Goal: Task Accomplishment & Management: Complete application form

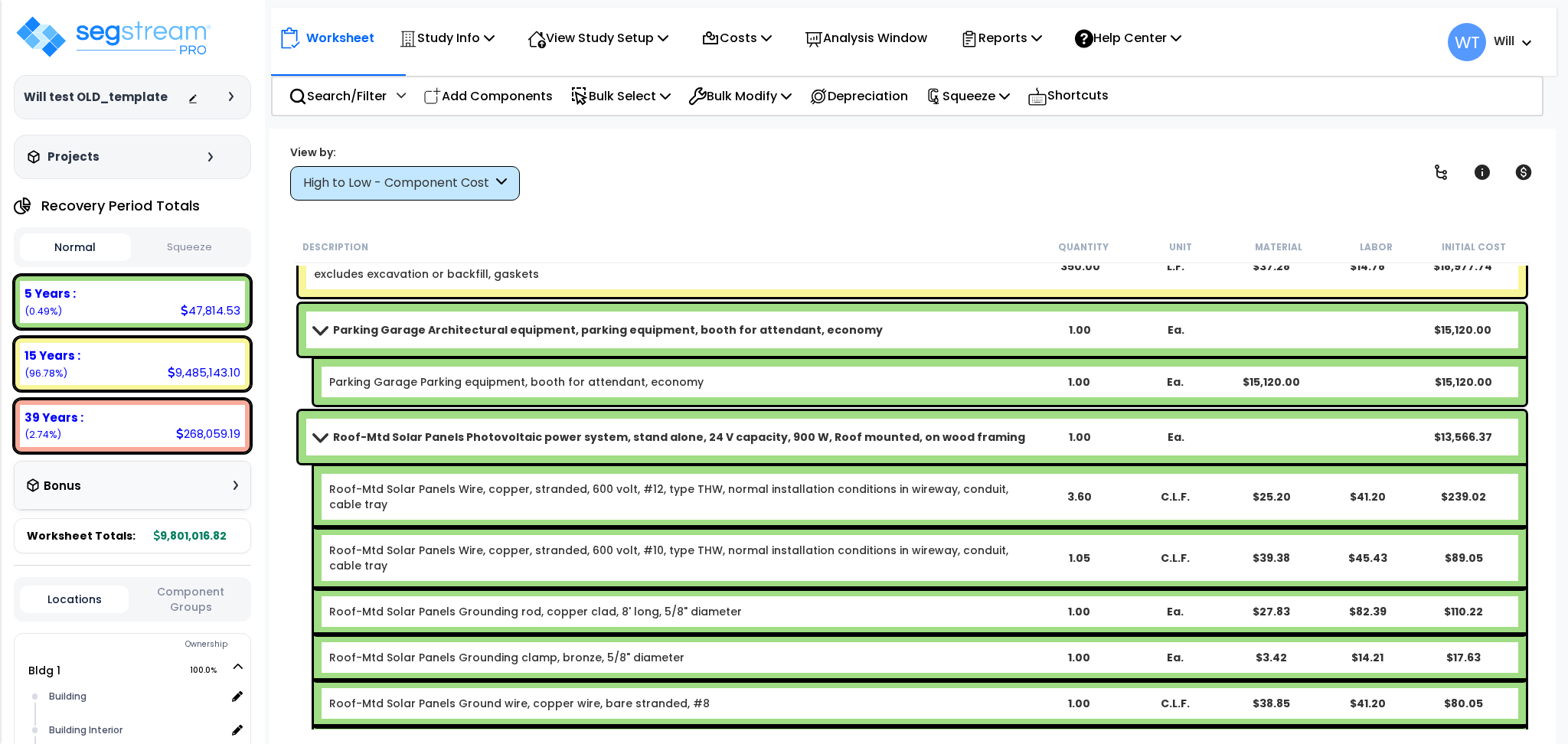
scroll to position [6226, 0]
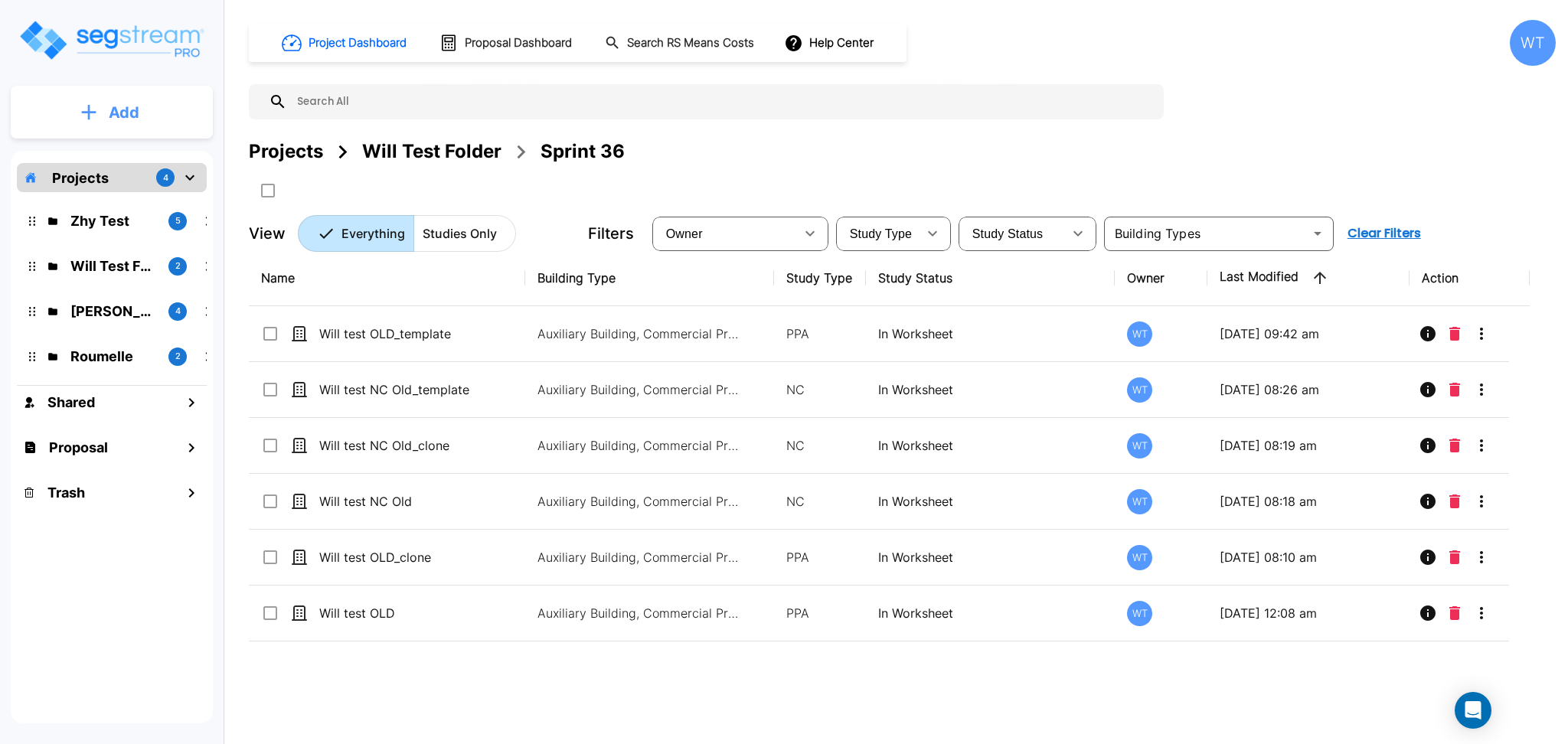
click at [148, 123] on button "Add" at bounding box center [111, 112] width 202 height 45
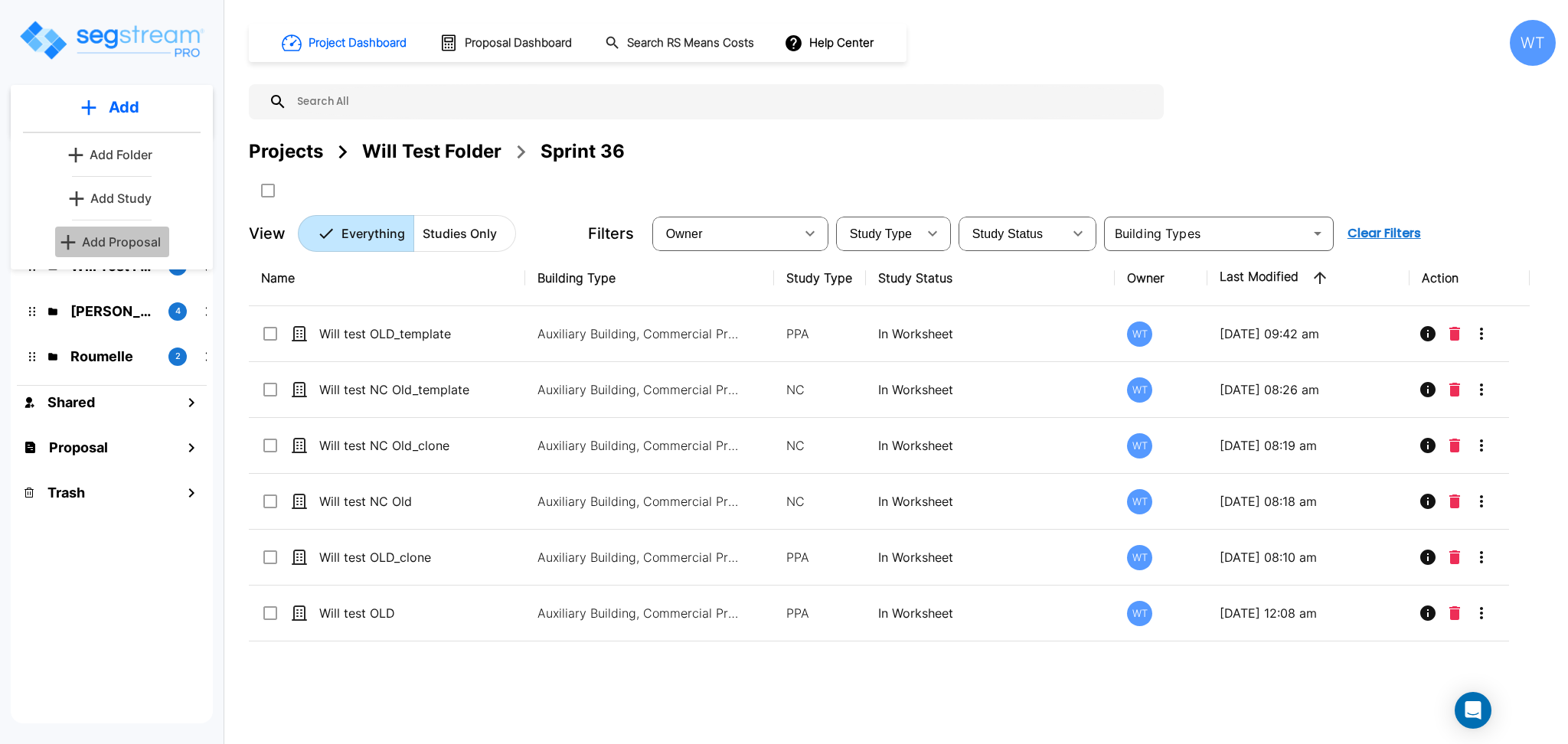
click at [116, 240] on p "Add Proposal" at bounding box center [121, 242] width 79 height 18
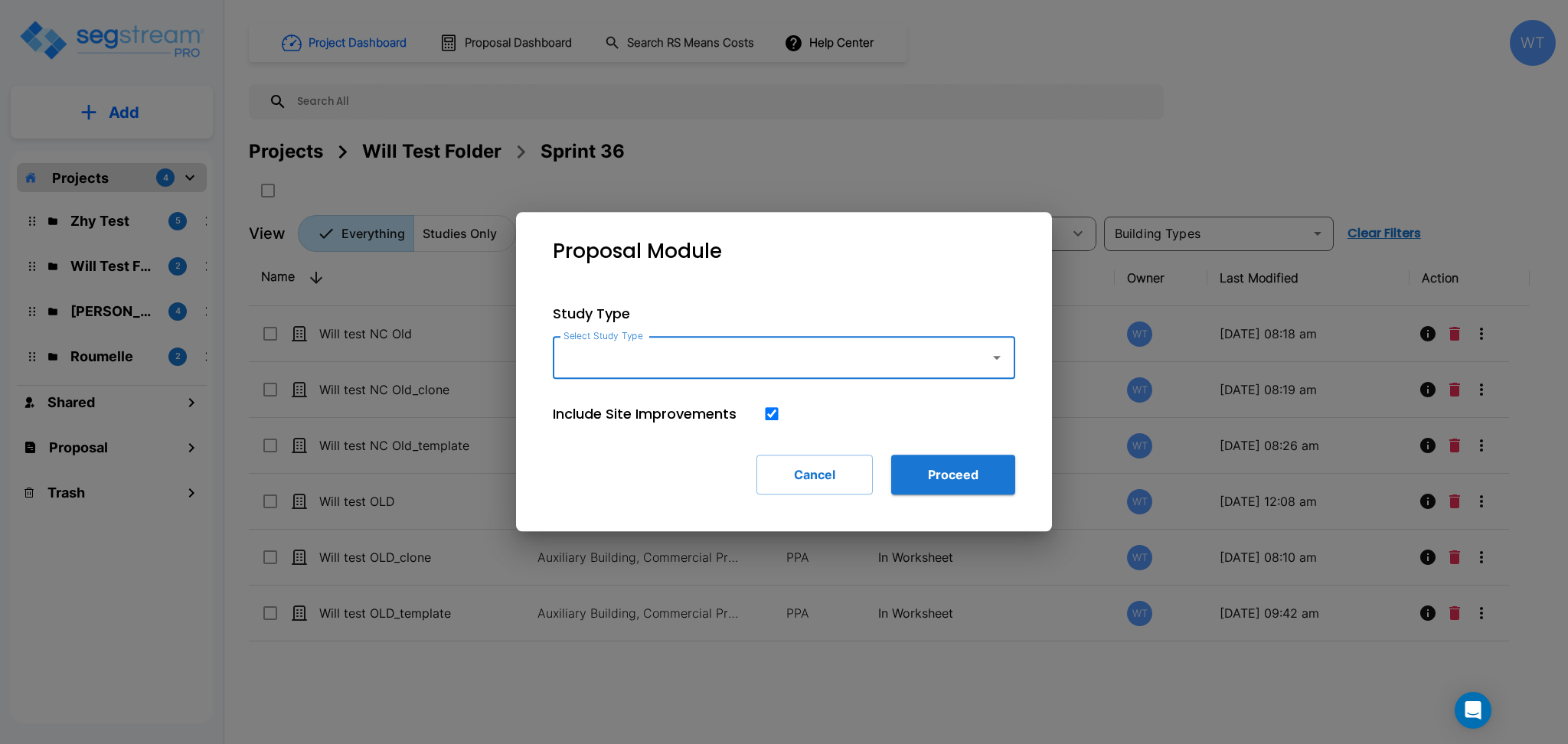
click at [689, 358] on input "Select Study Type" at bounding box center [767, 358] width 416 height 29
type input "T"
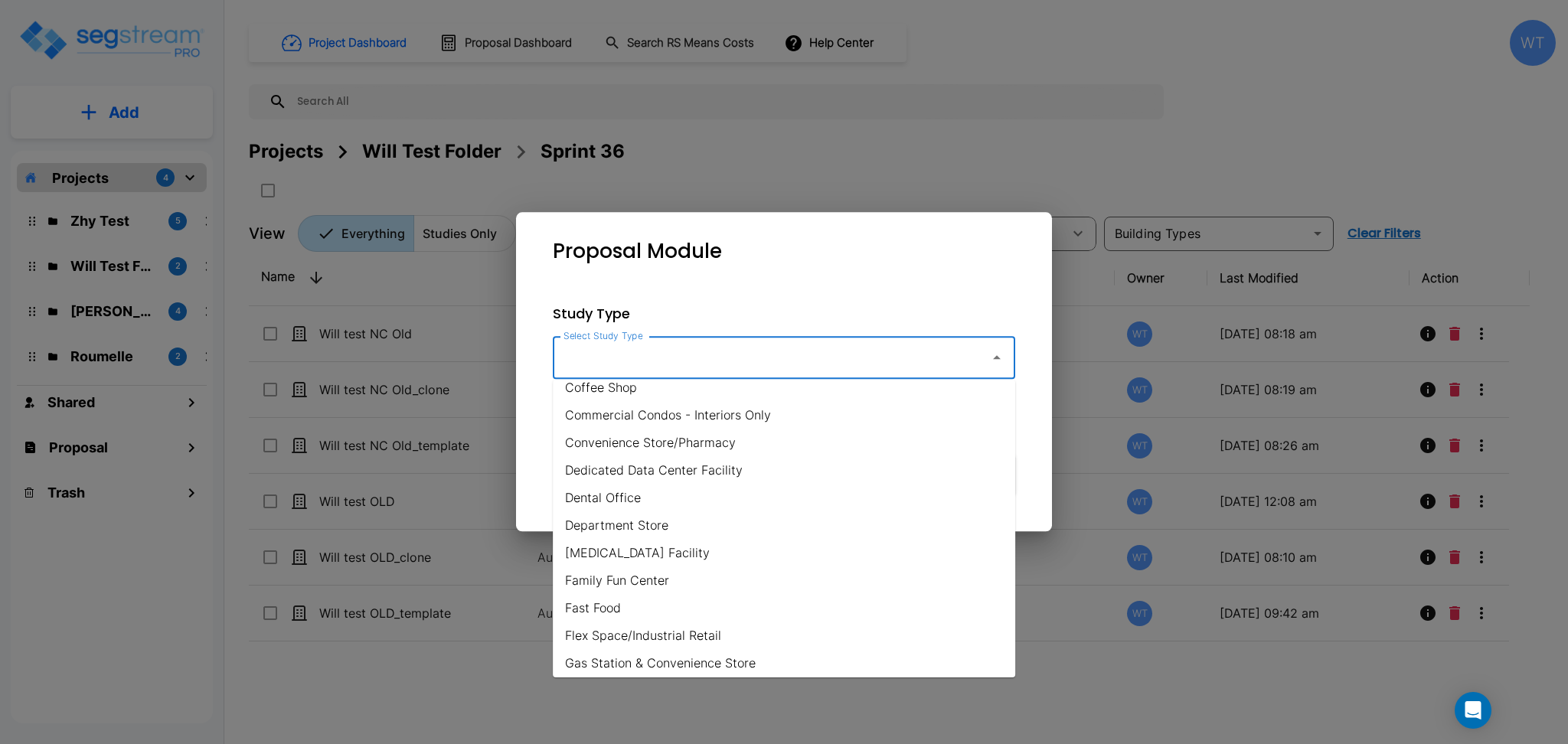
scroll to position [306, 0]
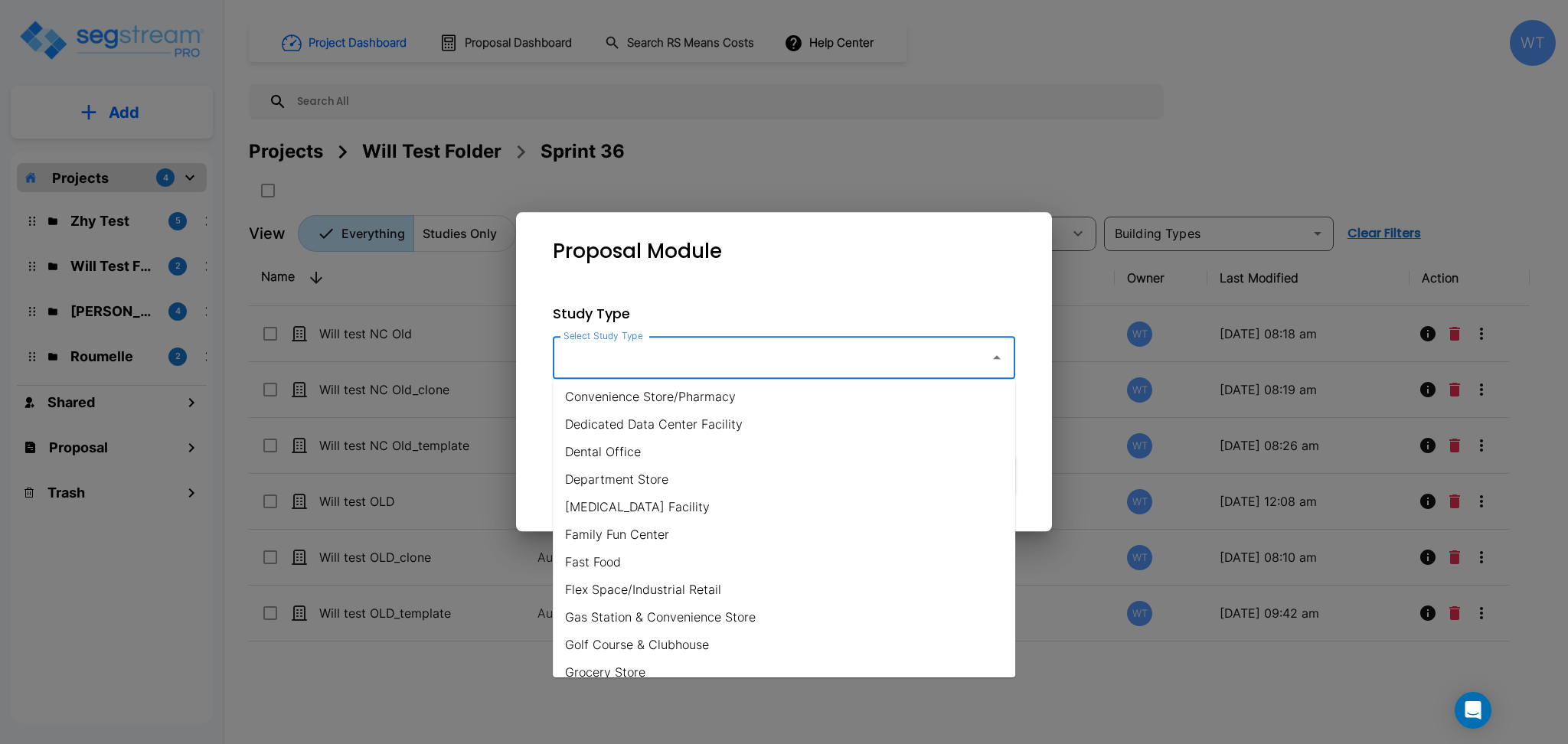
click at [709, 565] on li "Fast Food" at bounding box center [784, 561] width 463 height 27
type input "Fast Food"
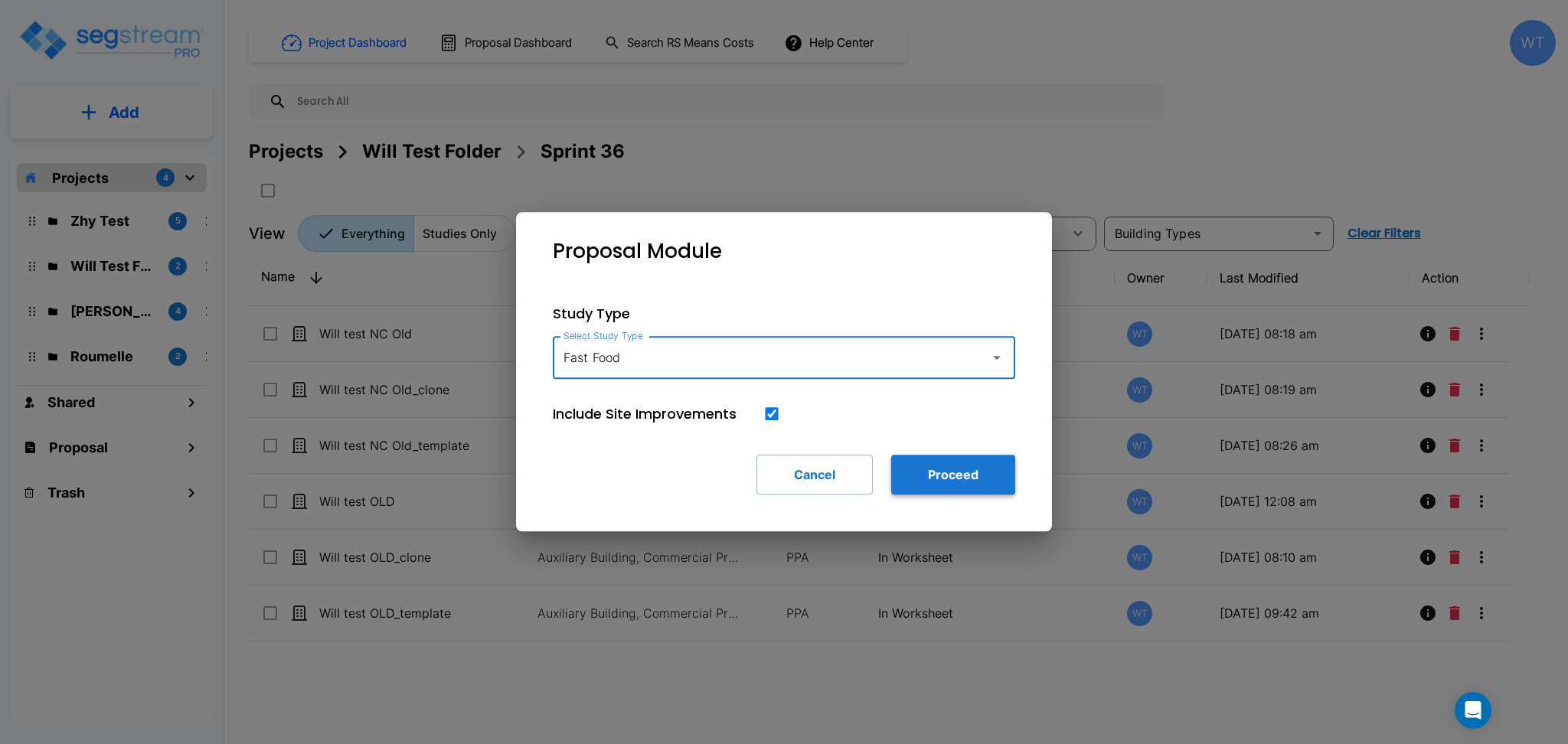
click at [930, 468] on button "Proceed" at bounding box center [953, 475] width 124 height 40
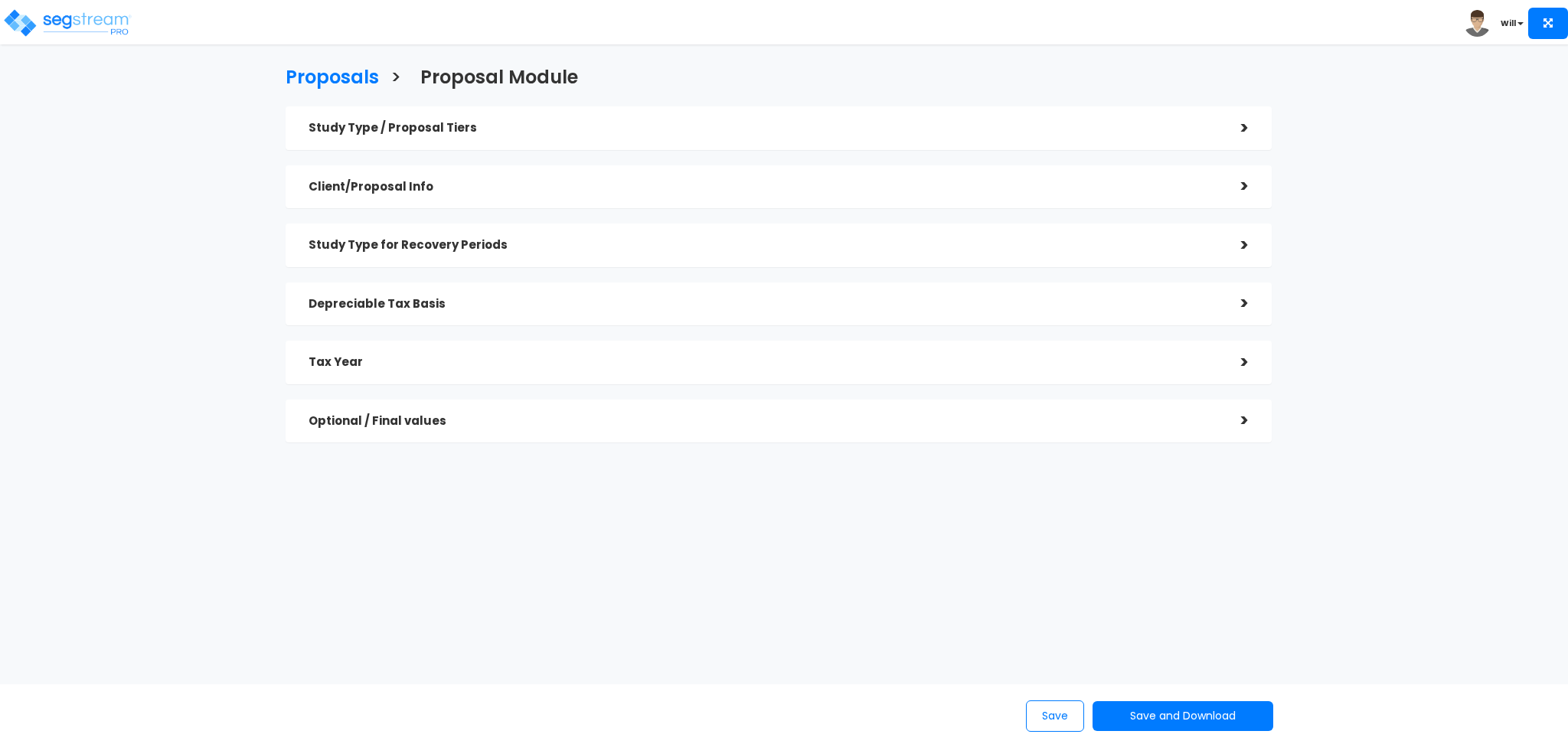
checkbox input "true"
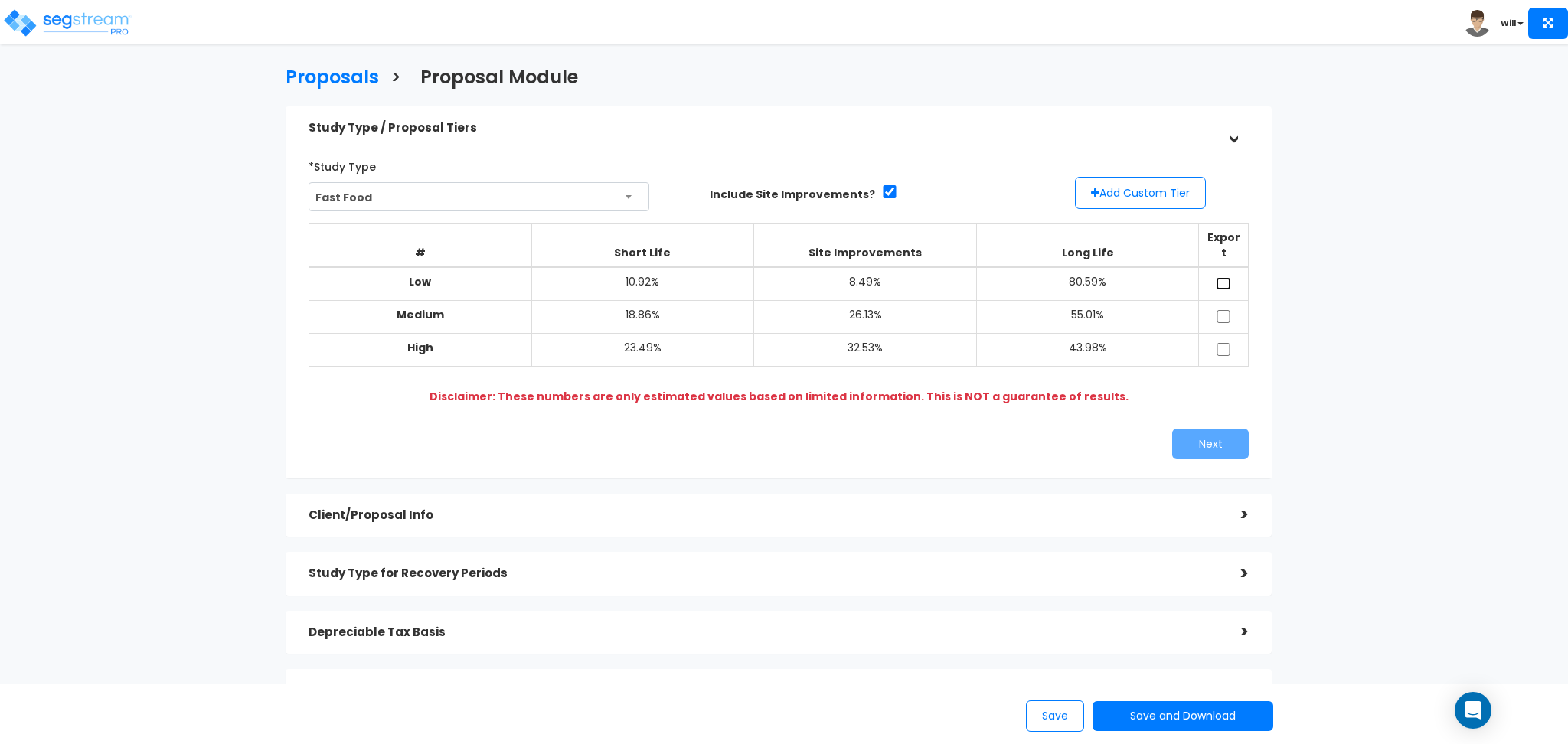
click at [1222, 278] on input "checkbox" at bounding box center [1224, 284] width 16 height 13
checkbox input "true"
click at [1226, 310] on input "checkbox" at bounding box center [1224, 317] width 16 height 13
checkbox input "true"
click at [1226, 343] on input "checkbox" at bounding box center [1224, 350] width 16 height 13
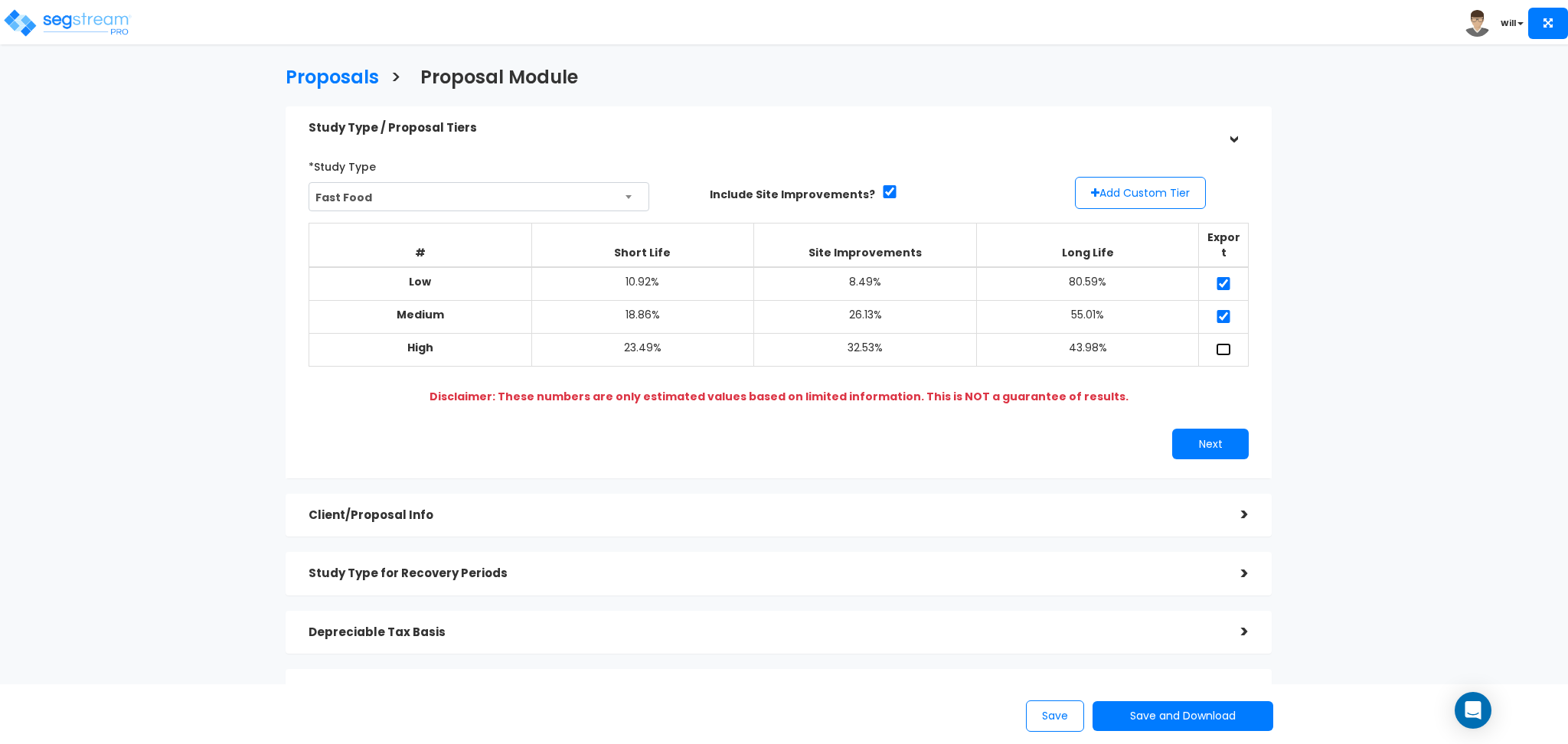
checkbox input "true"
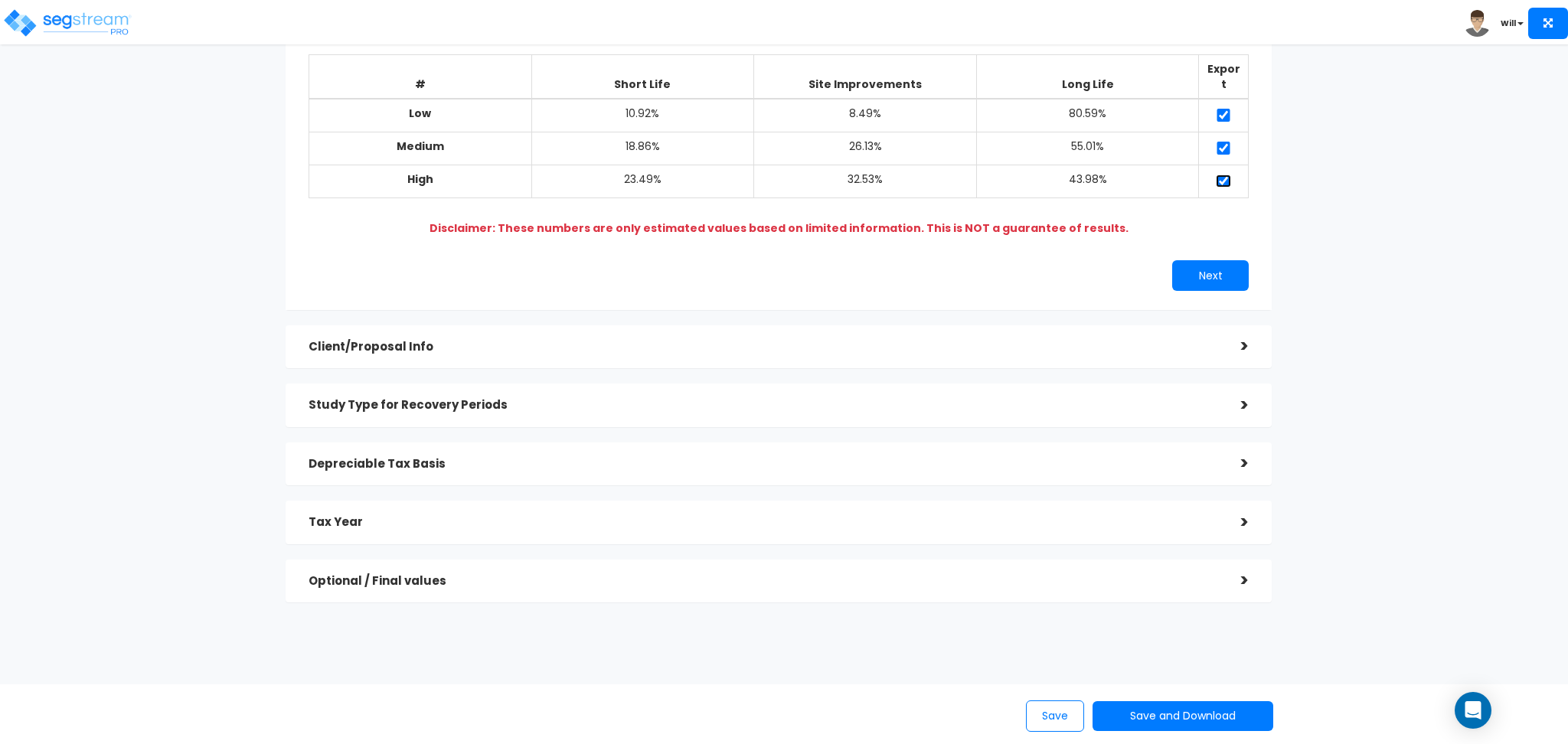
scroll to position [174, 0]
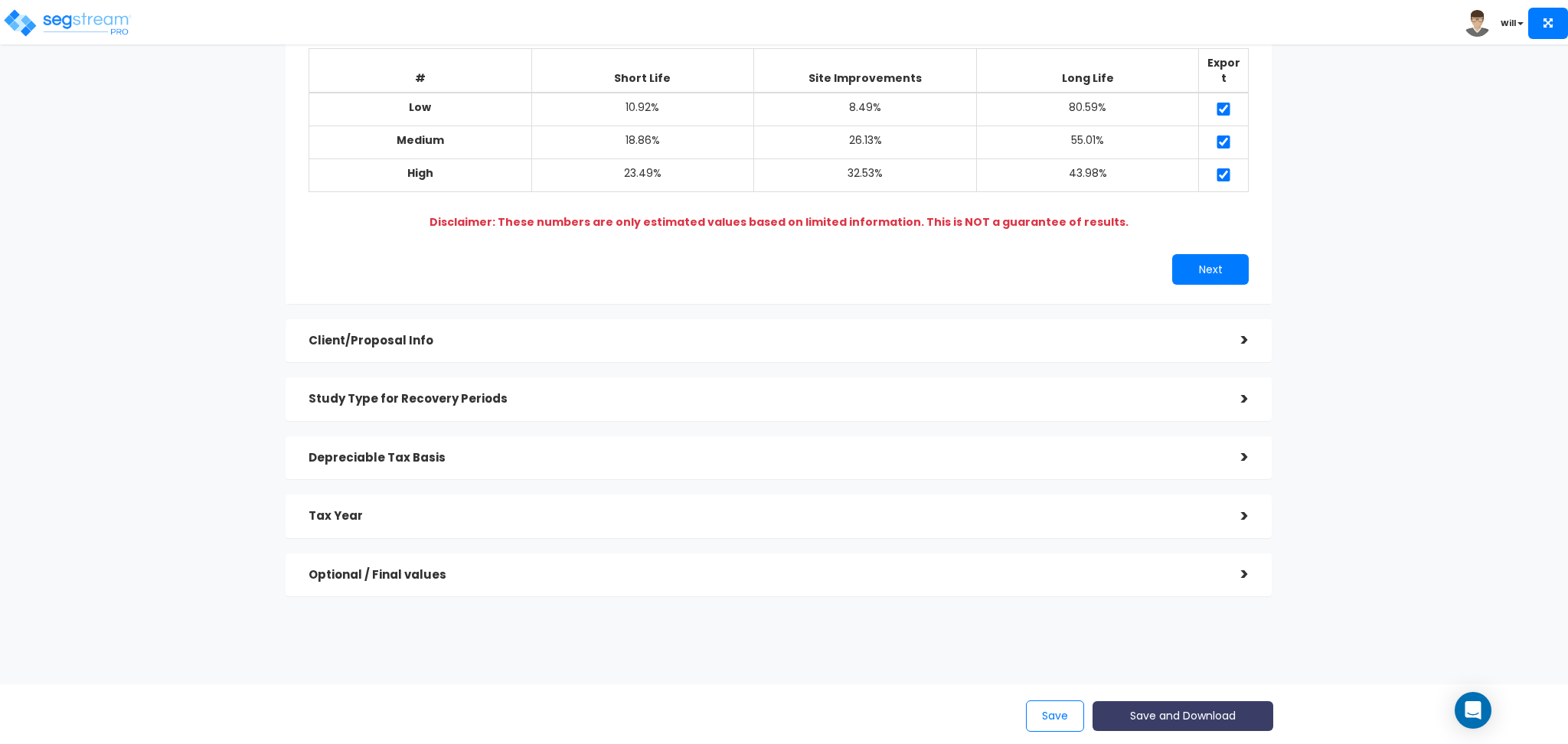
click at [1206, 716] on button "Save and Download" at bounding box center [1184, 716] width 181 height 30
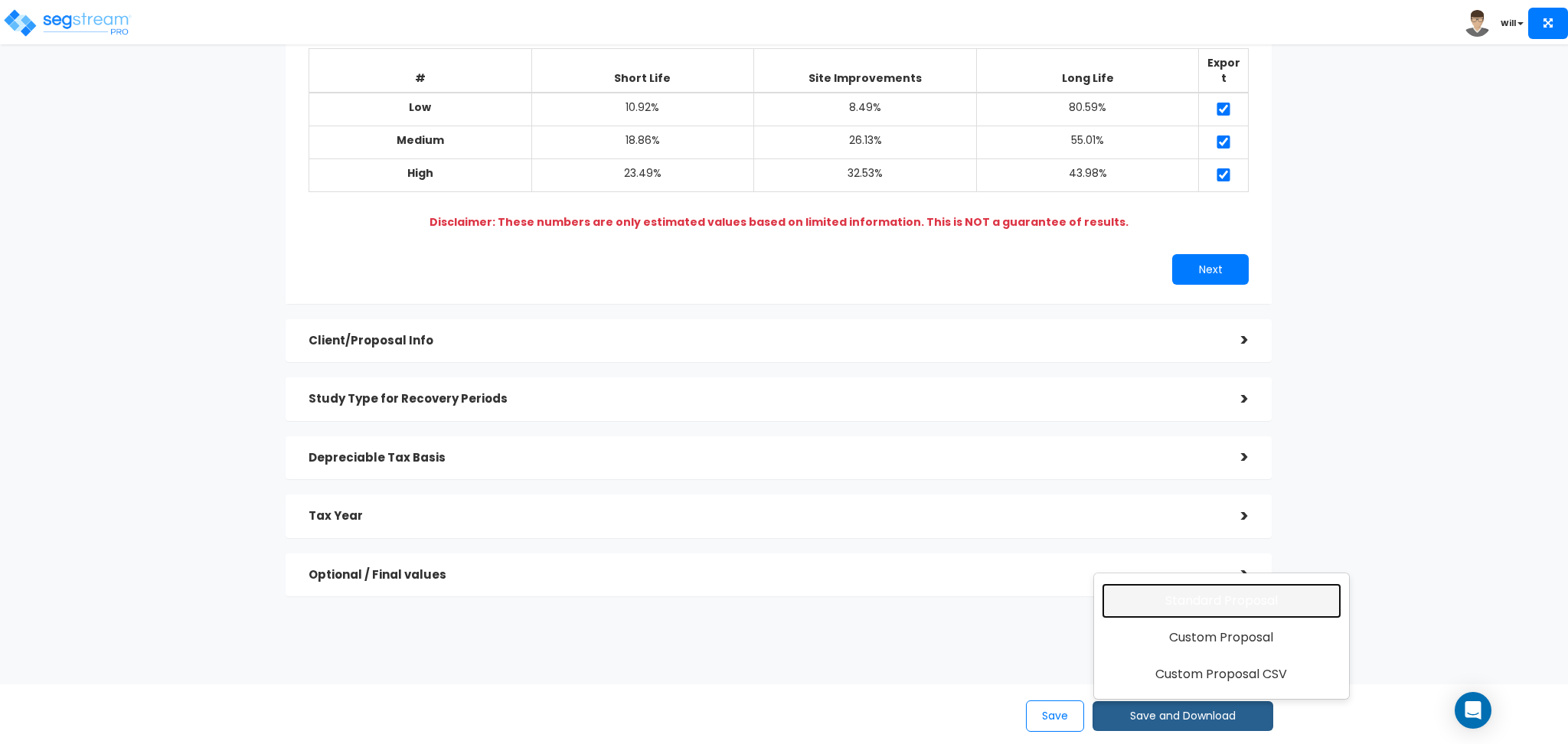
click at [1202, 590] on link "Standard Proposal" at bounding box center [1222, 601] width 239 height 36
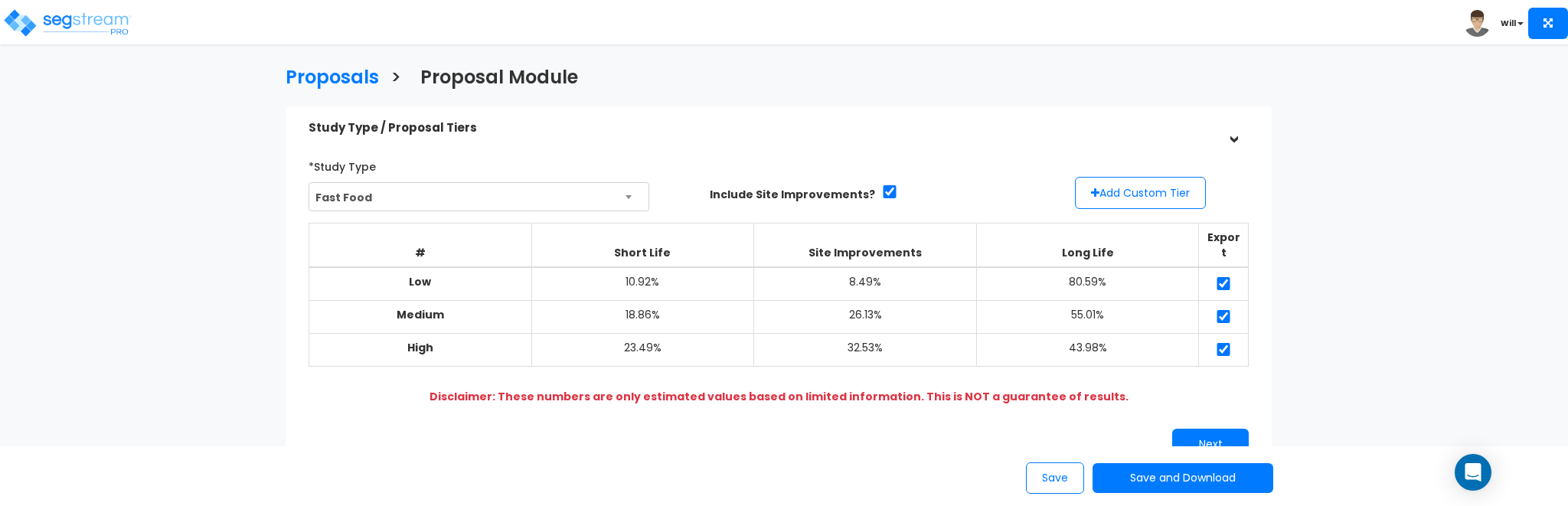
scroll to position [306, 0]
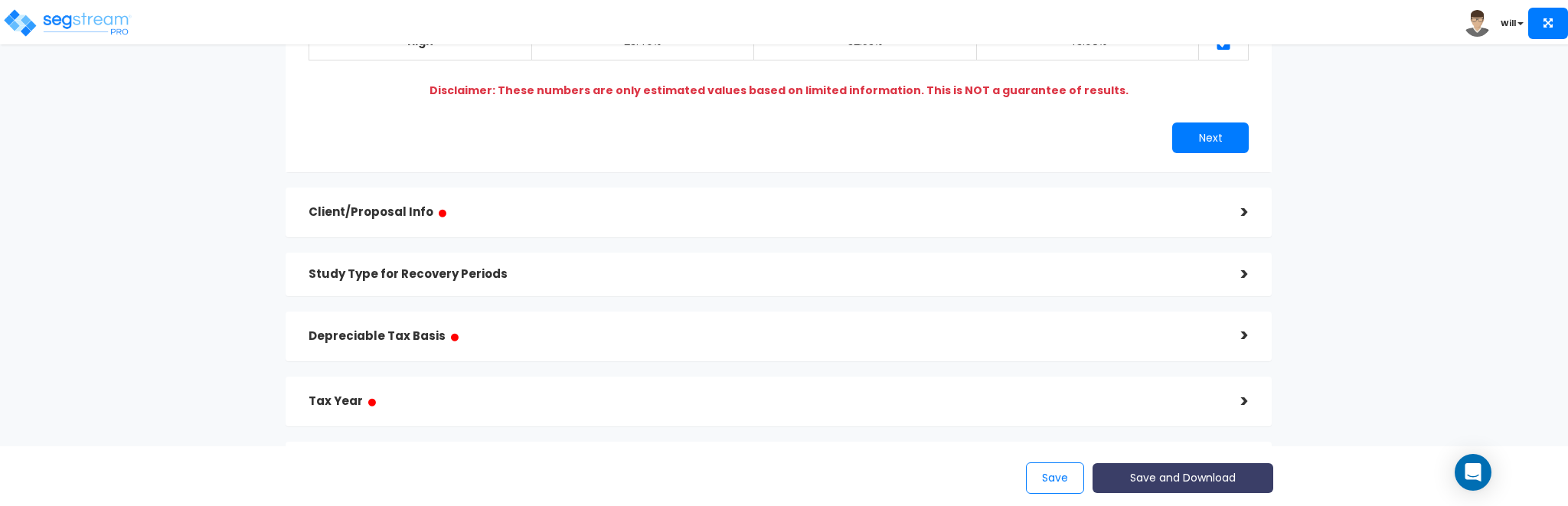
click at [1172, 480] on button "Save and Download" at bounding box center [1184, 478] width 181 height 30
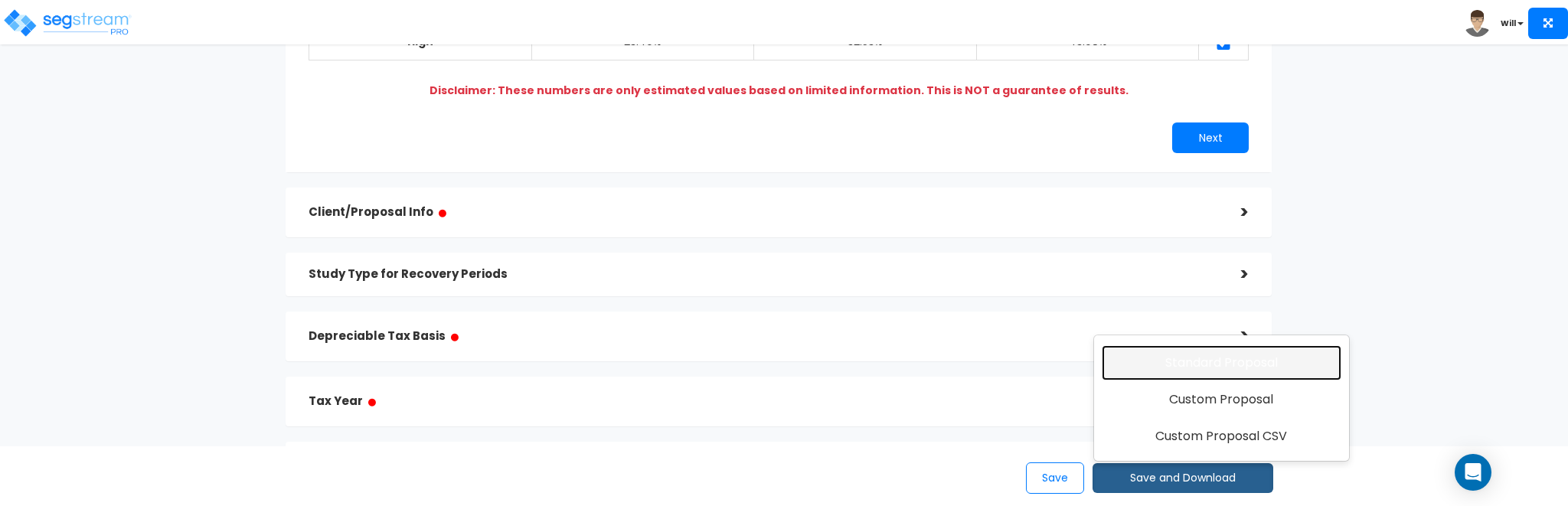
click at [1180, 369] on link "Standard Proposal" at bounding box center [1222, 363] width 239 height 36
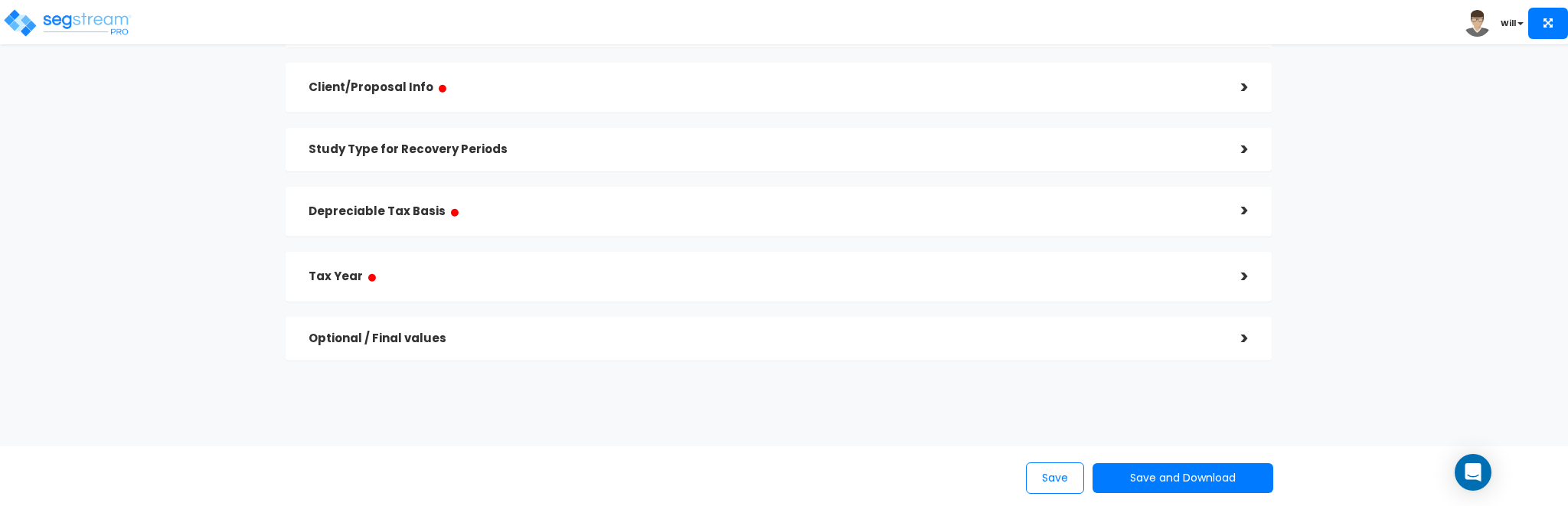
scroll to position [434, 0]
click at [1203, 478] on button "Save and Download" at bounding box center [1184, 478] width 181 height 30
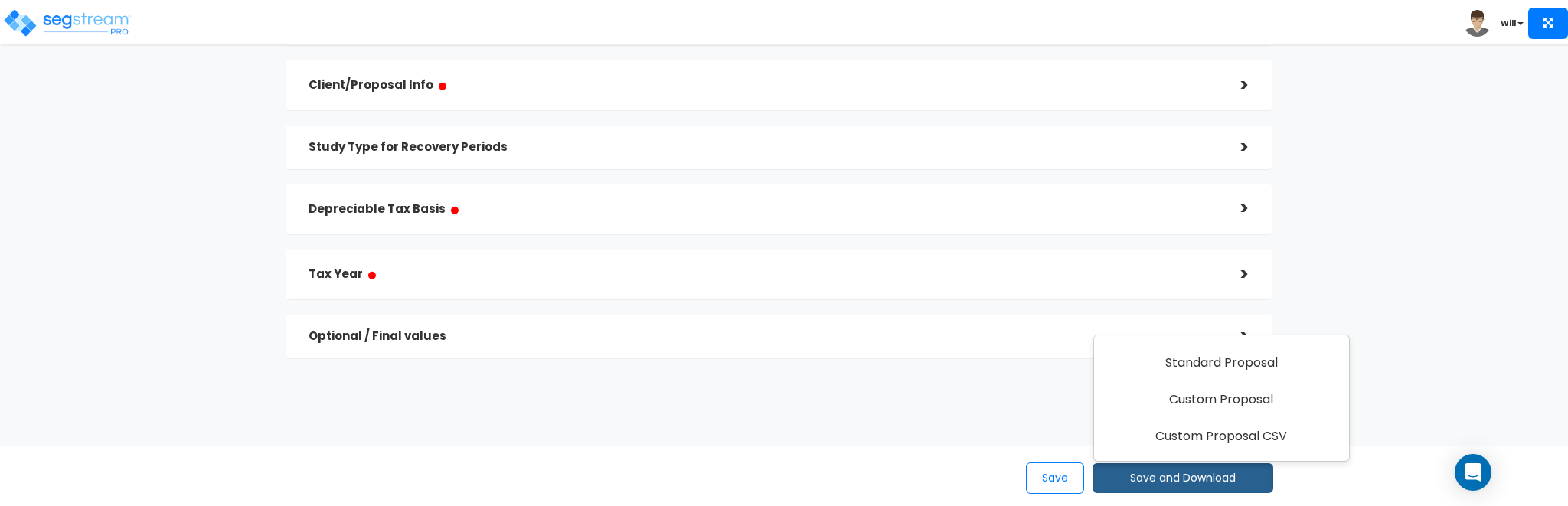
click at [942, 383] on div "Proposals > Proposal Module Study Type / Proposal Tiers > *Study Type Fast Food…" at bounding box center [779, 0] width 1288 height 1041
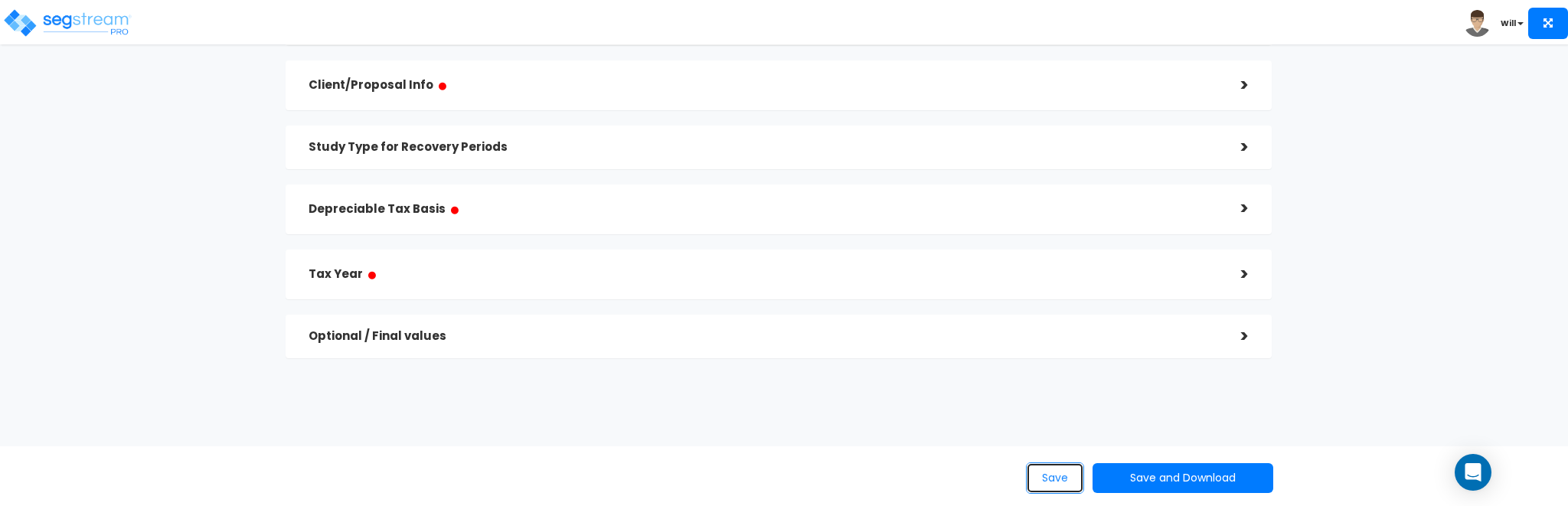
click at [1034, 477] on button "Save" at bounding box center [1056, 479] width 58 height 31
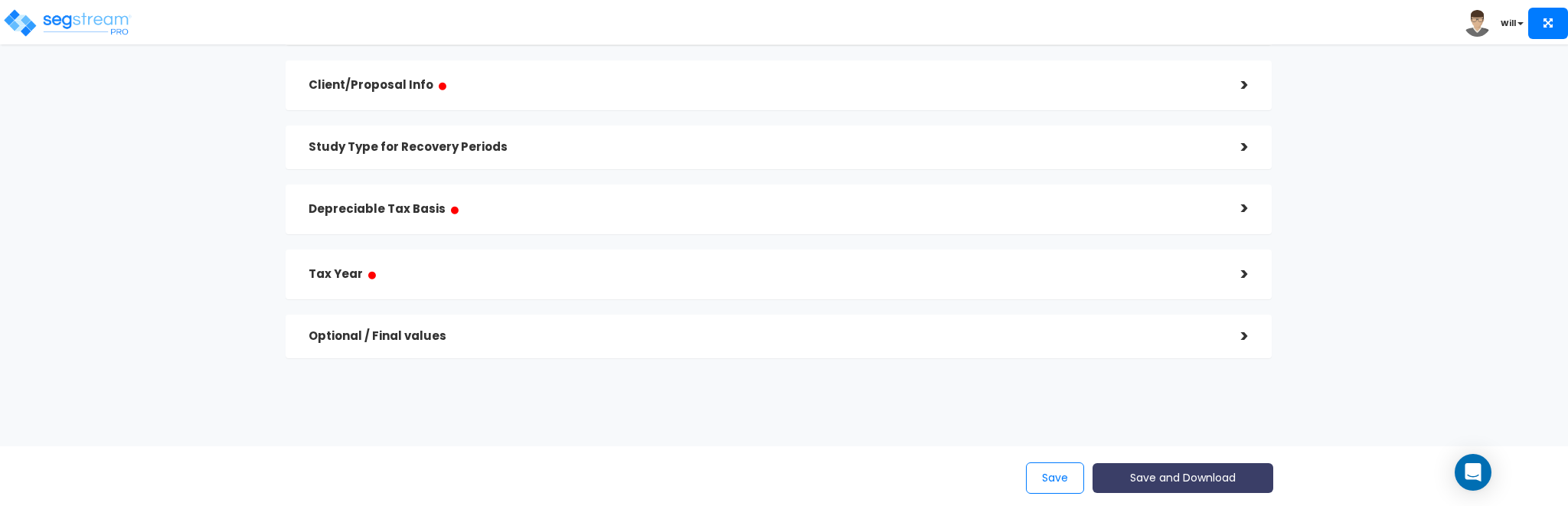
click at [1149, 482] on button "Save and Download" at bounding box center [1184, 478] width 181 height 30
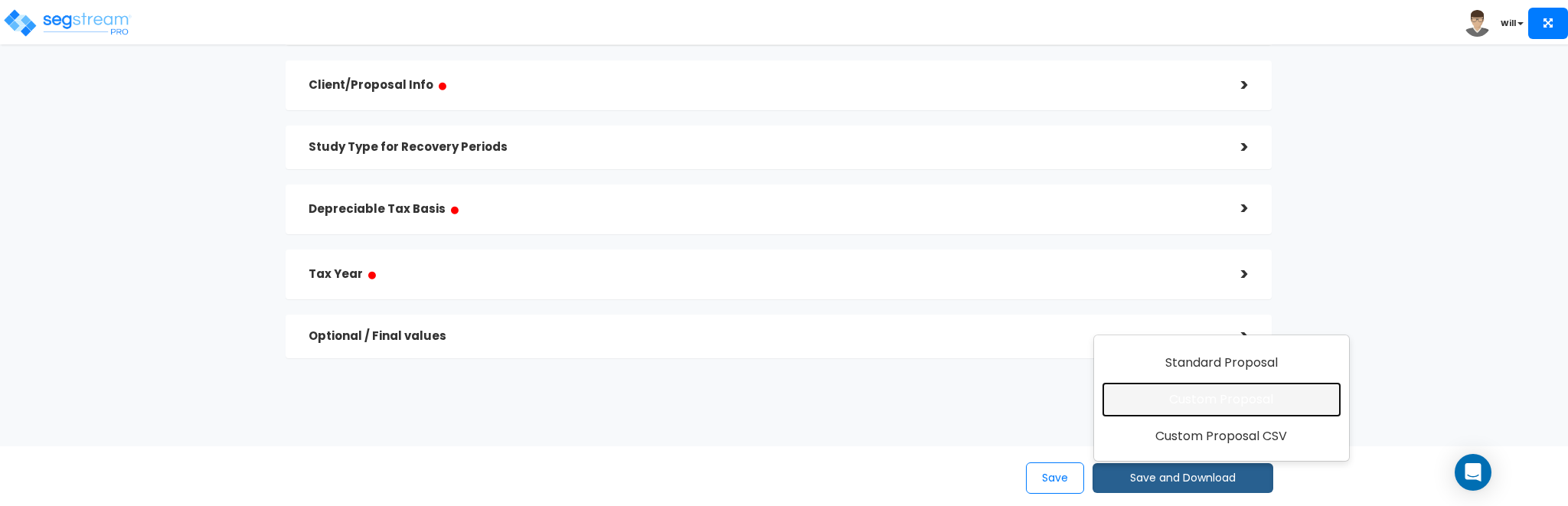
click at [1170, 409] on link "Custom Proposal" at bounding box center [1222, 399] width 239 height 36
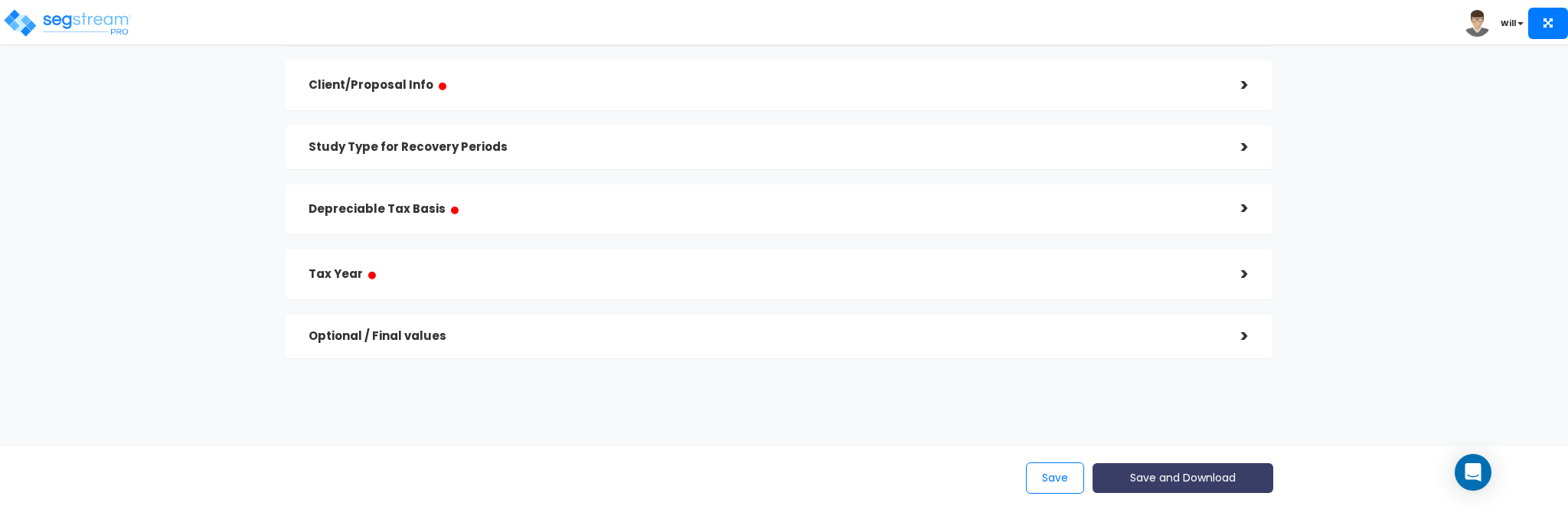
click at [1174, 485] on button "Save and Download" at bounding box center [1184, 478] width 181 height 30
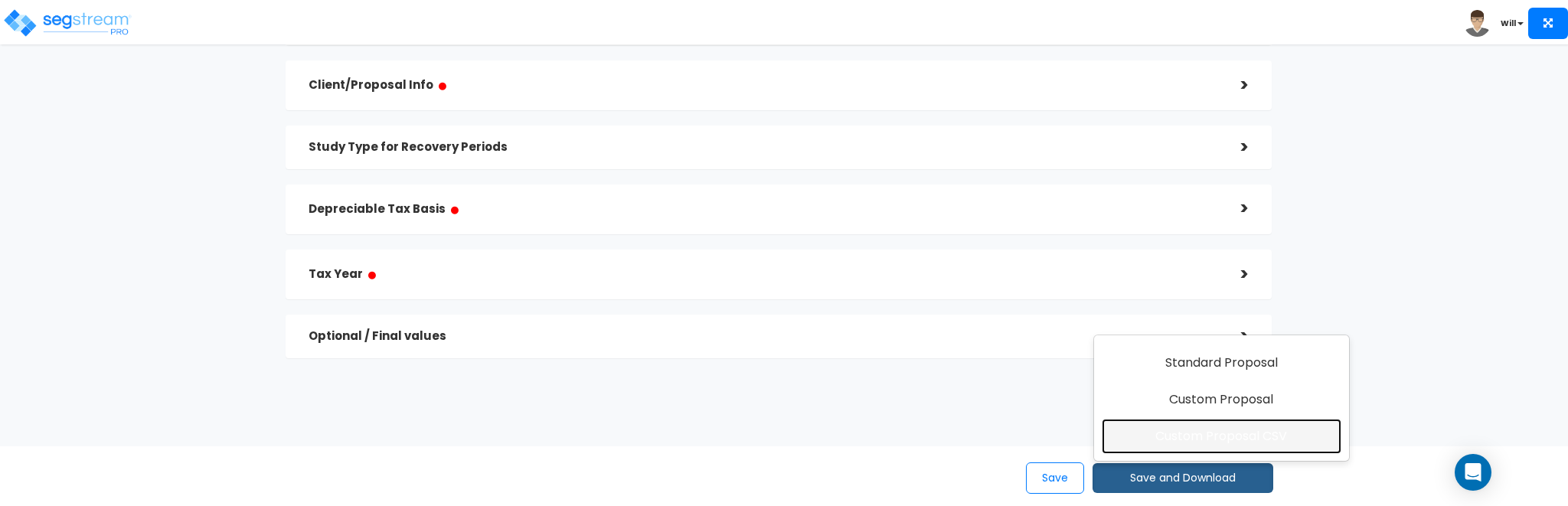
click at [1180, 440] on link "Custom Proposal CSV" at bounding box center [1222, 437] width 239 height 36
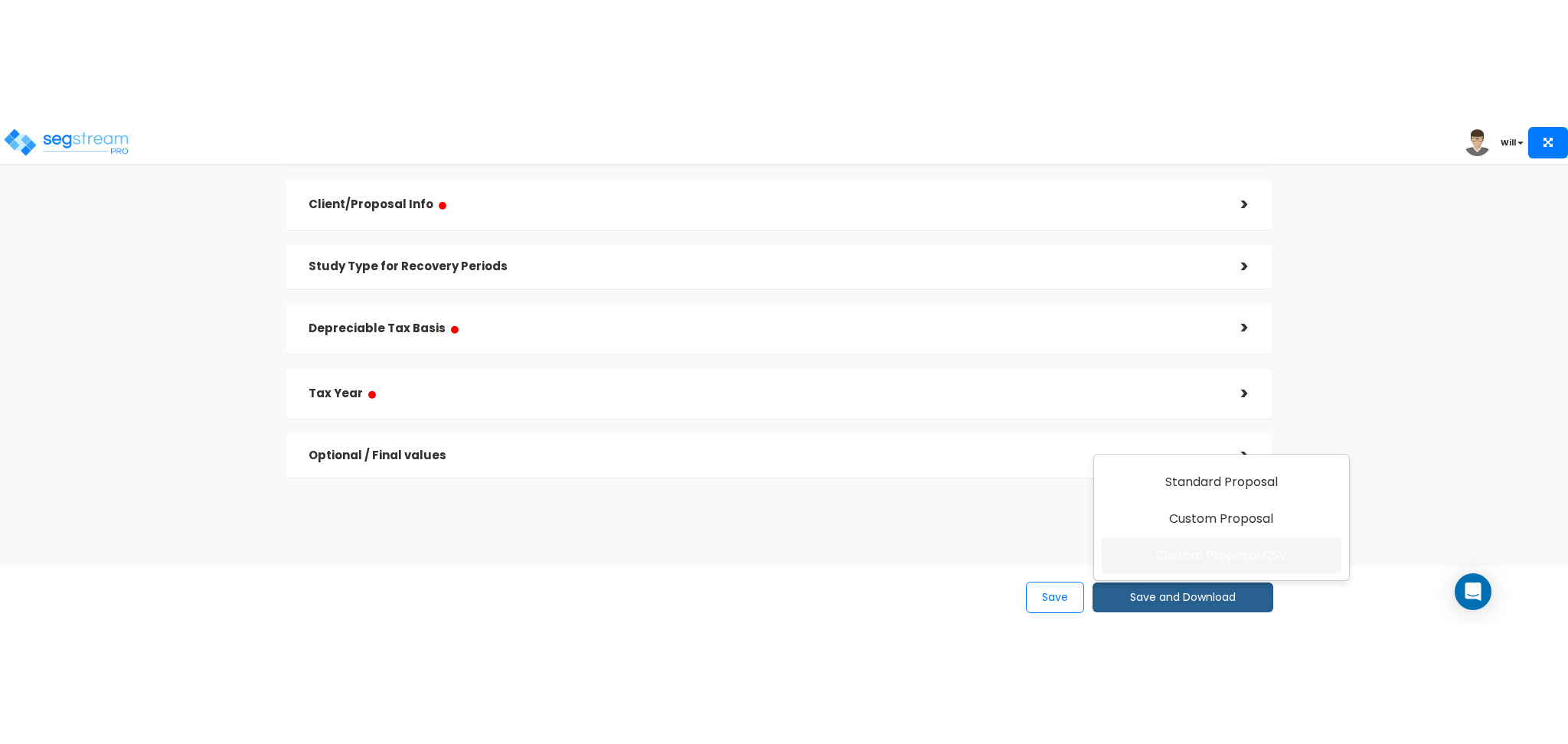
scroll to position [0, 0]
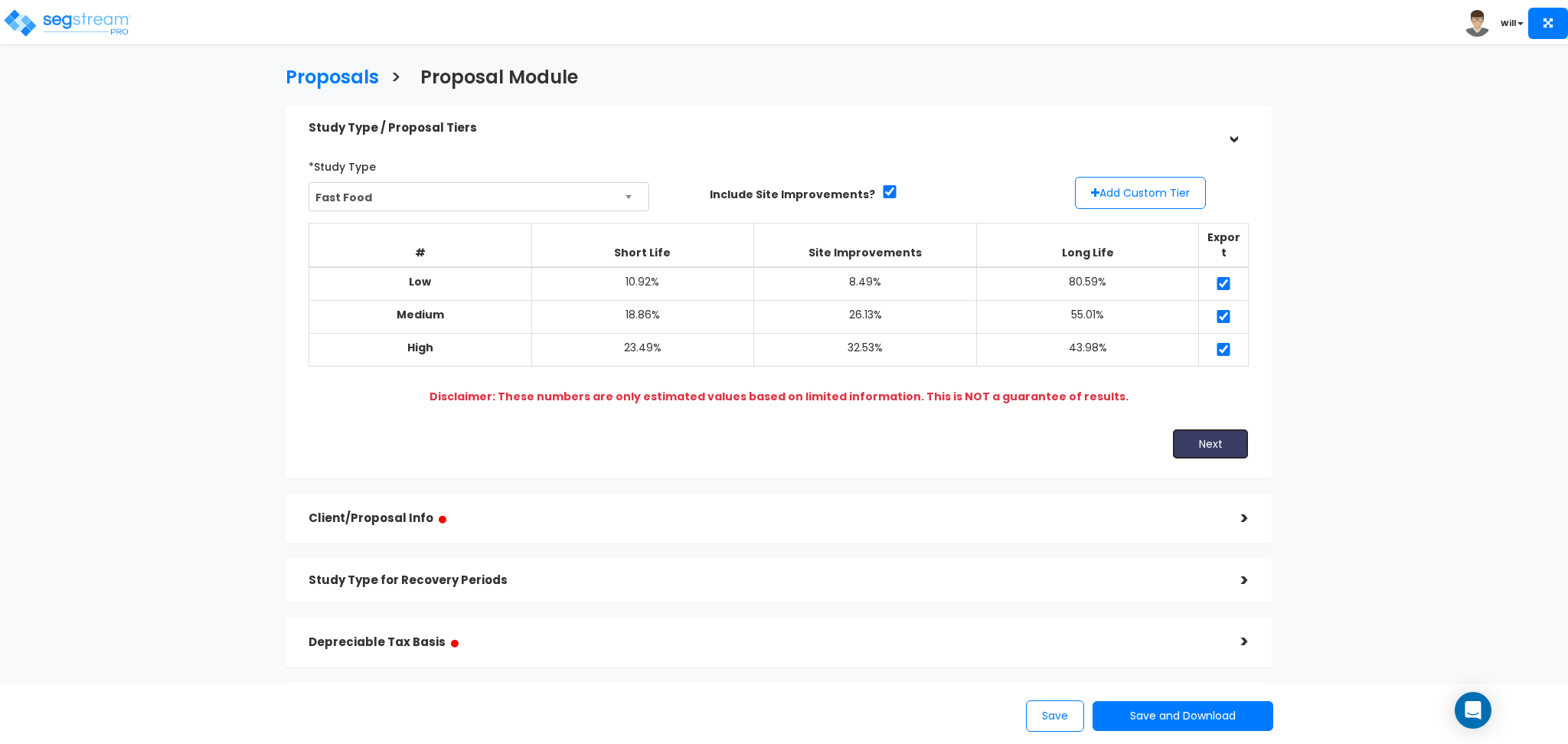
click at [1210, 439] on button "Next" at bounding box center [1211, 445] width 77 height 31
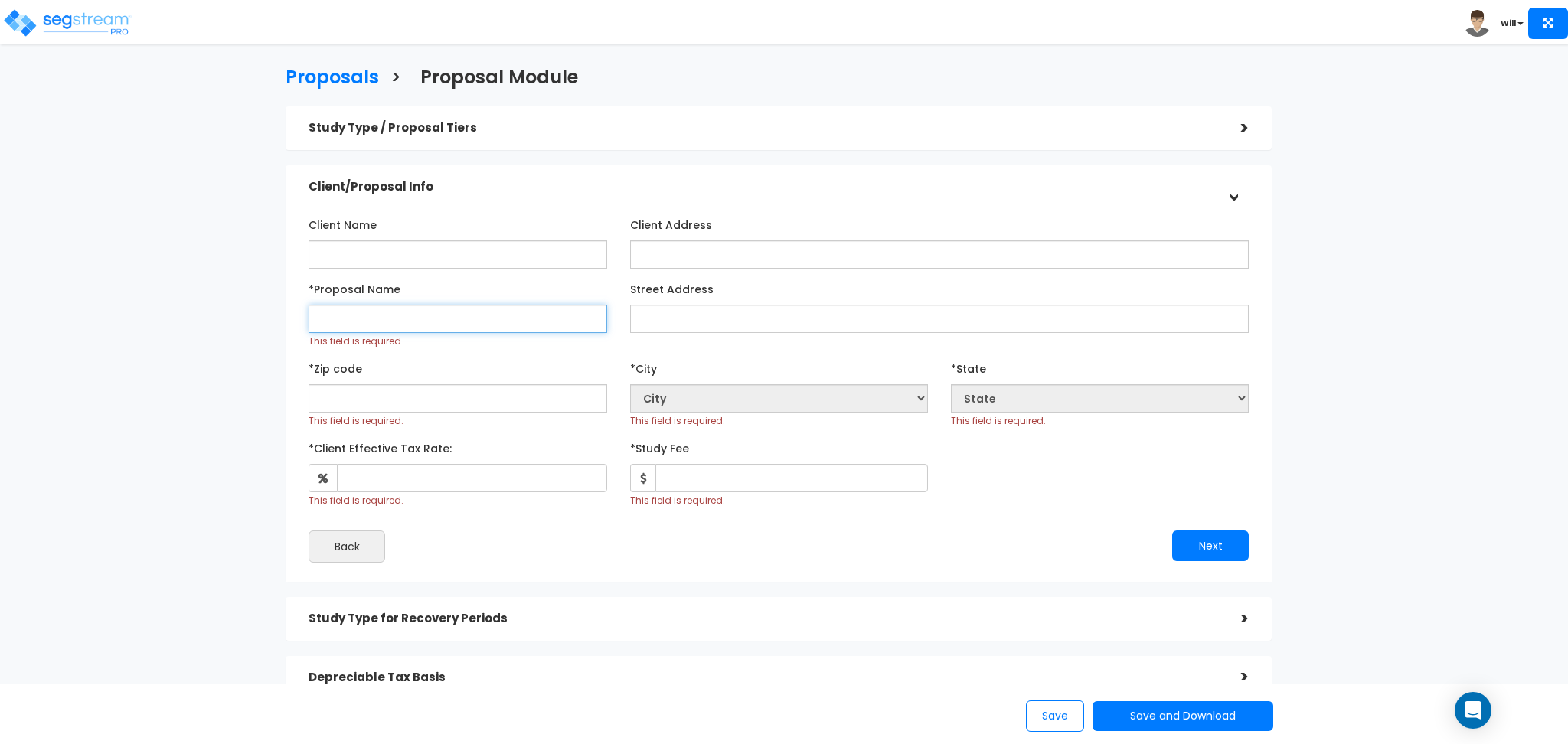
click at [429, 320] on input "*Proposal Name" at bounding box center [458, 319] width 298 height 28
type input "Will Test"
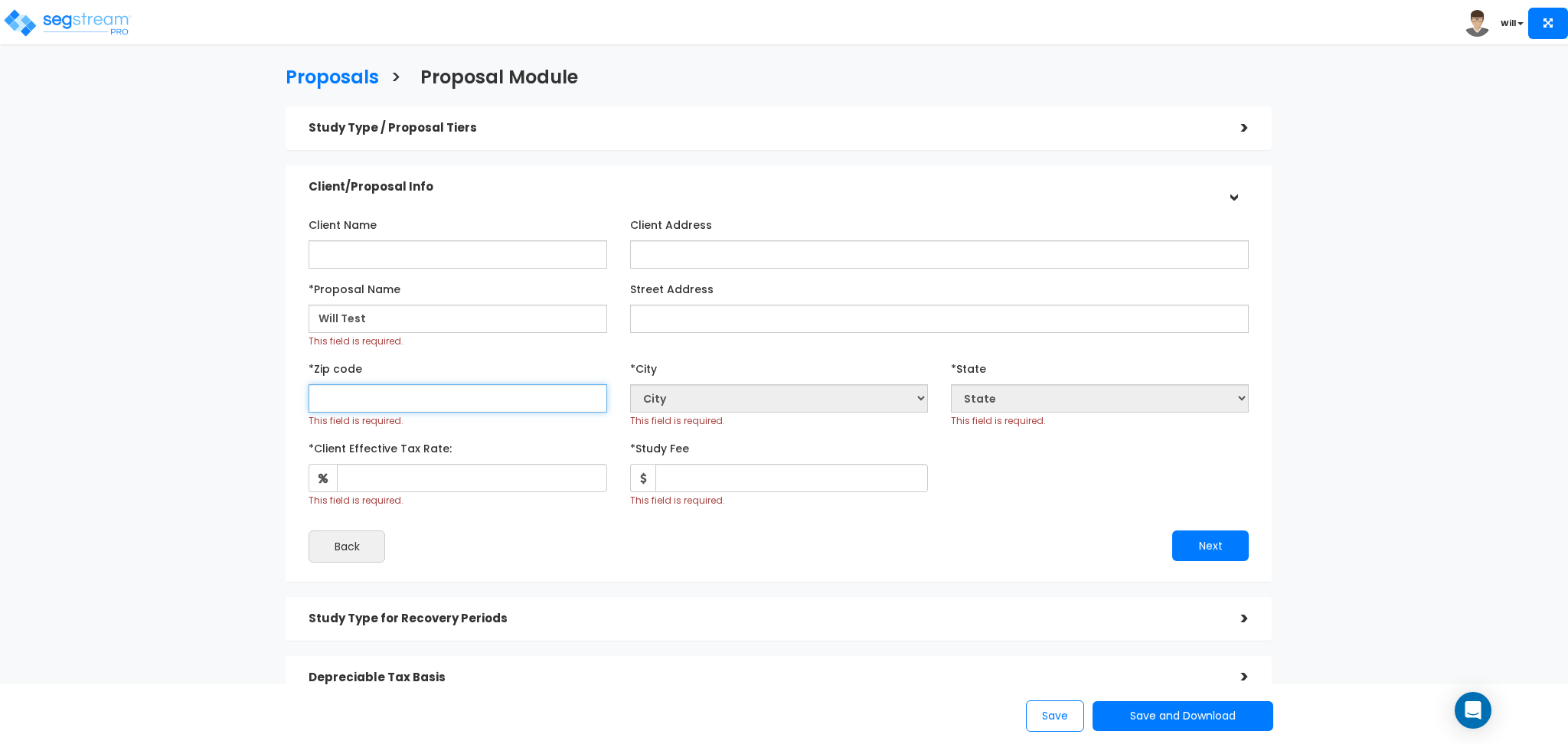
click at [454, 404] on input "text" at bounding box center [458, 398] width 298 height 28
type input "8020"
select select "CO"
type input "80206"
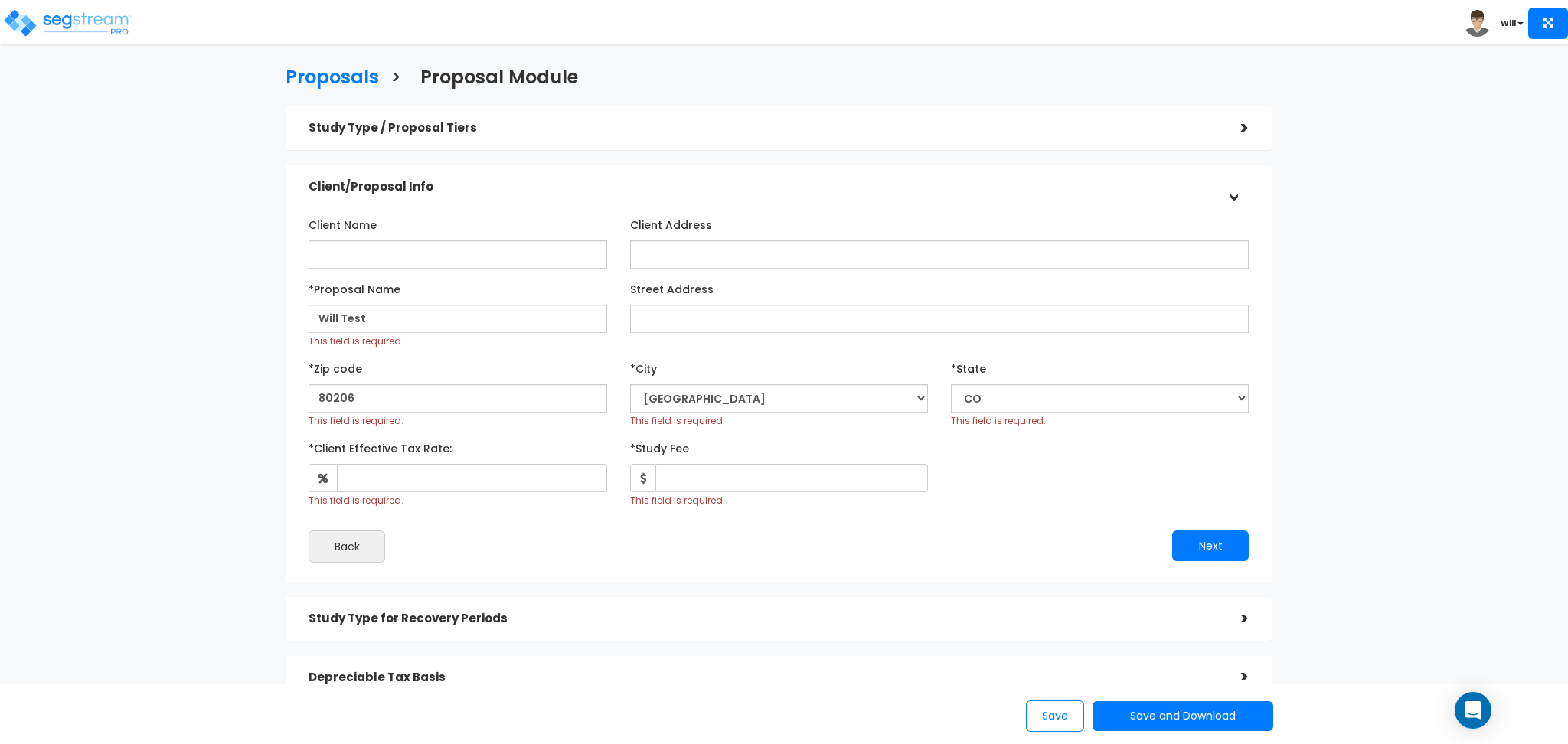
click at [160, 397] on div "Proposals > Proposal Module Study Type / Proposal Tiers > *Study Type Fast Food…" at bounding box center [779, 445] width 1288 height 1065
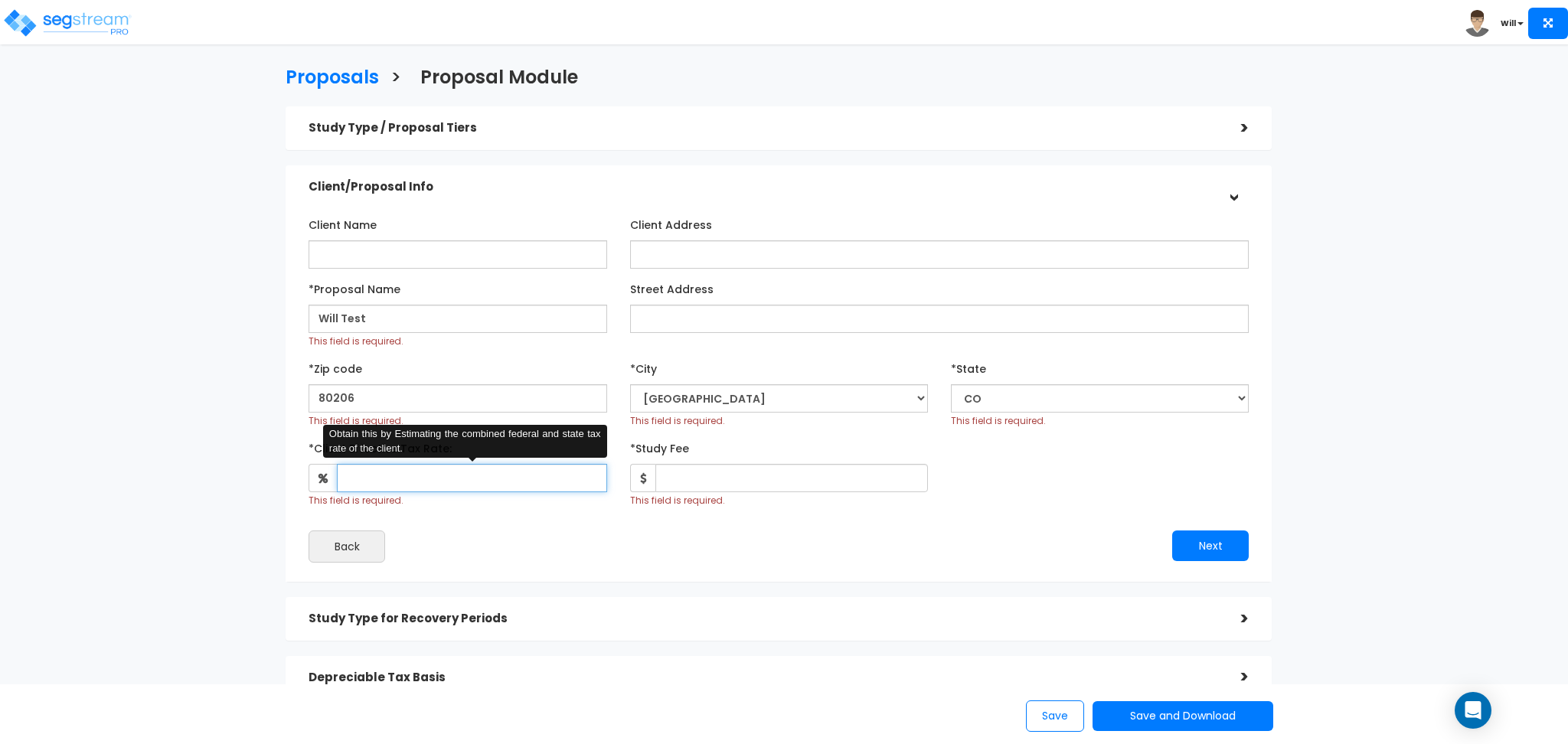
click at [417, 476] on input "*Client Effective Tax Rate:" at bounding box center [471, 477] width 269 height 28
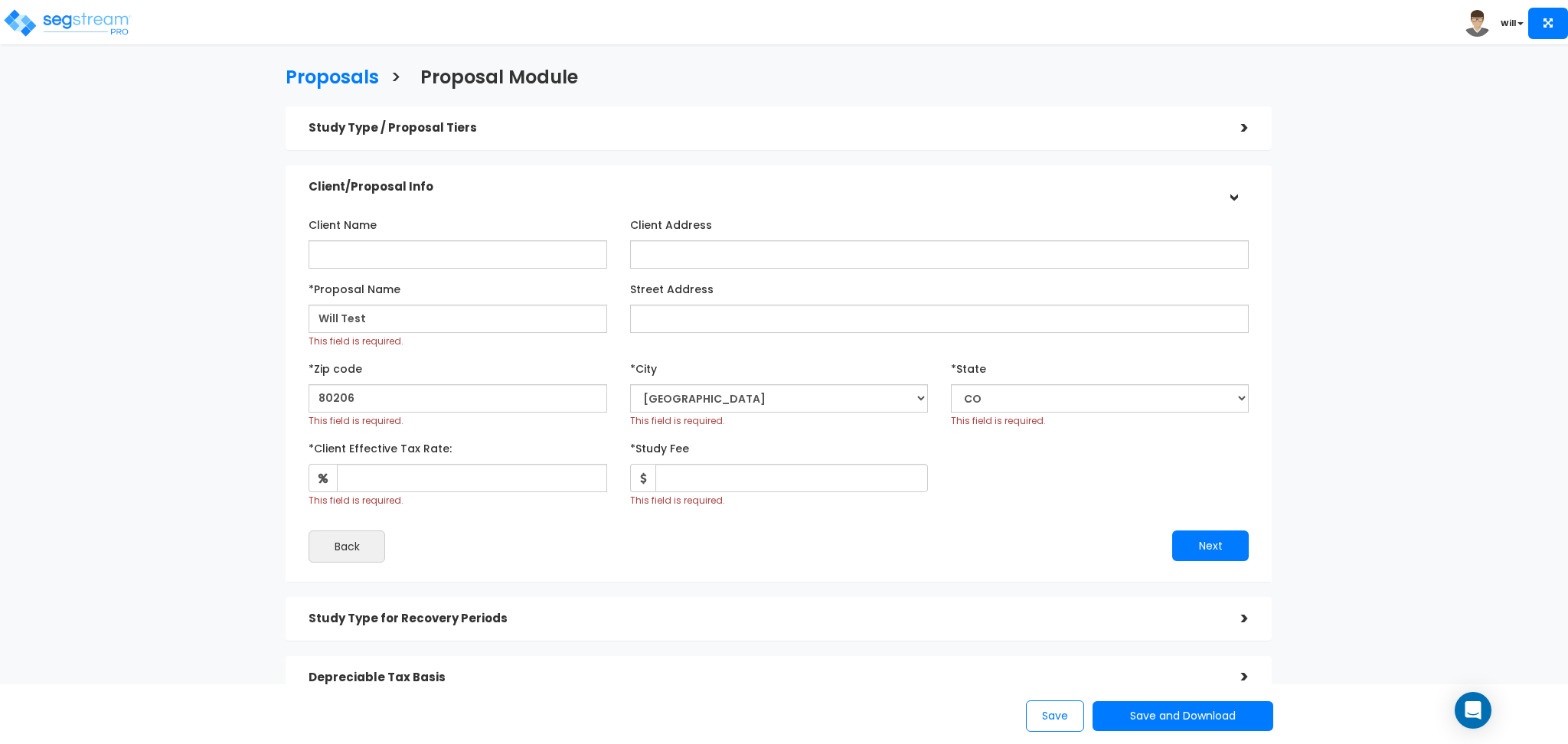
click at [100, 477] on div "Proposals > Proposal Module Study Type / Proposal Tiers > *Study Type Fast Food…" at bounding box center [784, 523] width 1568 height 911
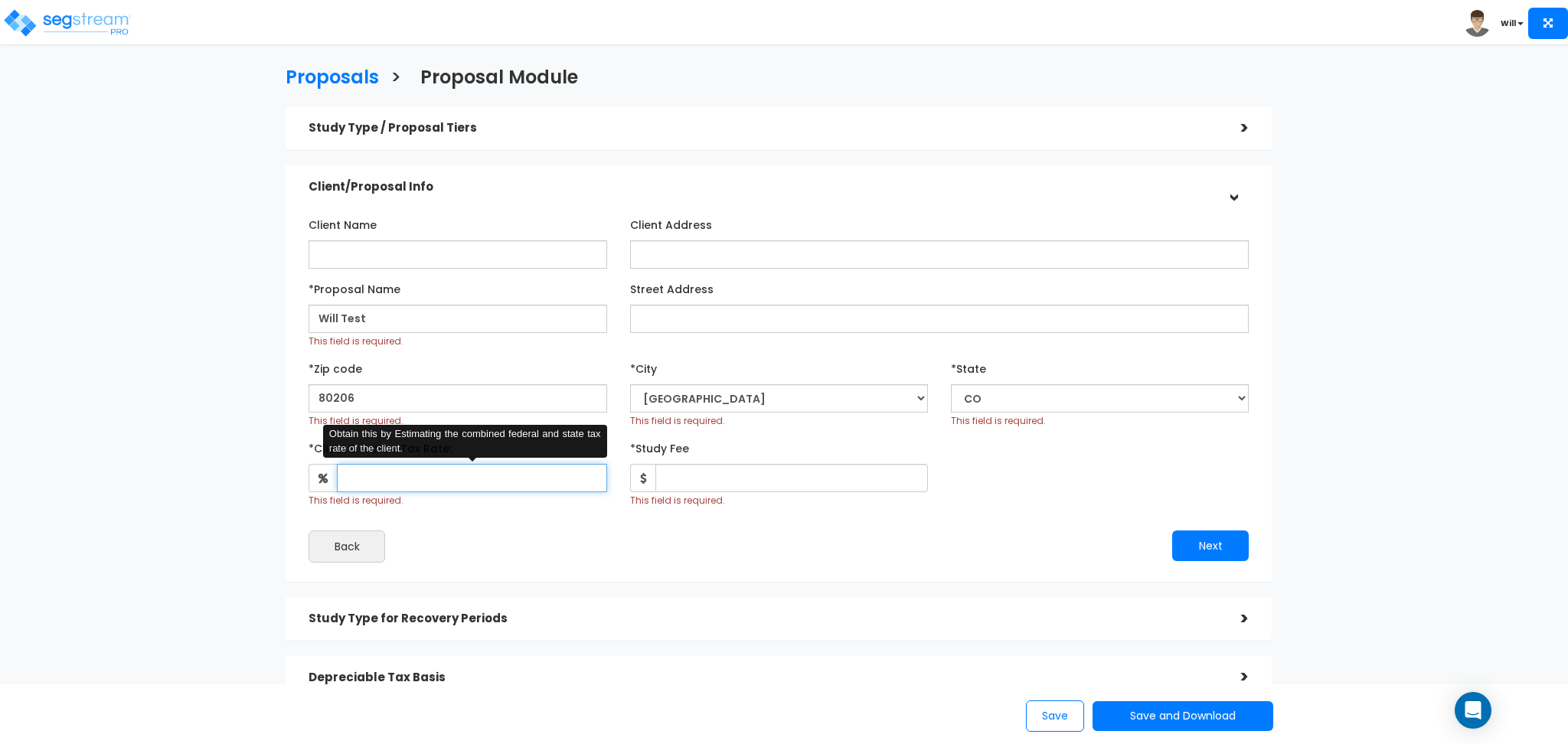
click at [397, 477] on input "*Client Effective Tax Rate:" at bounding box center [471, 477] width 269 height 28
click at [70, 444] on div "Proposals > Proposal Module Study Type / Proposal Tiers > *Study Type Fast Food…" at bounding box center [784, 523] width 1568 height 911
click at [373, 481] on input "*Client Effective Tax Rate:" at bounding box center [471, 477] width 269 height 28
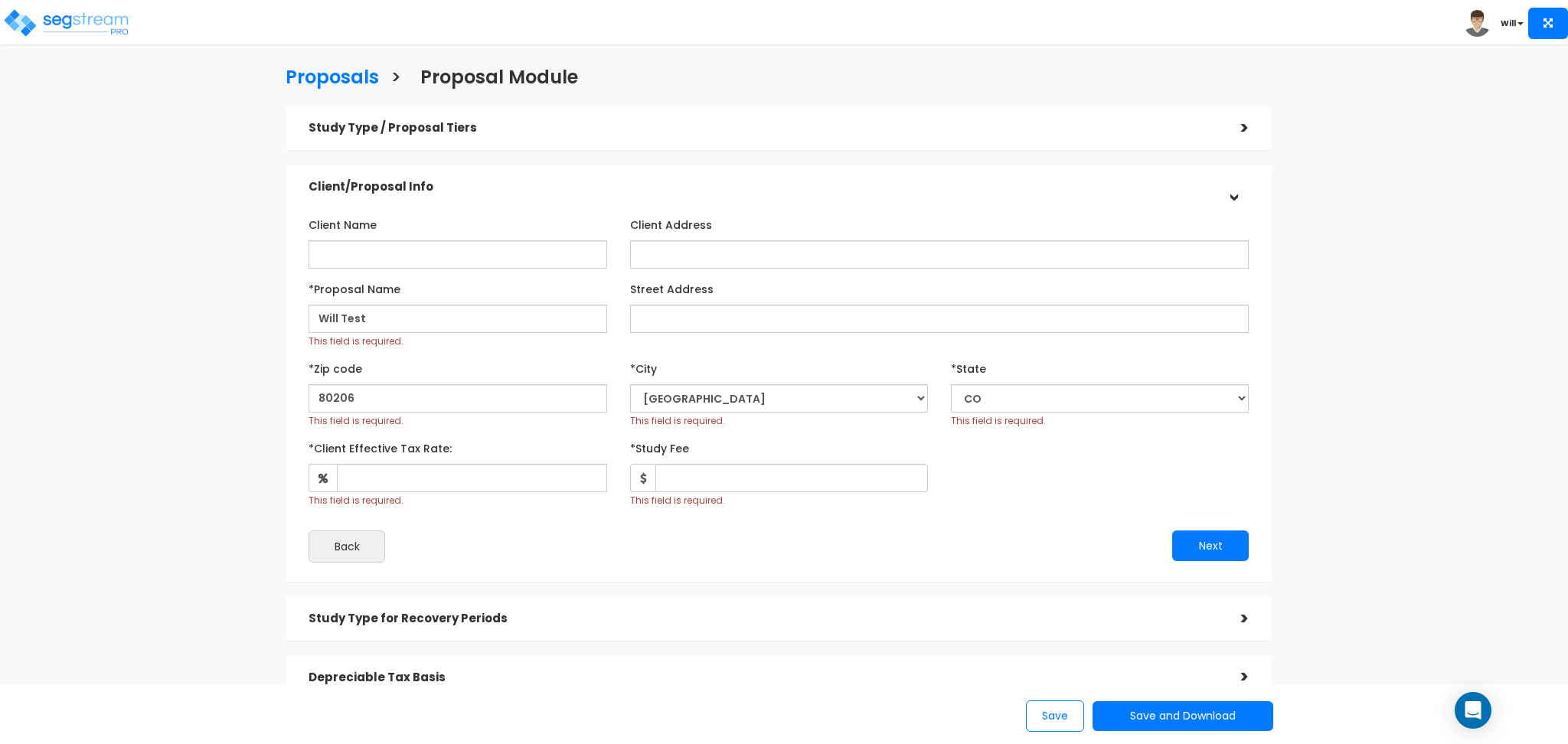
click at [184, 456] on div "Proposals > Proposal Module Study Type / Proposal Tiers > *Study Type Fast Food…" at bounding box center [779, 445] width 1288 height 1065
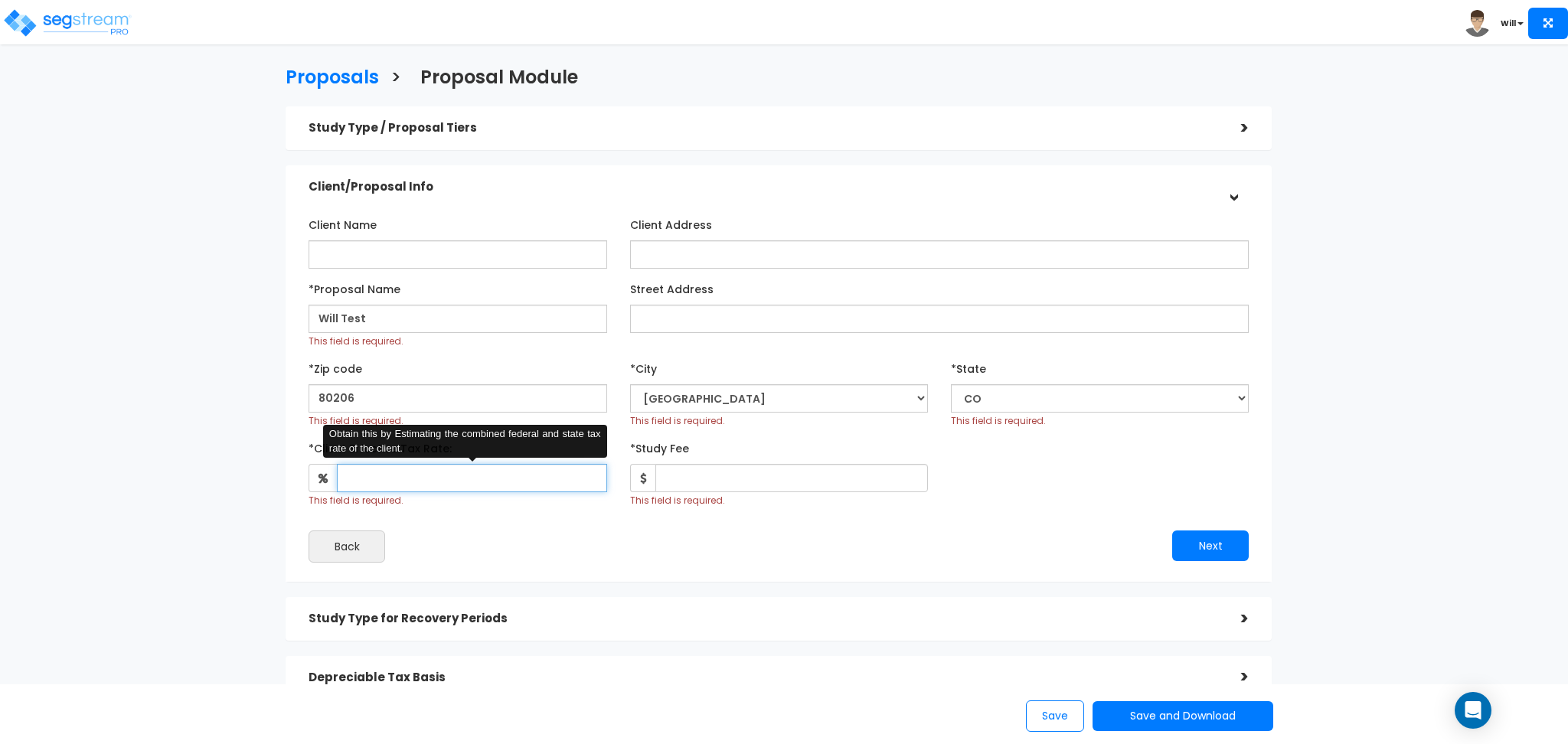
click at [373, 481] on input "*Client Effective Tax Rate:" at bounding box center [471, 477] width 269 height 28
type input "10"
click at [68, 488] on div "Proposals > Proposal Module Study Type / Proposal Tiers > *Study Type Fast Food…" at bounding box center [784, 523] width 1568 height 911
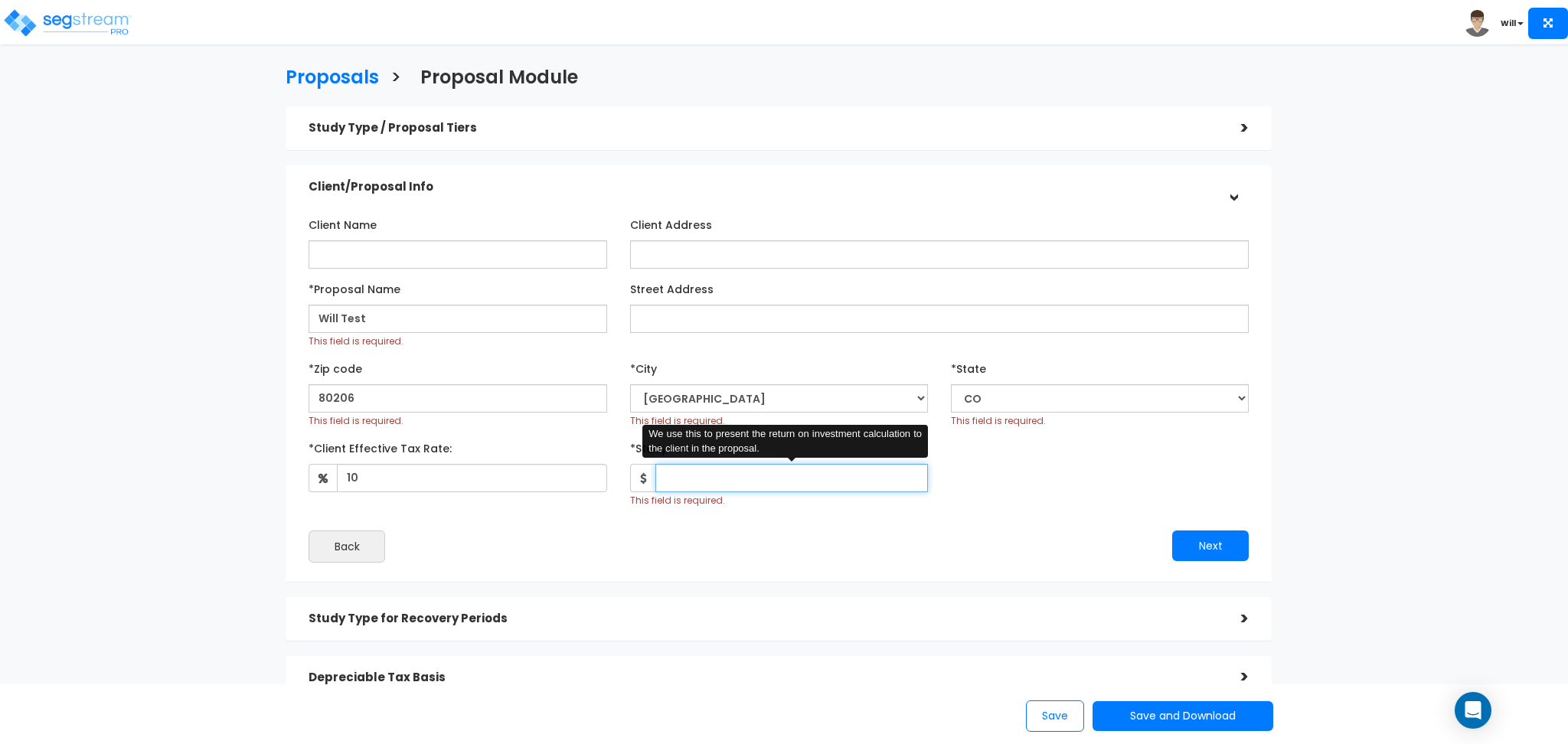
click at [746, 472] on input "*Study Fee" at bounding box center [792, 477] width 273 height 28
type input "10,000"
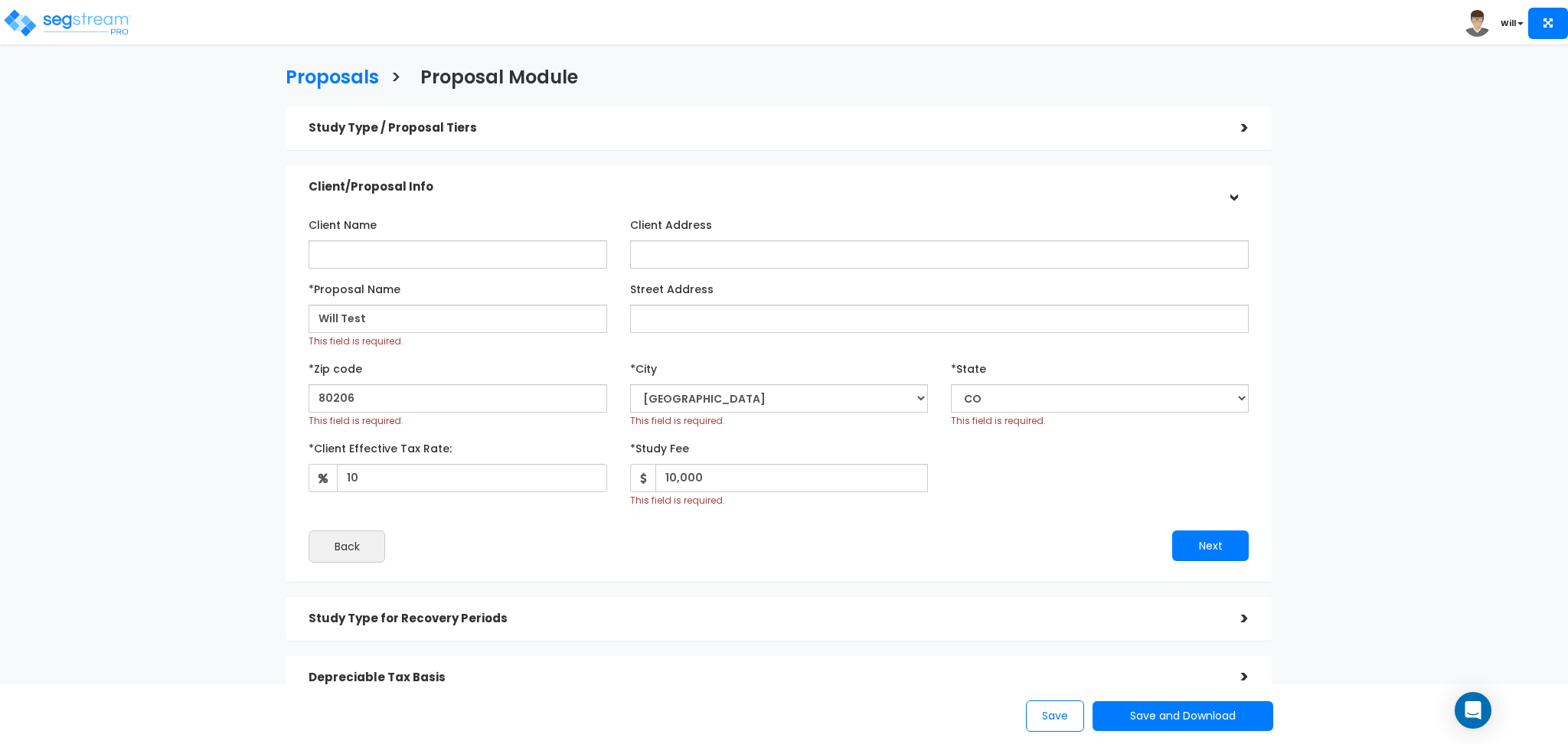
click at [131, 337] on div "Proposals > Proposal Module Study Type / Proposal Tiers > *Study Type Fast Food…" at bounding box center [784, 523] width 1568 height 911
click at [1198, 539] on button "Next" at bounding box center [1211, 546] width 77 height 31
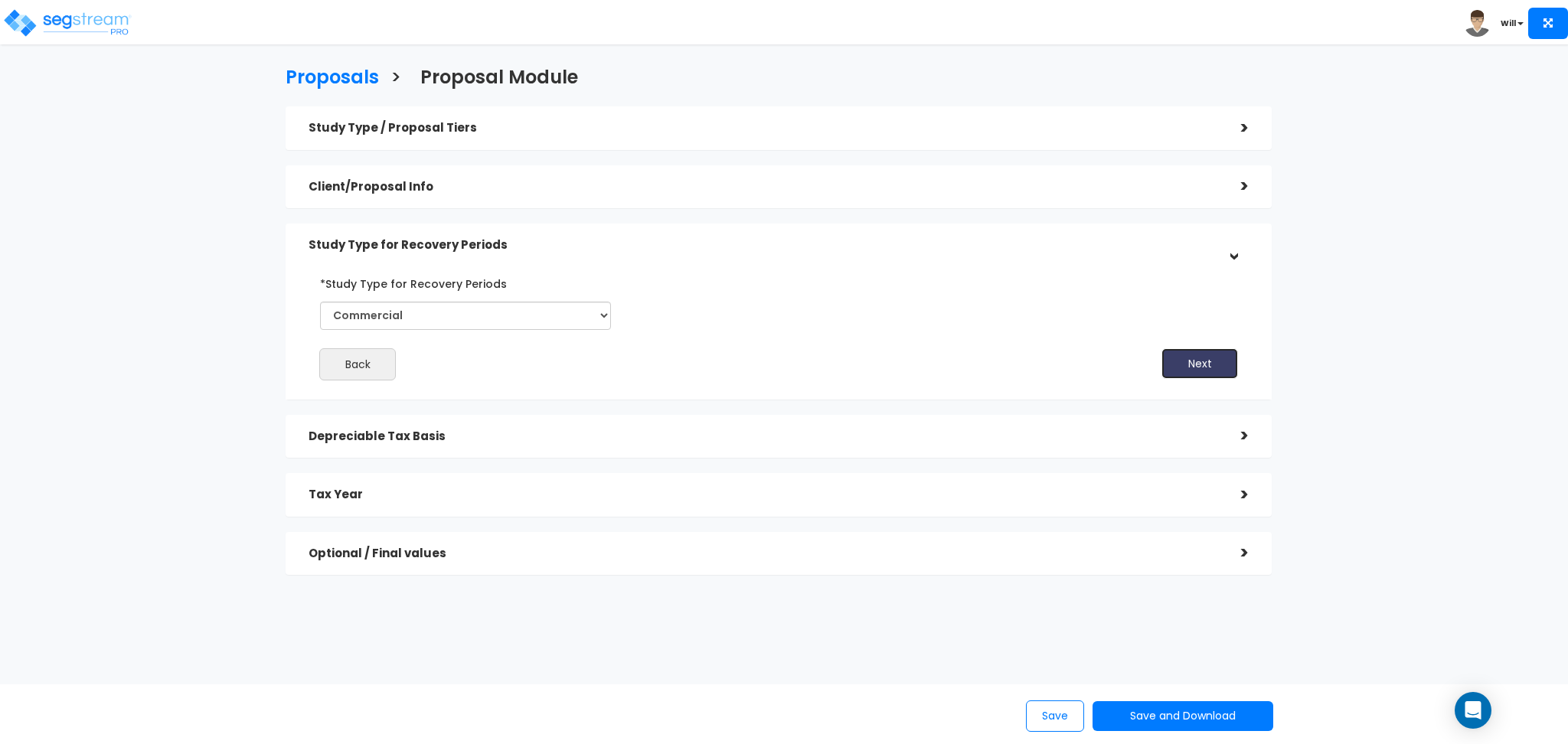
click at [1201, 349] on button "Next" at bounding box center [1200, 364] width 77 height 31
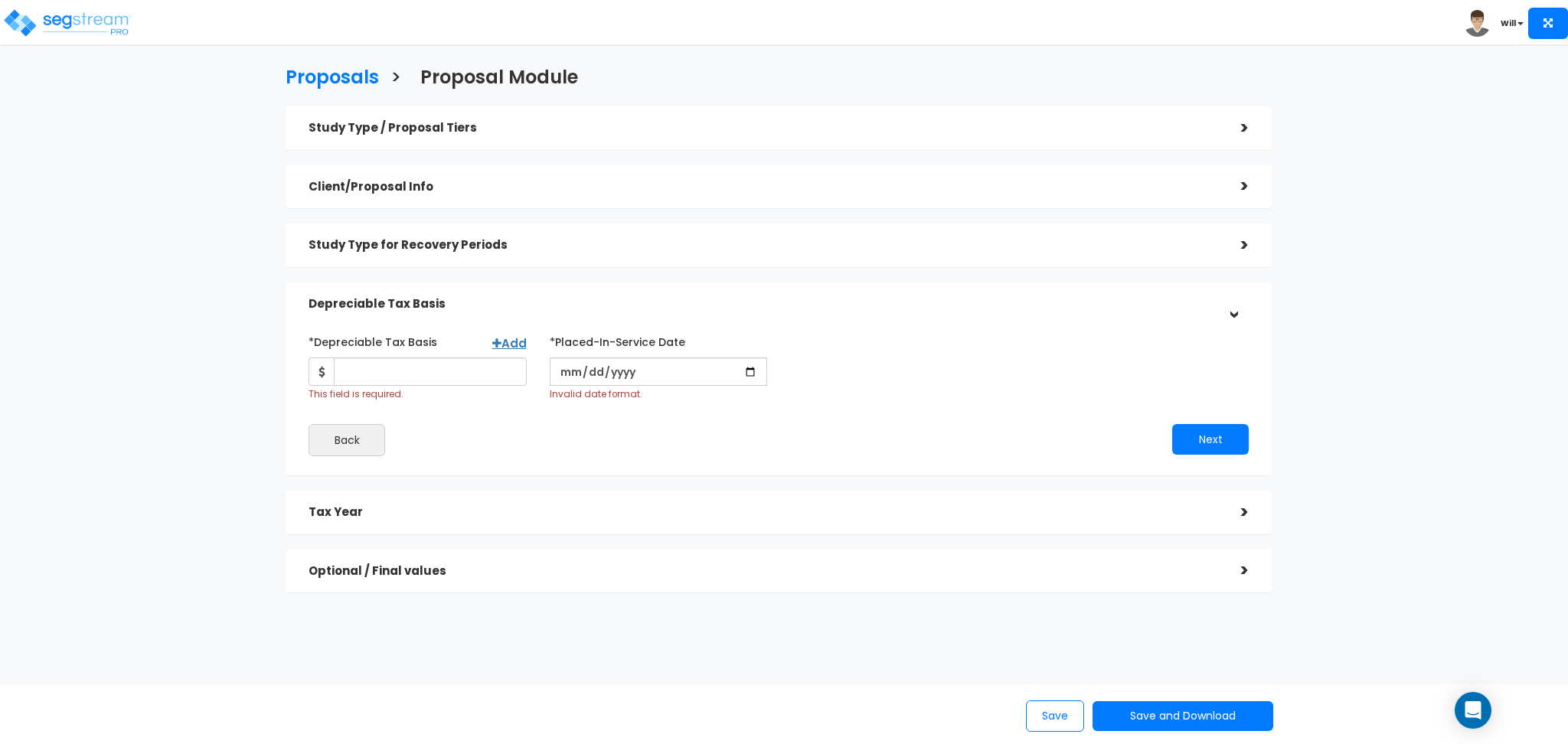
click at [412, 356] on div "*Depreciable Tax Basis Add This field is required." at bounding box center [417, 365] width 218 height 72
click at [420, 365] on input "*Depreciable Tax Basis" at bounding box center [430, 372] width 193 height 28
type input "10,000"
click at [751, 374] on input "date" at bounding box center [658, 372] width 218 height 28
type input "2025-09-10"
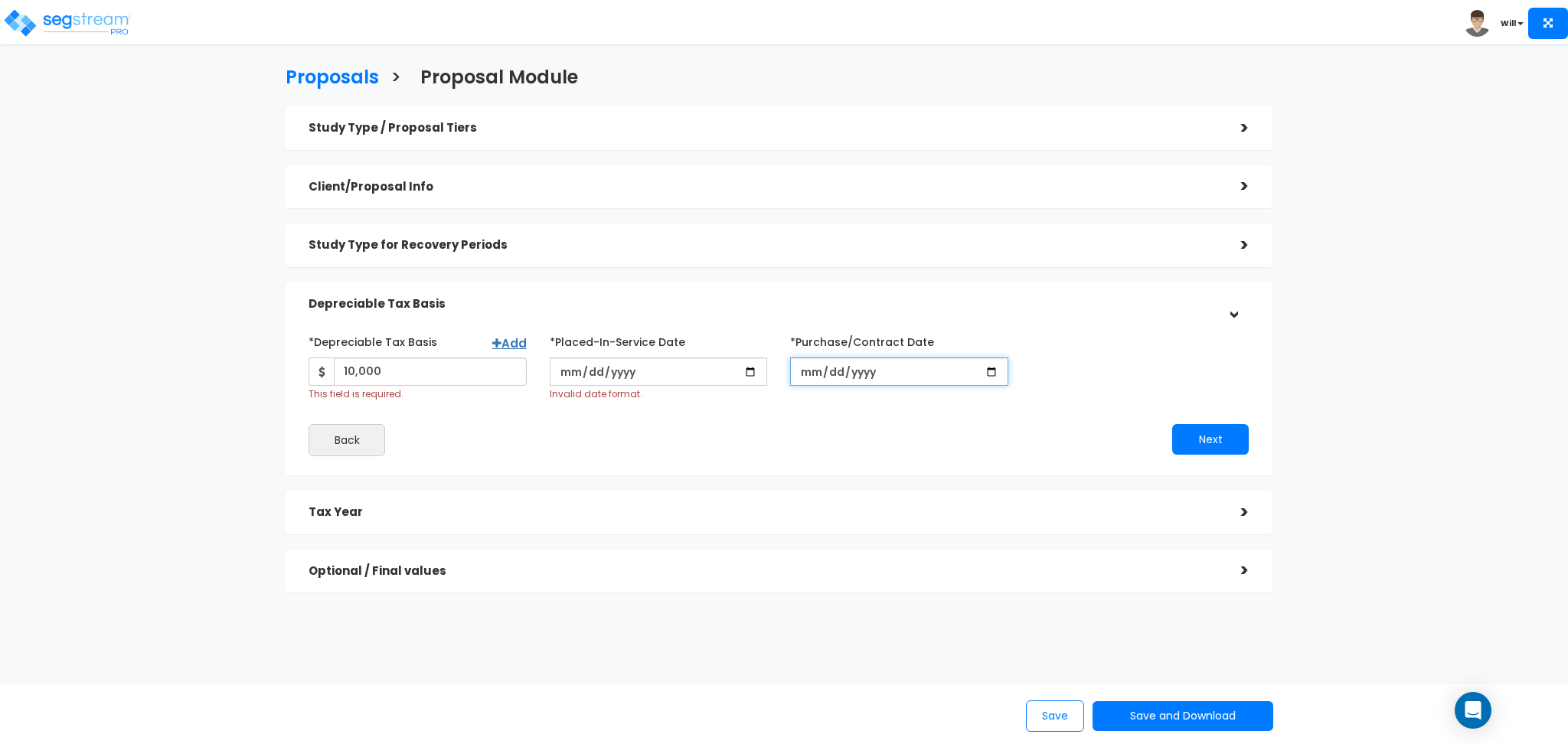
click at [999, 372] on input "*Purchase/Contract Date" at bounding box center [899, 372] width 218 height 28
click at [986, 377] on input "*Purchase/Contract Date" at bounding box center [899, 372] width 218 height 28
type input "2025-09-25"
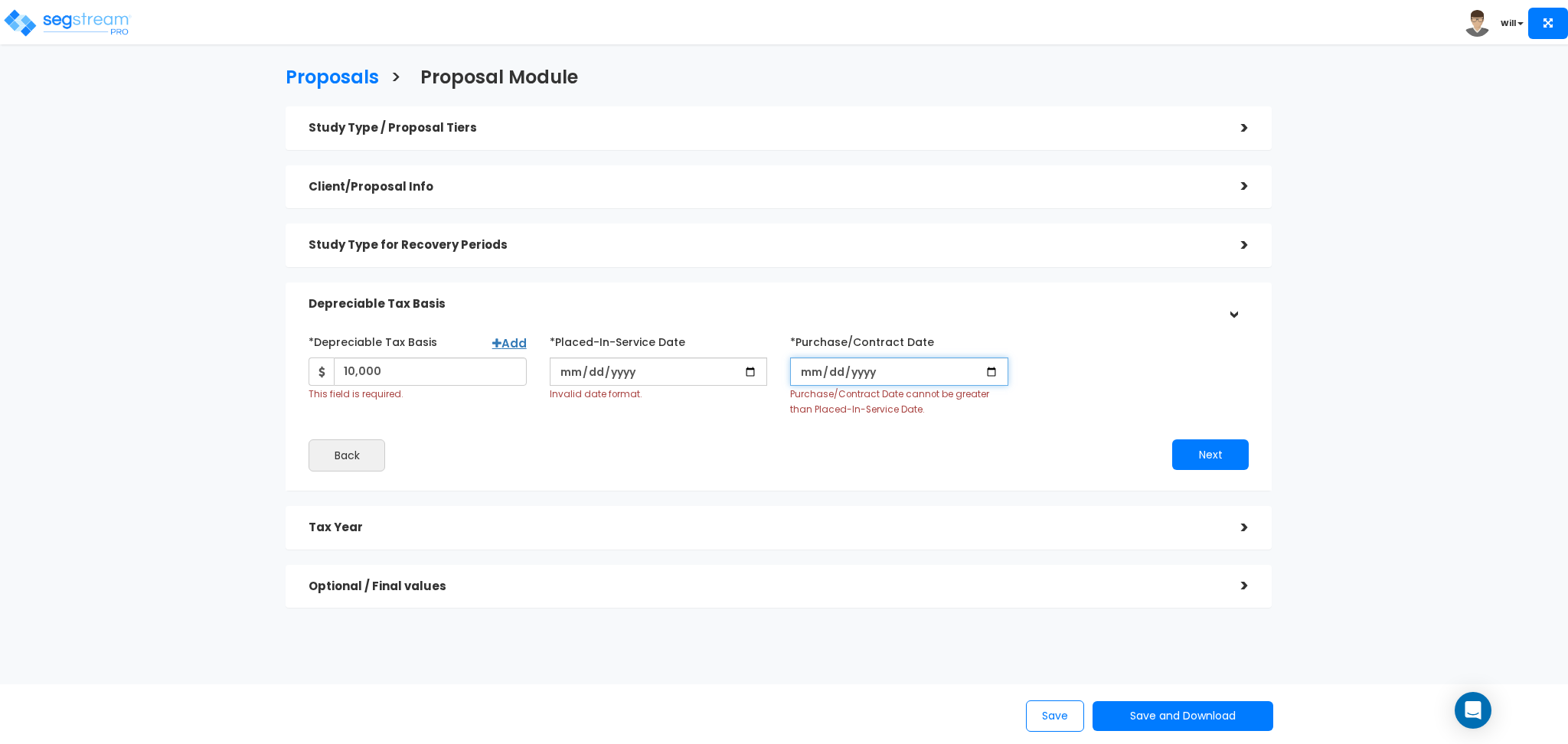
click at [988, 368] on input "*Purchase/Contract Date" at bounding box center [899, 372] width 218 height 28
type input "2025-09-03"
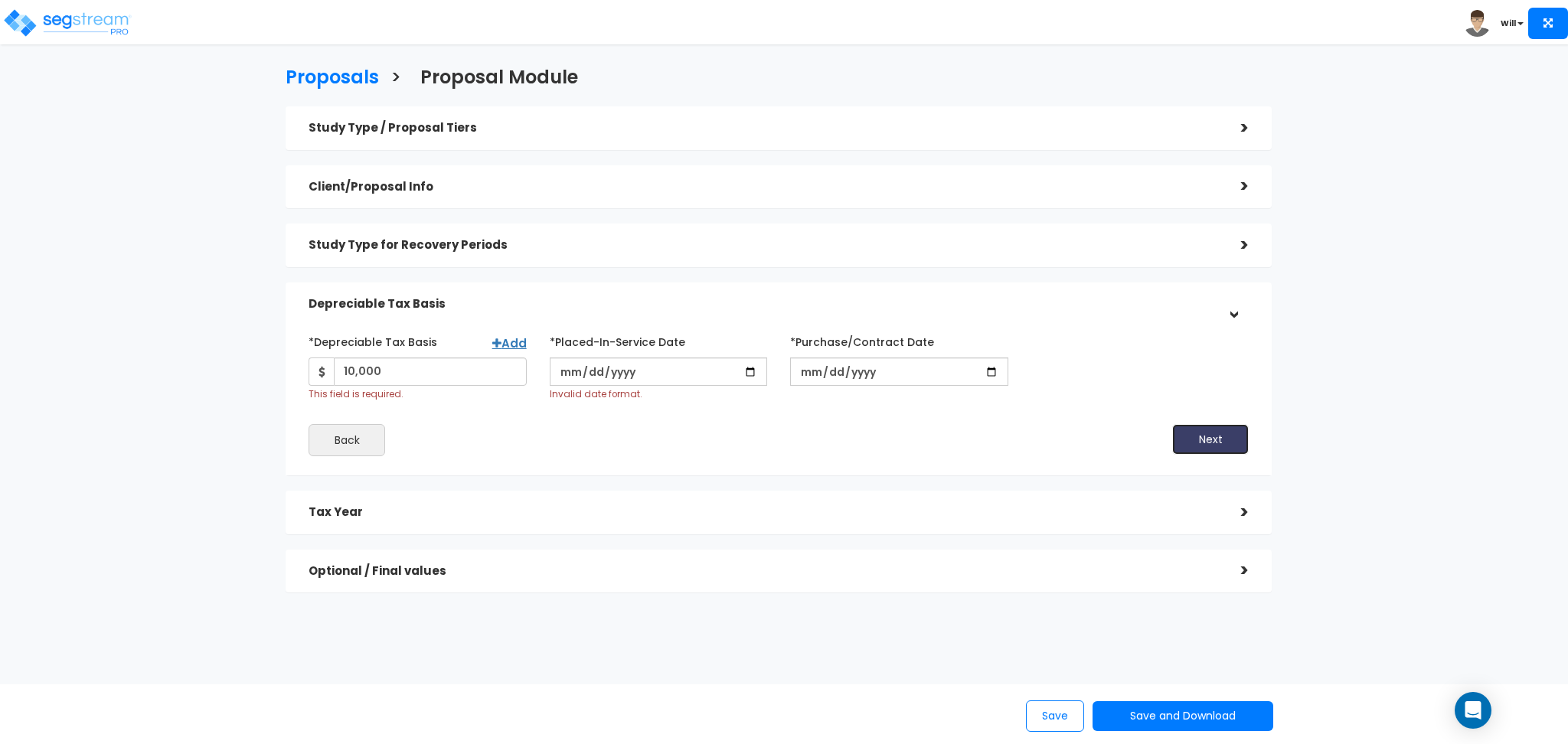
click at [1203, 436] on button "Next" at bounding box center [1211, 440] width 77 height 31
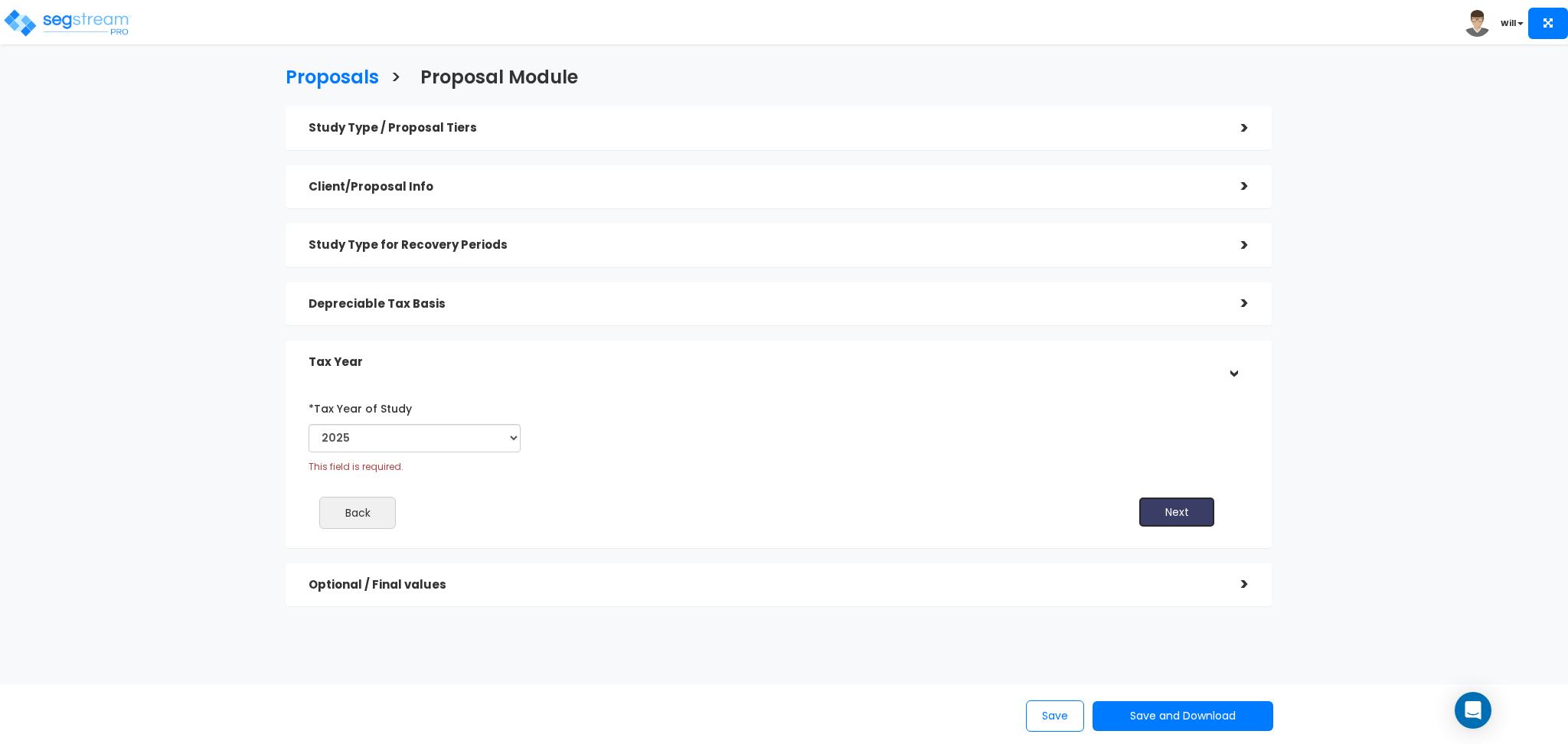
click at [1183, 504] on button "Next" at bounding box center [1177, 512] width 77 height 31
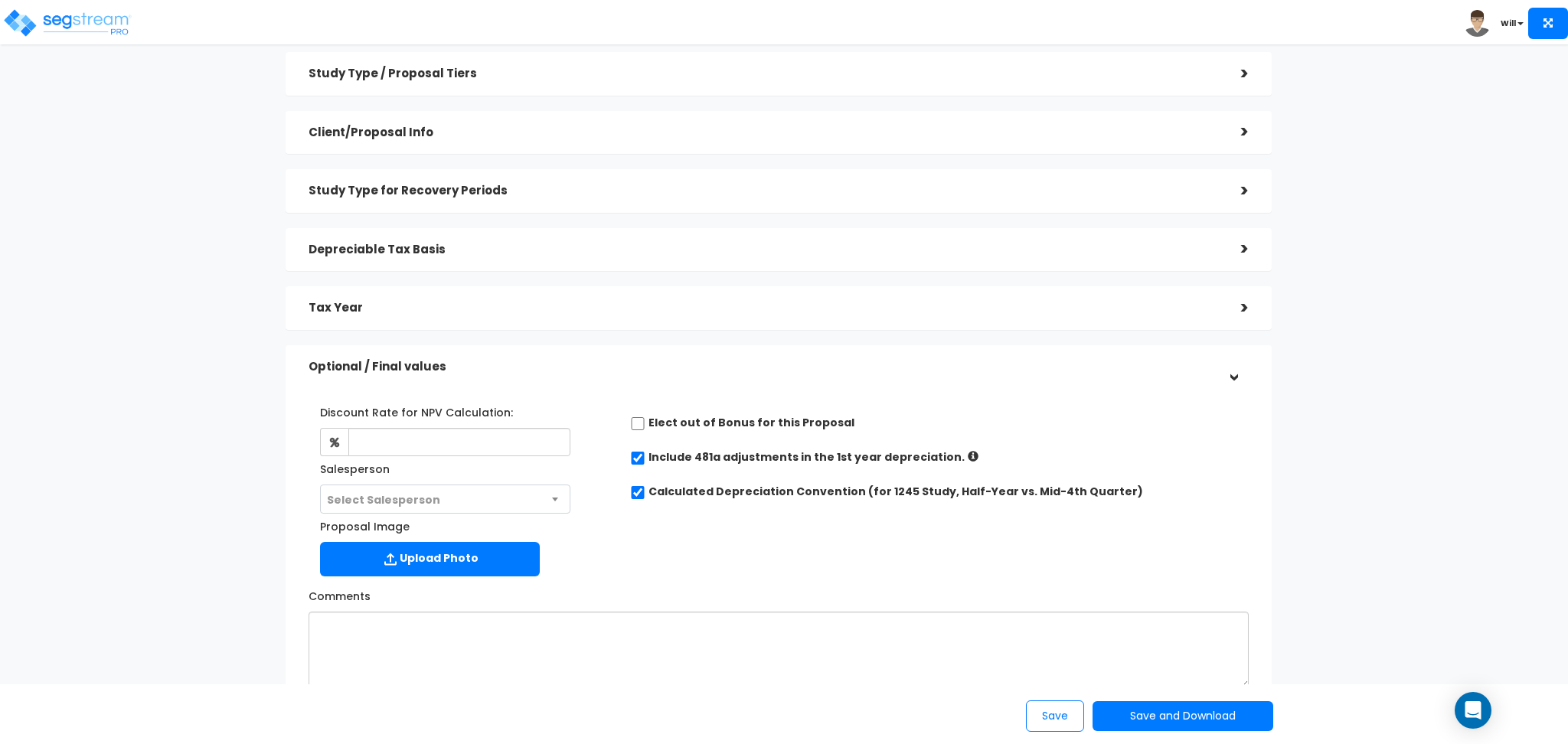
scroll to position [102, 0]
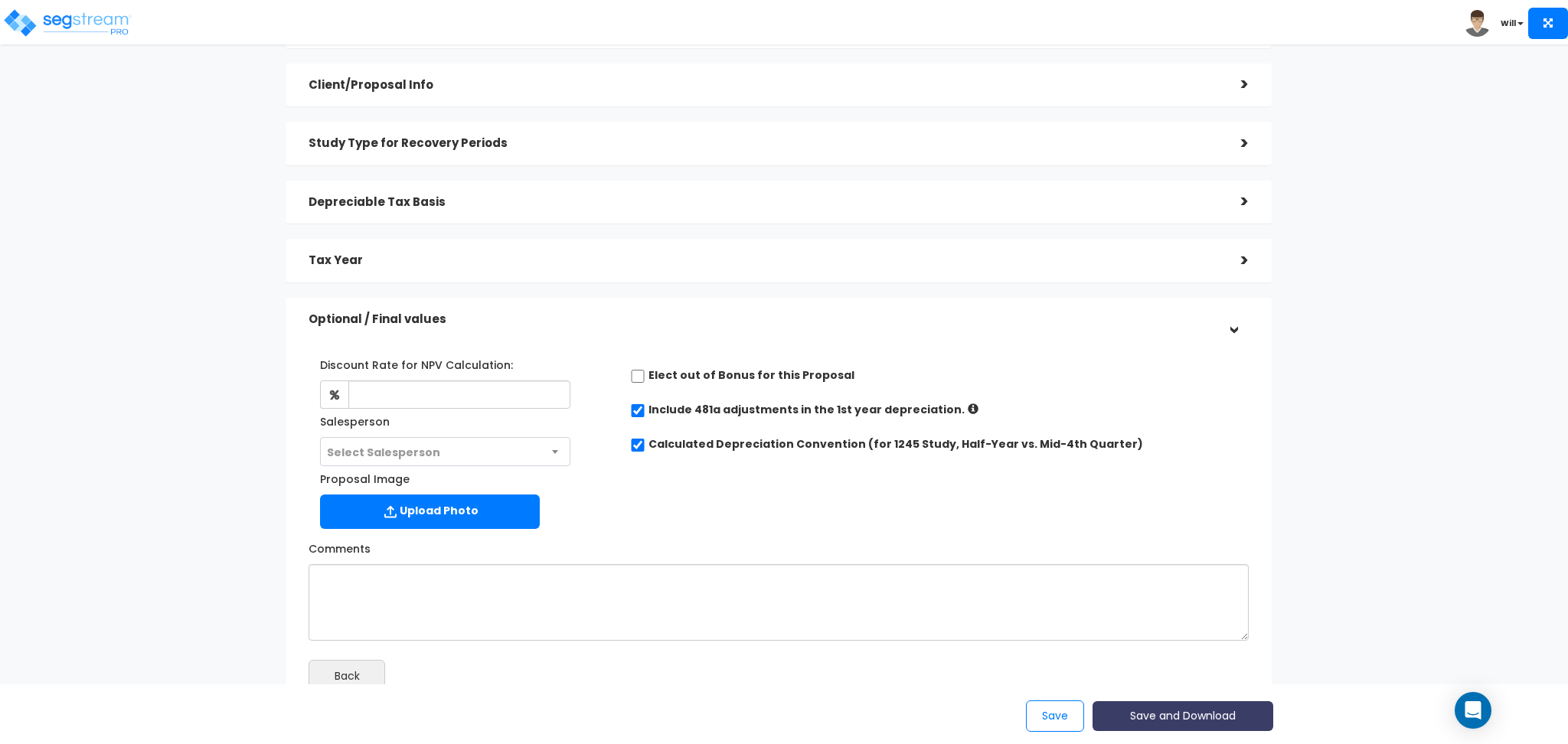
click at [1169, 713] on button "Save and Download" at bounding box center [1184, 716] width 181 height 30
click at [828, 678] on div "Back" at bounding box center [778, 676] width 963 height 32
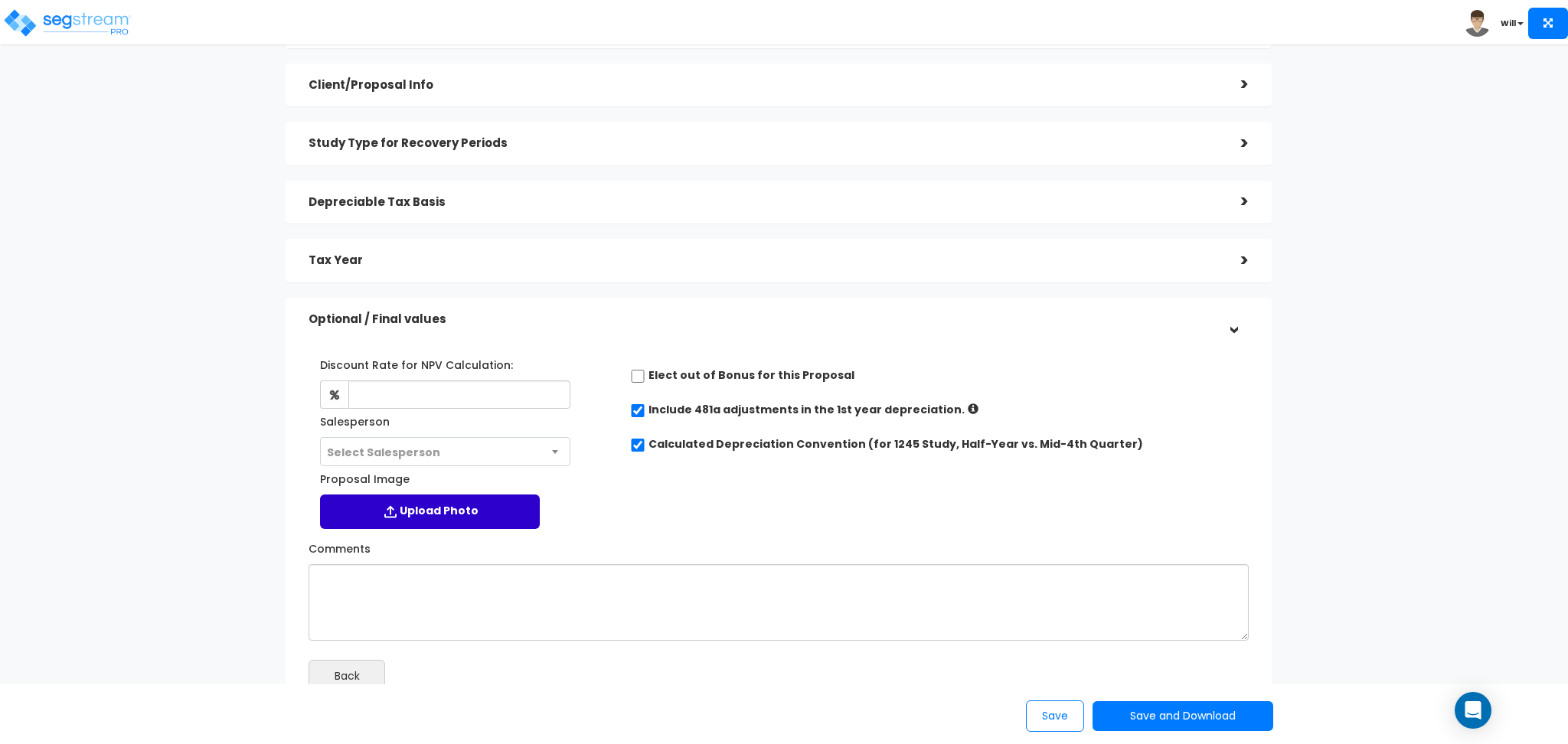
click at [421, 501] on label "Upload Photo" at bounding box center [430, 512] width 220 height 35
click at [0, 0] on input "Proposal Image" at bounding box center [0, 0] width 0 height 0
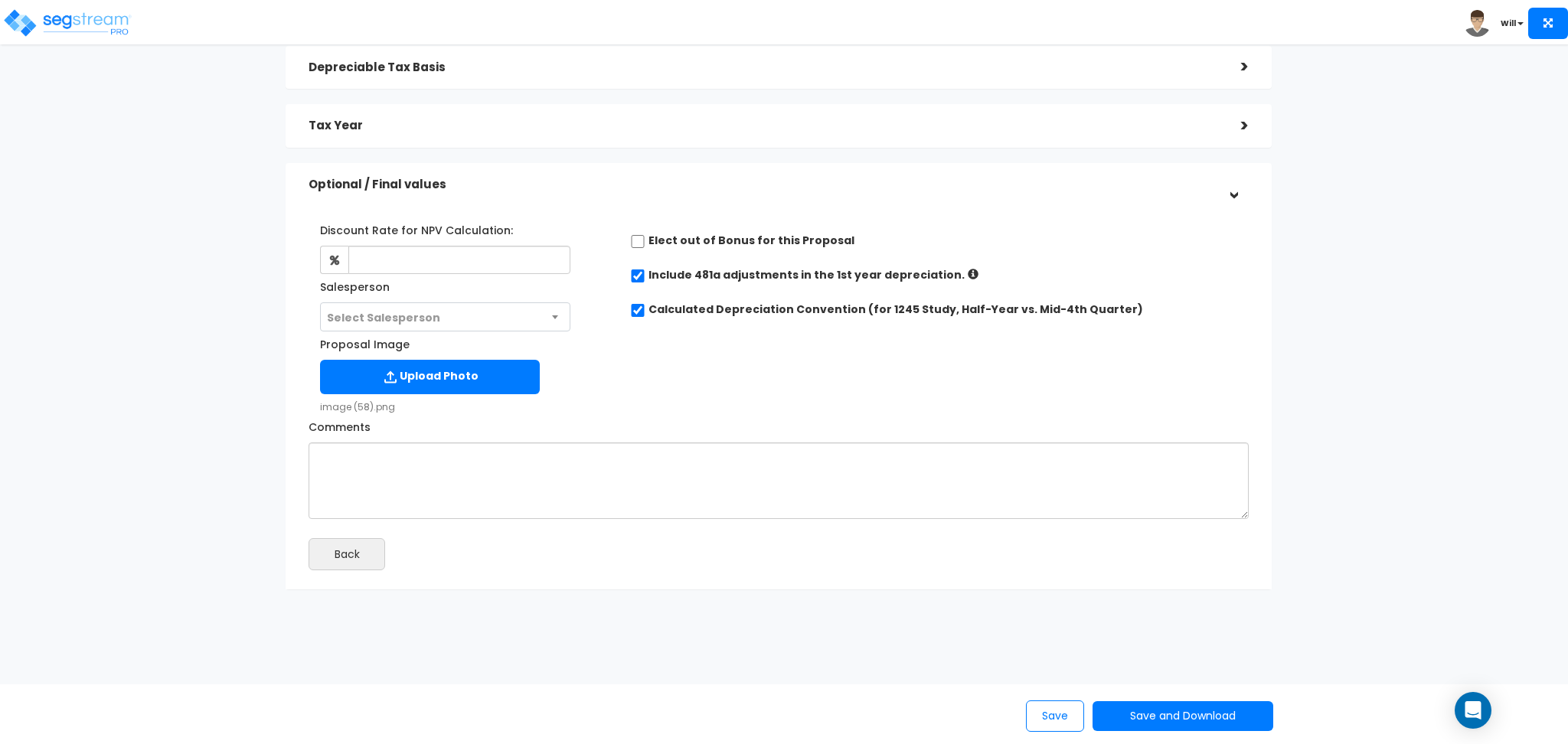
scroll to position [243, 0]
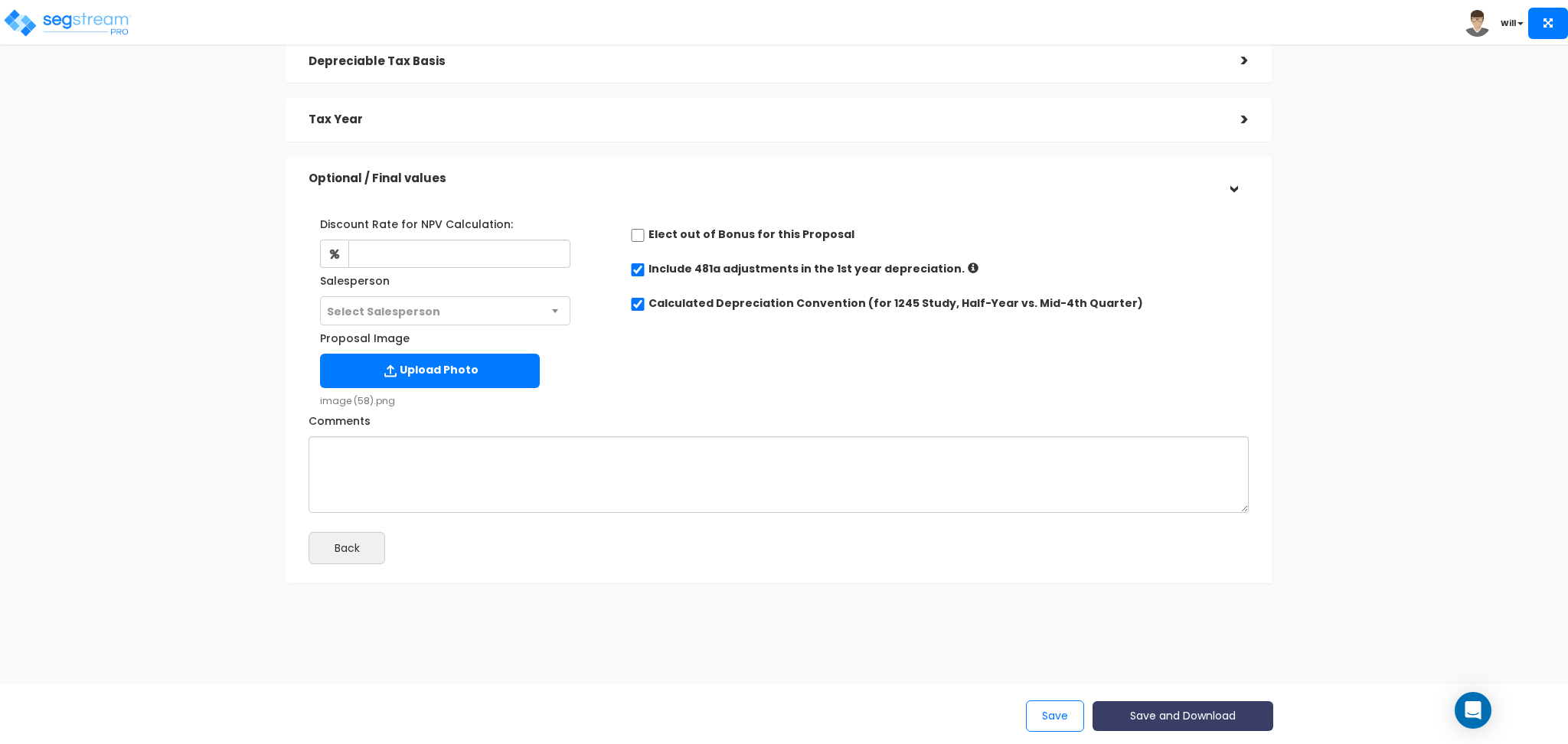
click at [1169, 723] on button "Save and Download" at bounding box center [1184, 716] width 181 height 30
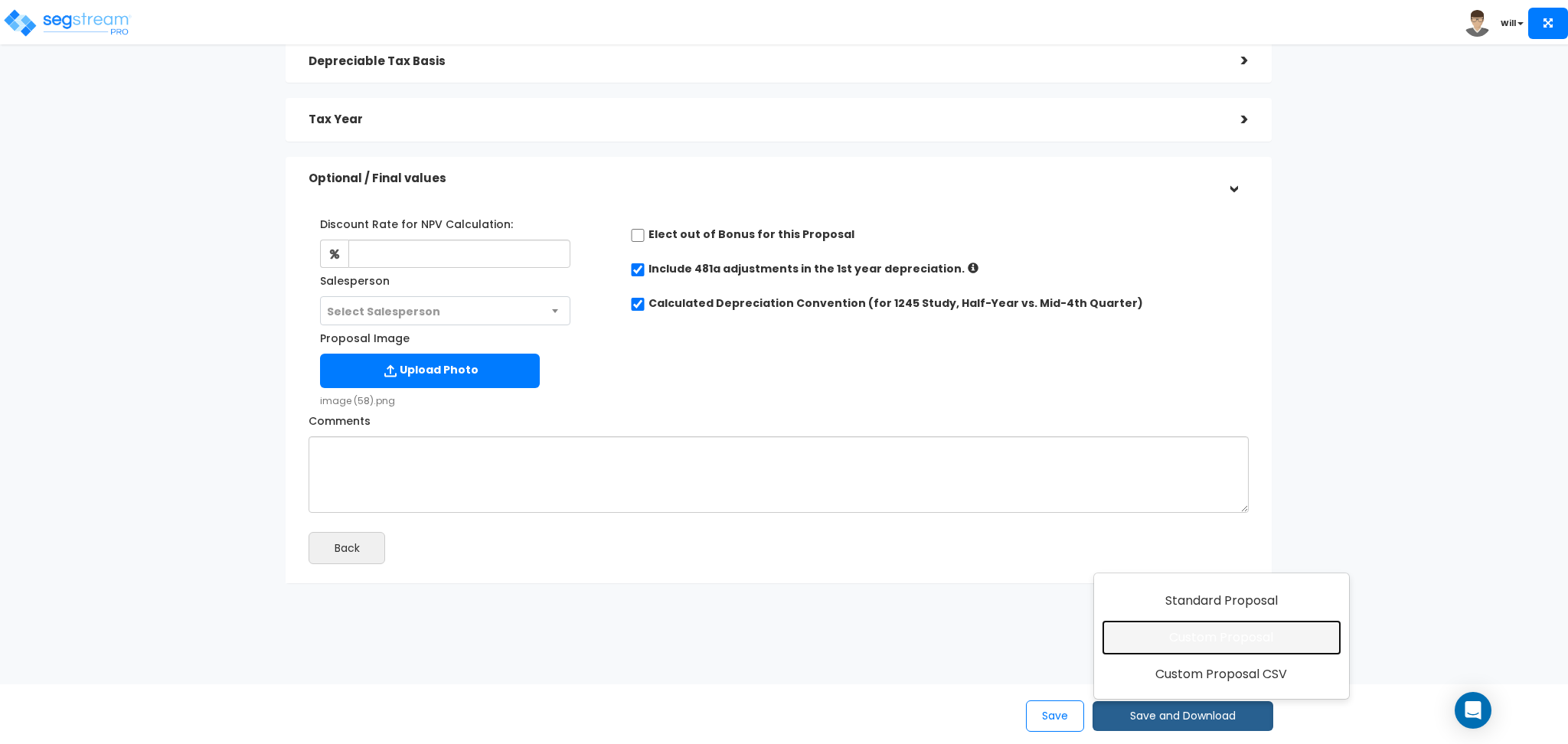
click at [1162, 635] on link "Custom Proposal" at bounding box center [1222, 637] width 239 height 36
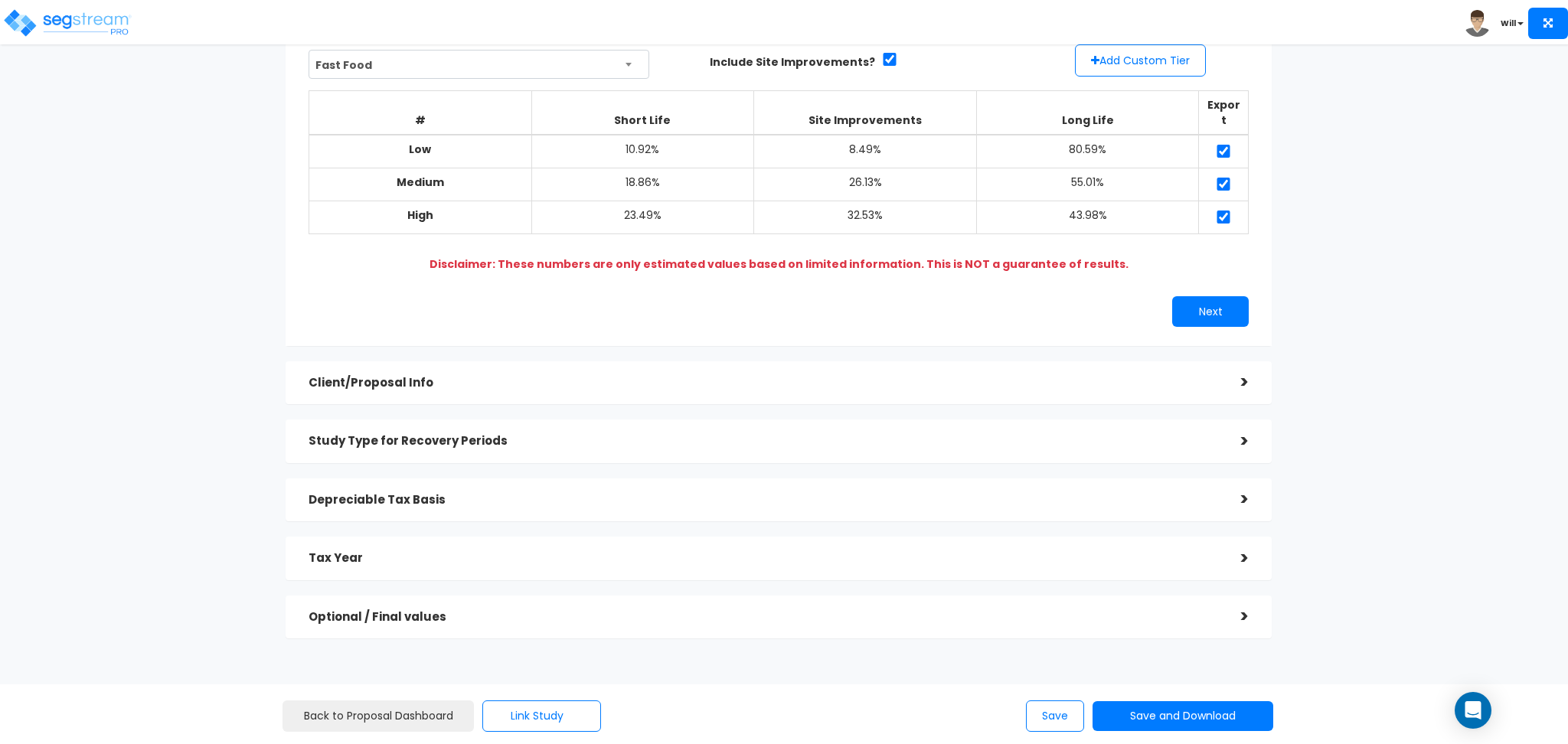
scroll to position [174, 0]
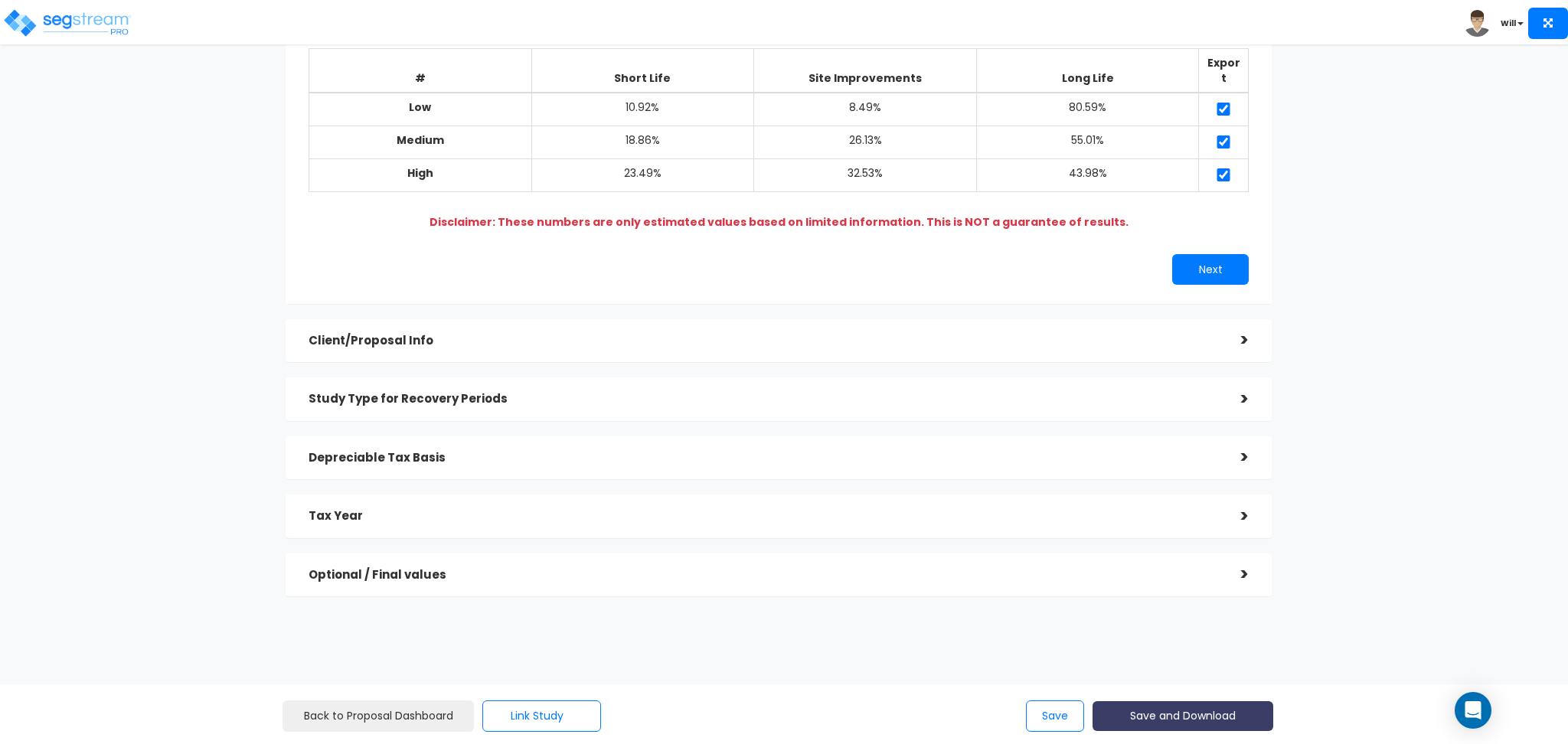
click at [1189, 716] on button "Save and Download" at bounding box center [1184, 716] width 181 height 30
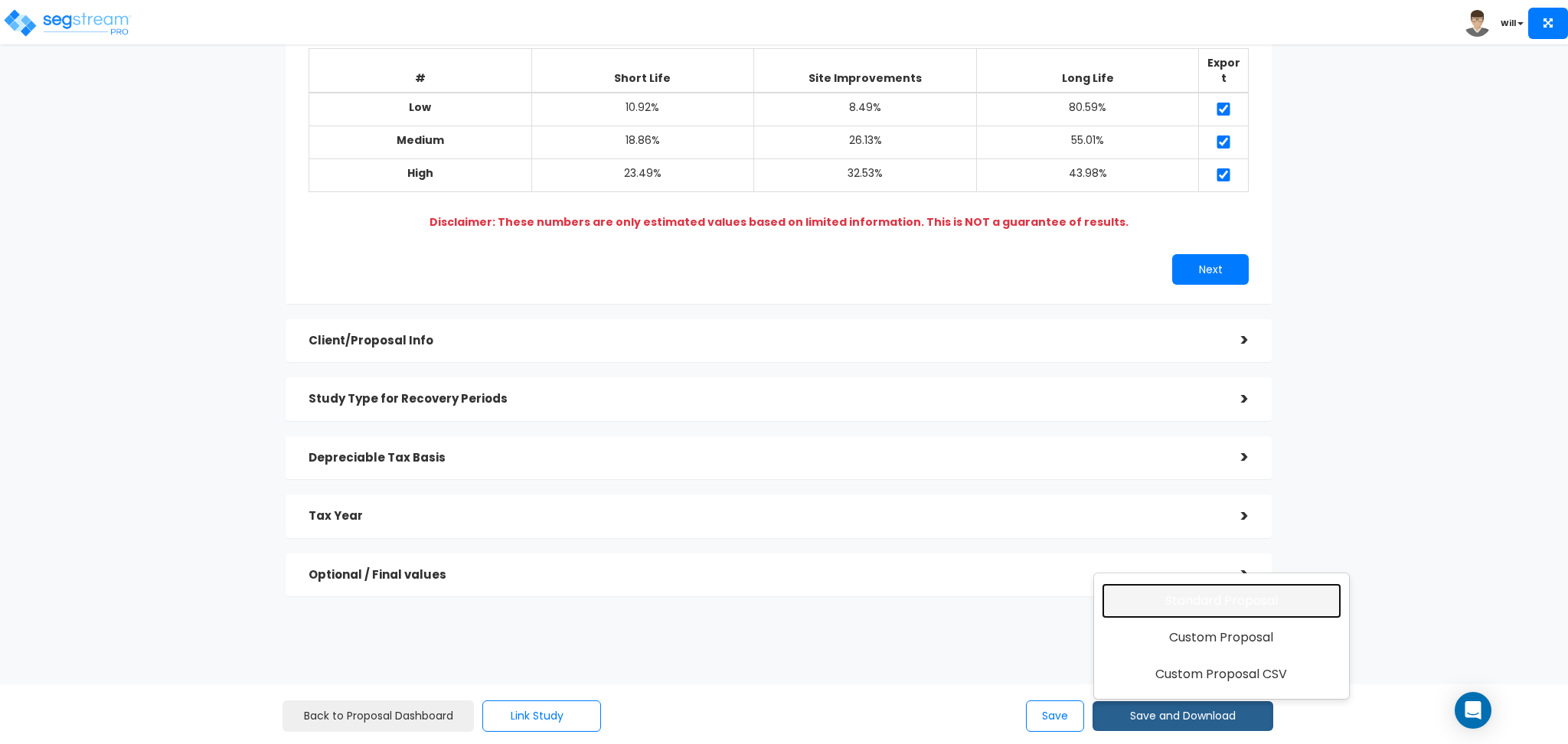
click at [1169, 602] on link "Standard Proposal" at bounding box center [1222, 601] width 239 height 36
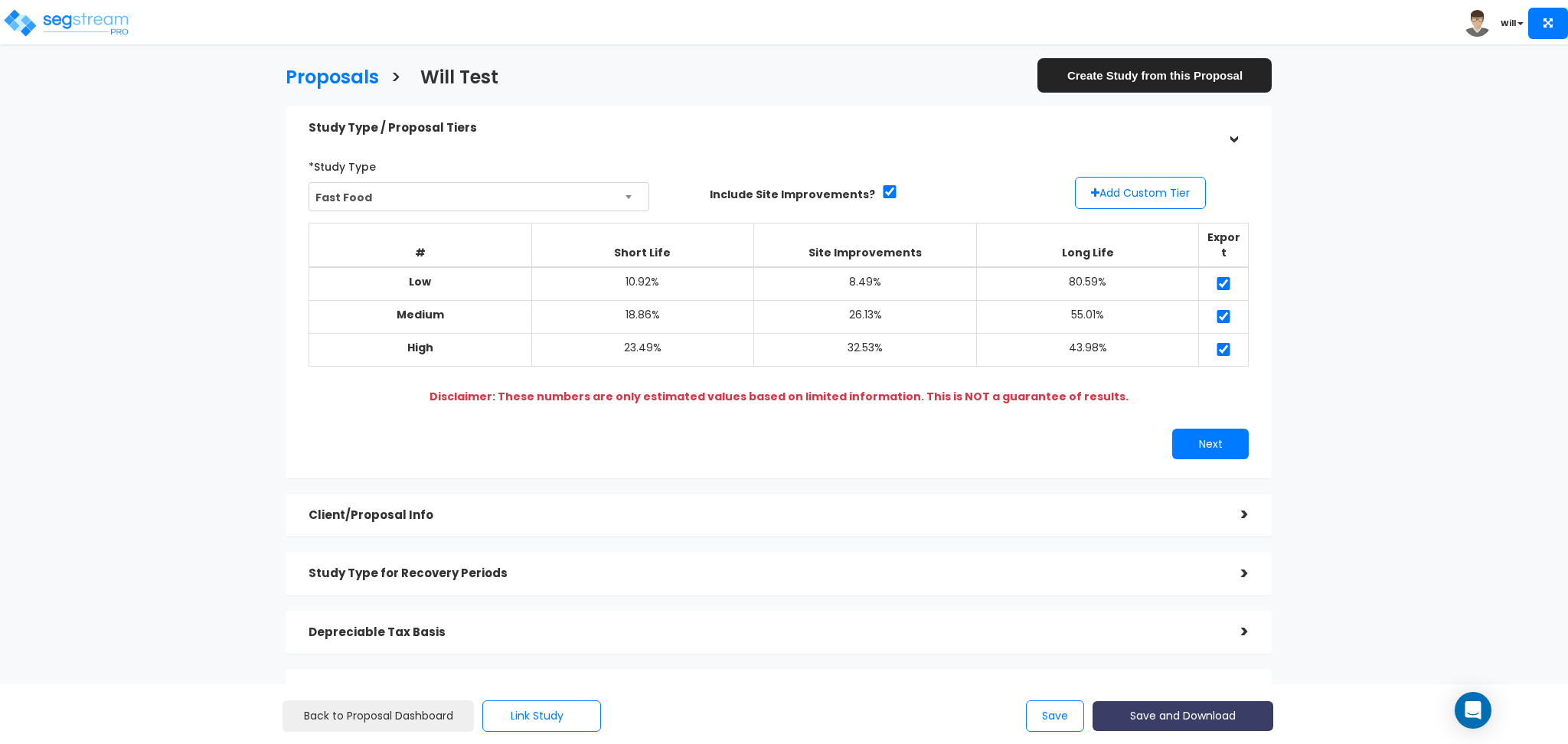
click at [1192, 715] on button "Save and Download" at bounding box center [1184, 716] width 181 height 30
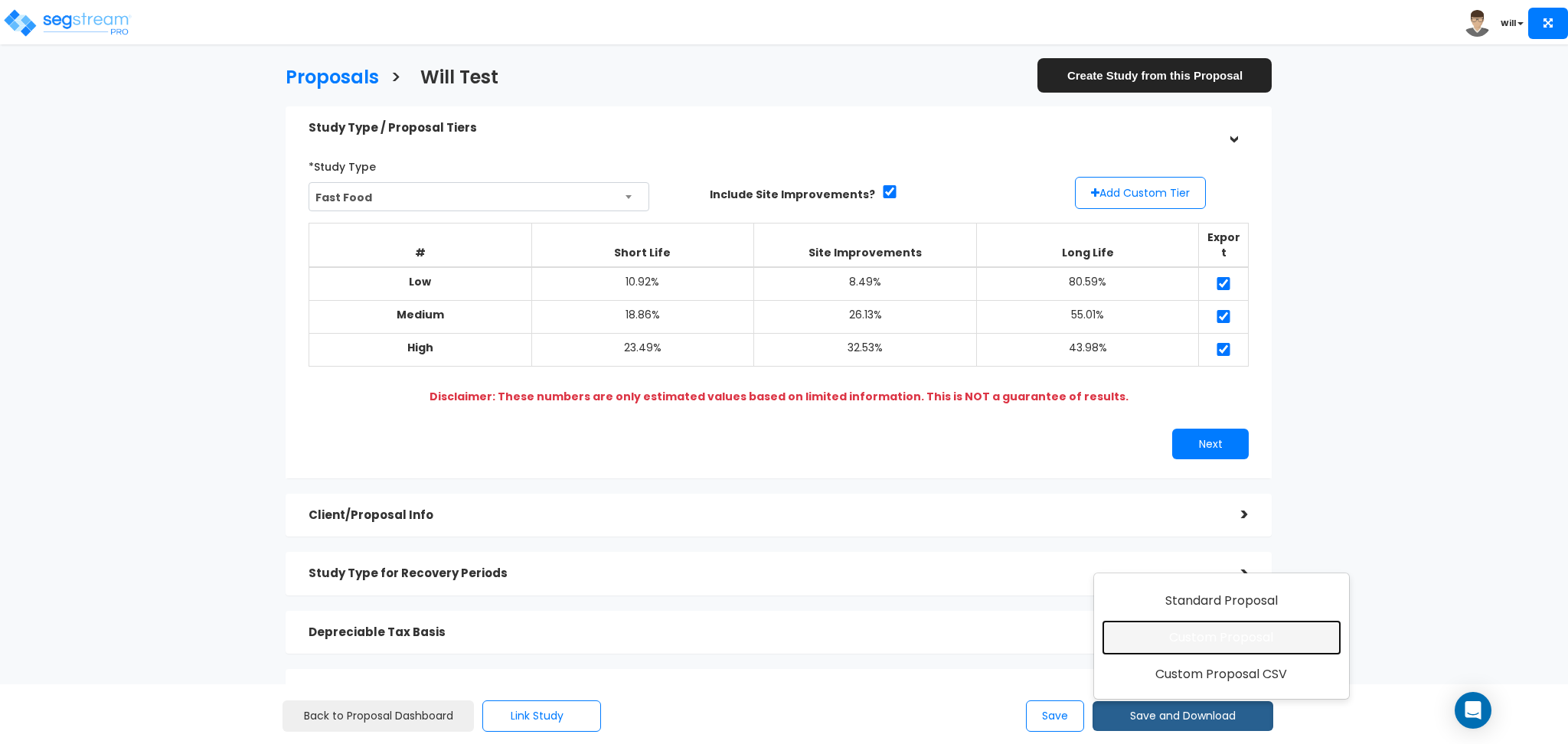
click at [1186, 643] on link "Custom Proposal" at bounding box center [1222, 637] width 239 height 36
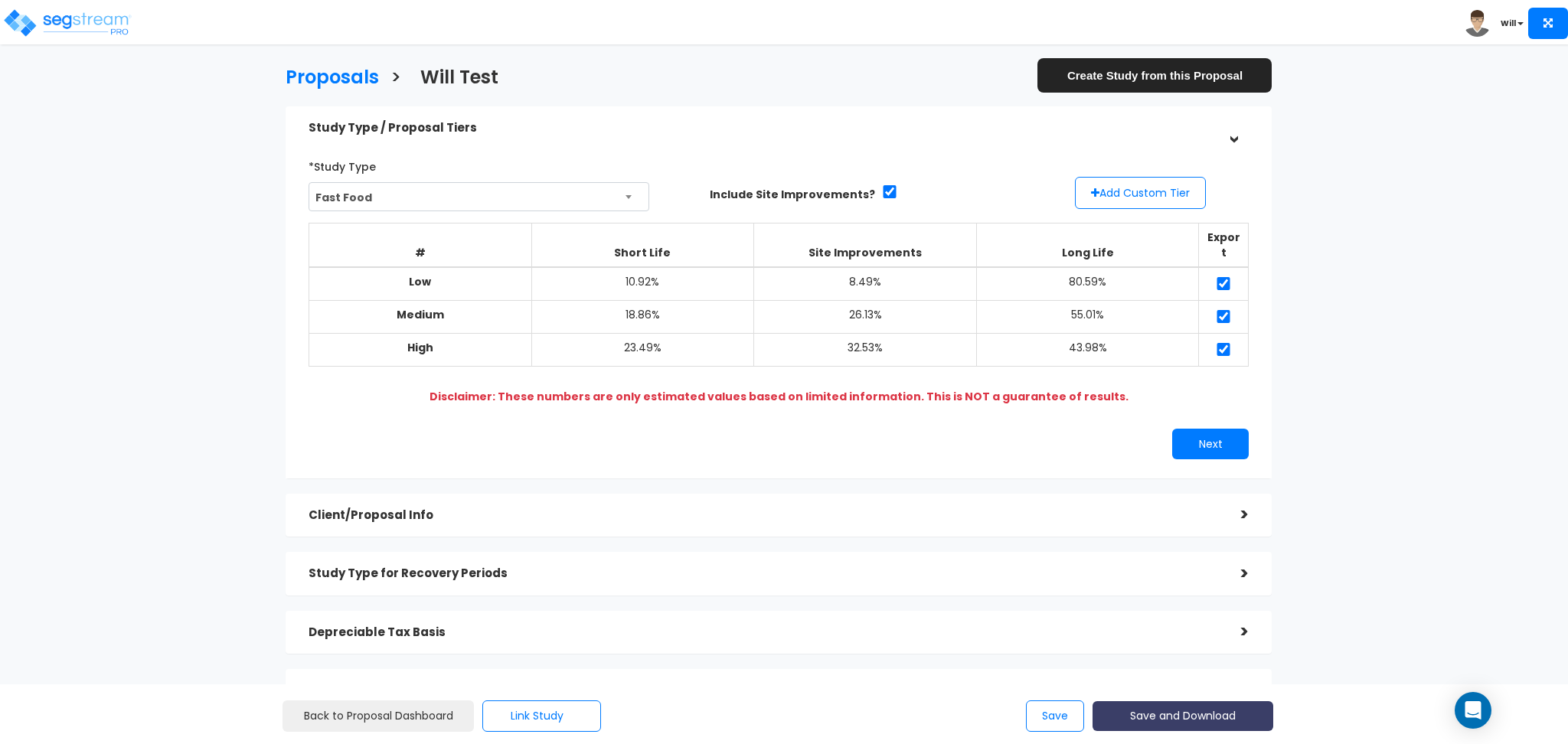
click at [1194, 713] on button "Save and Download" at bounding box center [1184, 716] width 181 height 30
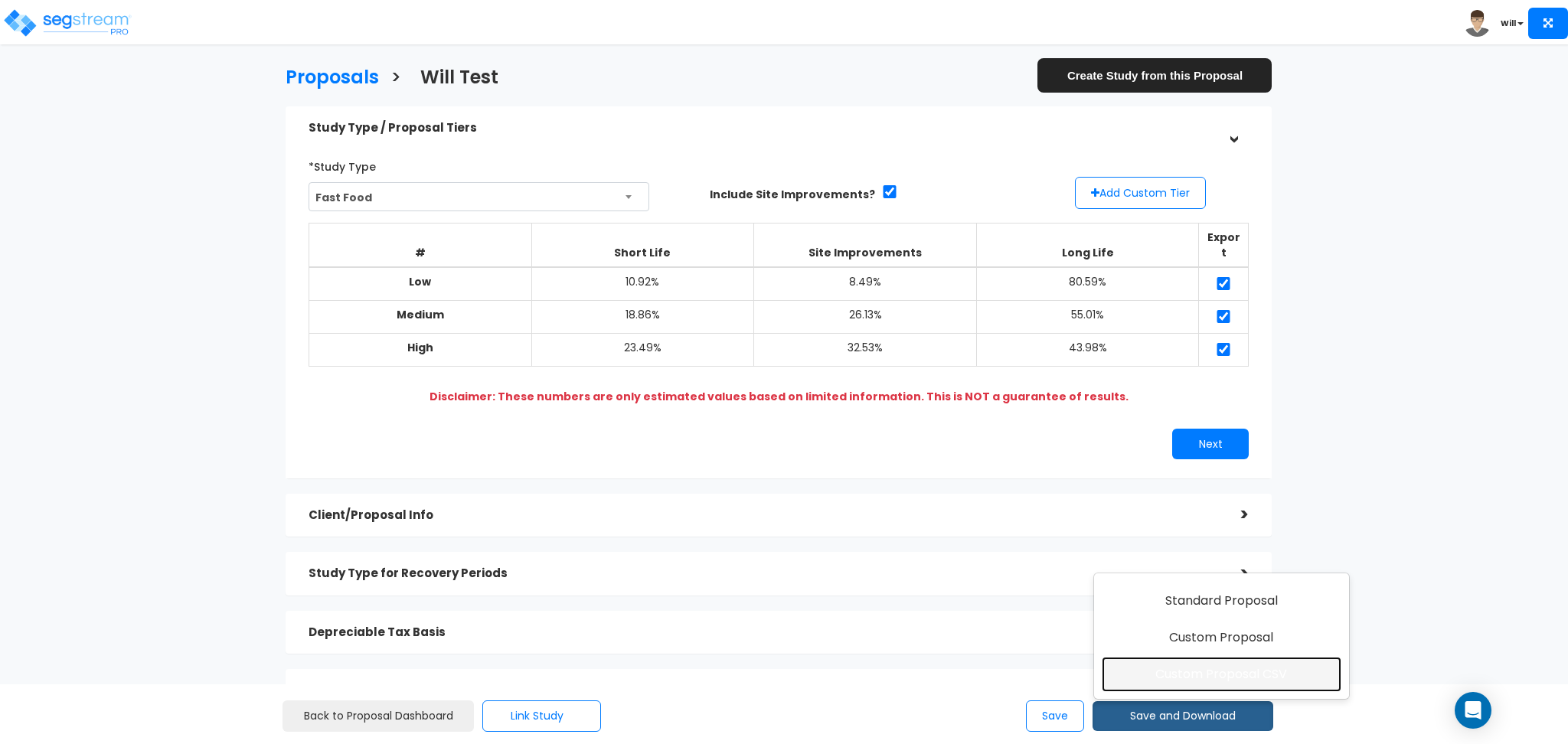
click at [1188, 671] on link "Custom Proposal CSV" at bounding box center [1222, 675] width 239 height 36
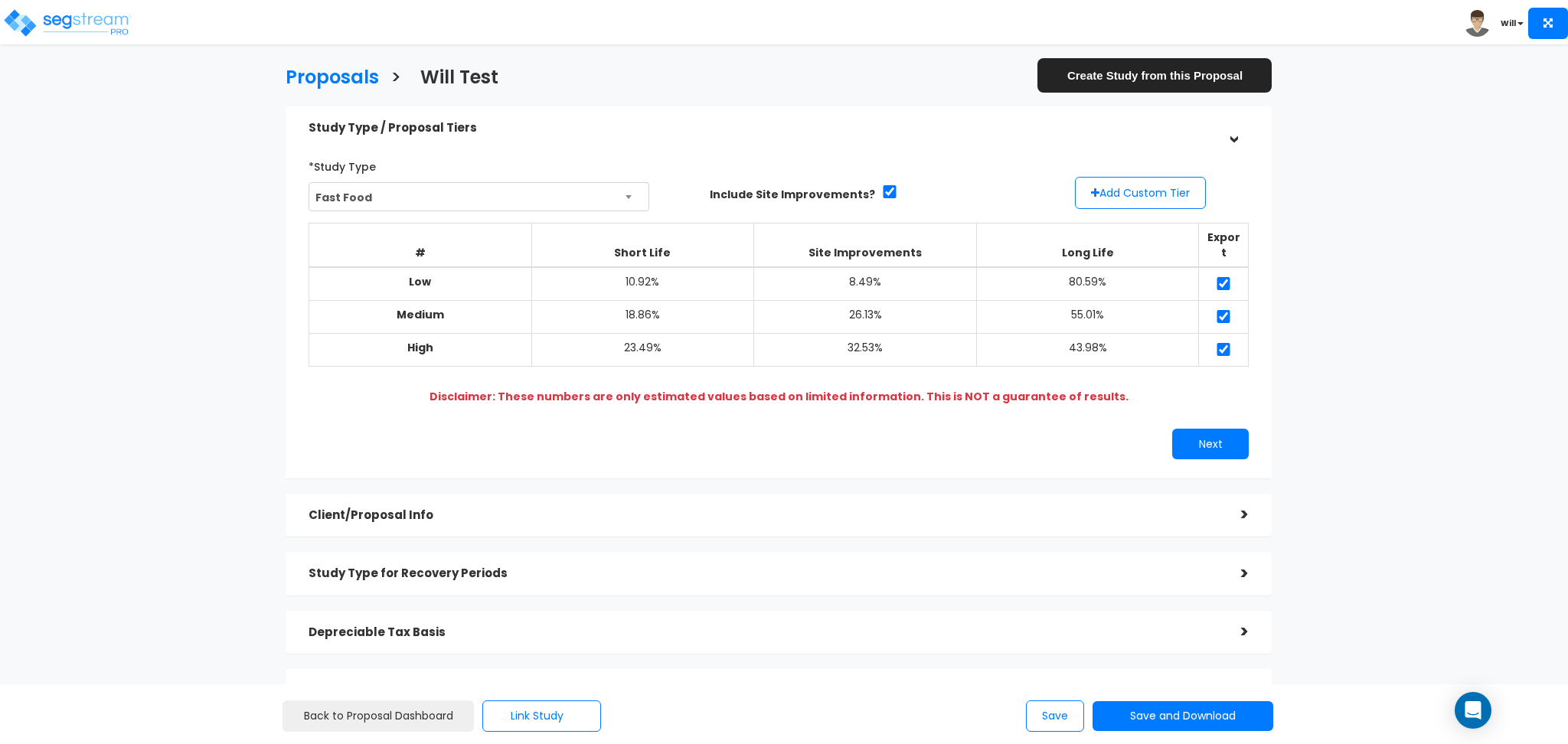
click at [1563, 267] on div "Proposals > Will Test Create Study from this Proposal Study Type / Proposal Tie…" at bounding box center [784, 500] width 1568 height 865
click at [51, 18] on img at bounding box center [68, 23] width 131 height 31
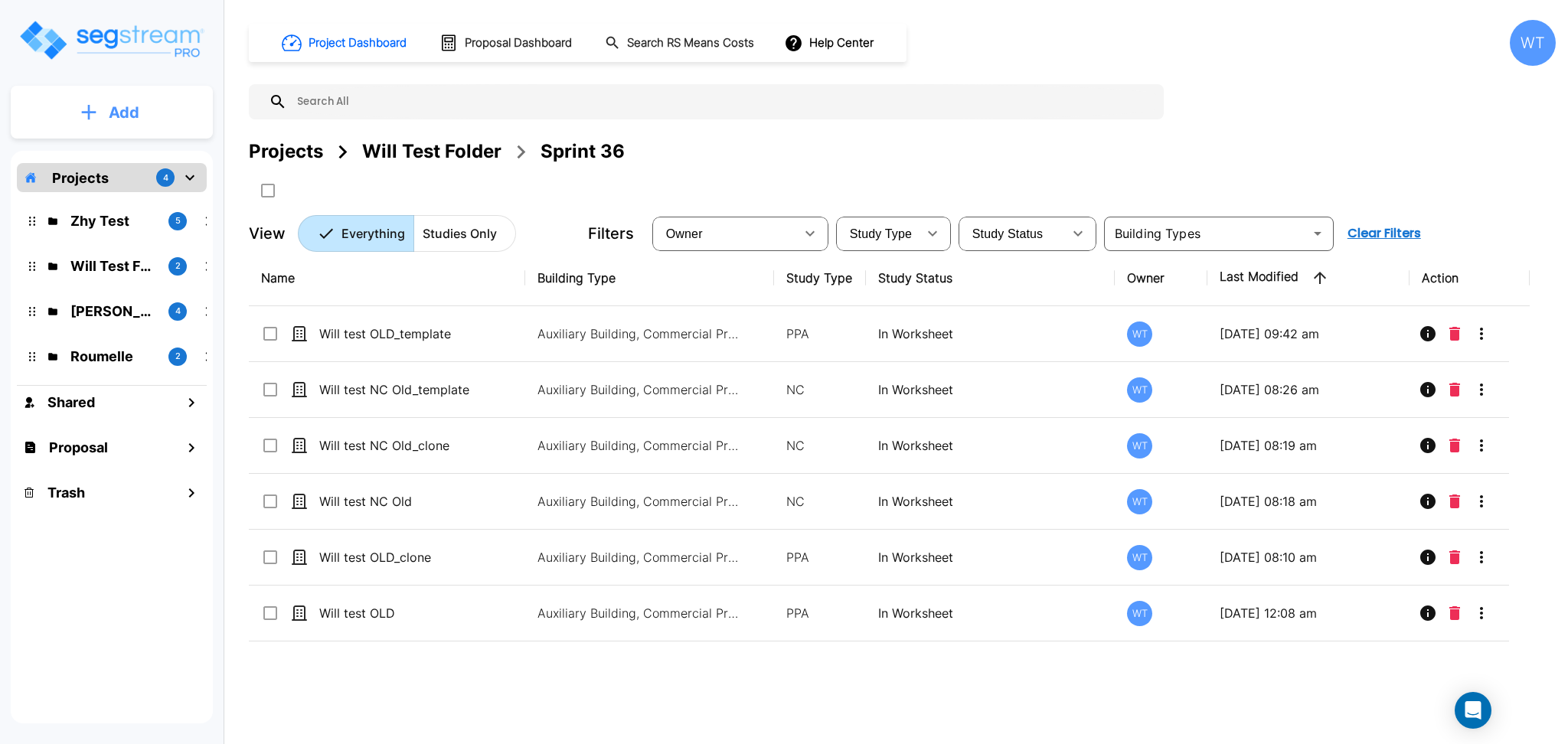
click at [153, 118] on button "Add" at bounding box center [111, 112] width 202 height 45
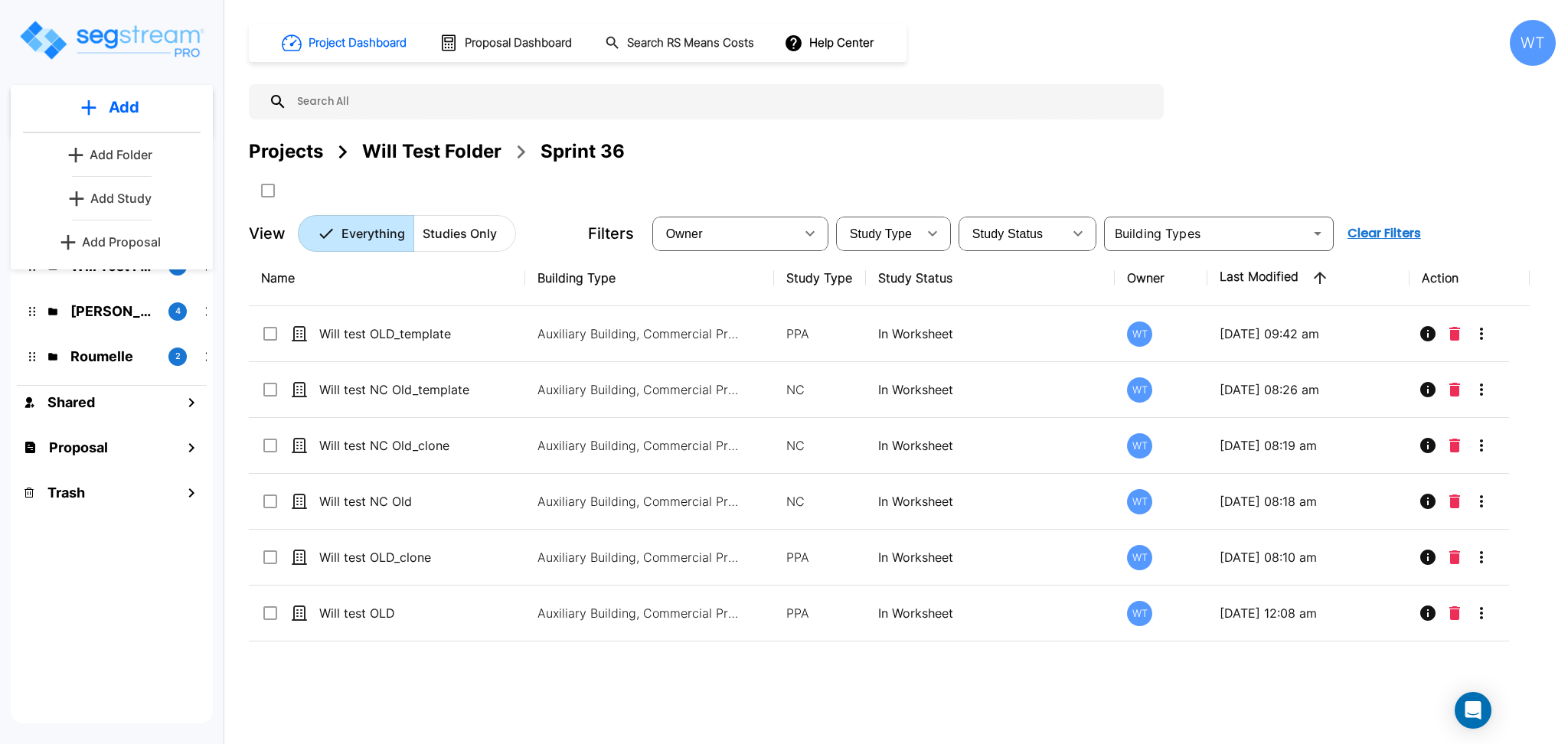
click at [127, 243] on p "Add Proposal" at bounding box center [121, 242] width 79 height 18
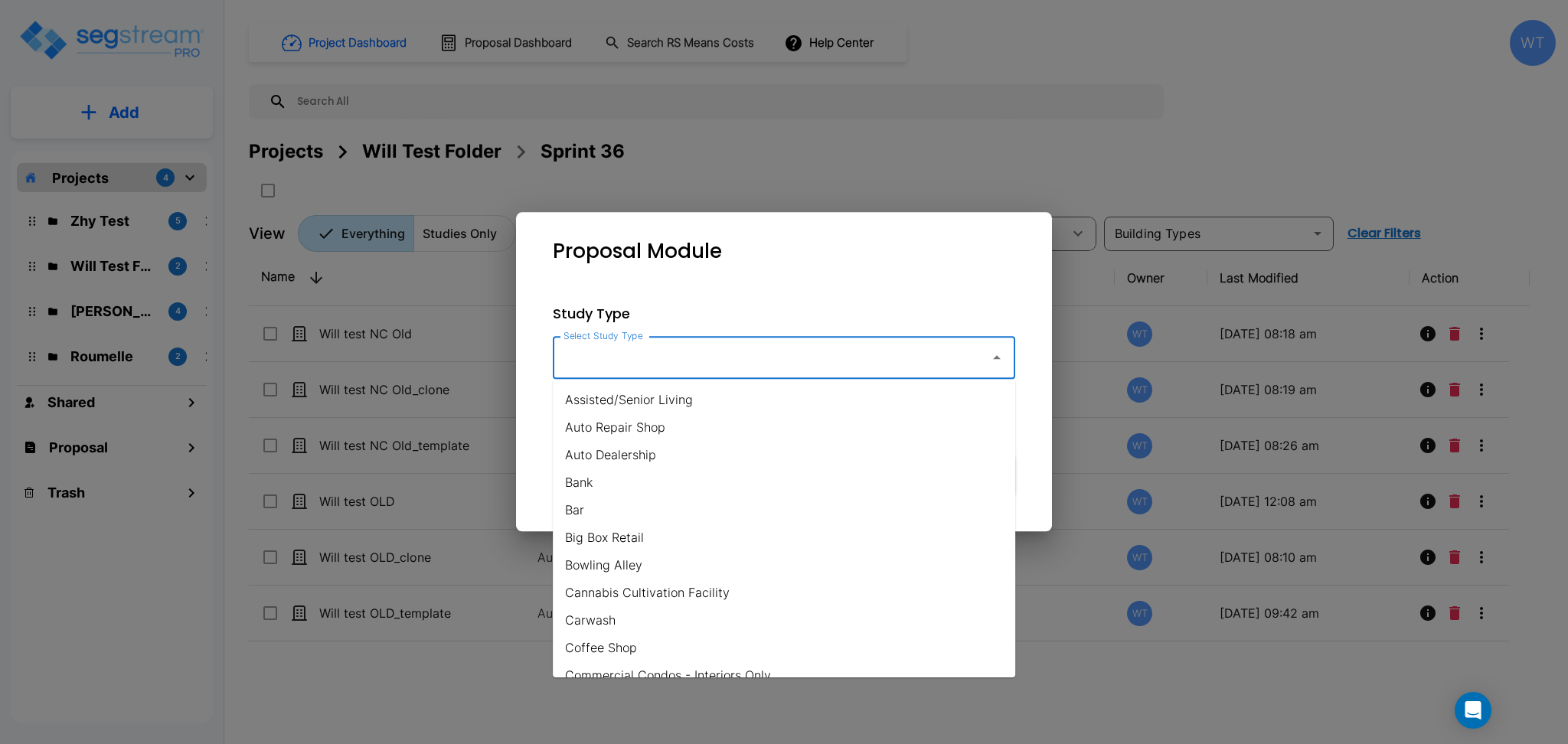
click at [592, 349] on input "Select Study Type" at bounding box center [767, 358] width 416 height 29
click at [663, 477] on li "Bank" at bounding box center [784, 482] width 463 height 27
type input "Bank"
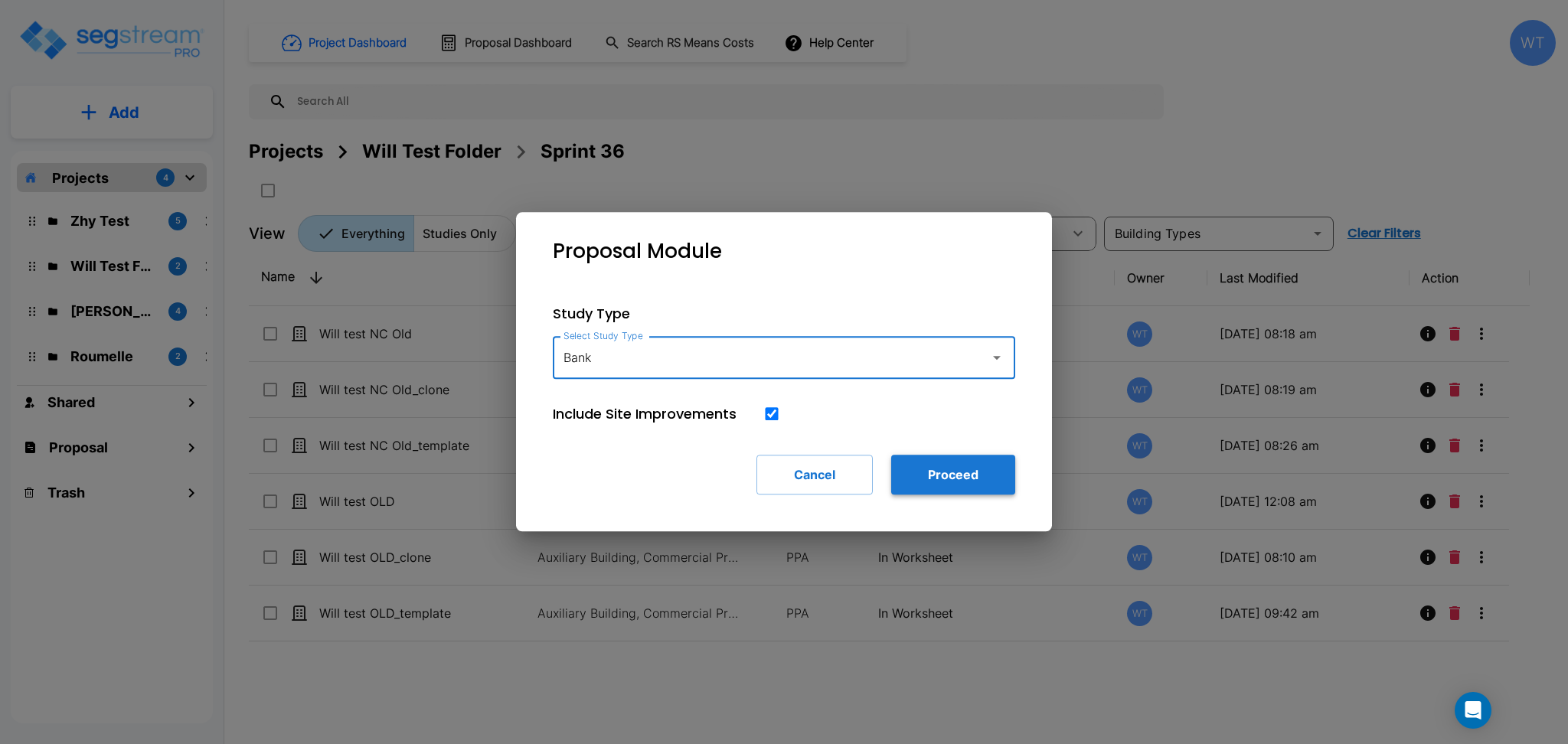
click at [970, 483] on button "Proceed" at bounding box center [953, 475] width 124 height 40
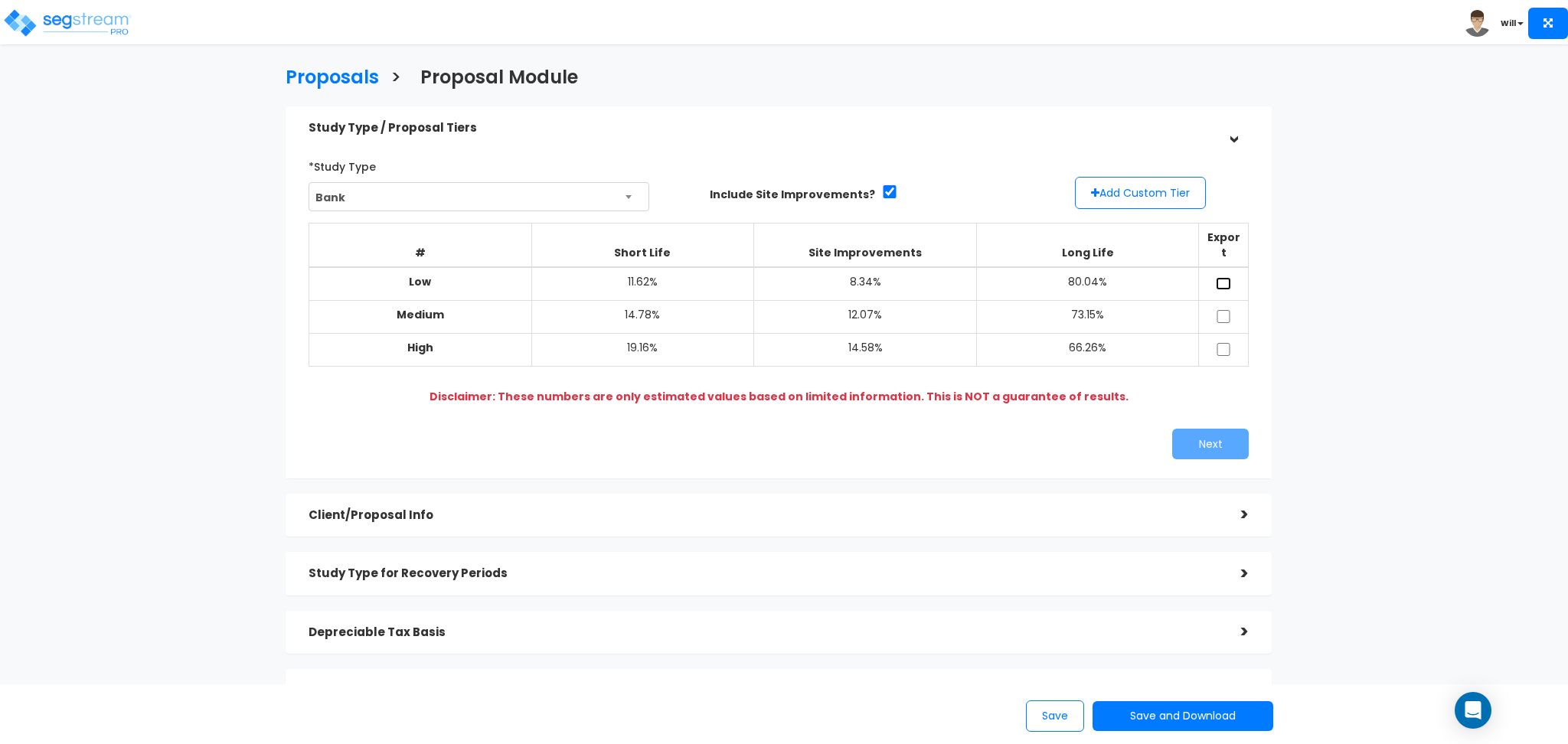
click at [1221, 278] on input "checkbox" at bounding box center [1224, 284] width 16 height 13
checkbox input "true"
click at [1221, 310] on input "checkbox" at bounding box center [1224, 317] width 16 height 13
checkbox input "true"
click at [1221, 343] on input "checkbox" at bounding box center [1224, 350] width 16 height 13
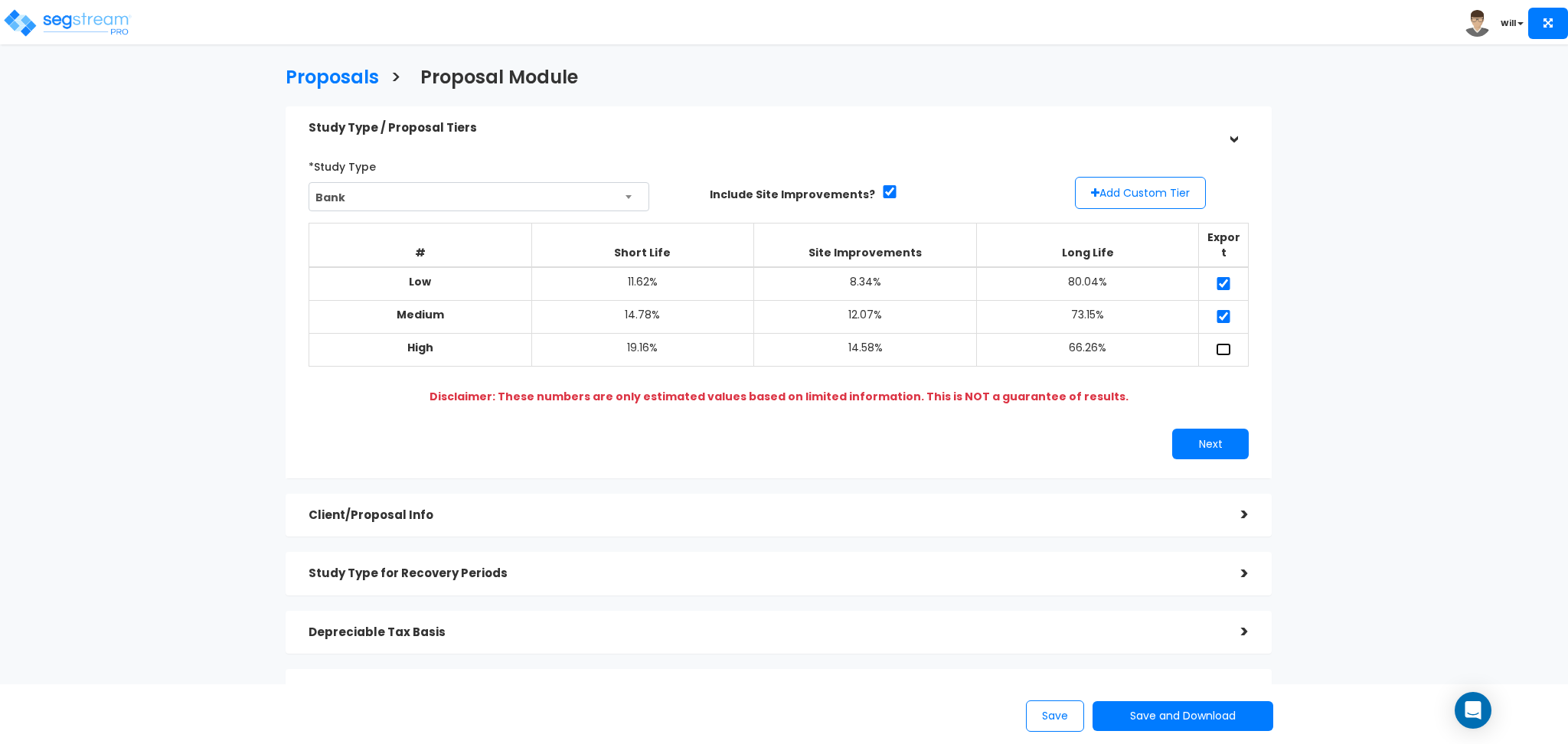
checkbox input "true"
click at [1206, 429] on button "Next" at bounding box center [1211, 445] width 77 height 31
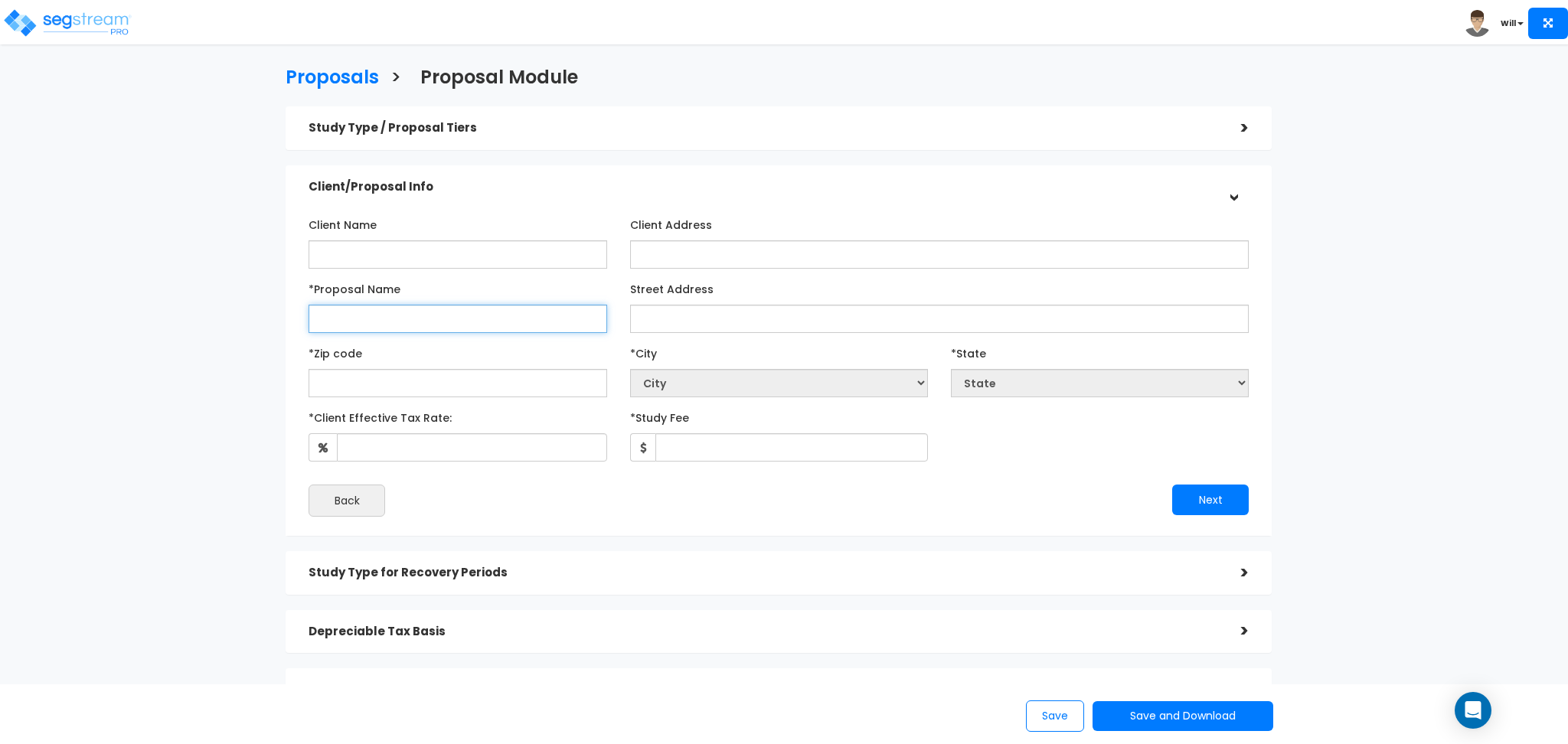
click at [421, 308] on input "*Proposal Name" at bounding box center [458, 319] width 298 height 28
type input "Will test Proposal Bank"
click at [453, 378] on input "text" at bounding box center [458, 382] width 298 height 28
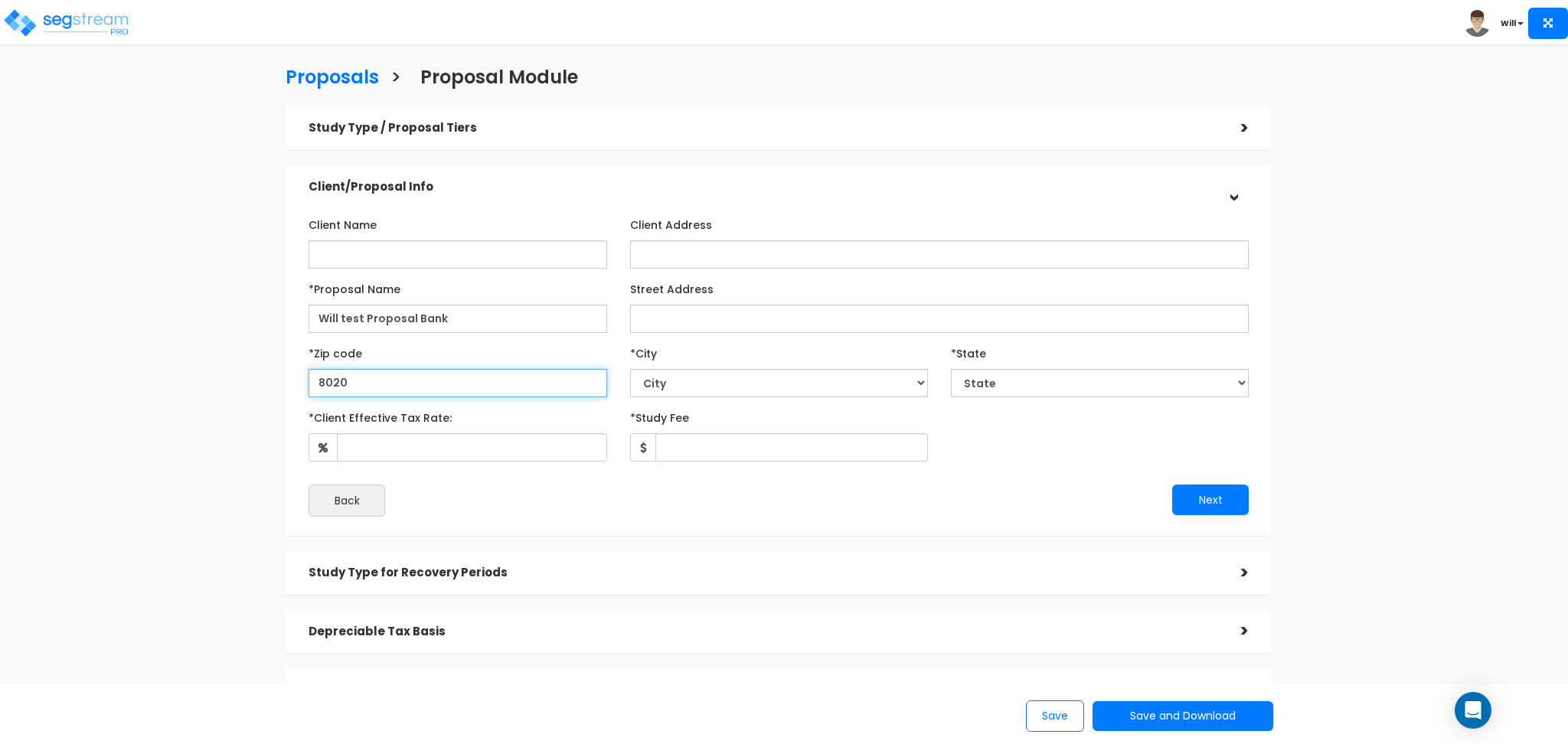
type input "80206"
select select "CO"
type input "80206"
click at [461, 432] on div "*Client Effective Tax Rate:" at bounding box center [458, 434] width 298 height 57
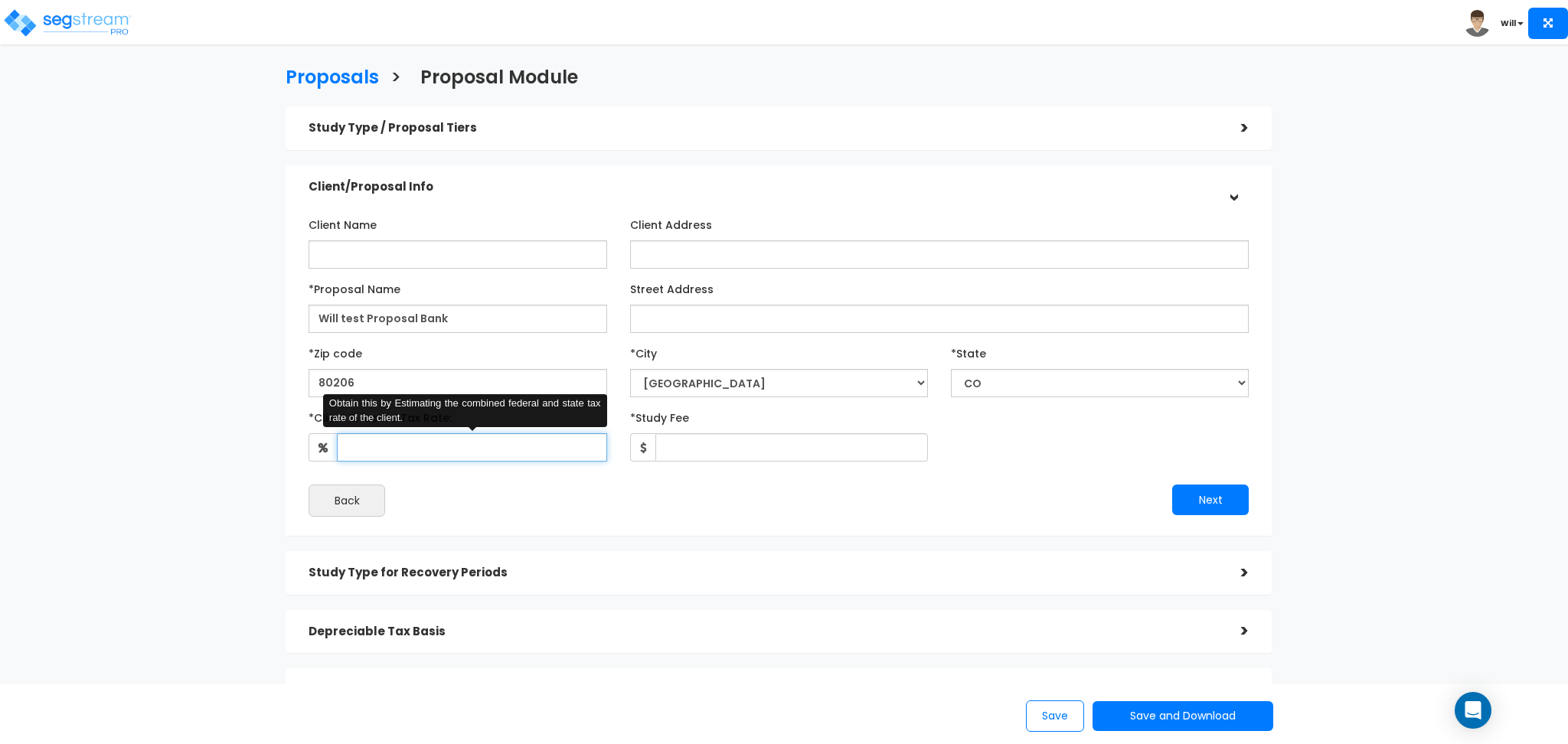
click at [461, 443] on input "*Client Effective Tax Rate:" at bounding box center [471, 447] width 269 height 28
type input "1"
type input "90"
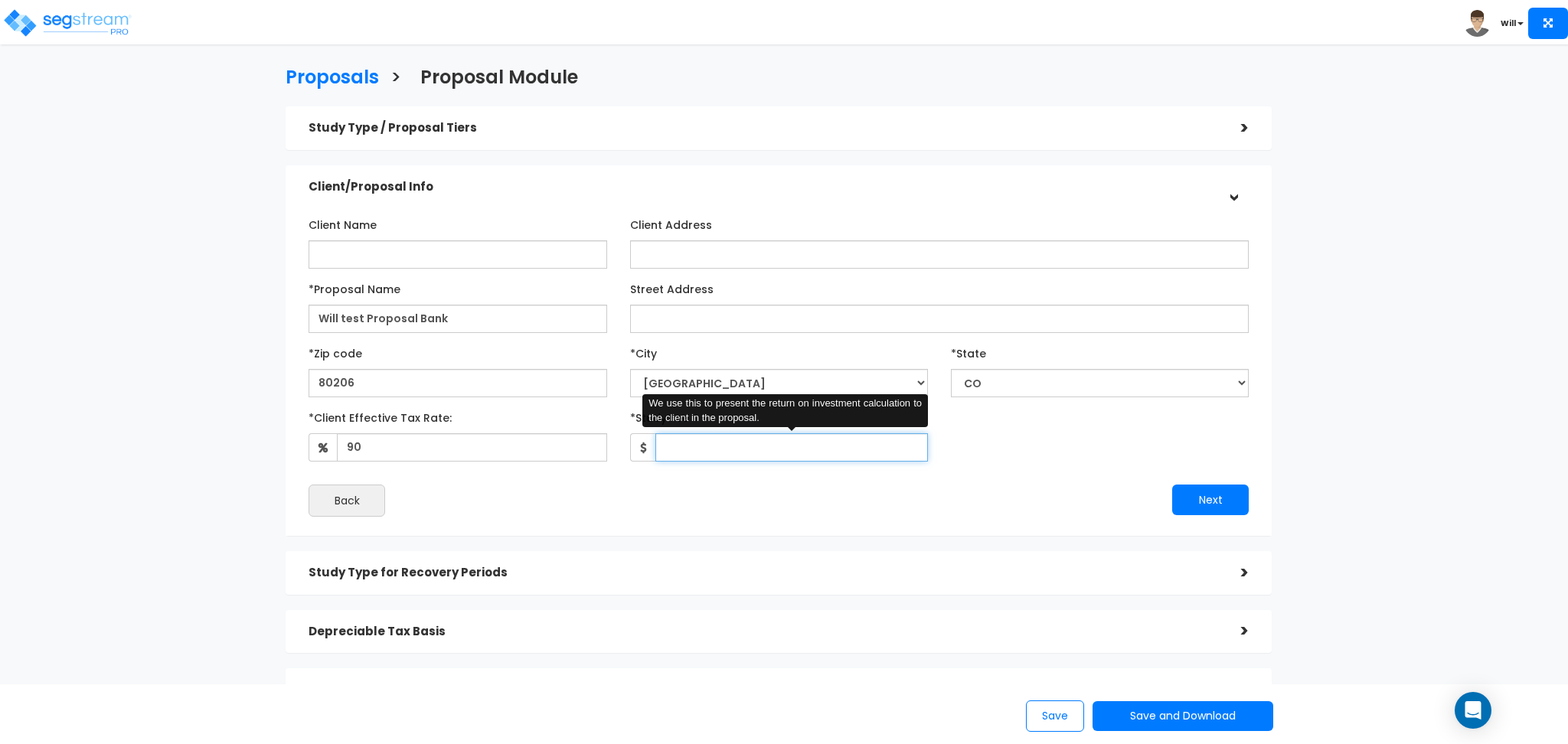
click at [690, 456] on input "*Study Fee" at bounding box center [792, 447] width 273 height 28
type input "100,000"
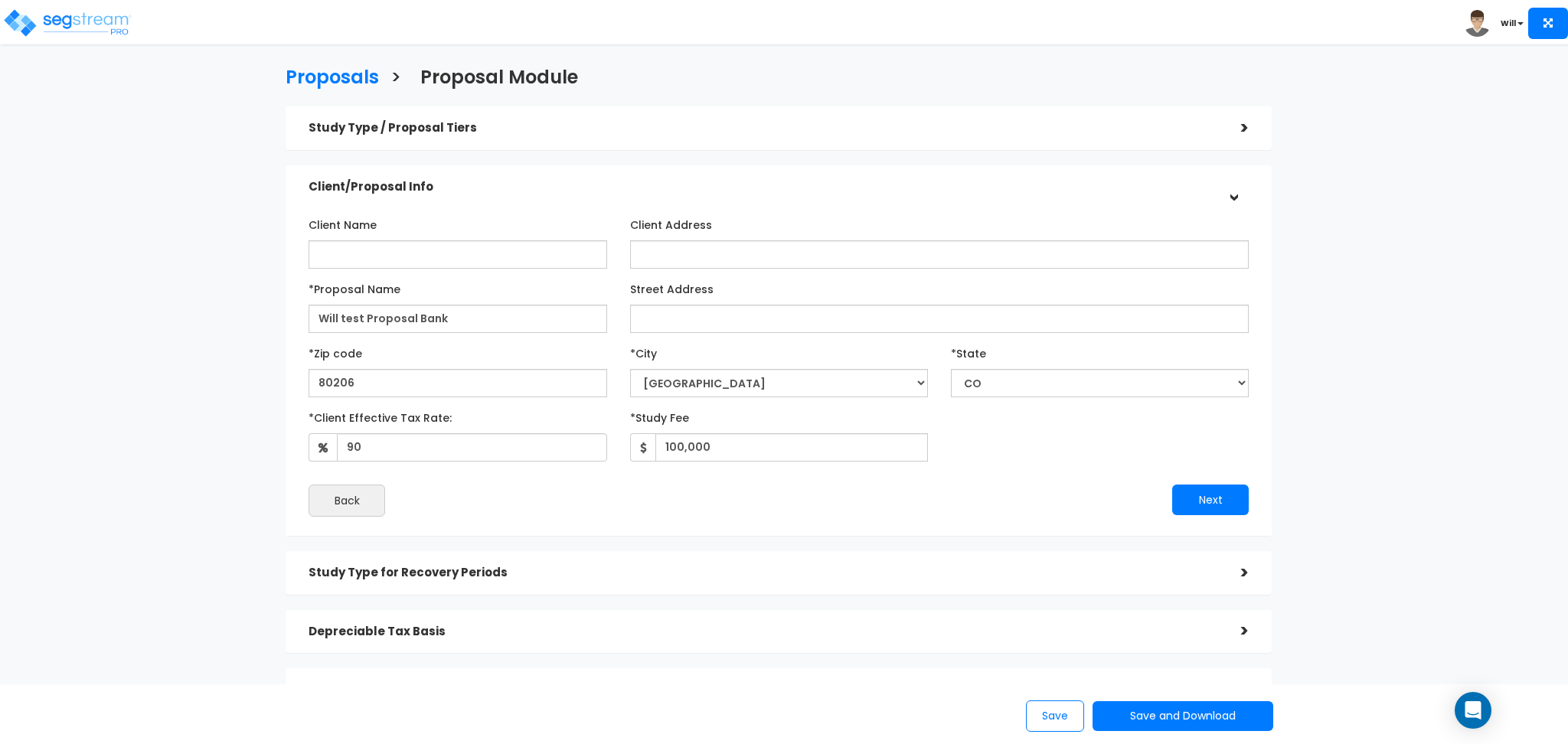
drag, startPoint x: 956, startPoint y: 487, endPoint x: 1194, endPoint y: 476, distance: 238.3
click at [957, 487] on div "Next" at bounding box center [1019, 500] width 481 height 31
click at [1201, 494] on button "Next" at bounding box center [1211, 500] width 77 height 31
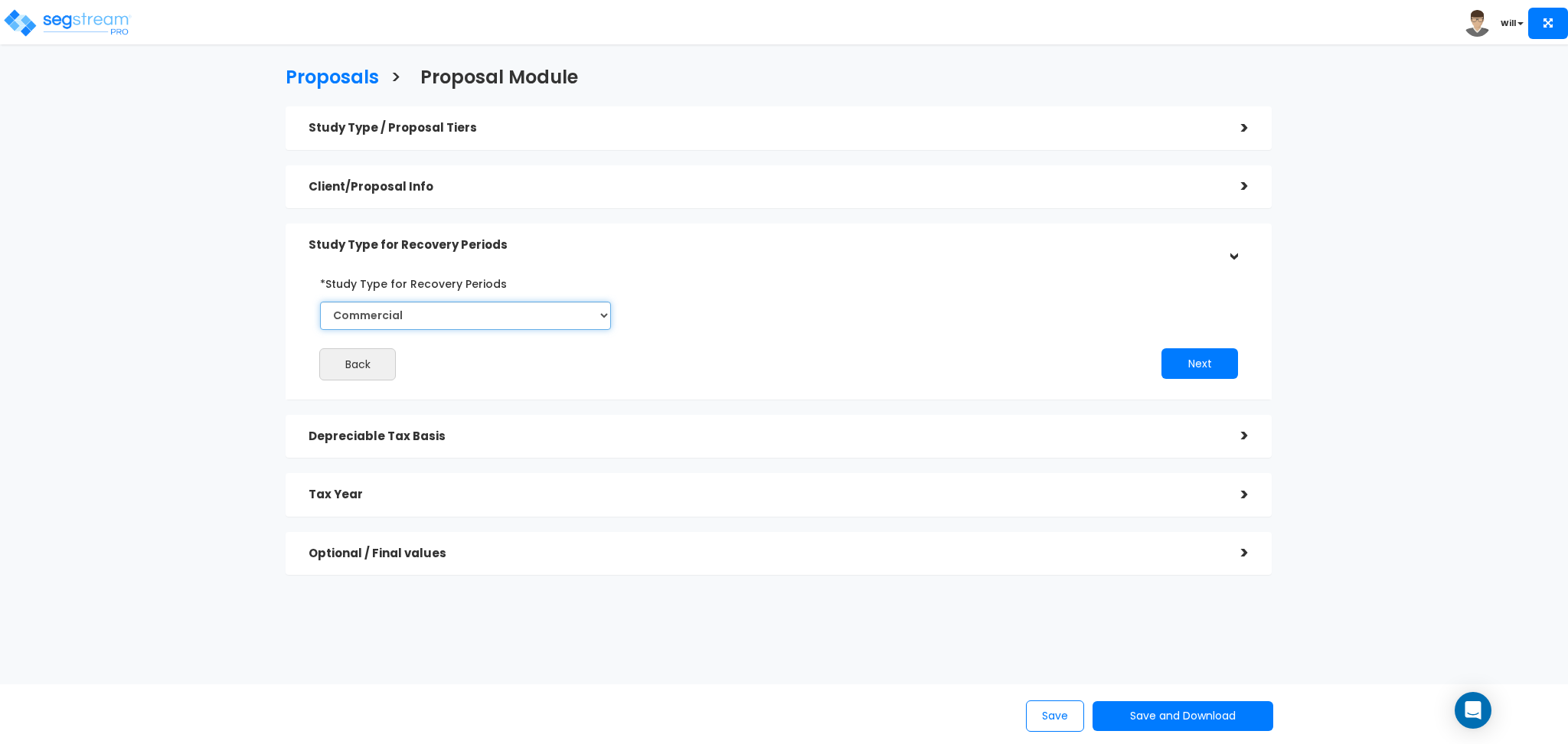
click at [499, 315] on select "Commercial Residential" at bounding box center [466, 315] width 290 height 28
click at [1207, 356] on button "Next" at bounding box center [1200, 364] width 77 height 31
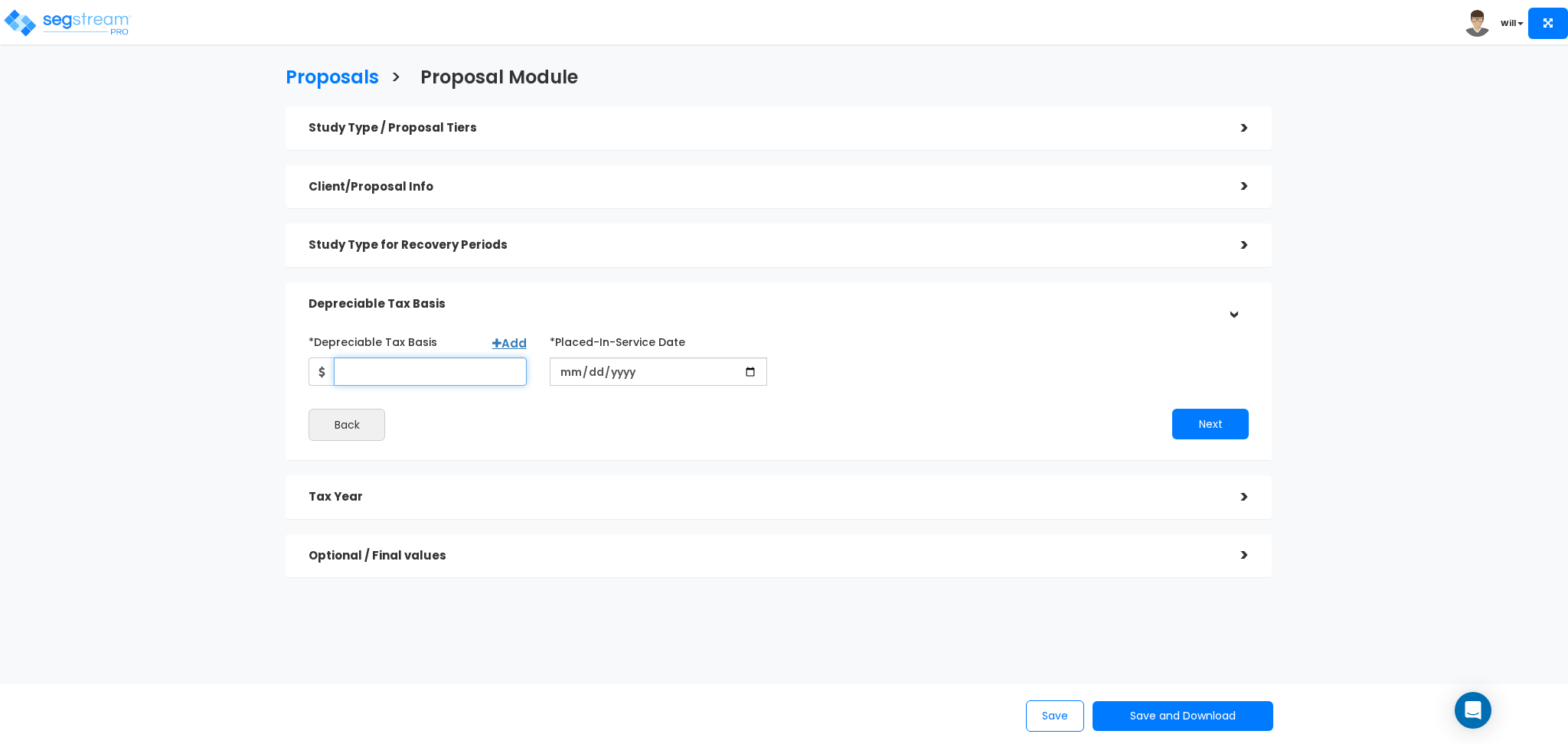
click at [416, 372] on input "*Depreciable Tax Basis" at bounding box center [430, 372] width 193 height 28
type input "100,000"
click at [749, 372] on input "date" at bounding box center [658, 372] width 218 height 28
type input "[DATE]"
click at [996, 374] on input "*Purchase/Contract Date" at bounding box center [899, 372] width 218 height 28
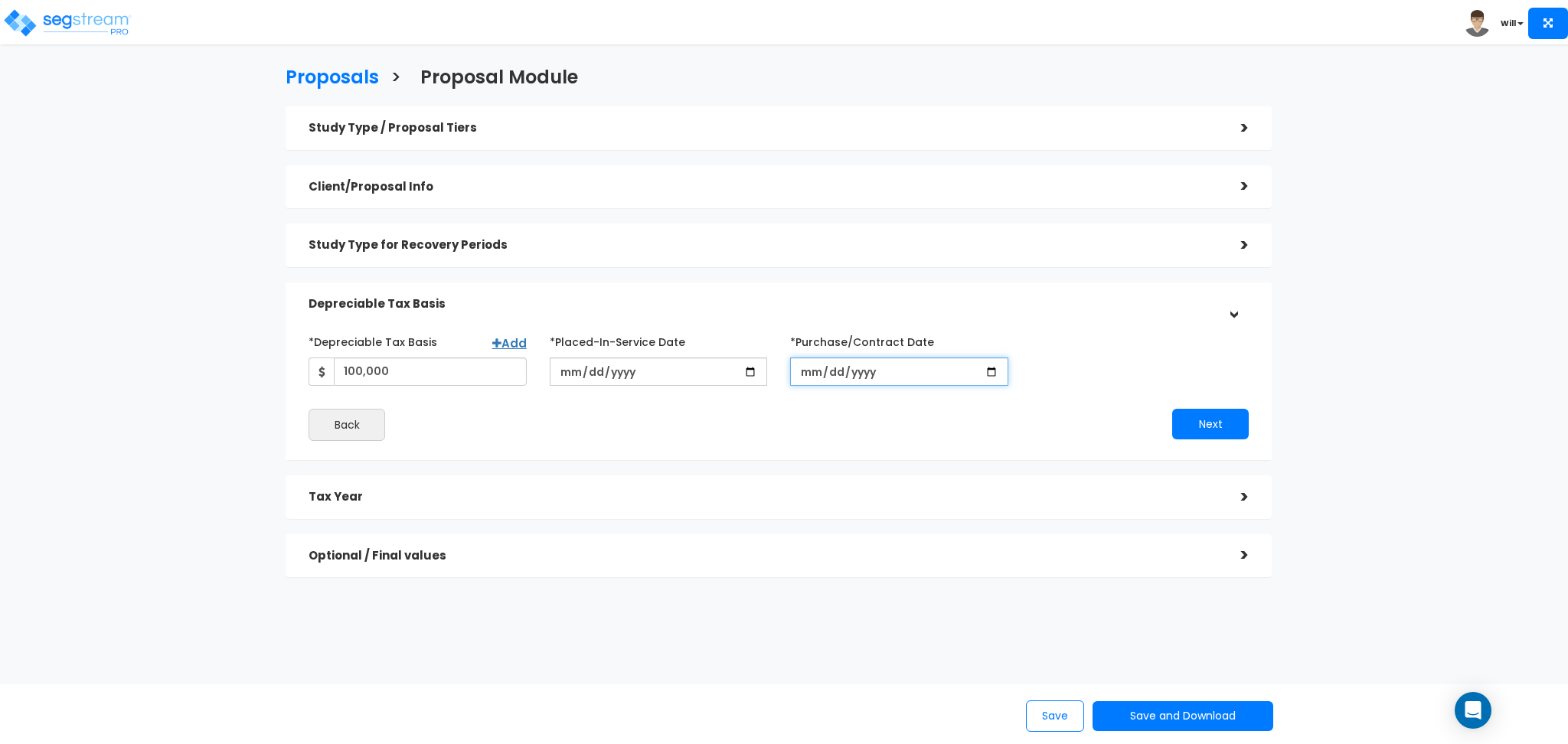
type input "[DATE]"
click at [1206, 420] on button "Next" at bounding box center [1211, 424] width 77 height 31
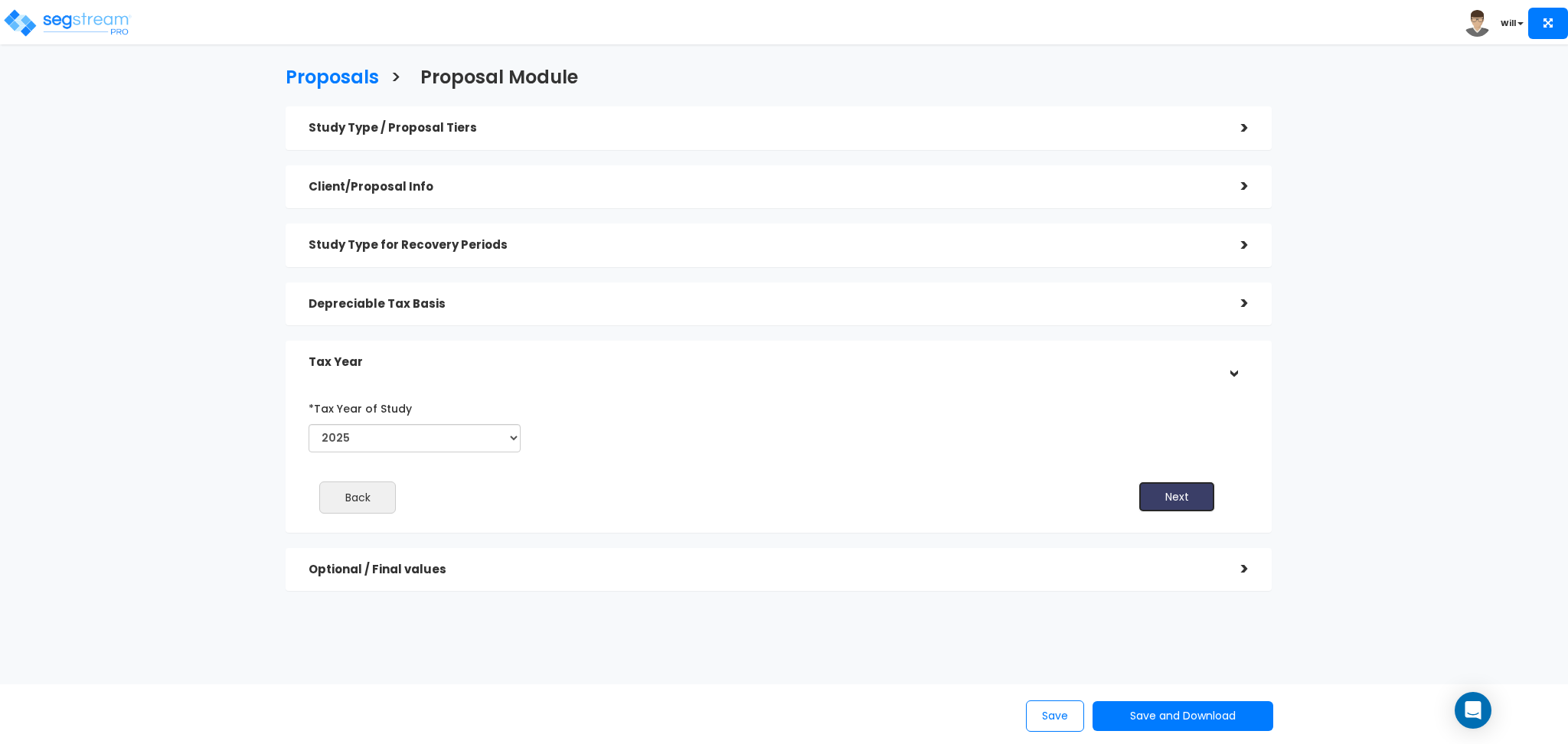
click at [1160, 491] on button "Next" at bounding box center [1177, 497] width 77 height 31
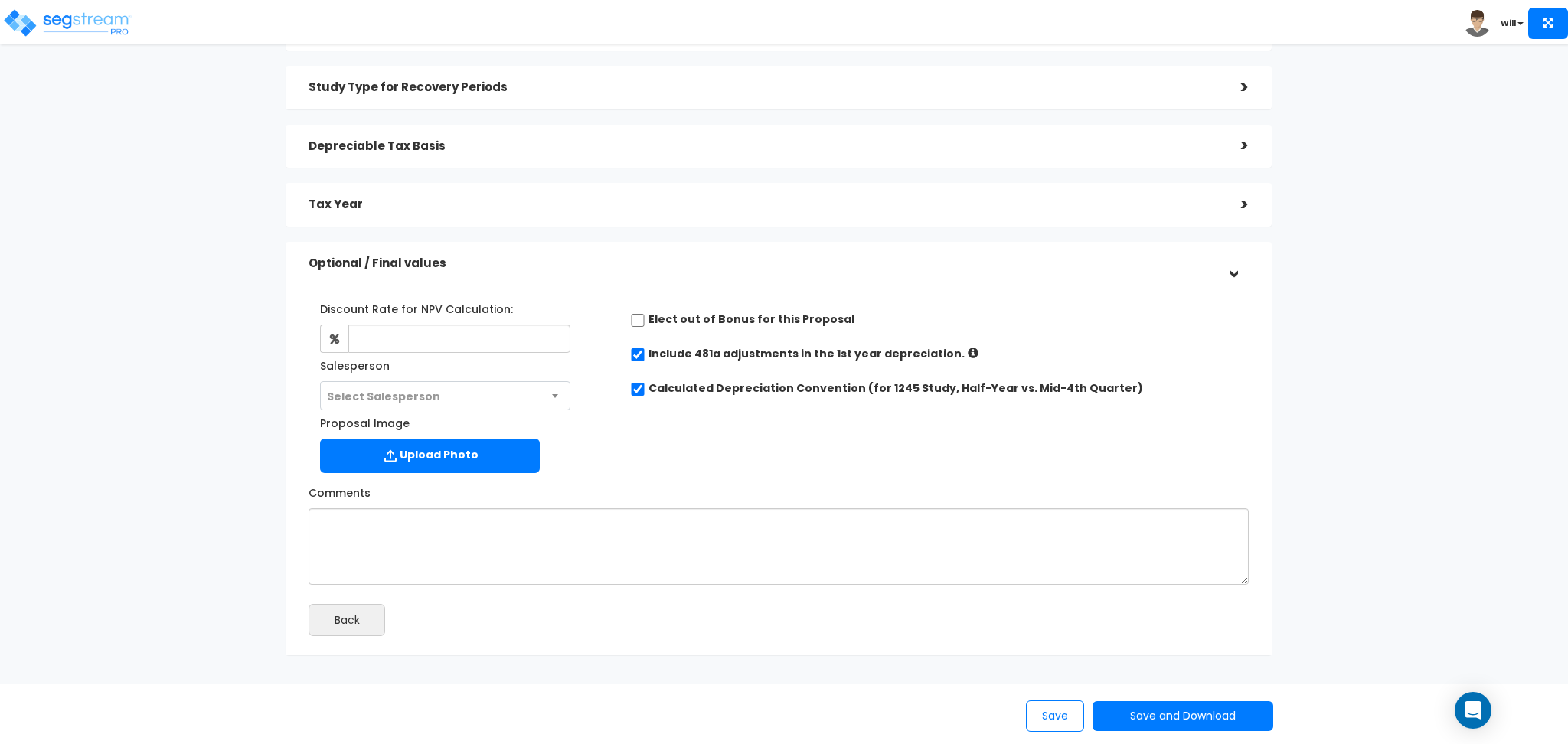
scroll to position [204, 0]
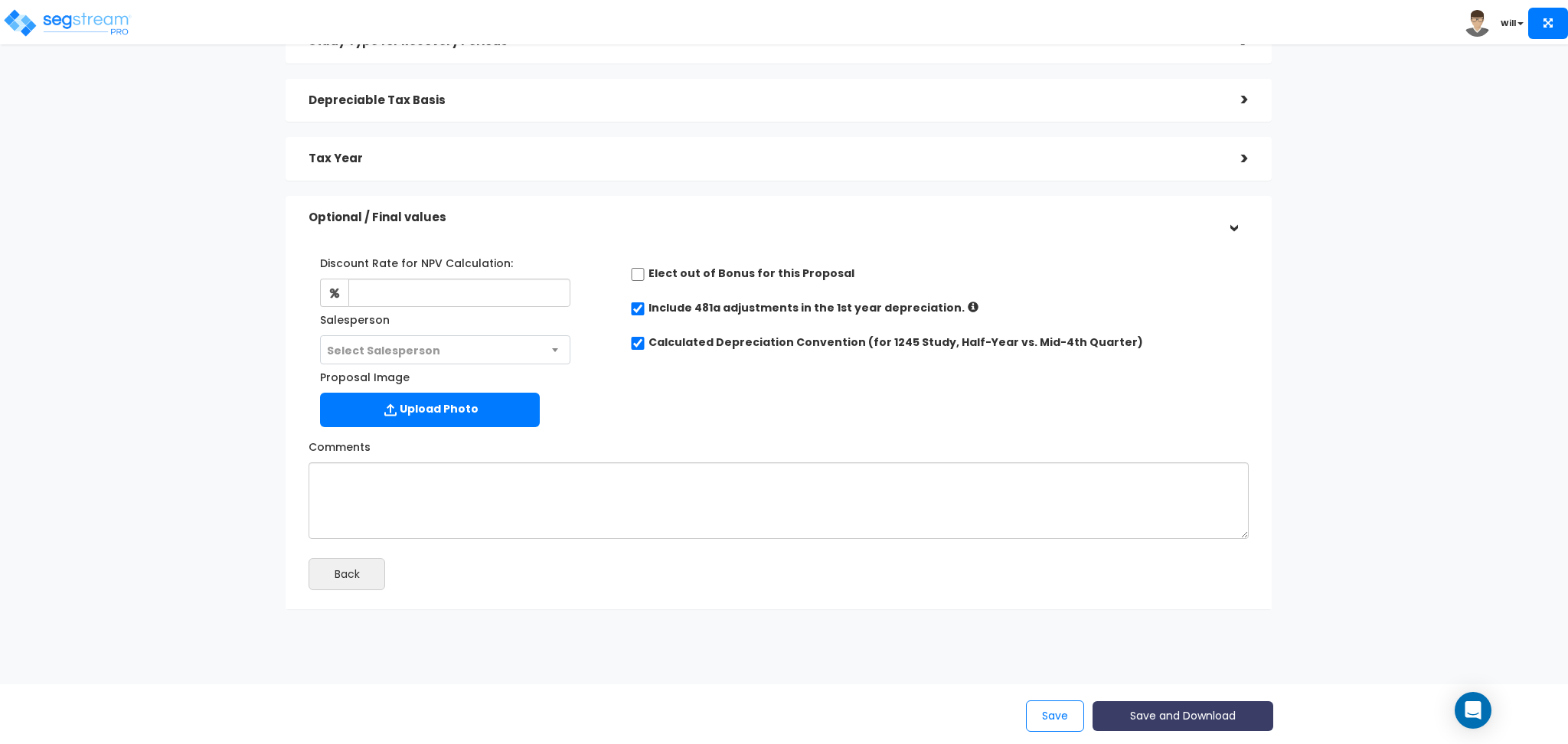
click at [1212, 718] on button "Save and Download" at bounding box center [1184, 716] width 181 height 30
click at [918, 634] on div "Proposals > Proposal Module Study Type / Proposal Tiers > *Study Type Bank Assi…" at bounding box center [779, 240] width 1288 height 1063
click at [1184, 717] on button "Save and Download" at bounding box center [1184, 716] width 181 height 30
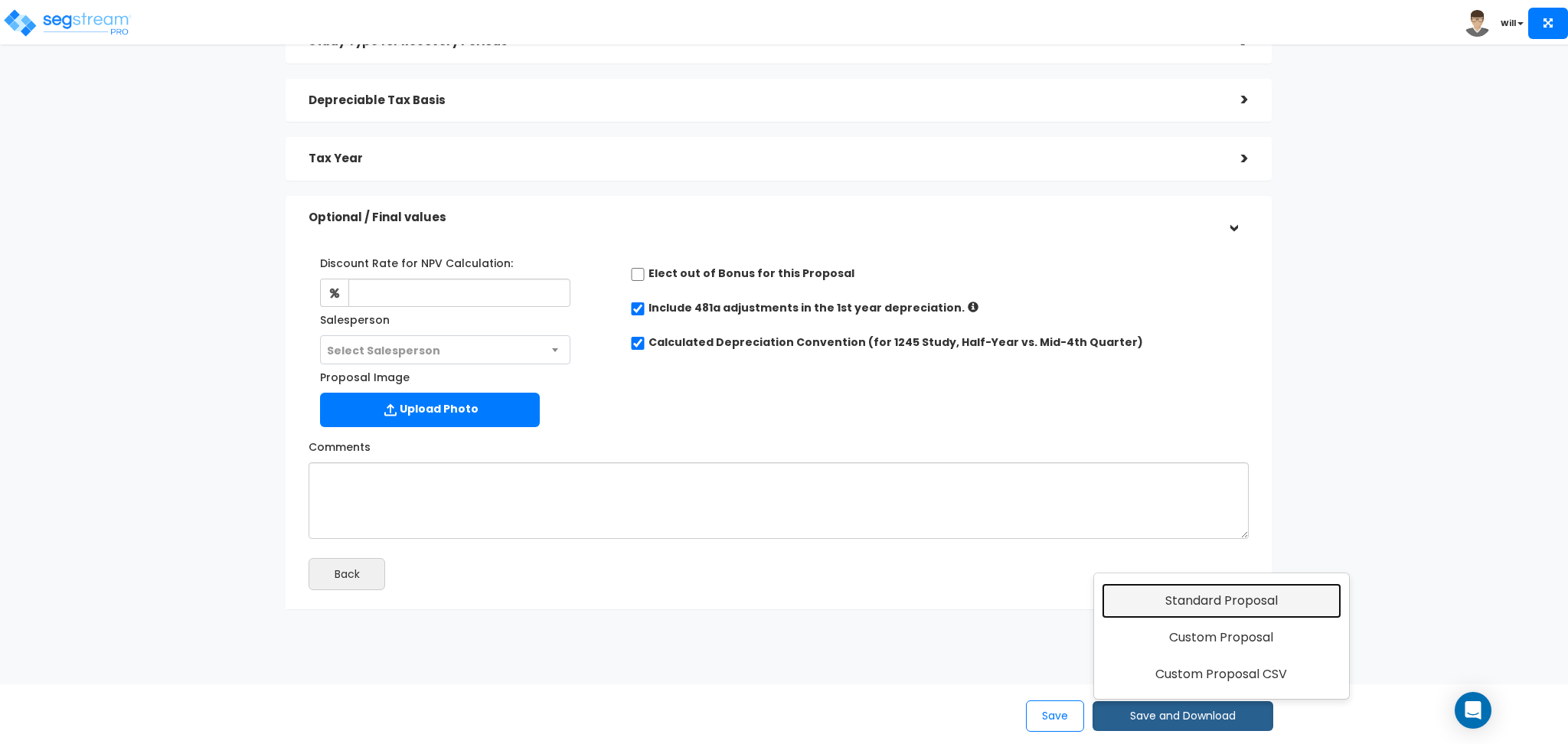
click at [1164, 600] on link "Standard Proposal" at bounding box center [1222, 601] width 239 height 36
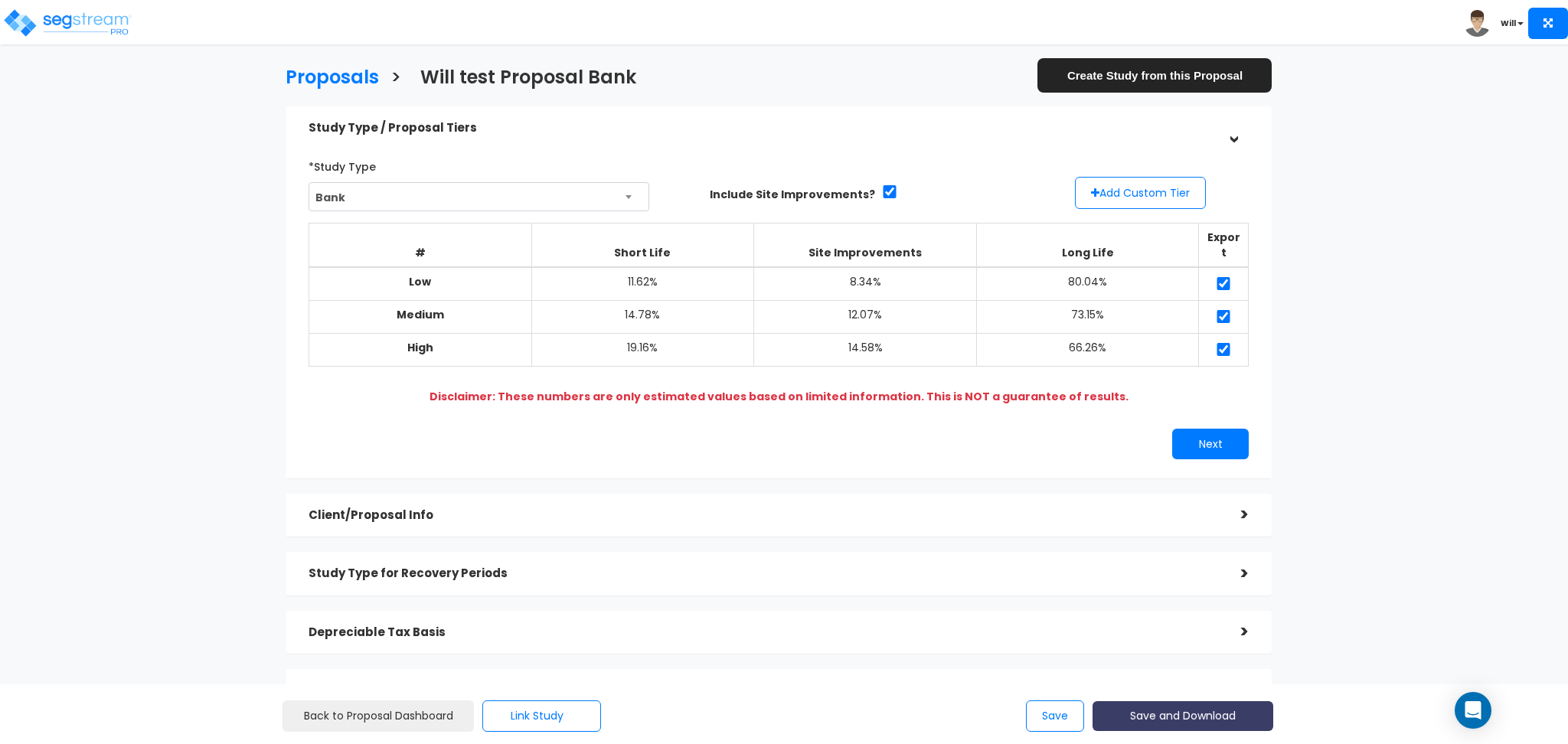
click at [1187, 710] on button "Save and Download" at bounding box center [1184, 716] width 181 height 30
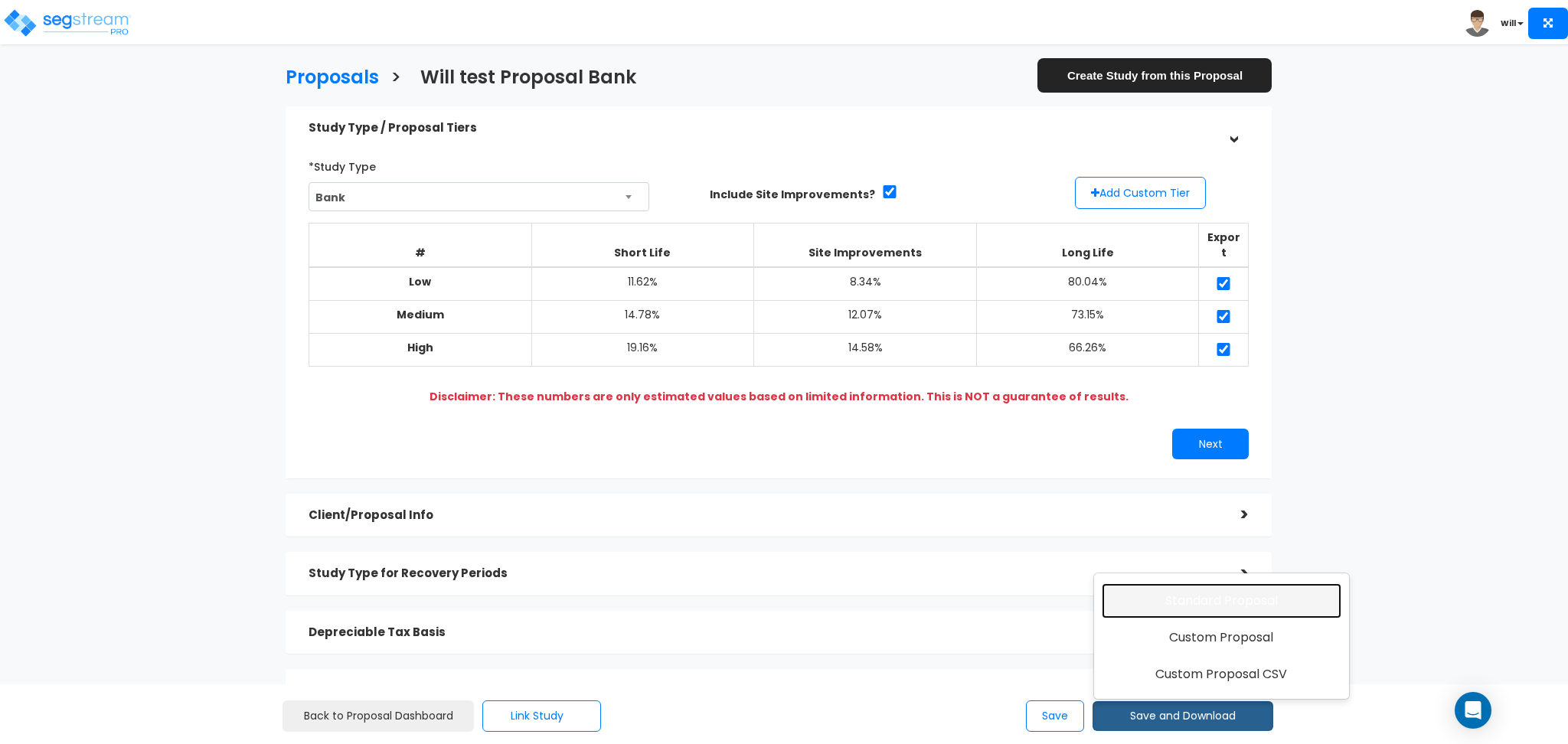
click at [1203, 590] on link "Standard Proposal" at bounding box center [1222, 601] width 239 height 36
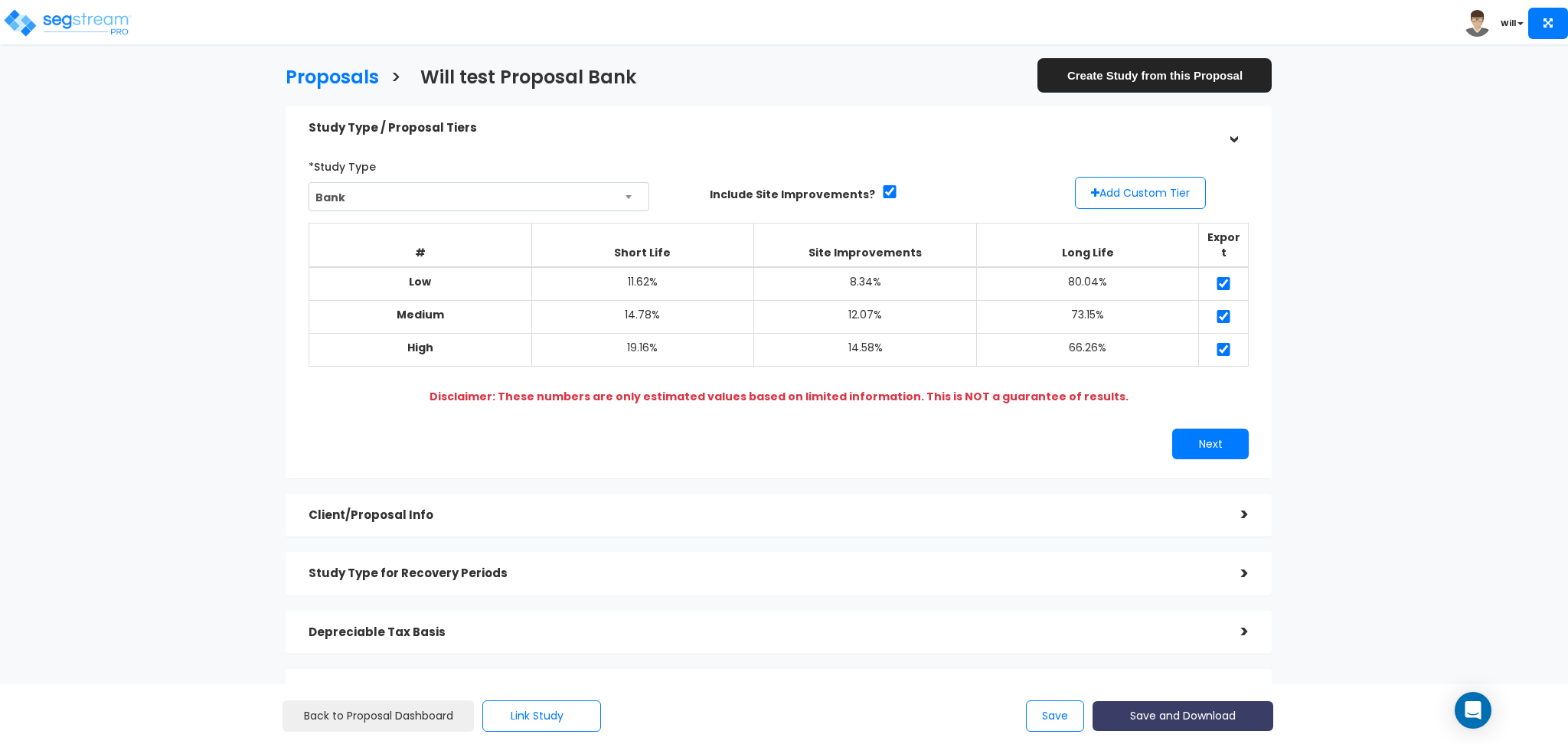
click at [1195, 717] on button "Save and Download" at bounding box center [1184, 716] width 181 height 30
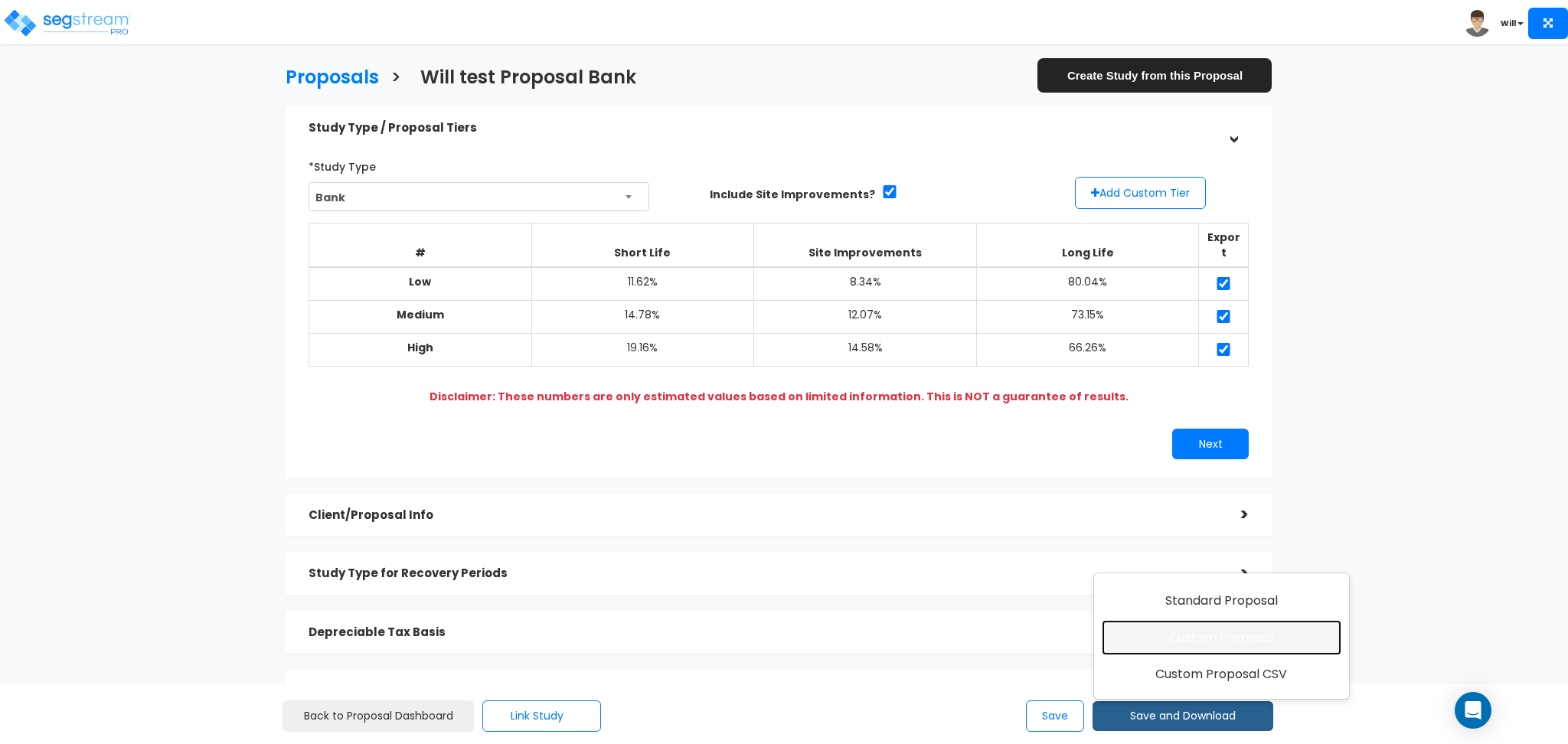
click at [1179, 627] on link "Custom Proposal" at bounding box center [1222, 637] width 239 height 36
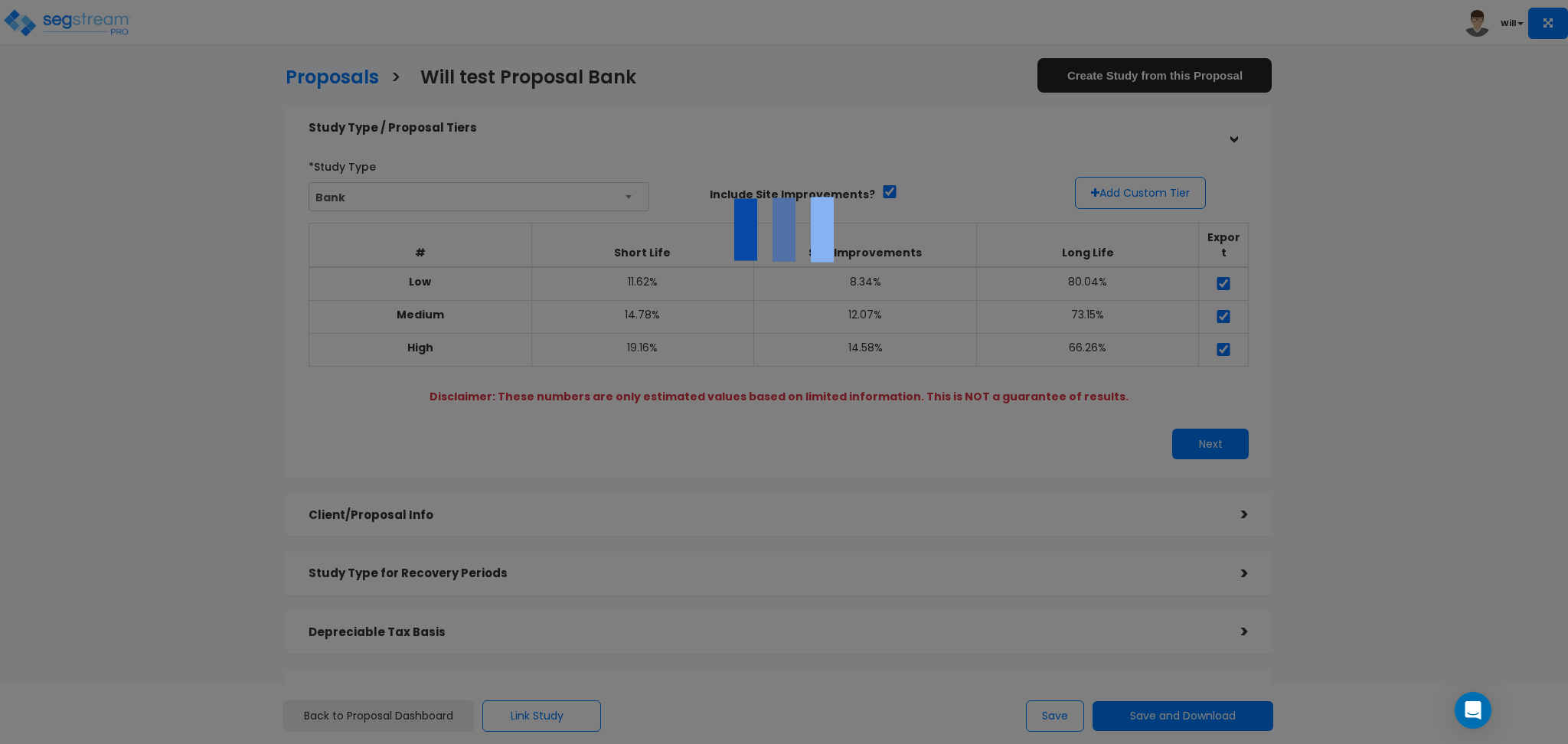
click at [960, 464] on div at bounding box center [784, 372] width 1568 height 744
click at [952, 550] on div at bounding box center [784, 372] width 1568 height 744
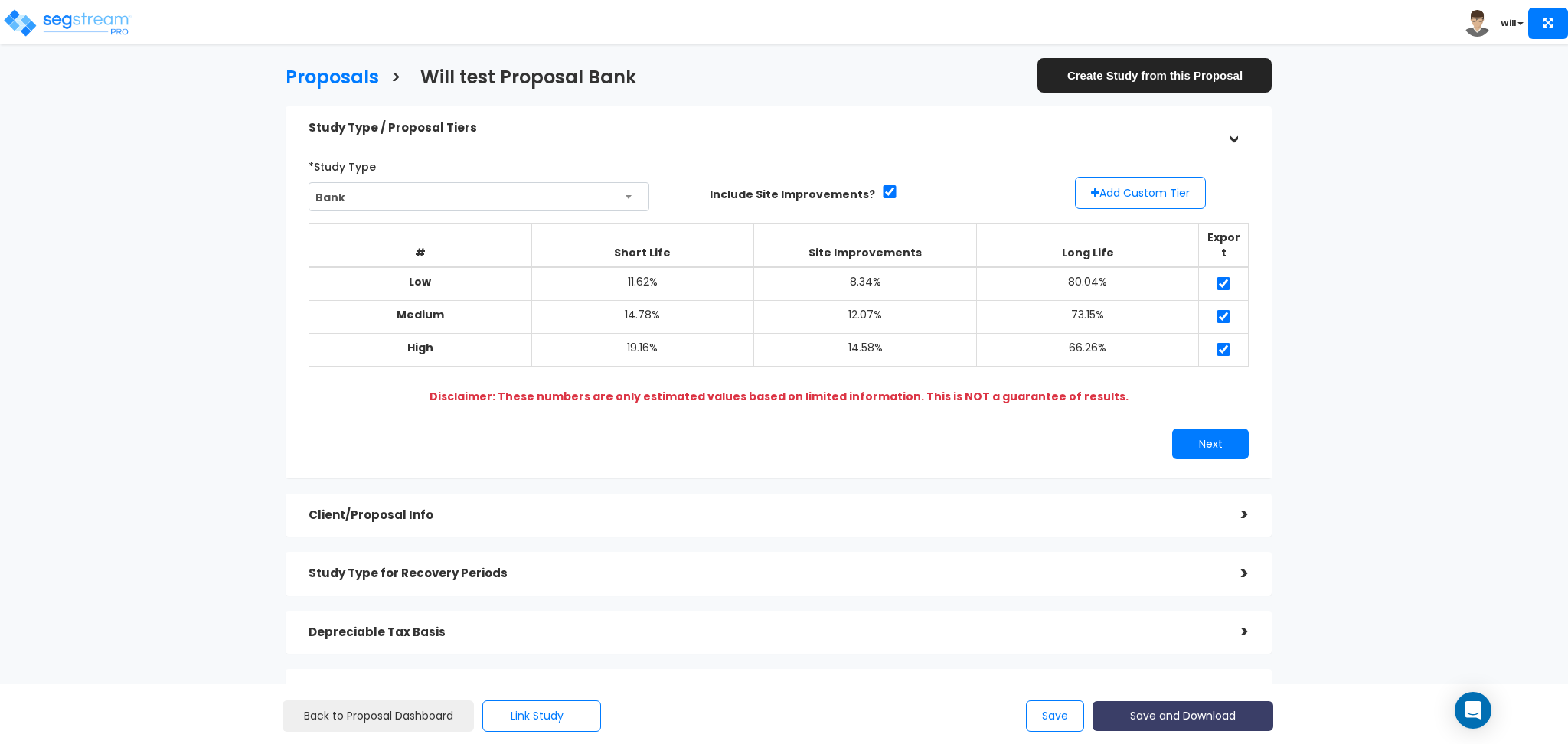
click at [1174, 719] on button "Save and Download" at bounding box center [1184, 716] width 181 height 30
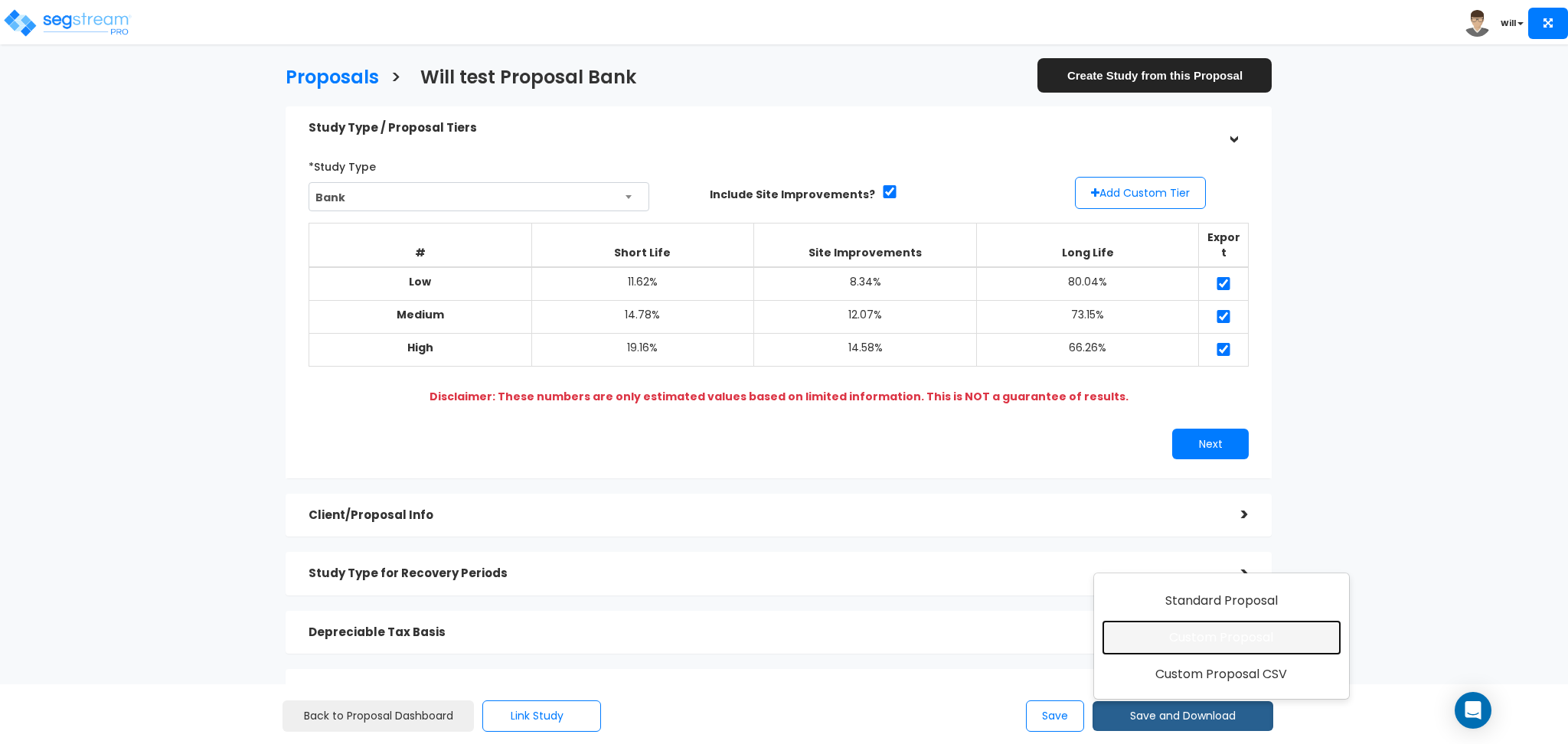
click at [1162, 647] on link "Custom Proposal" at bounding box center [1222, 637] width 239 height 36
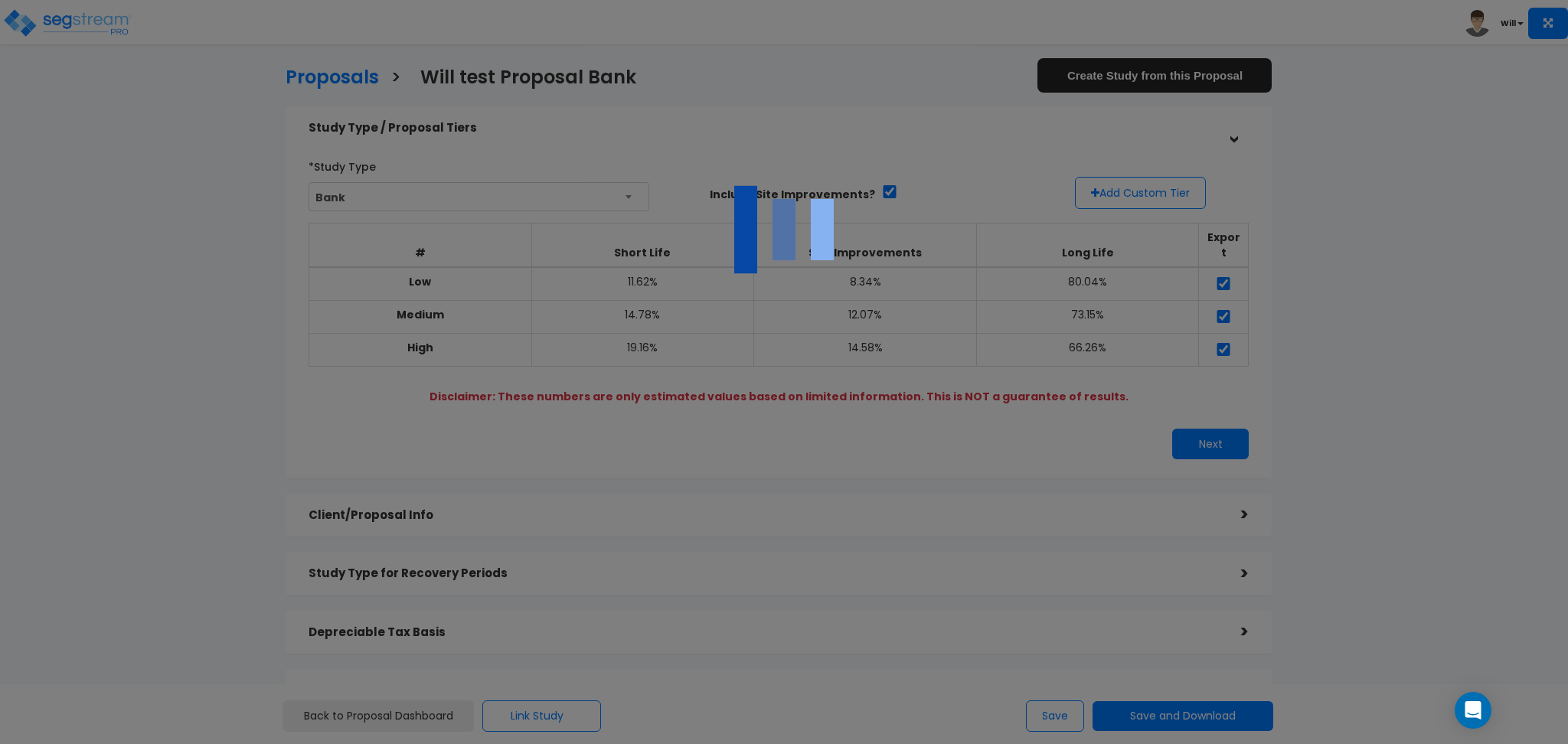
drag, startPoint x: 1084, startPoint y: 613, endPoint x: 1059, endPoint y: 603, distance: 26.9
click at [1081, 613] on div at bounding box center [784, 372] width 1568 height 744
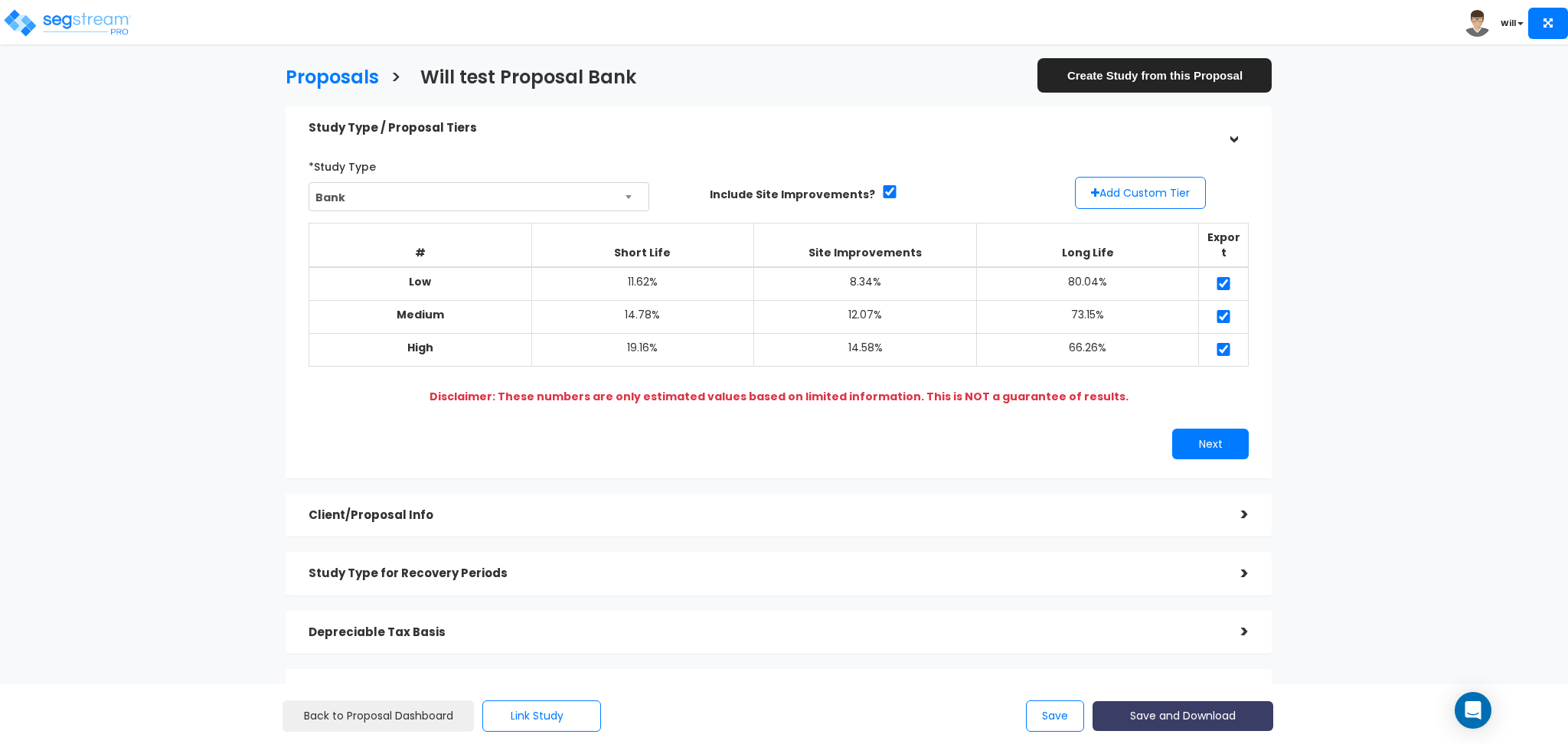
click at [1168, 704] on button "Save and Download" at bounding box center [1184, 716] width 181 height 30
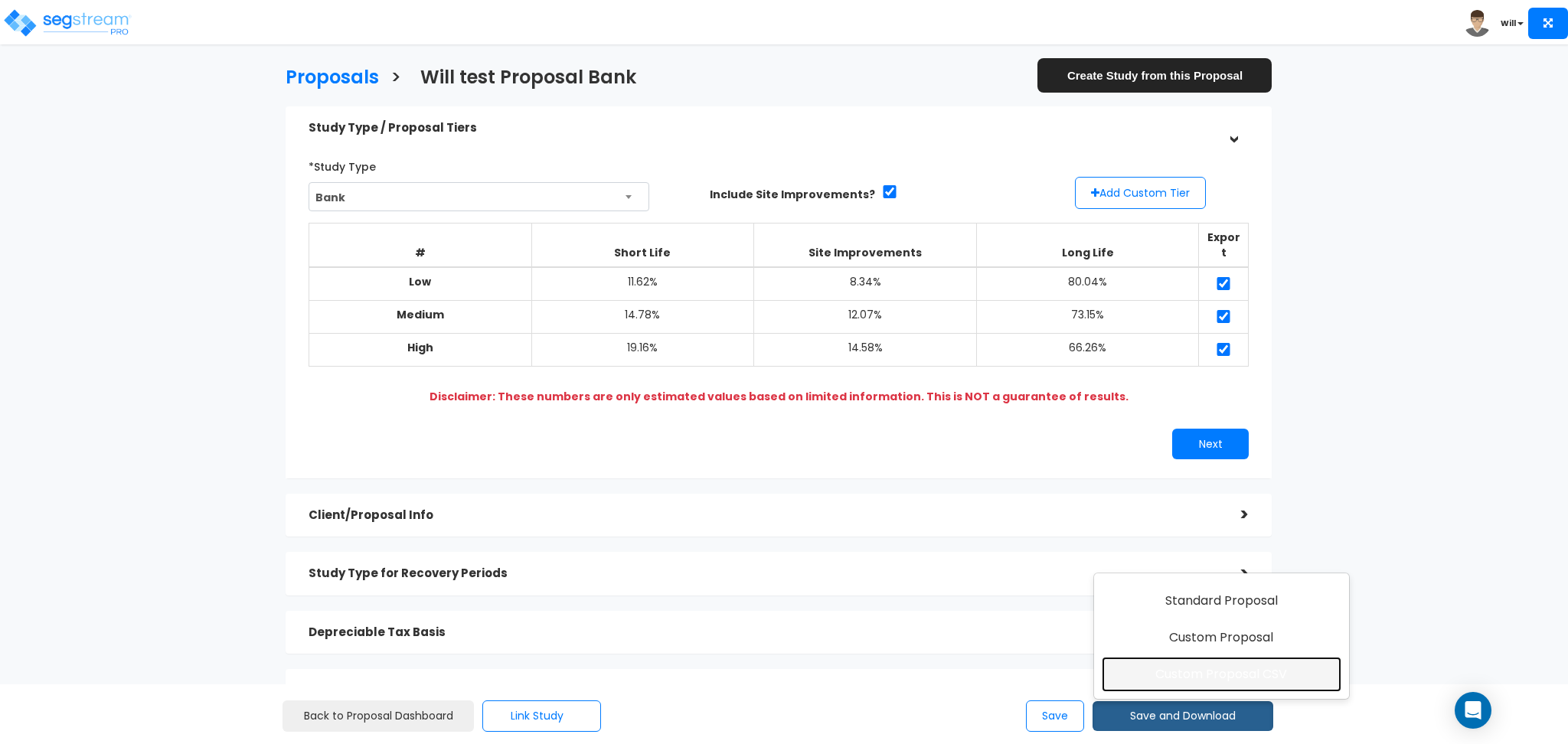
click at [1160, 672] on link "Custom Proposal CSV" at bounding box center [1222, 675] width 239 height 36
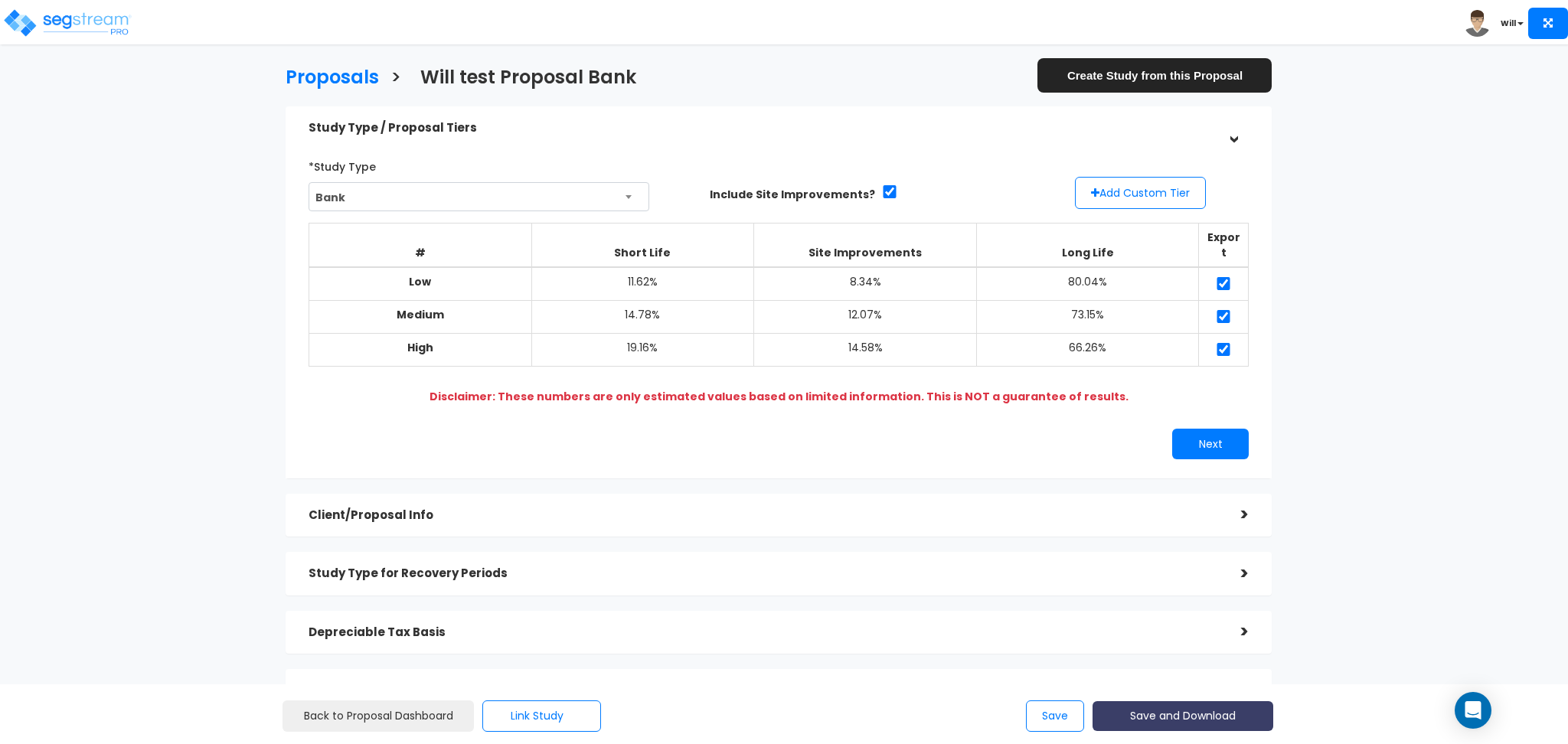
click at [1154, 711] on button "Save and Download" at bounding box center [1184, 716] width 181 height 30
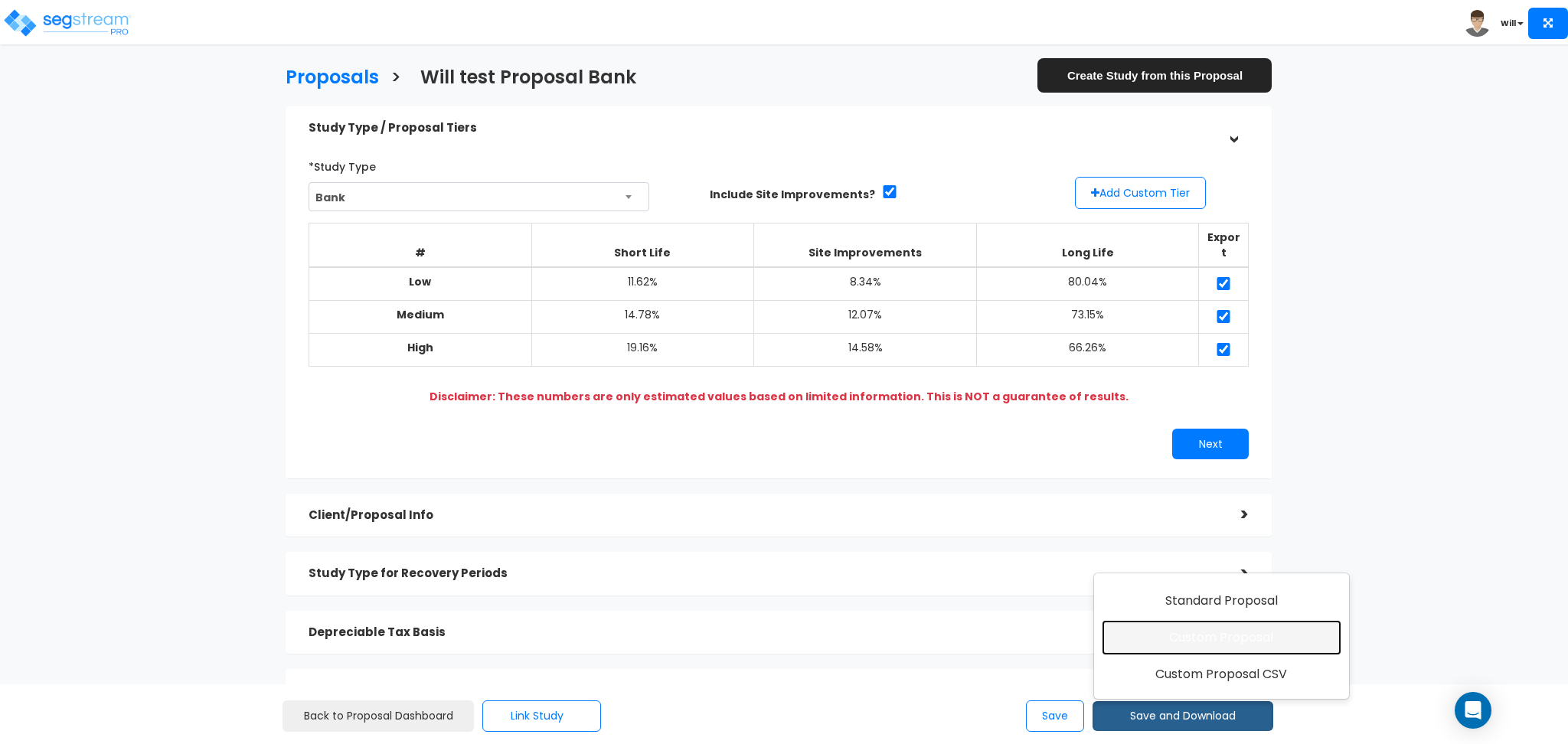
click at [1174, 638] on link "Custom Proposal" at bounding box center [1222, 637] width 239 height 36
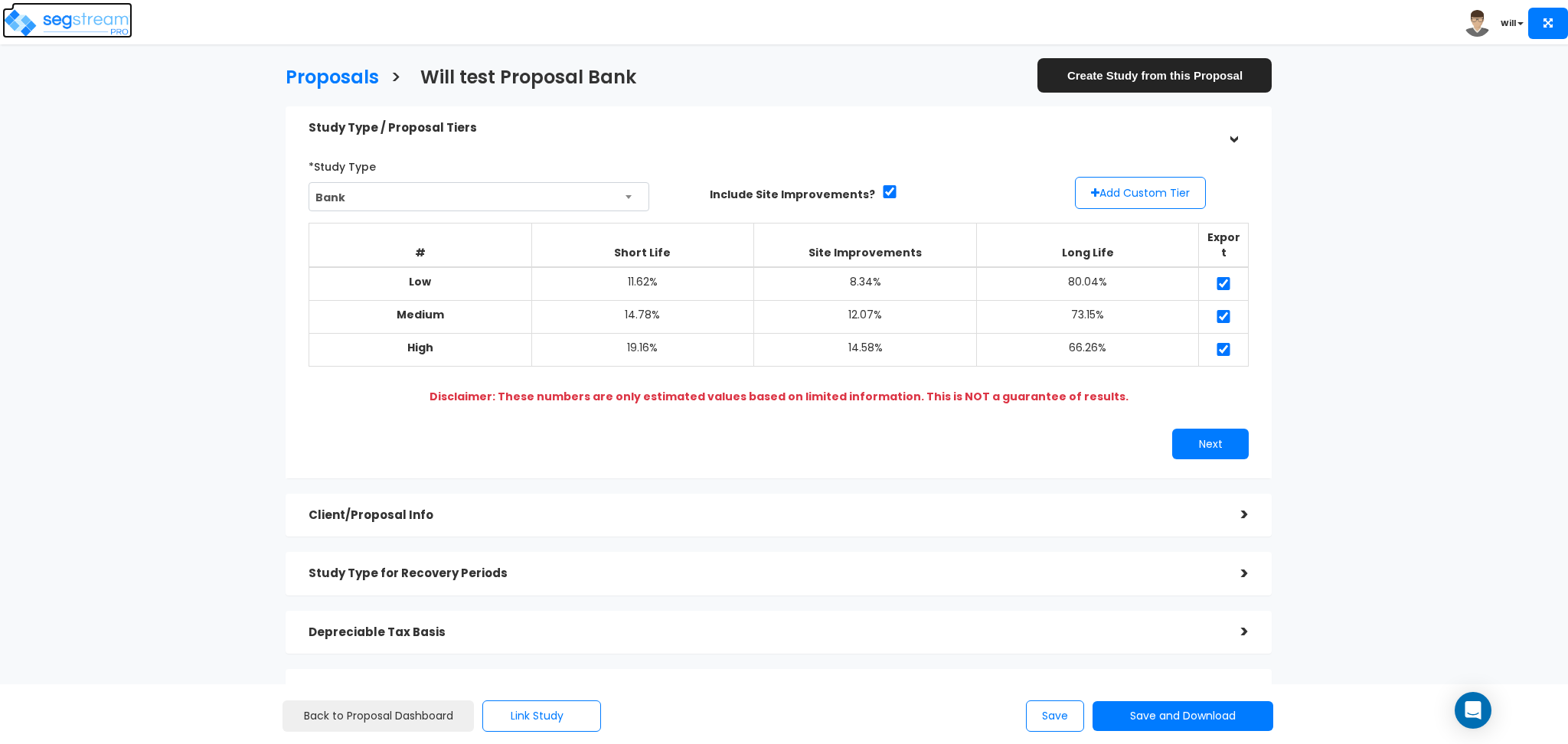
click at [71, 19] on img at bounding box center [68, 23] width 131 height 31
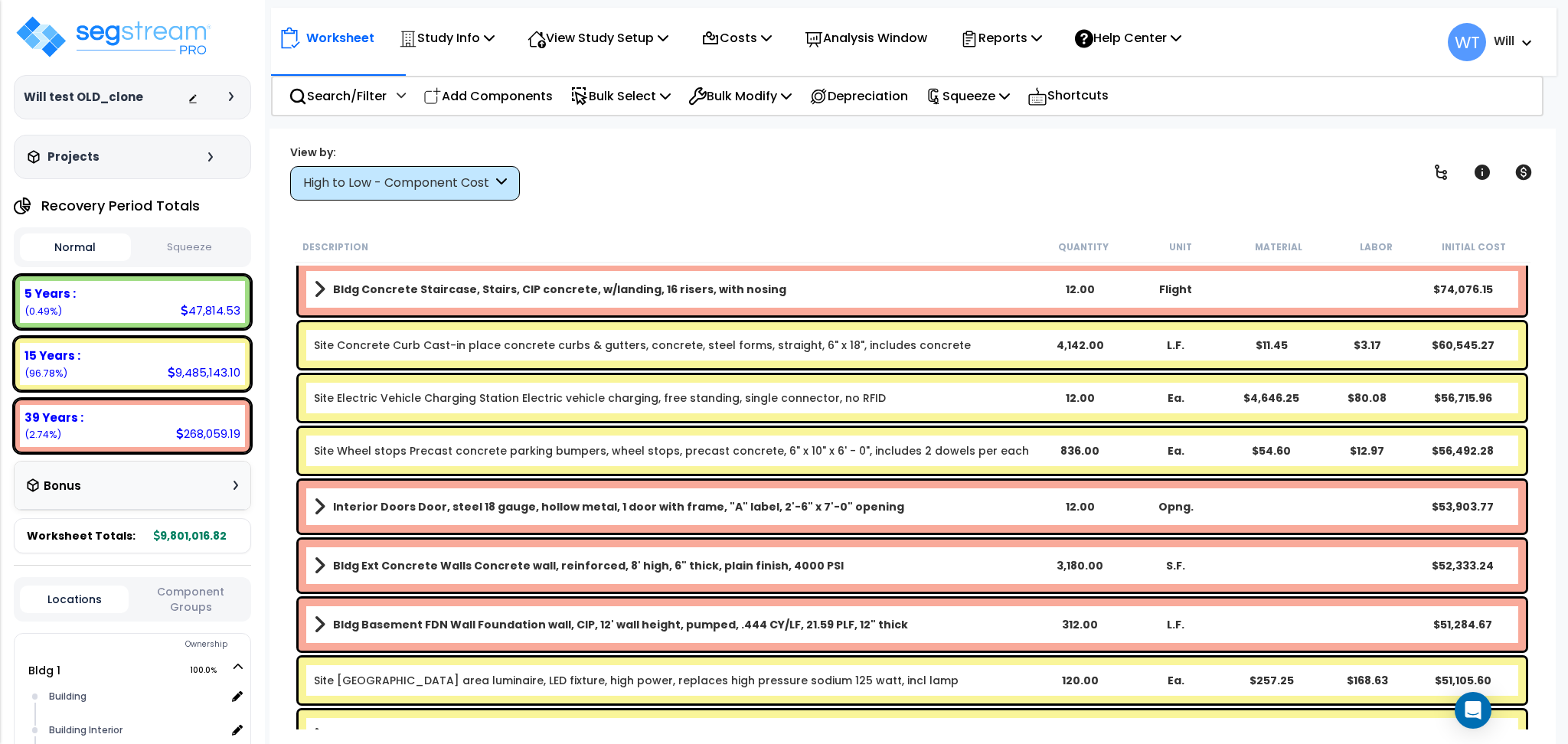
scroll to position [509, 0]
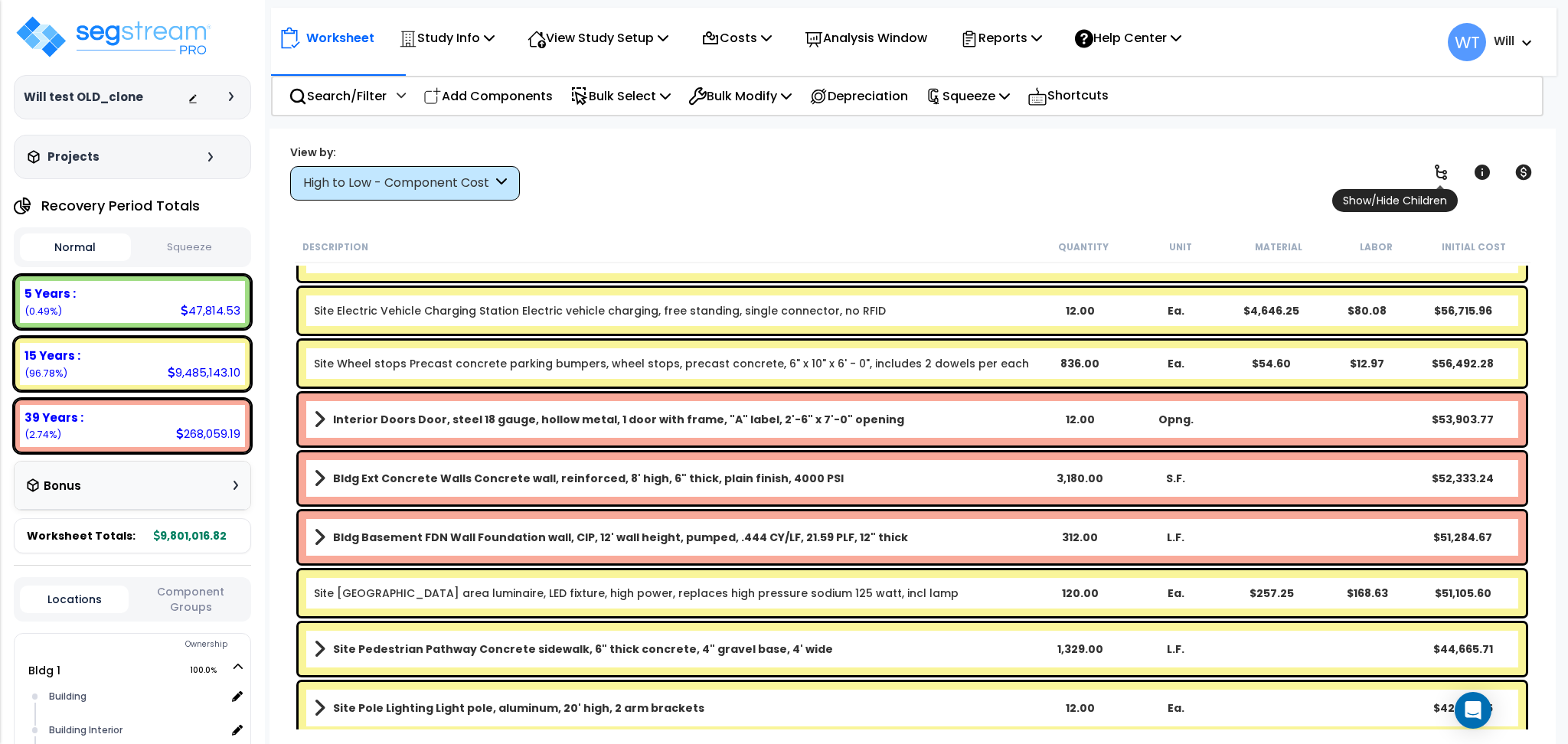
click at [1440, 168] on icon at bounding box center [1441, 173] width 18 height 18
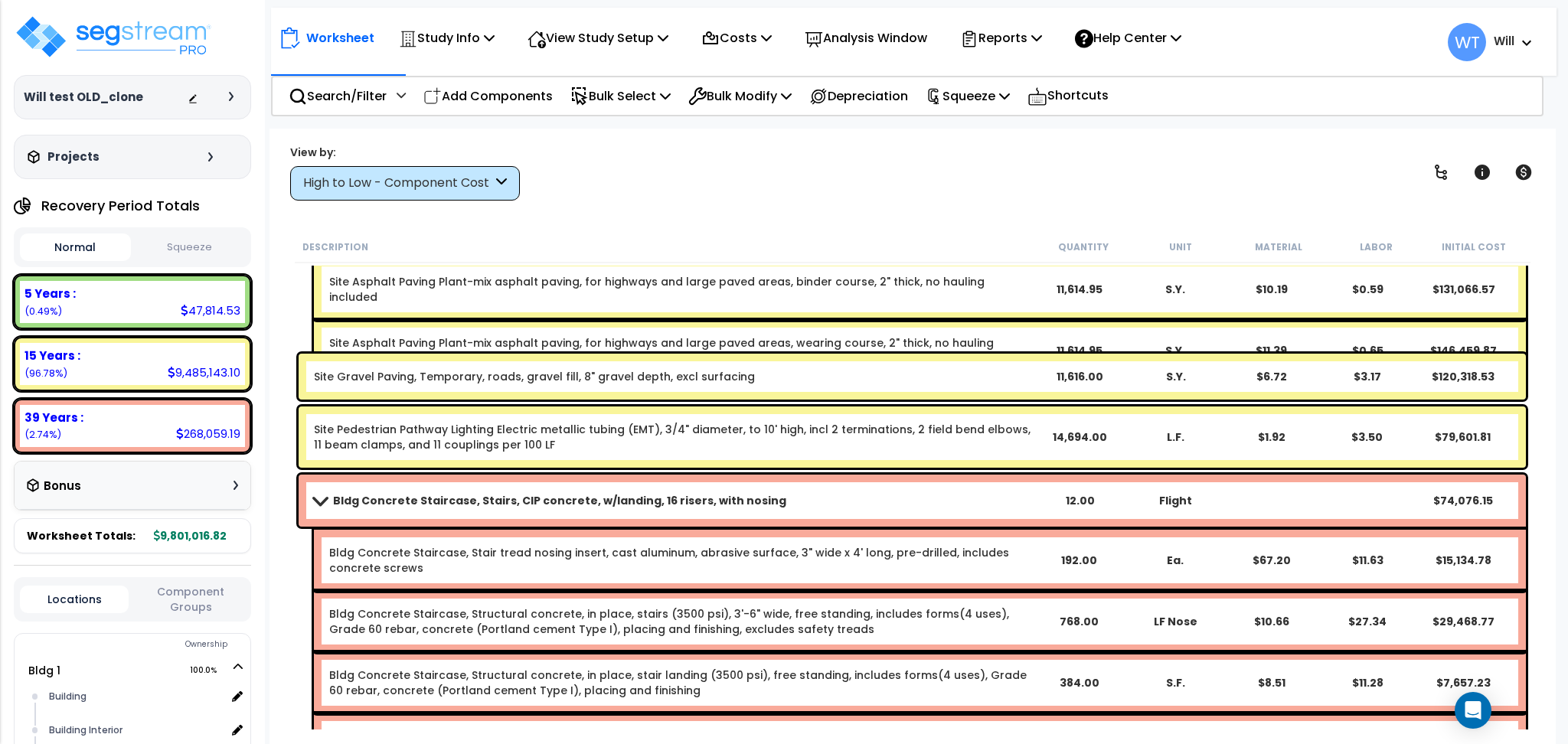
scroll to position [1939, 0]
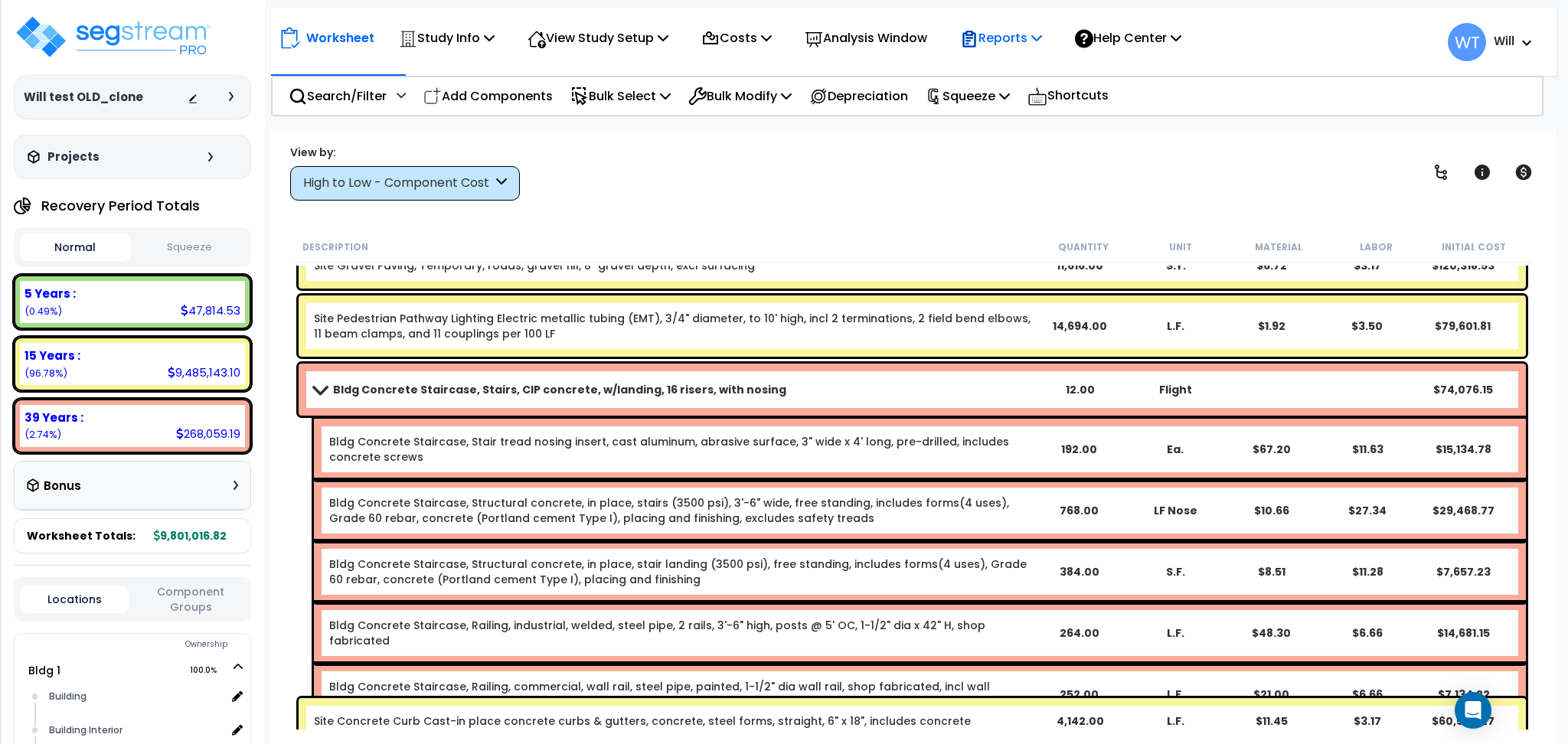
click at [1032, 41] on p "Reports" at bounding box center [1002, 37] width 82 height 21
click at [837, 197] on div "View by: High to Low - Component Cost High to Low - Component Cost" at bounding box center [912, 173] width 1255 height 57
click at [1019, 26] on div "Reports" at bounding box center [1002, 37] width 82 height 36
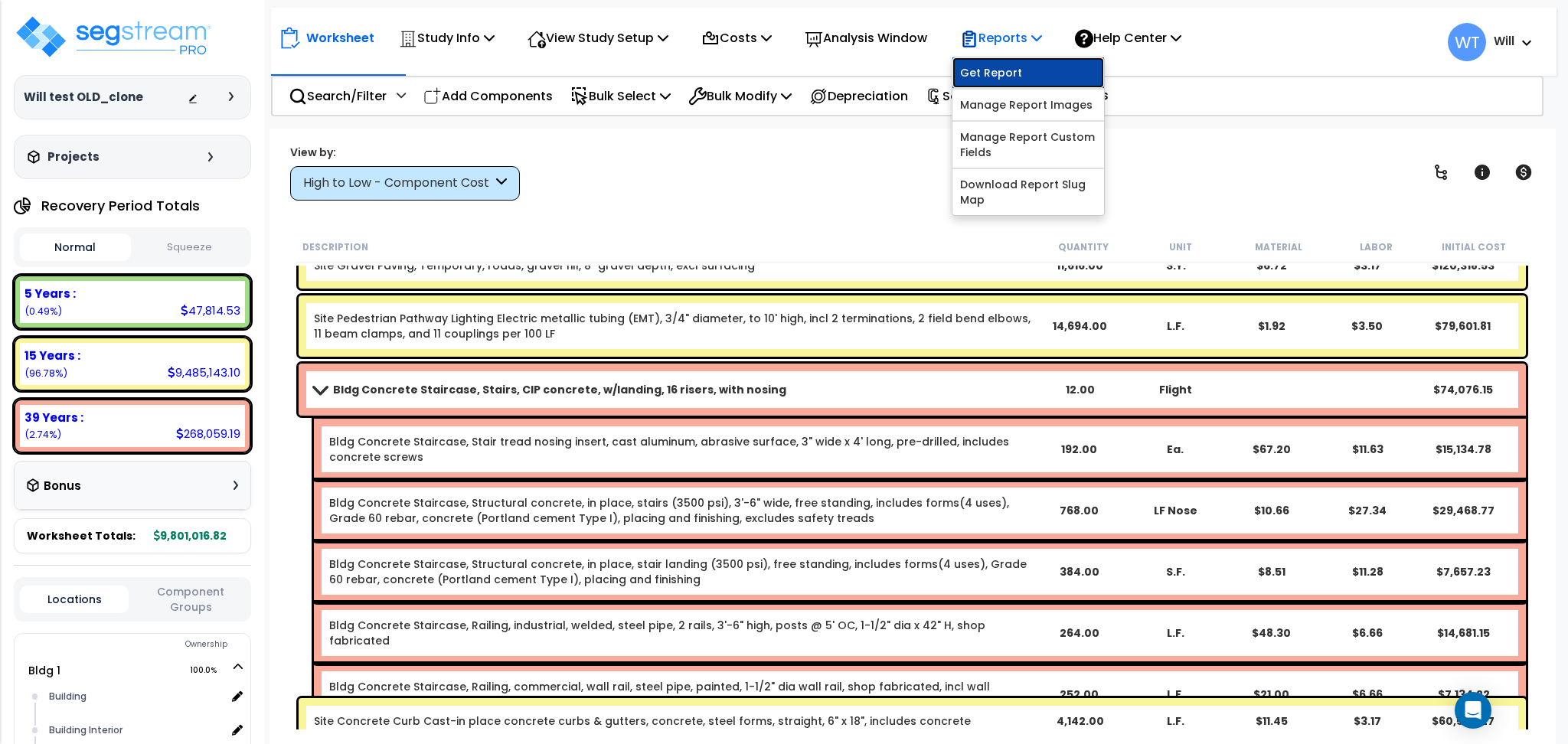
click at [1040, 65] on link "Get Report" at bounding box center [1028, 73] width 152 height 31
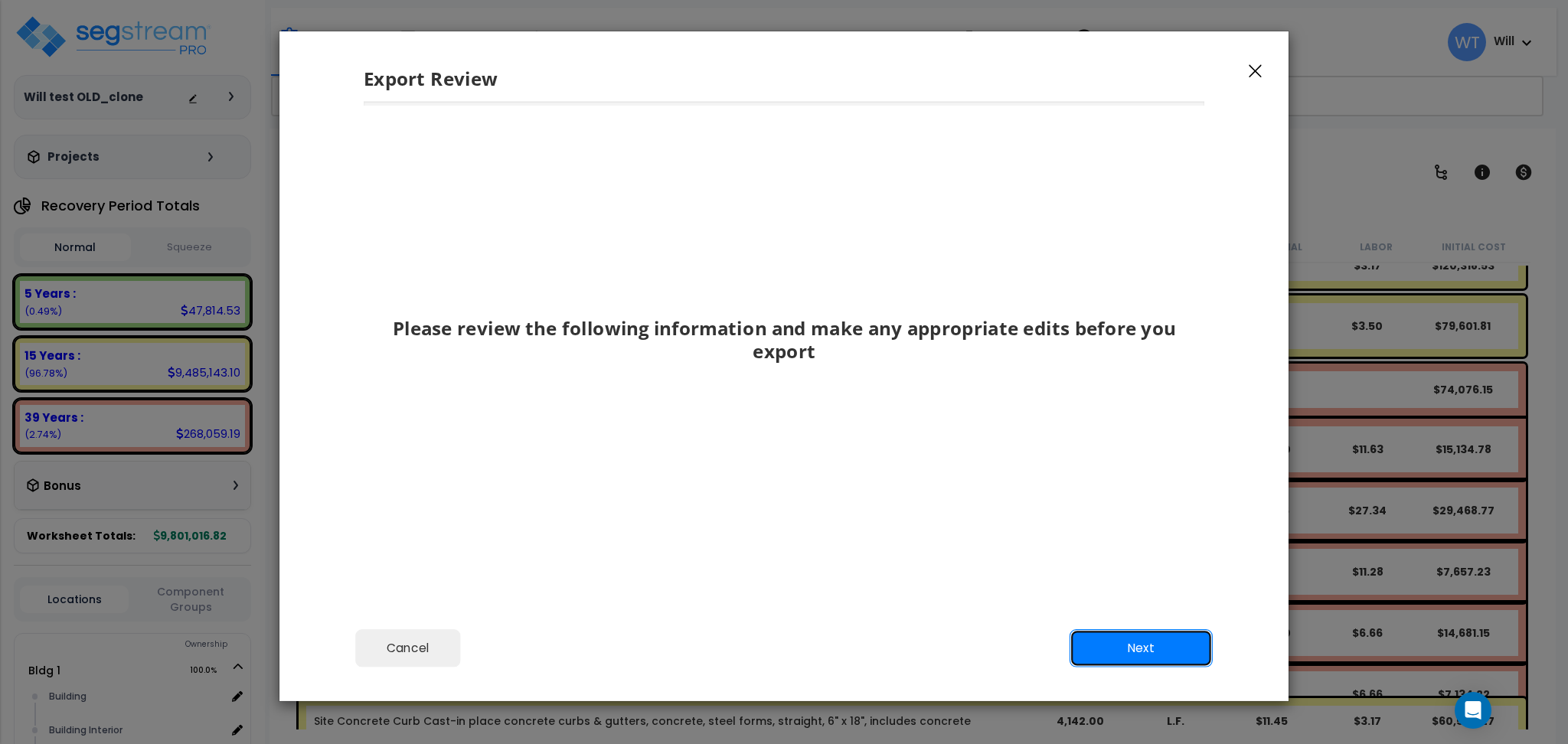
click at [1132, 649] on button "Next" at bounding box center [1141, 648] width 143 height 38
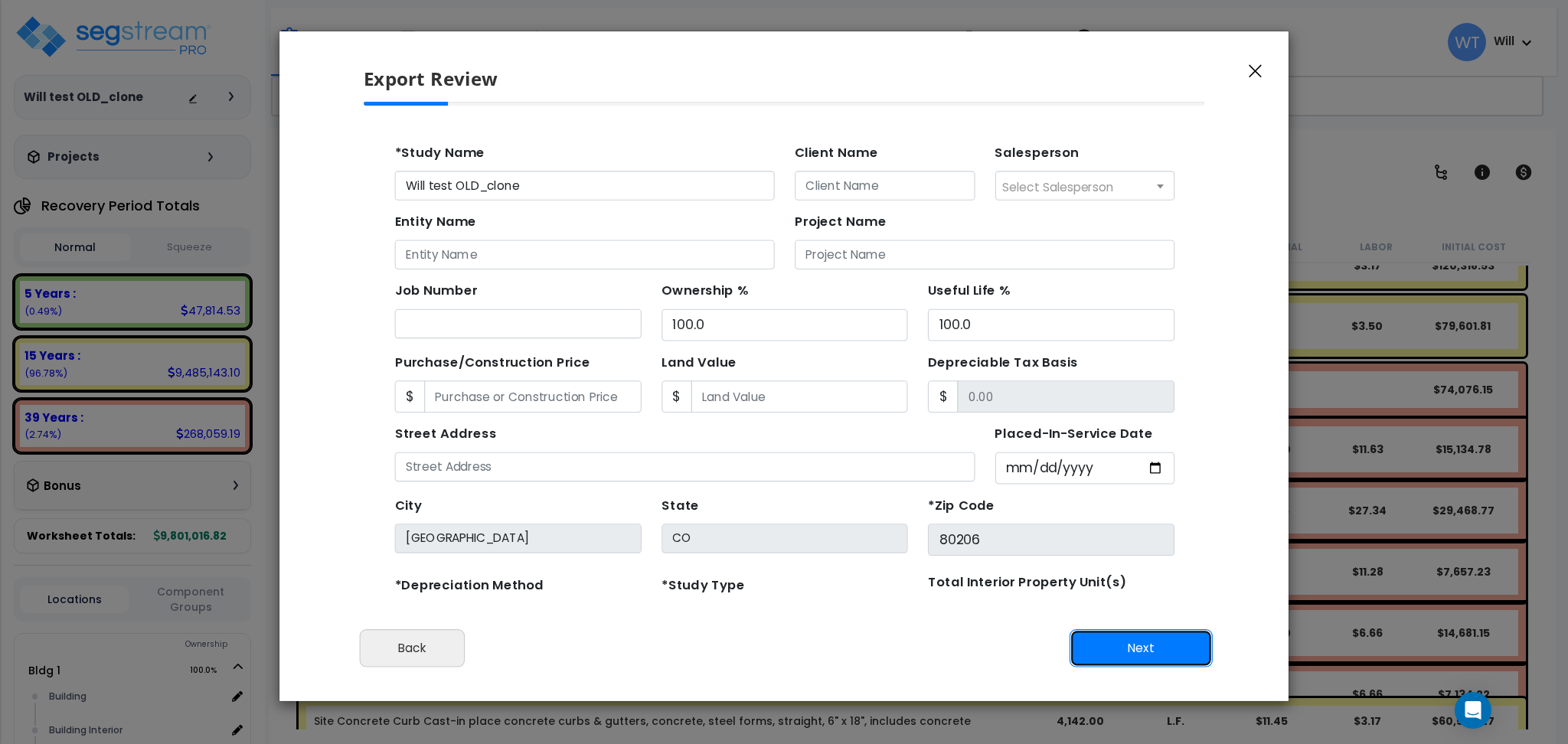
click at [1132, 650] on button "Next" at bounding box center [1141, 648] width 143 height 38
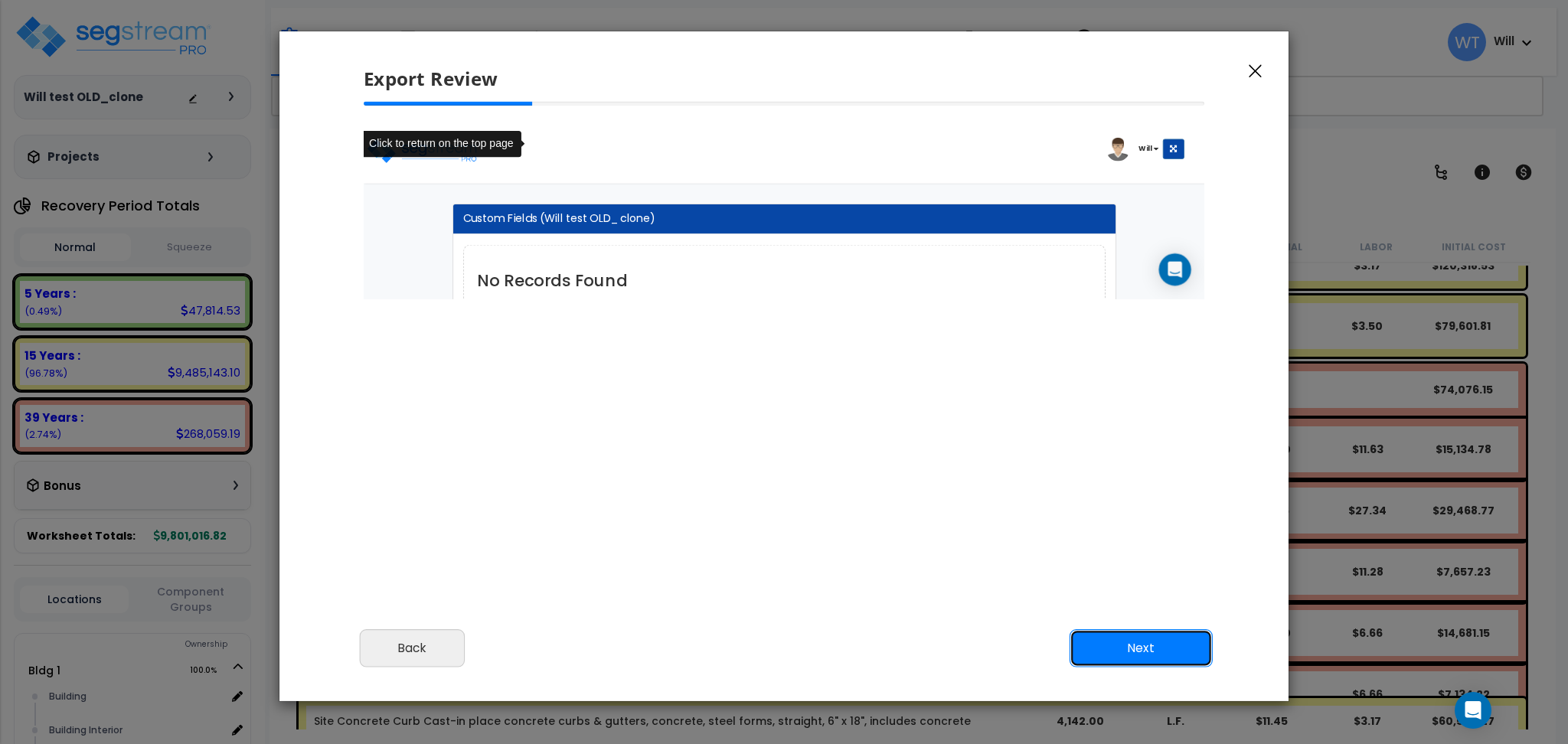
click at [1132, 651] on button "Next" at bounding box center [1141, 648] width 143 height 38
click at [1123, 647] on button "Next" at bounding box center [1141, 648] width 143 height 38
click at [1103, 643] on button "Next" at bounding box center [1141, 648] width 143 height 38
click at [1104, 641] on button "Next" at bounding box center [1141, 648] width 143 height 38
click at [1145, 640] on button "Next" at bounding box center [1141, 648] width 143 height 38
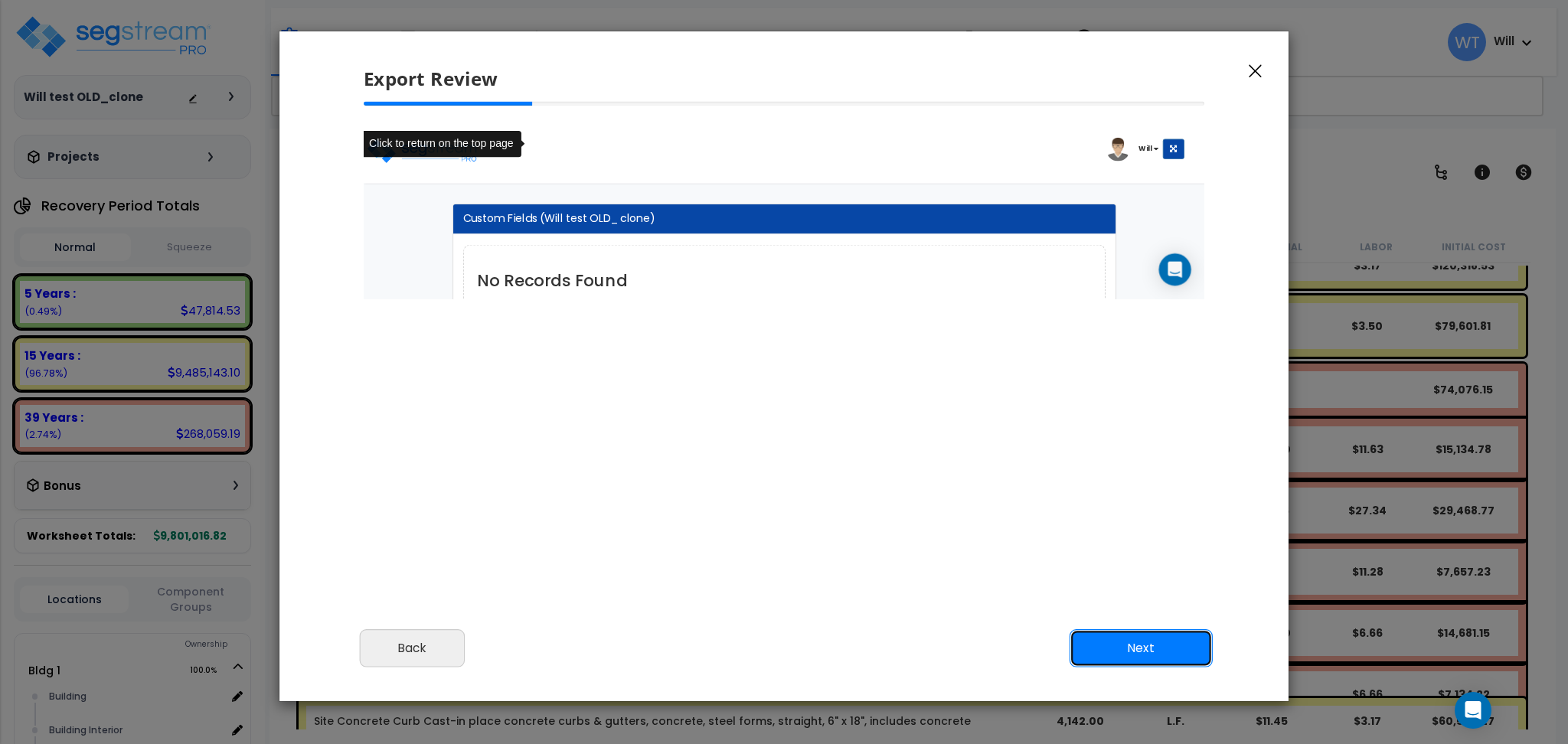
click at [1143, 640] on button "Next" at bounding box center [1141, 648] width 143 height 38
click at [1138, 649] on button "Next" at bounding box center [1141, 648] width 143 height 38
click at [1138, 647] on button "Next" at bounding box center [1141, 648] width 143 height 38
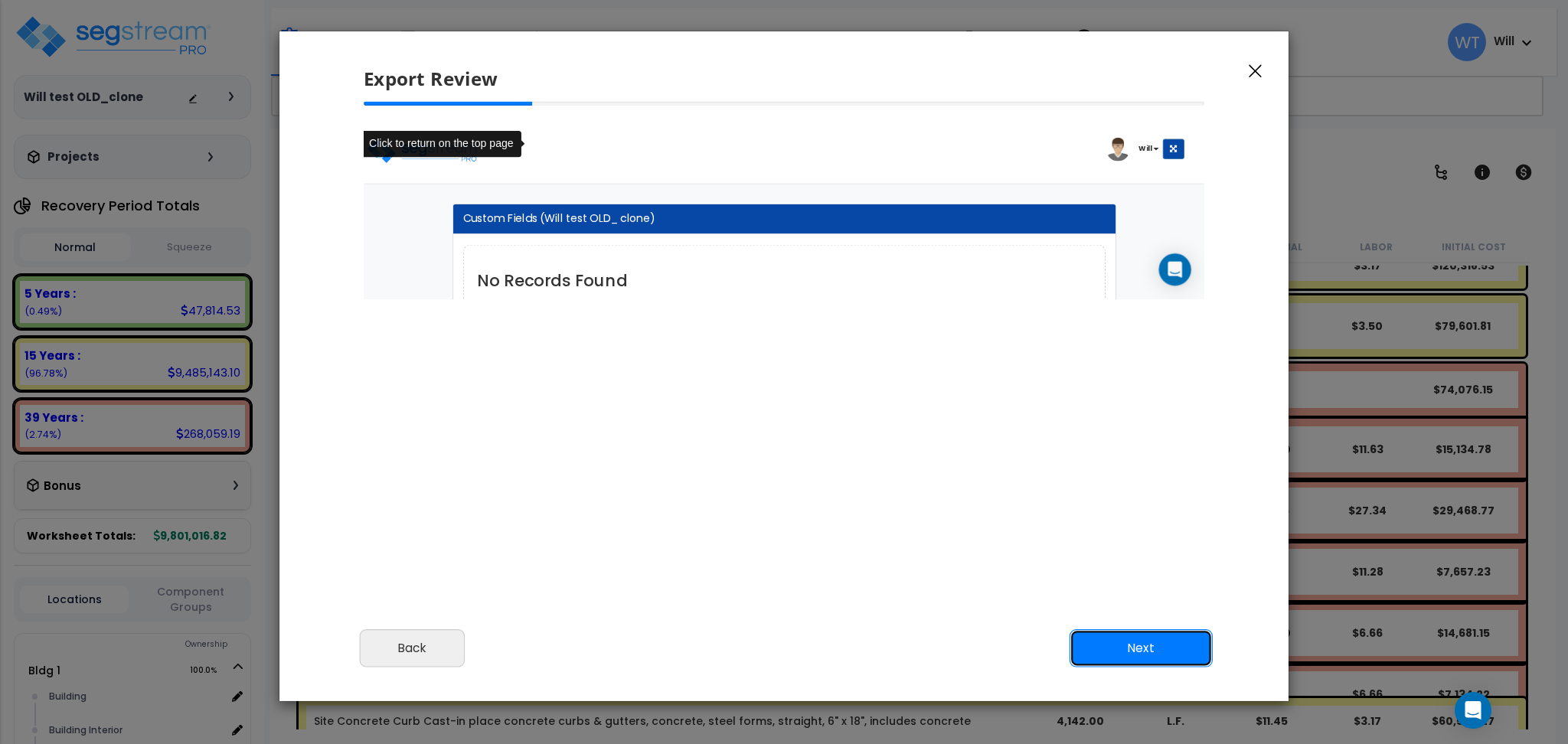
click at [1140, 647] on button "Next" at bounding box center [1141, 648] width 143 height 38
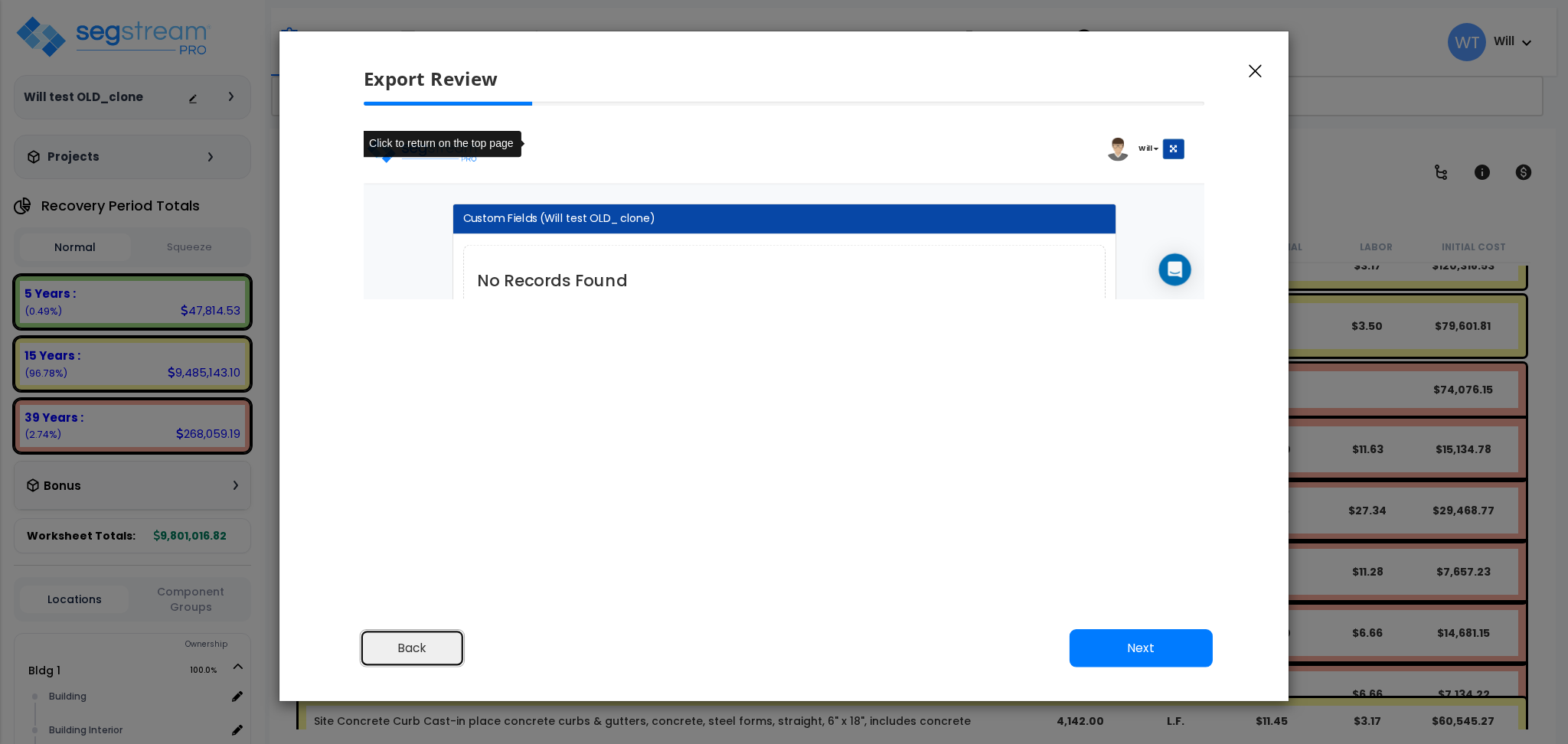
click at [410, 642] on button "Back" at bounding box center [412, 648] width 105 height 38
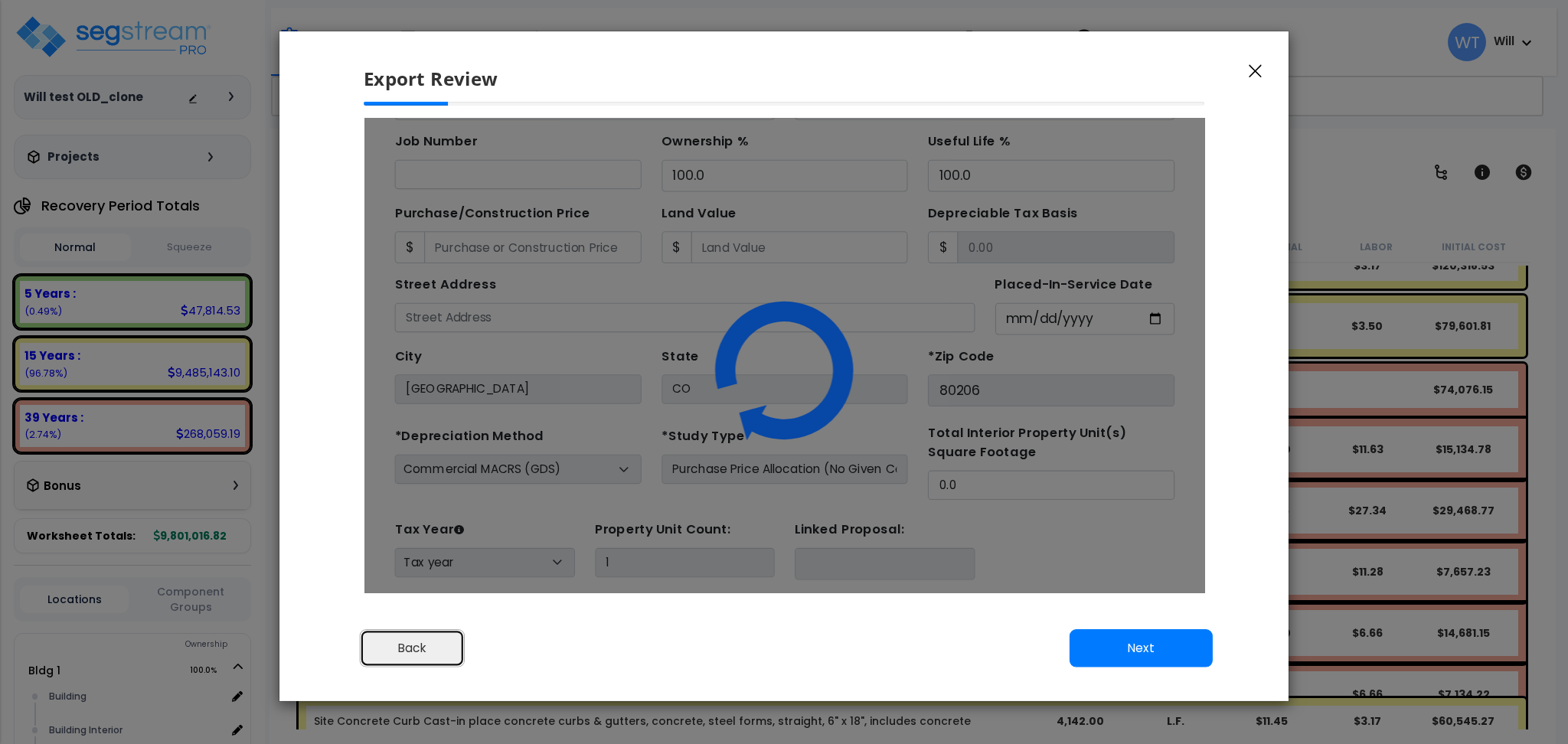
scroll to position [136, 0]
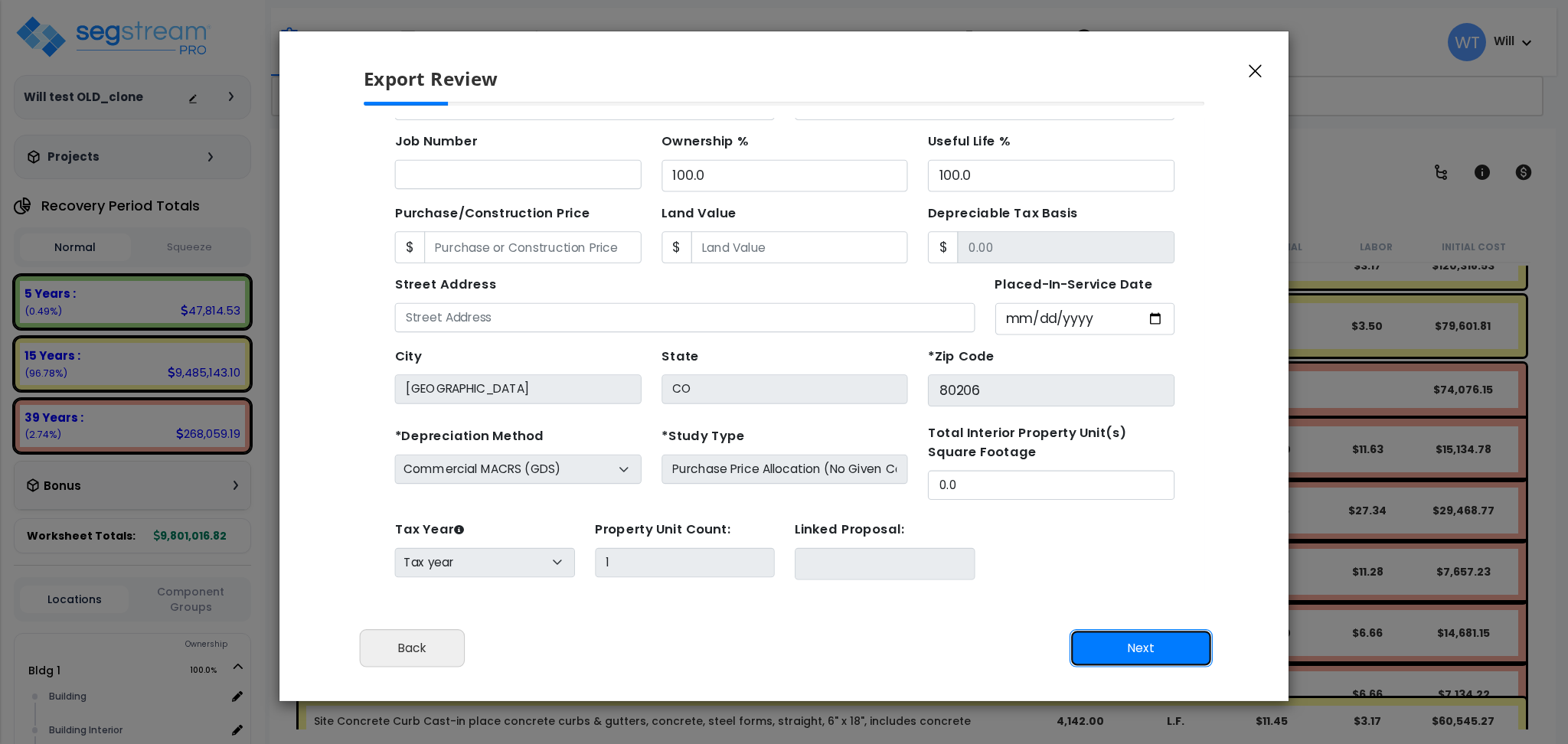
click at [1122, 662] on button "Next" at bounding box center [1141, 648] width 143 height 38
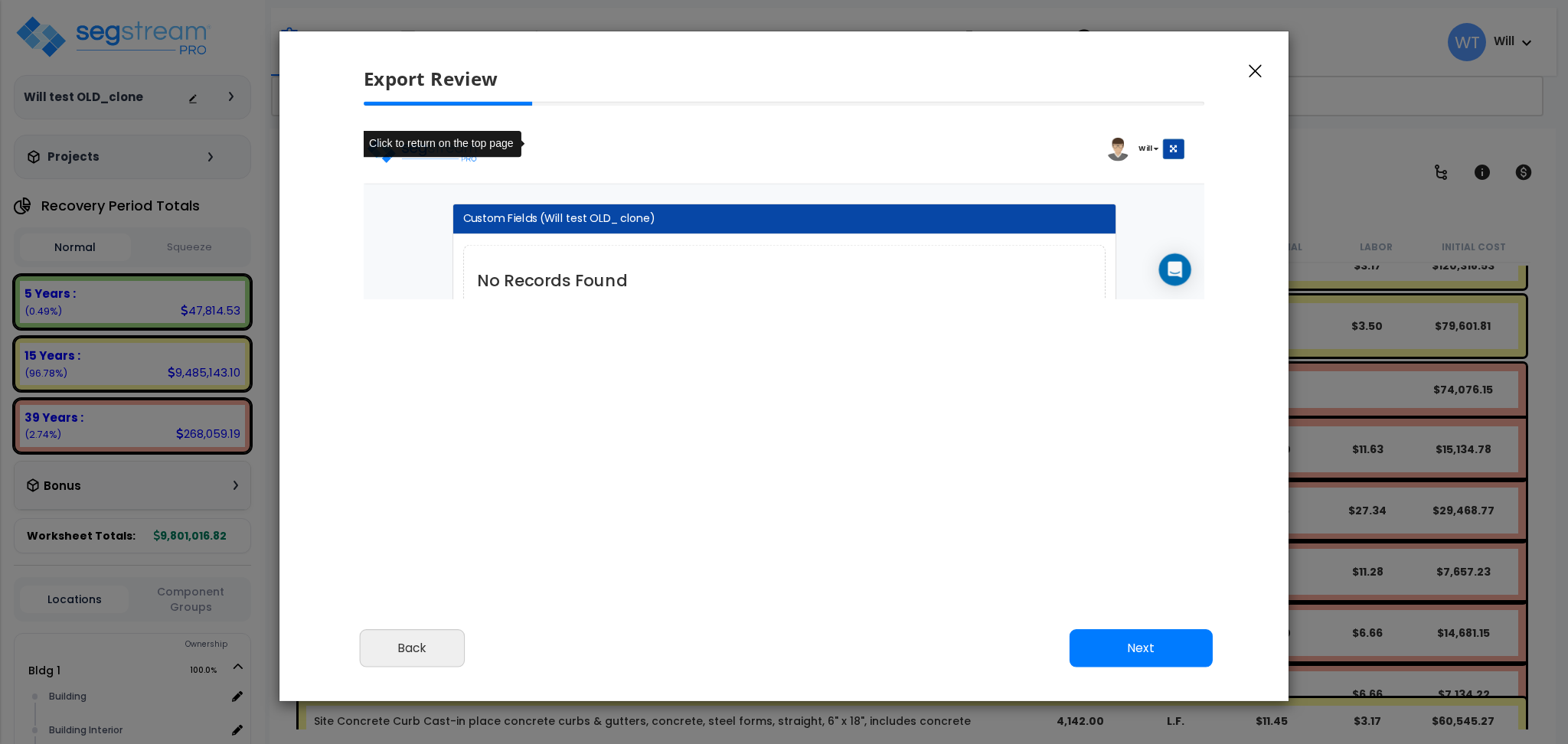
scroll to position [634, 38]
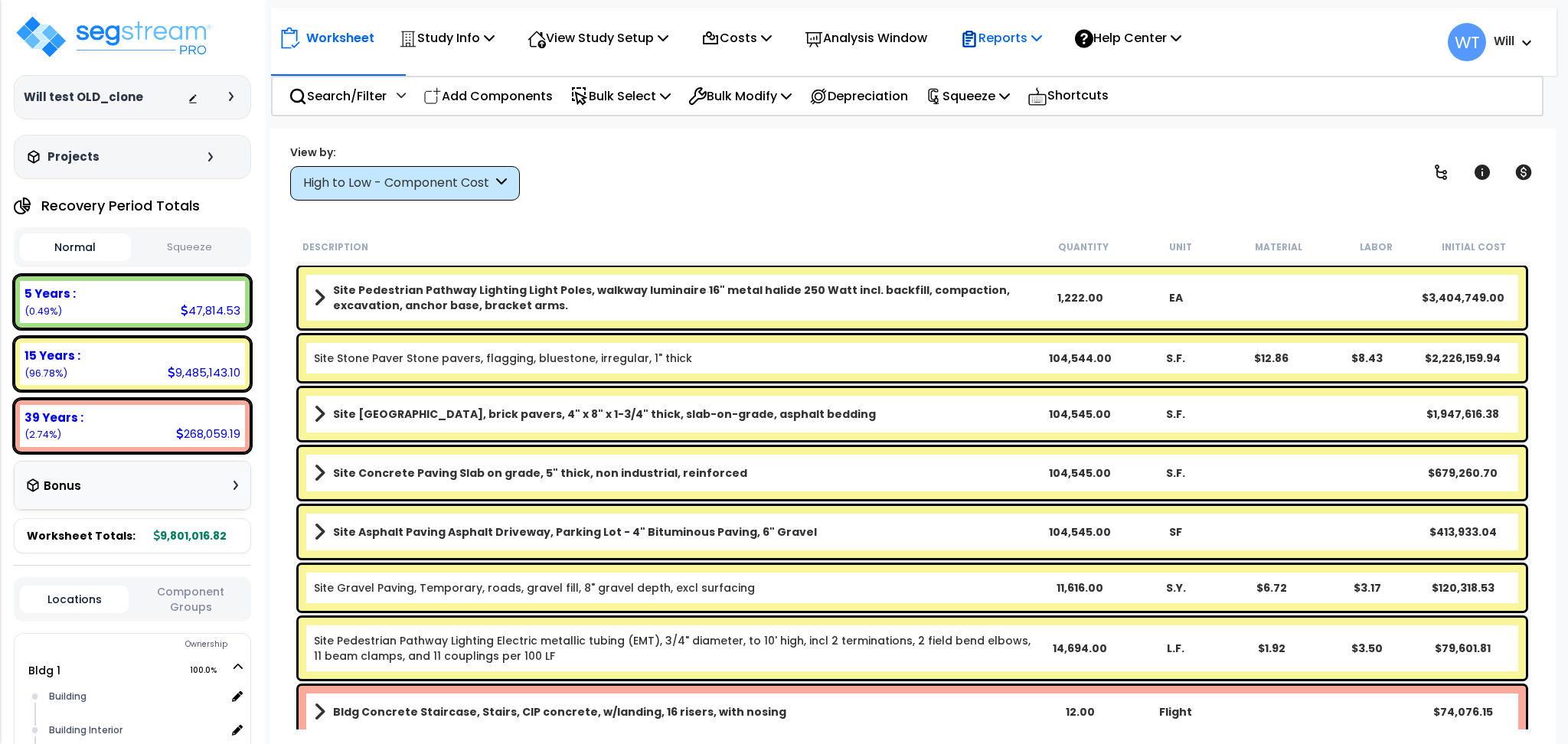
click at [1042, 36] on p "Reports" at bounding box center [1002, 37] width 82 height 21
click at [1042, 43] on icon at bounding box center [1037, 37] width 11 height 12
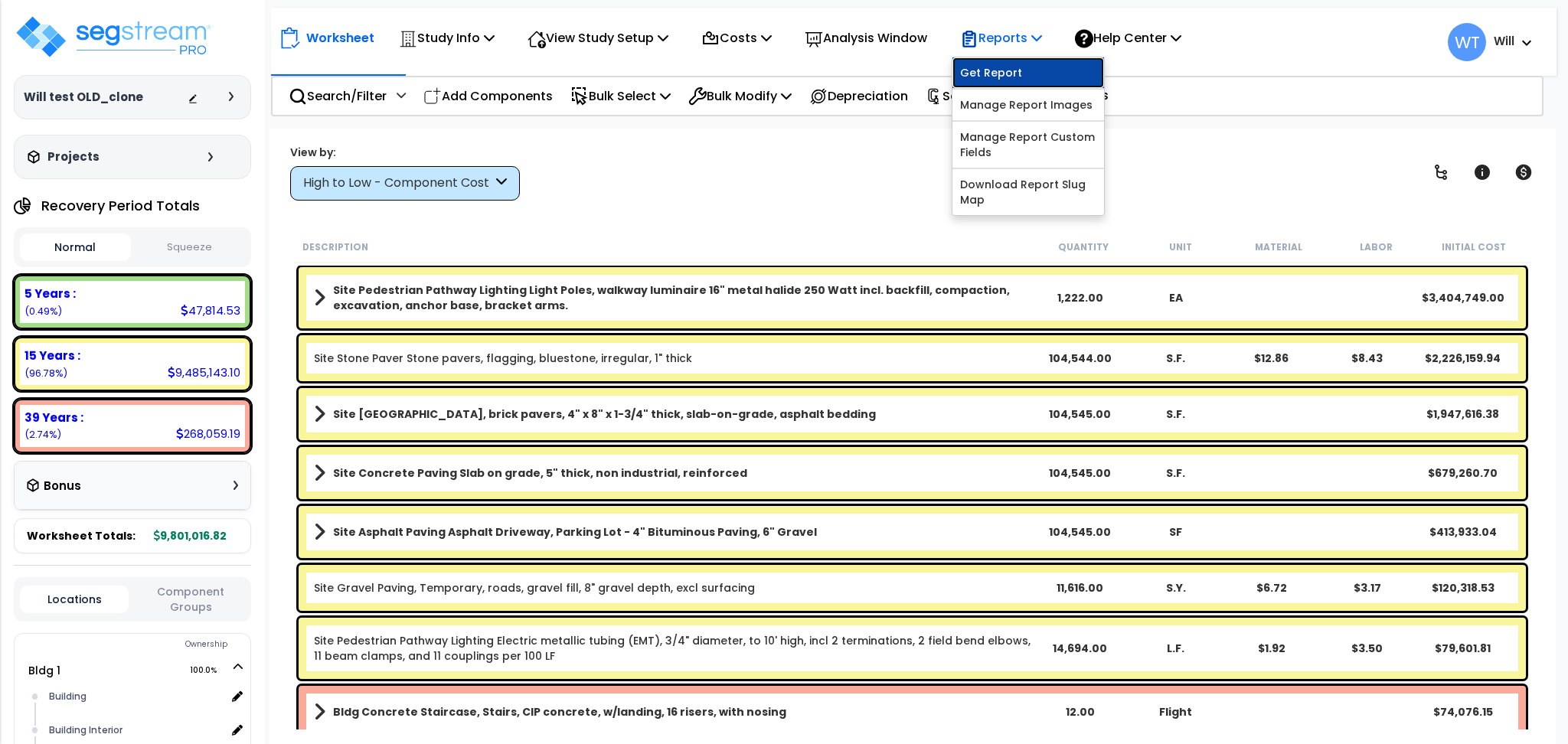
click at [1051, 64] on link "Get Report" at bounding box center [1028, 73] width 152 height 31
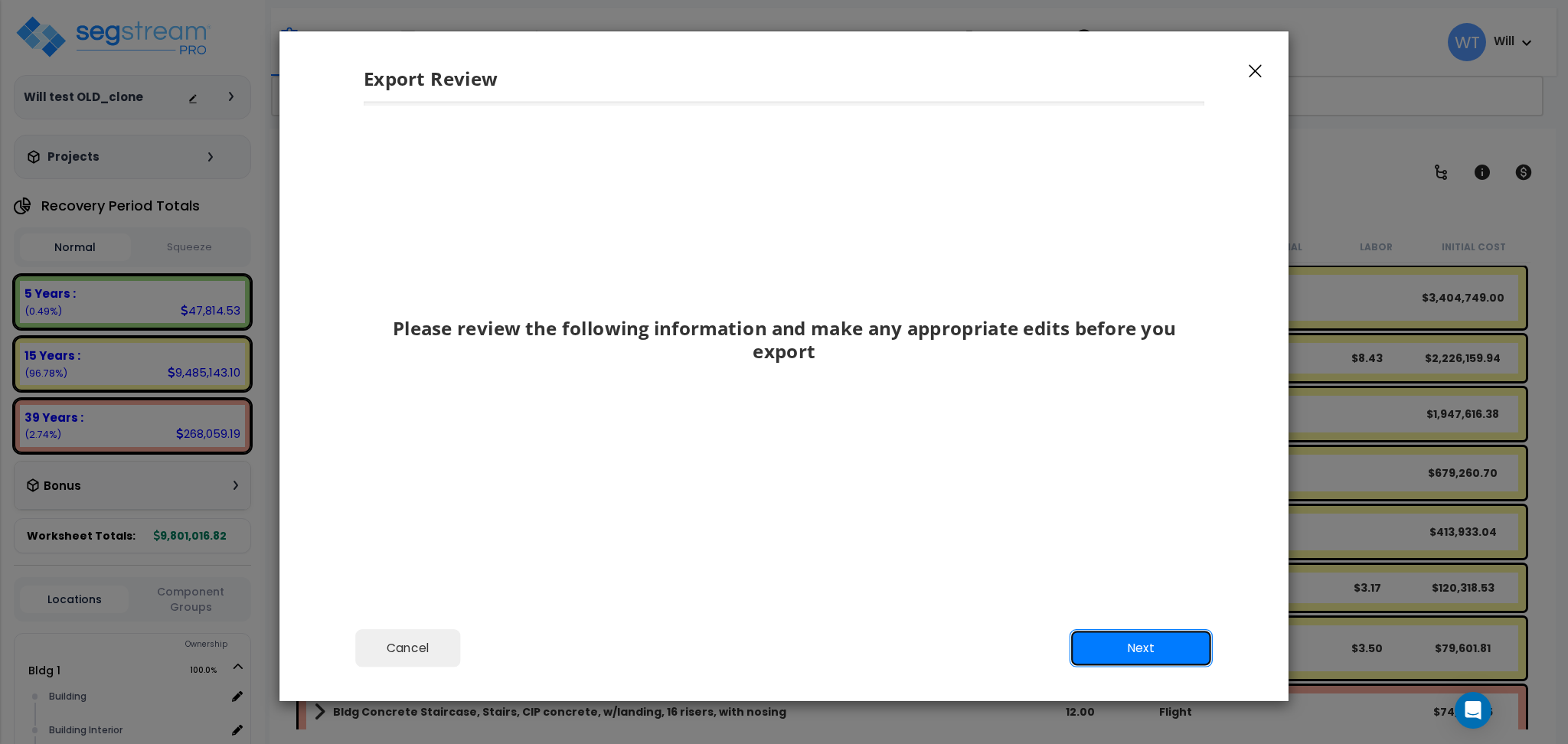
click at [1140, 652] on button "Next" at bounding box center [1141, 648] width 143 height 38
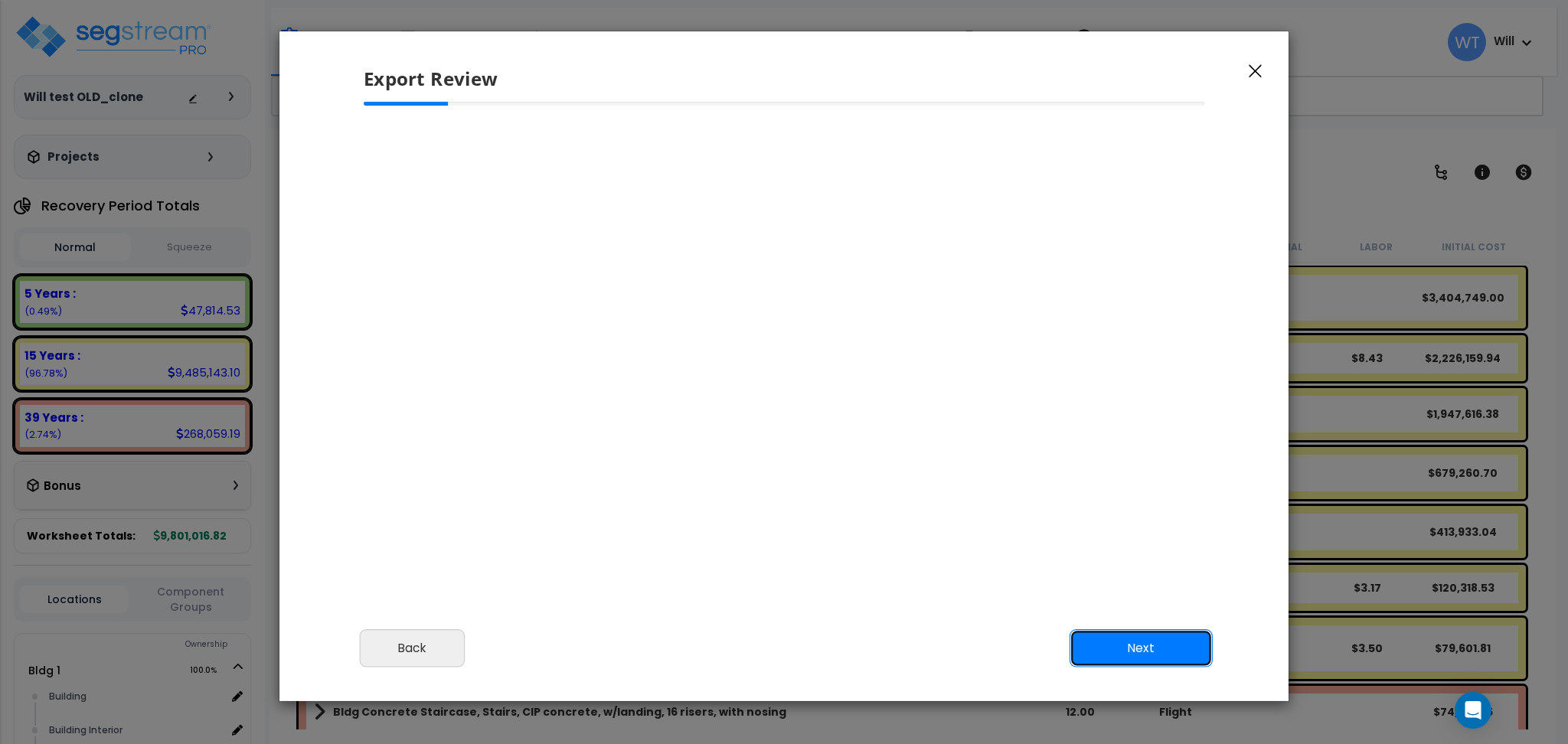
click at [1140, 652] on button "Next" at bounding box center [1141, 648] width 143 height 38
click at [1137, 648] on button "Next" at bounding box center [1141, 648] width 143 height 38
click at [0, 0] on div at bounding box center [0, 0] width 0 height 0
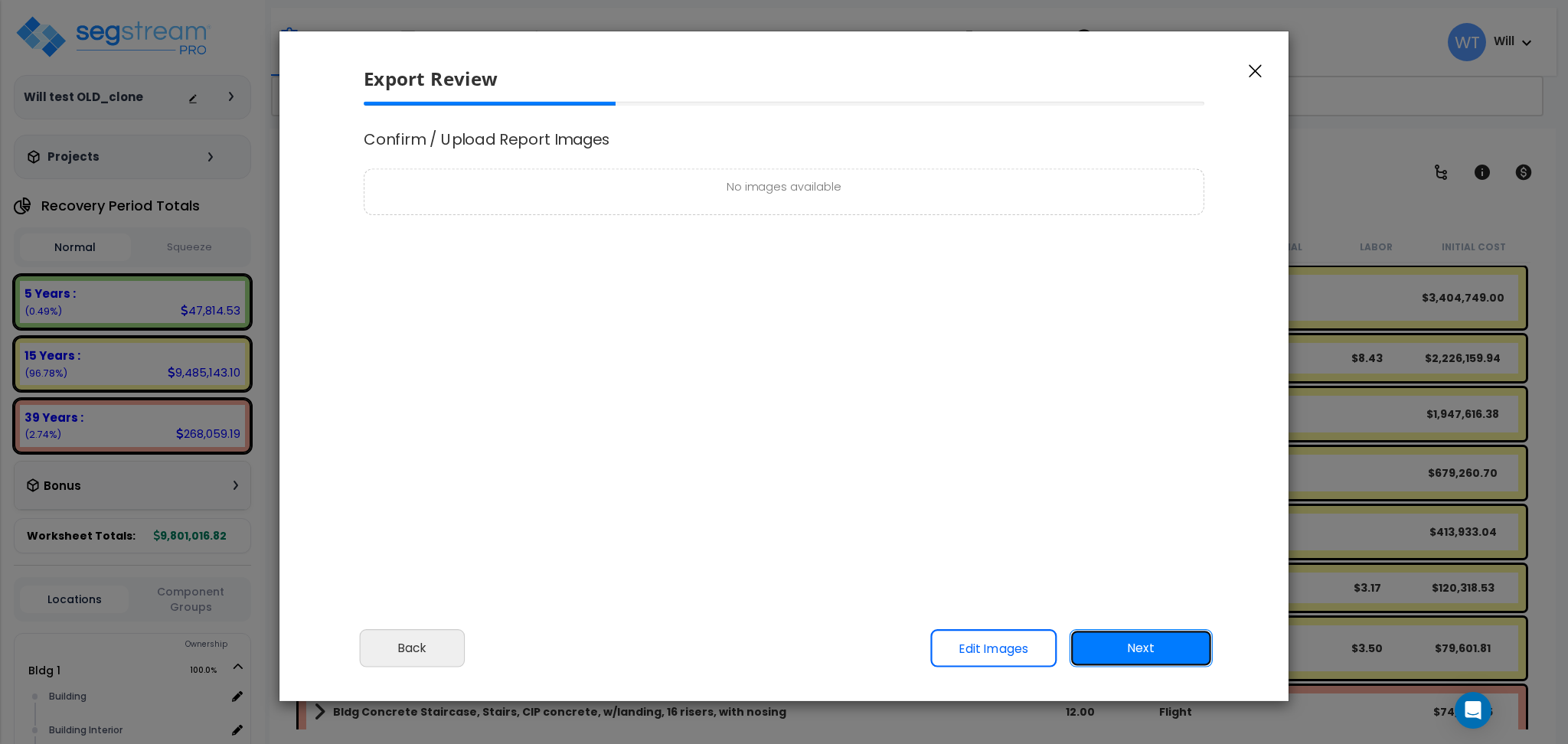
click at [1144, 649] on button "Next" at bounding box center [1141, 648] width 143 height 38
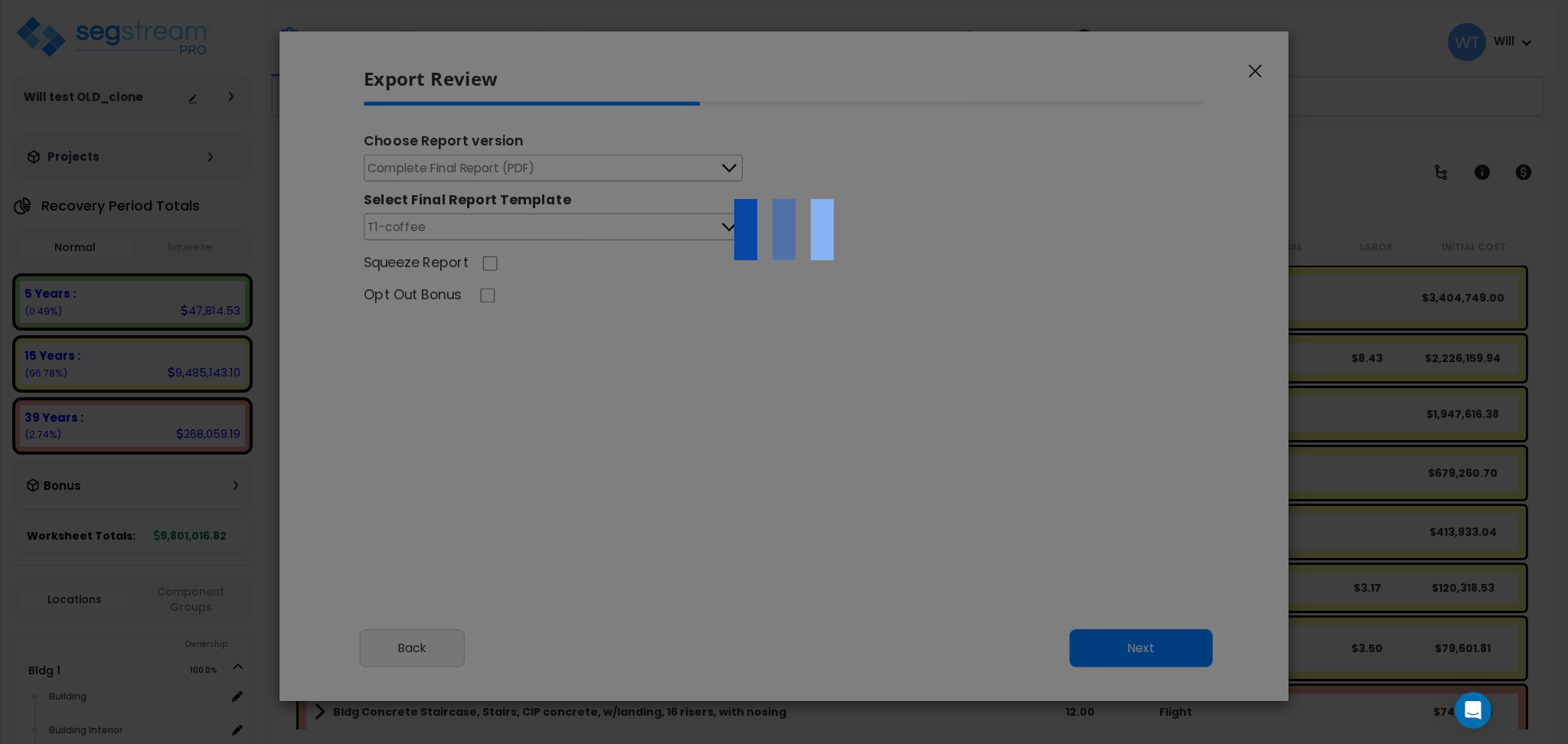
click at [987, 499] on div at bounding box center [784, 372] width 1568 height 744
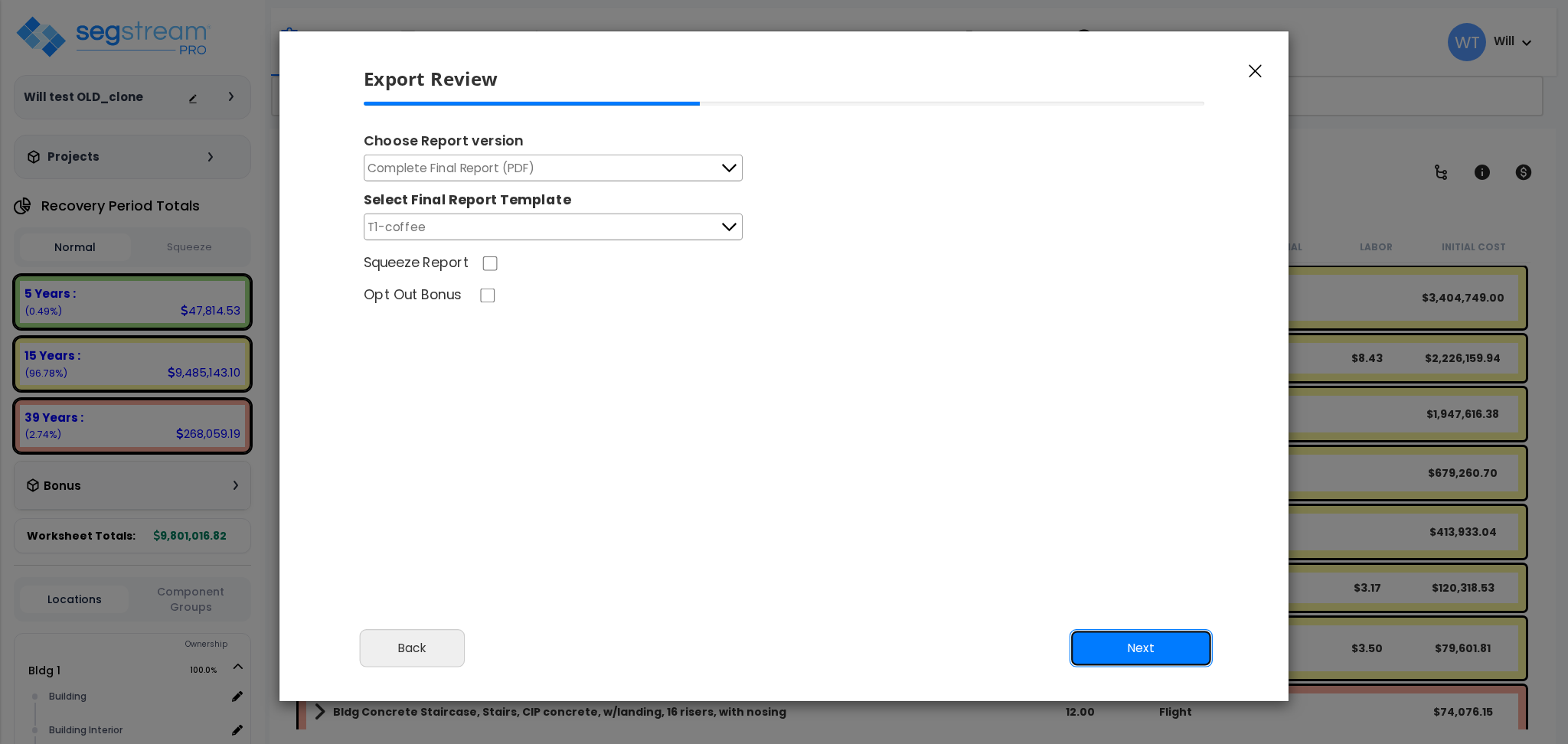
click at [1135, 650] on button "Next" at bounding box center [1141, 648] width 143 height 38
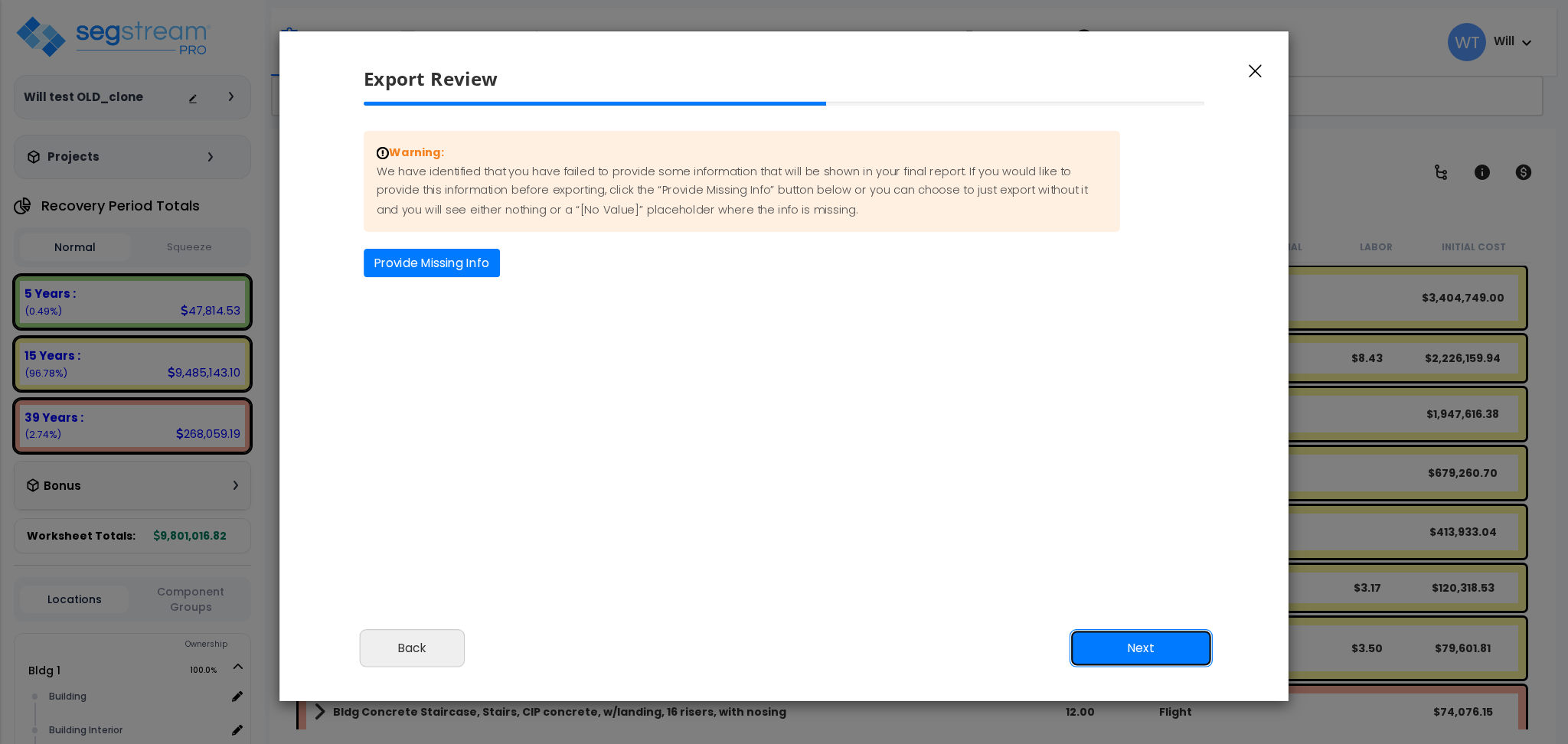
click at [1131, 648] on button "Next" at bounding box center [1141, 648] width 143 height 38
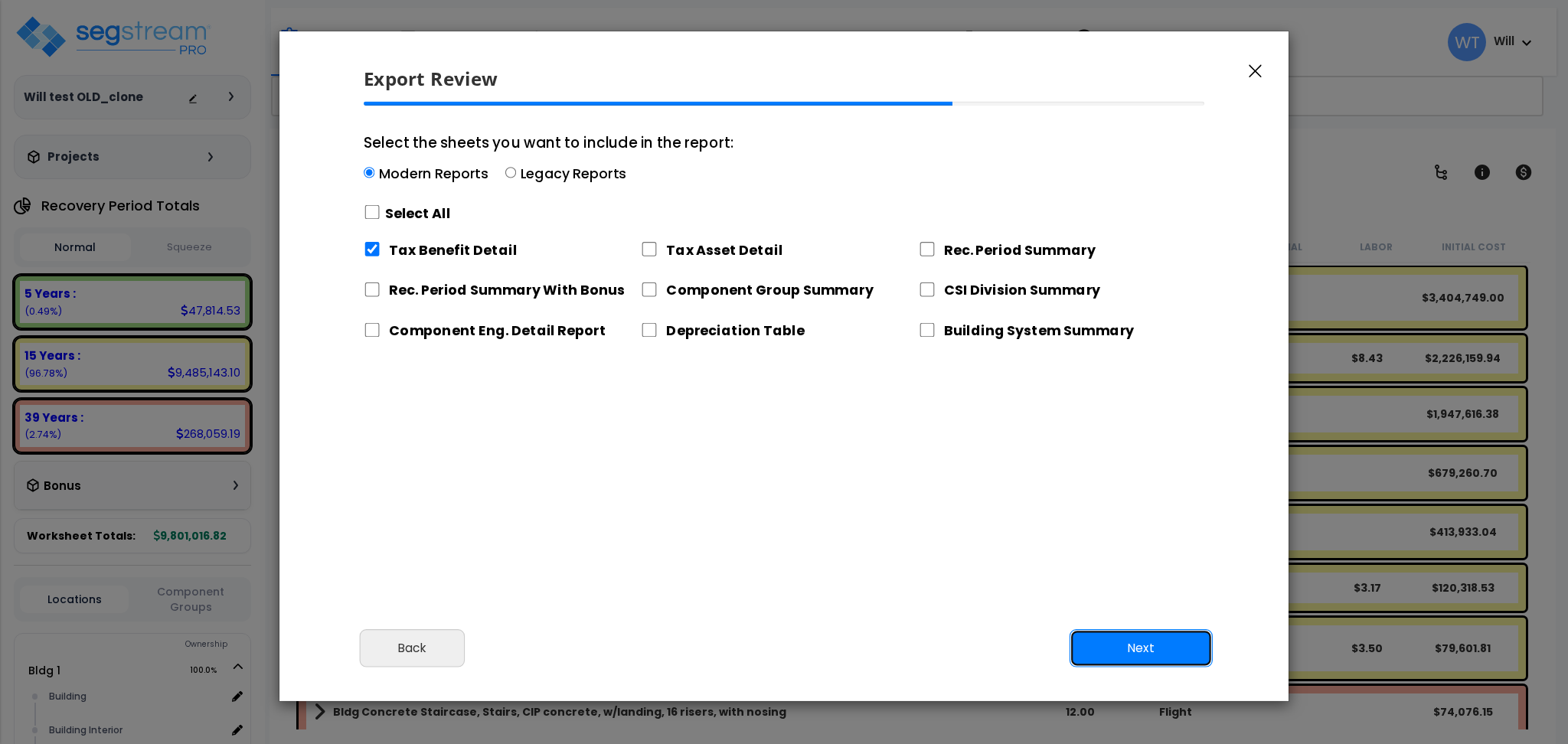
click at [1150, 657] on button "Next" at bounding box center [1141, 648] width 143 height 38
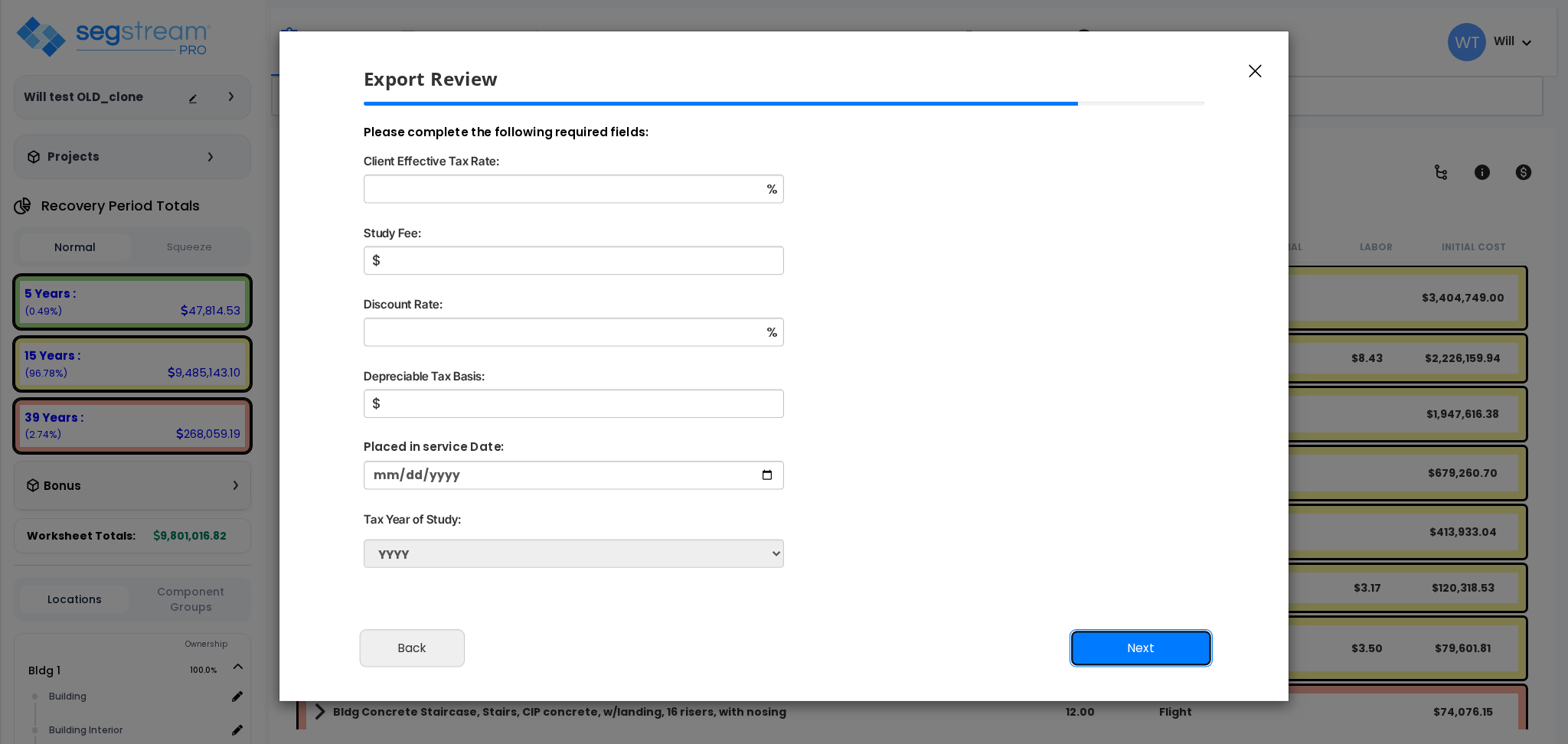
click at [1146, 651] on button "Next" at bounding box center [1141, 648] width 143 height 38
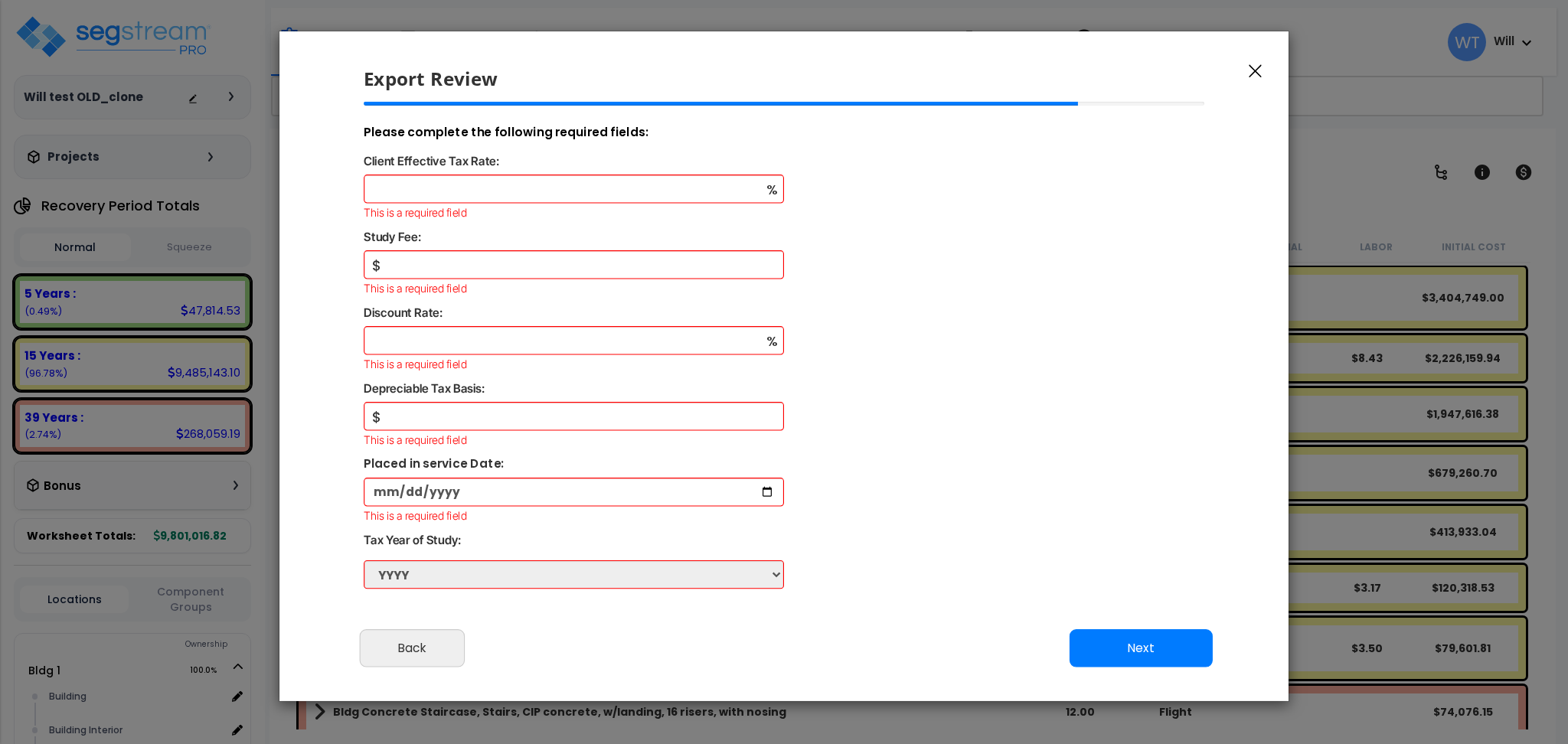
click at [1254, 77] on icon "button" at bounding box center [1256, 70] width 13 height 14
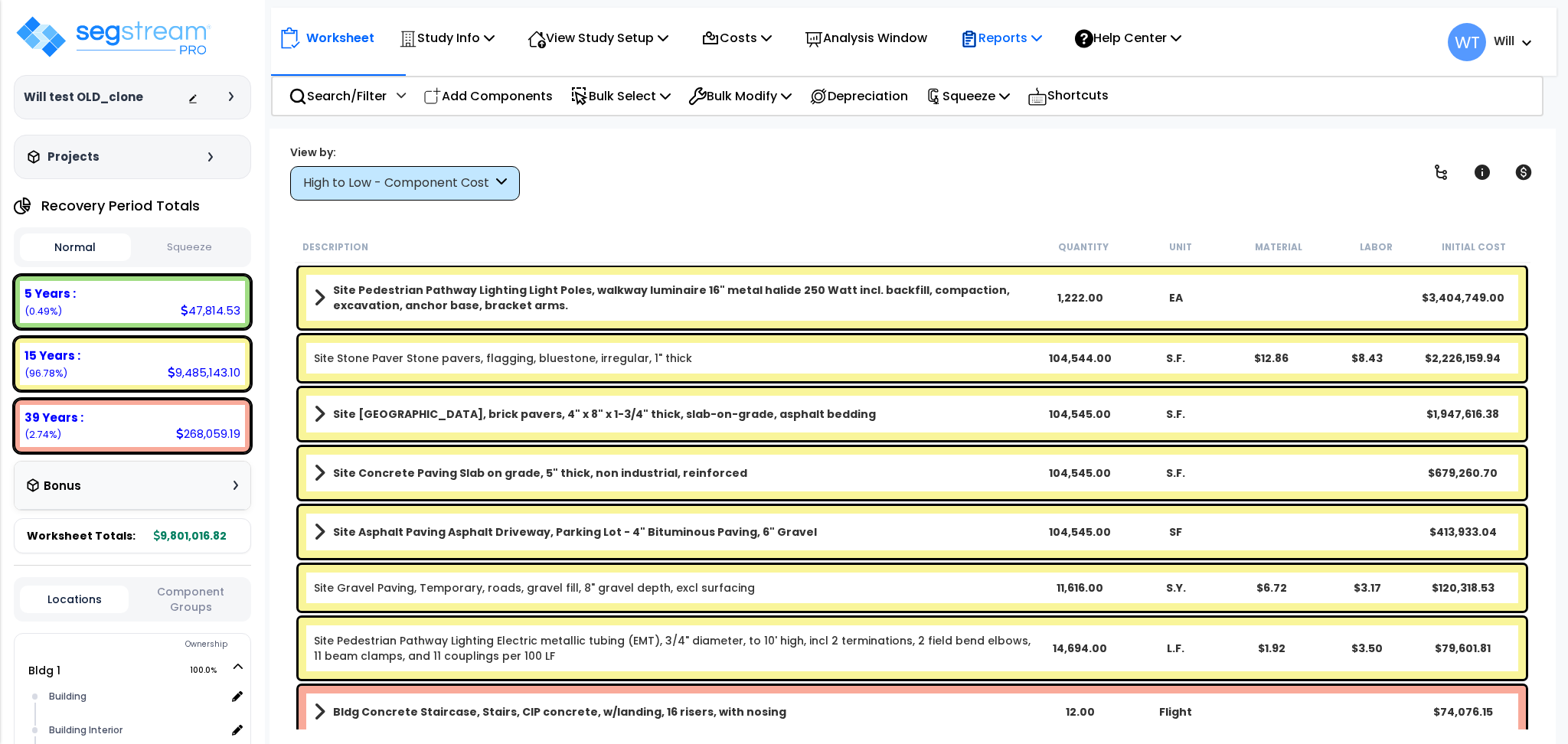
drag, startPoint x: 1023, startPoint y: 30, endPoint x: 1022, endPoint y: 37, distance: 7.1
click at [1023, 31] on p "Reports" at bounding box center [1002, 37] width 82 height 21
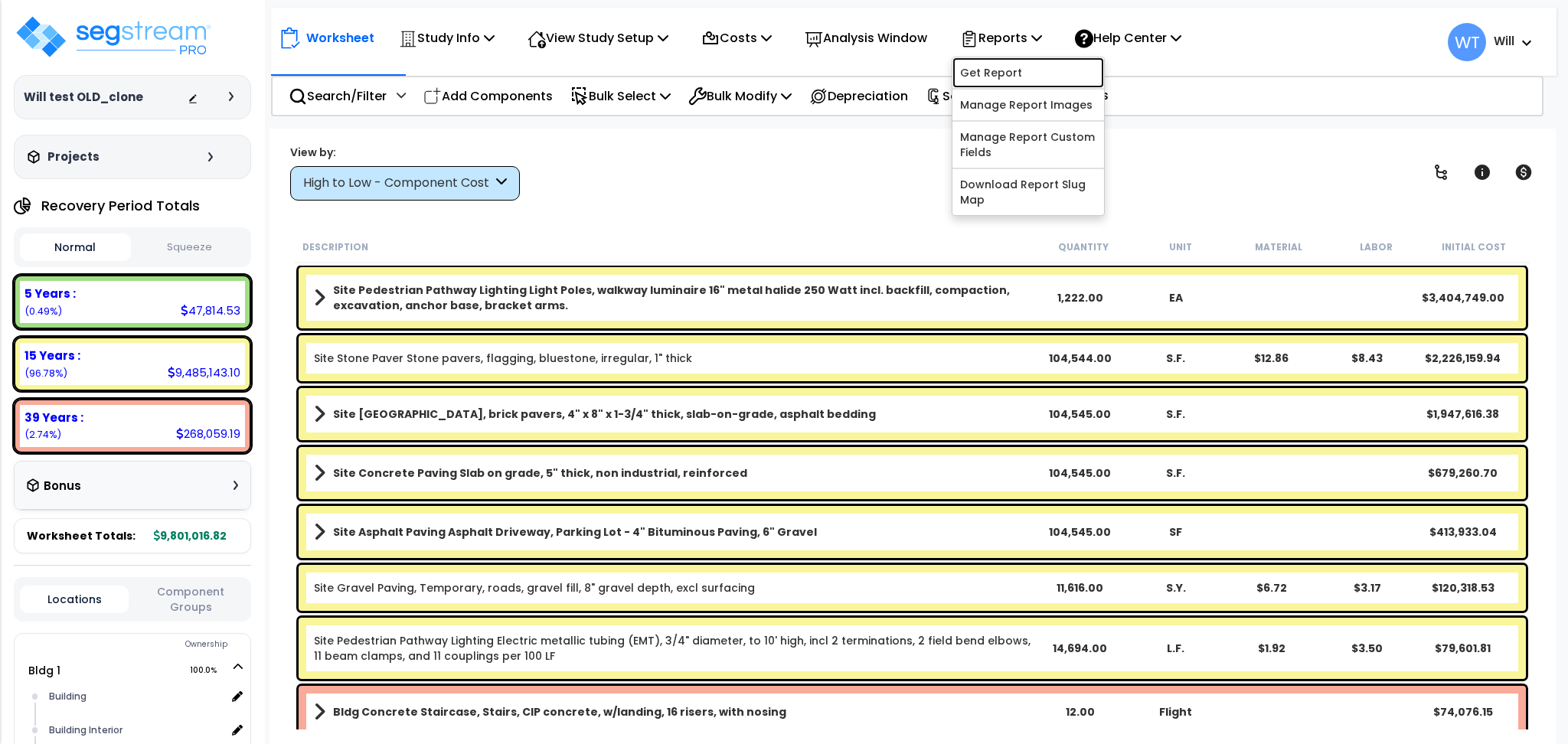
click at [1024, 65] on link "Get Report" at bounding box center [1028, 73] width 152 height 31
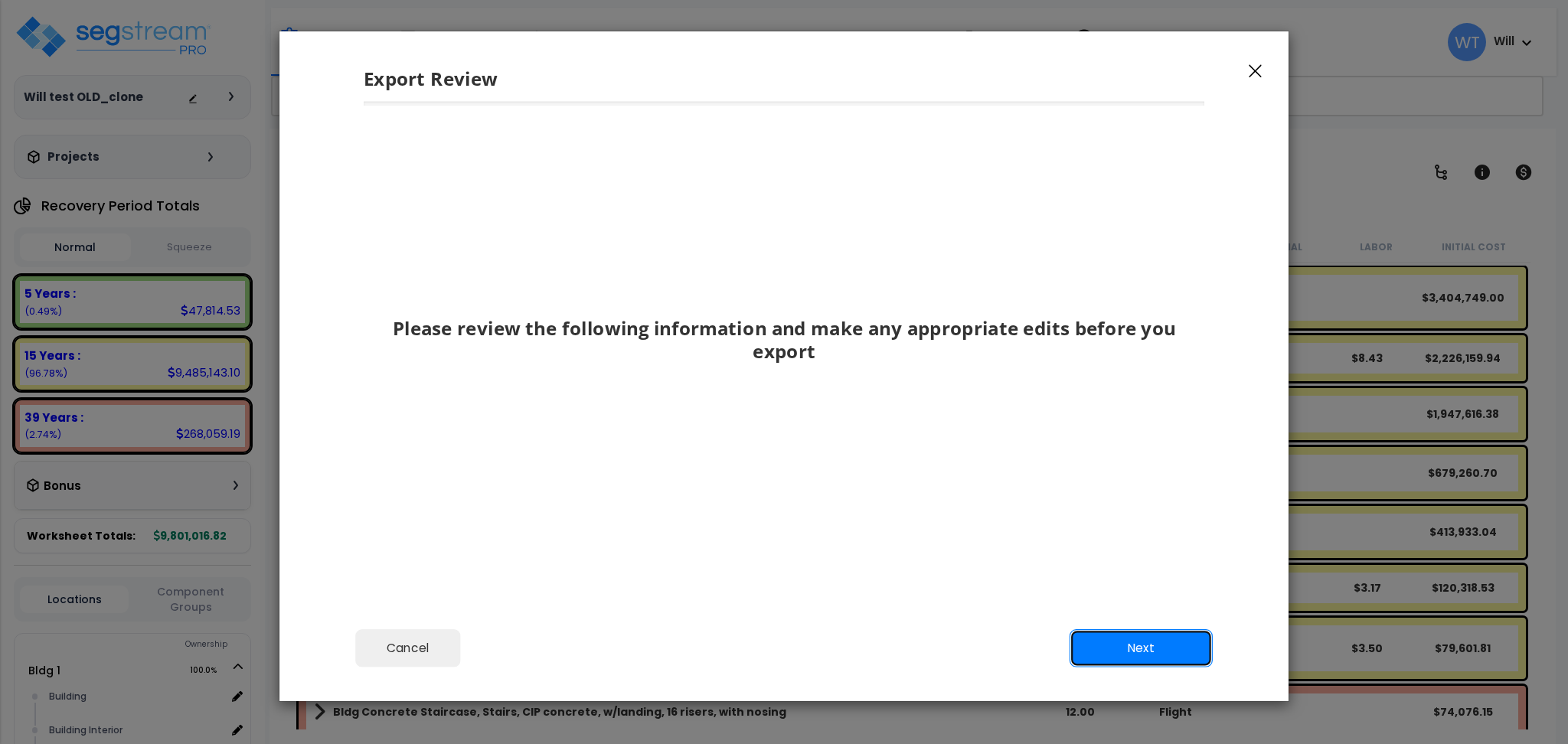
click at [1100, 649] on button "Next" at bounding box center [1141, 648] width 143 height 38
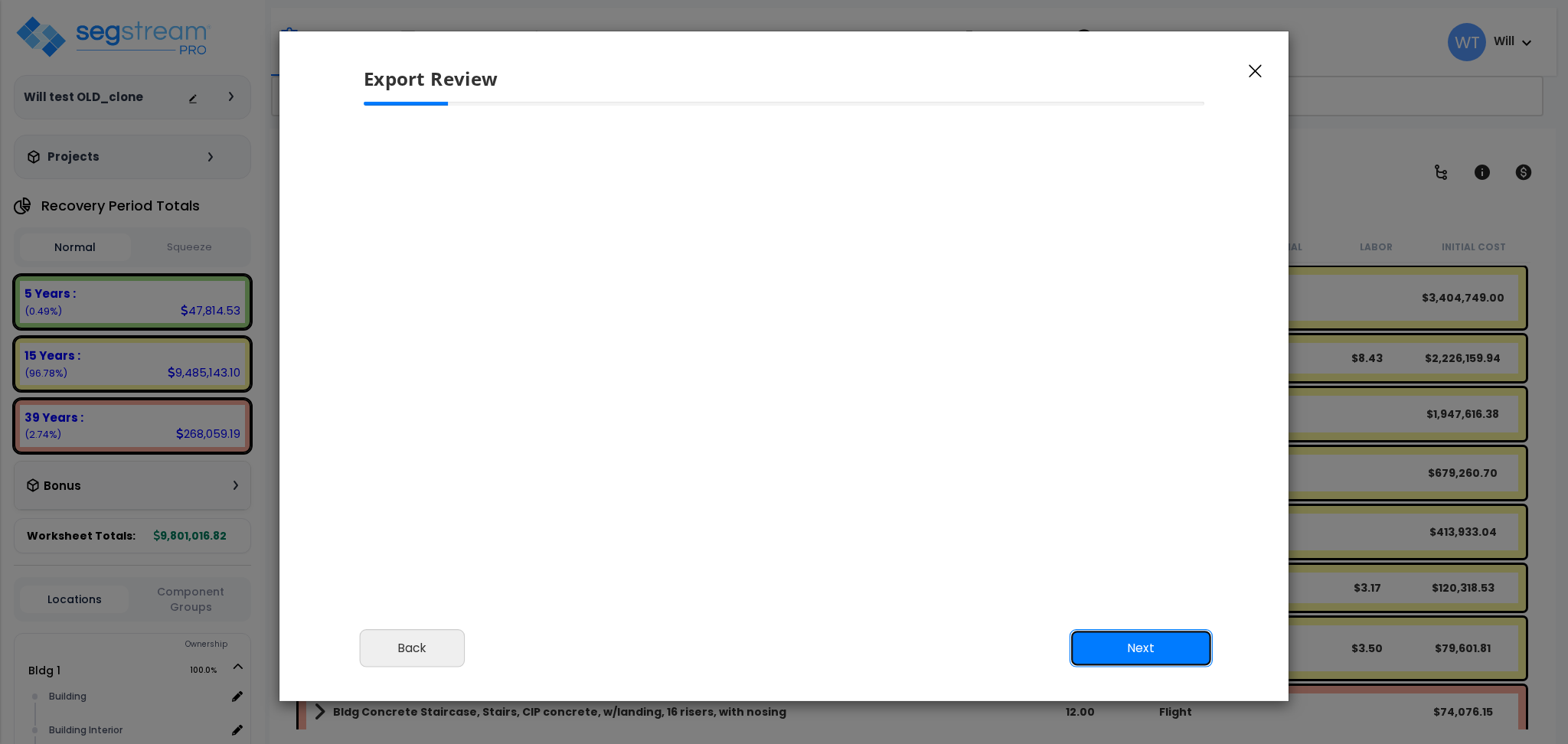
scroll to position [136, 0]
click at [1100, 649] on button "Next" at bounding box center [1141, 648] width 143 height 38
click at [1099, 649] on button "Next" at bounding box center [1141, 648] width 143 height 38
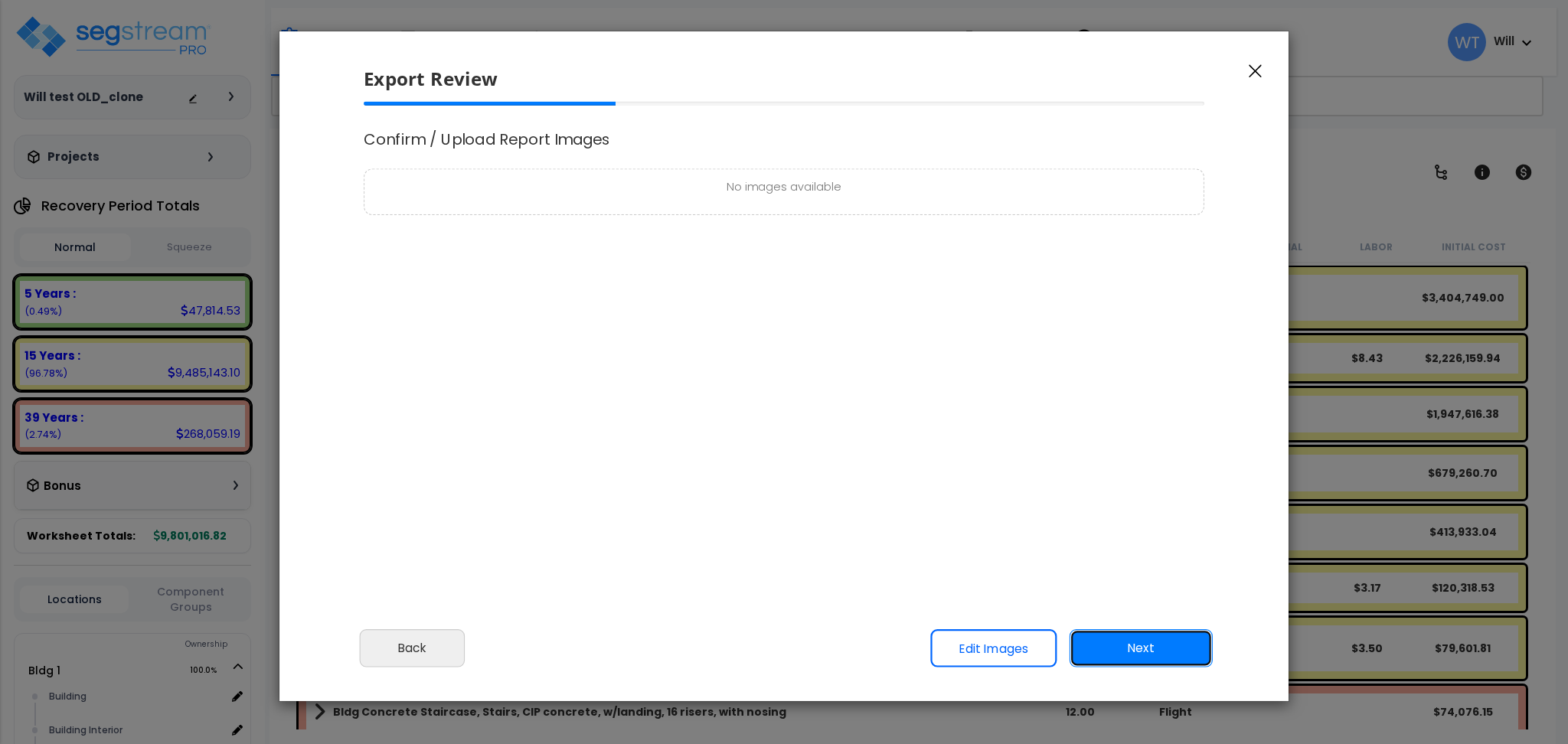
click at [1099, 649] on button "Next" at bounding box center [1141, 648] width 143 height 38
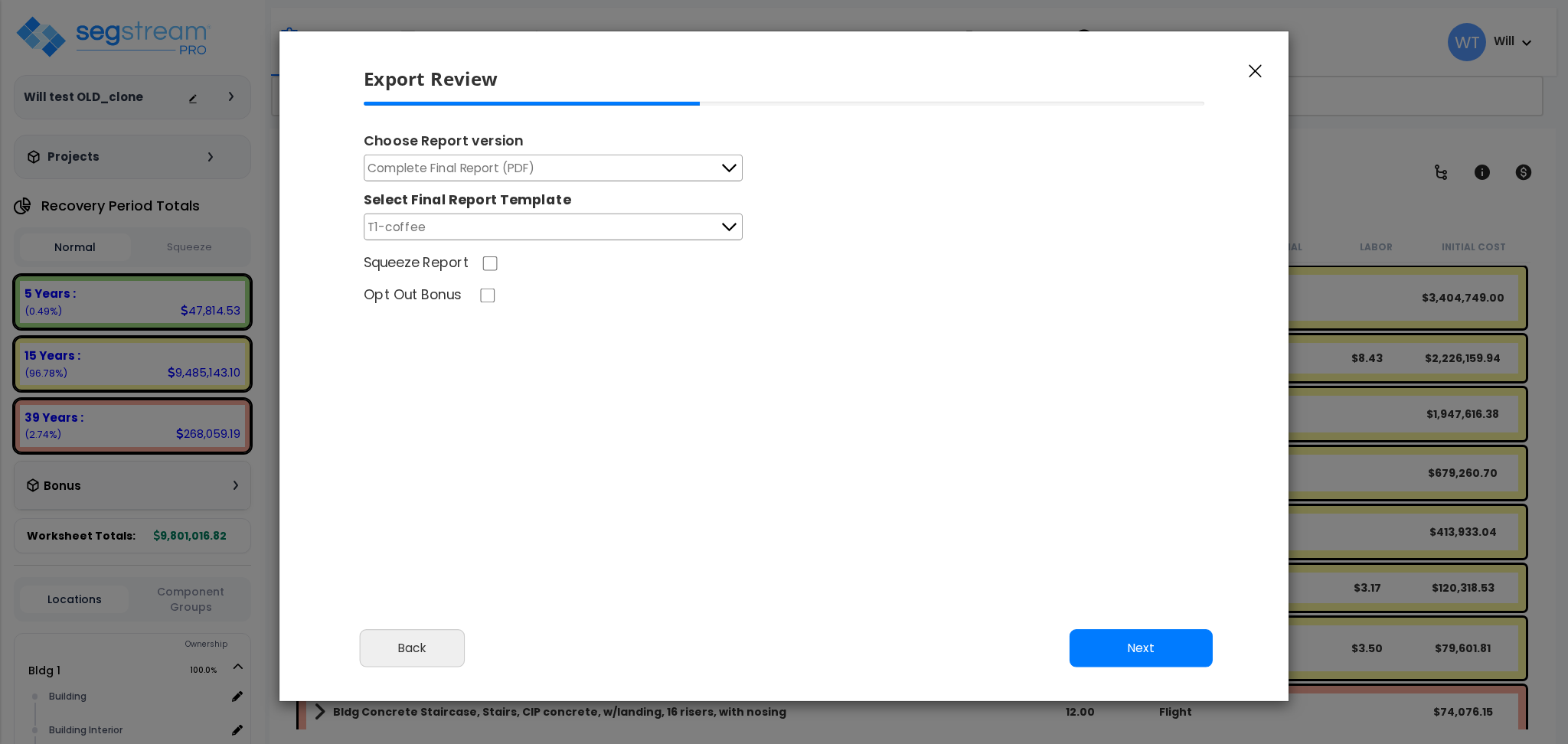
click at [1259, 77] on icon "button" at bounding box center [1256, 70] width 13 height 14
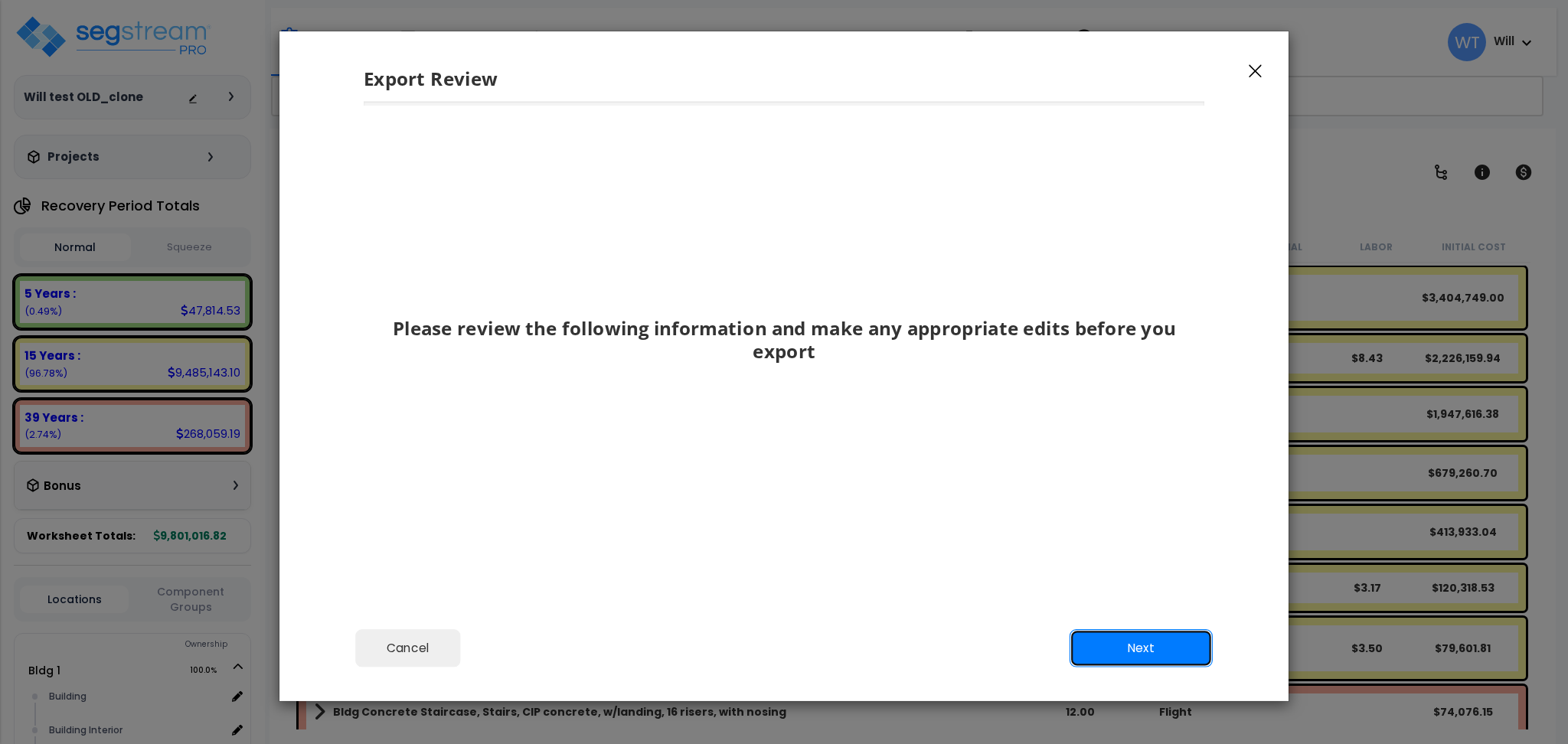
click at [1144, 643] on button "Next" at bounding box center [1141, 648] width 143 height 38
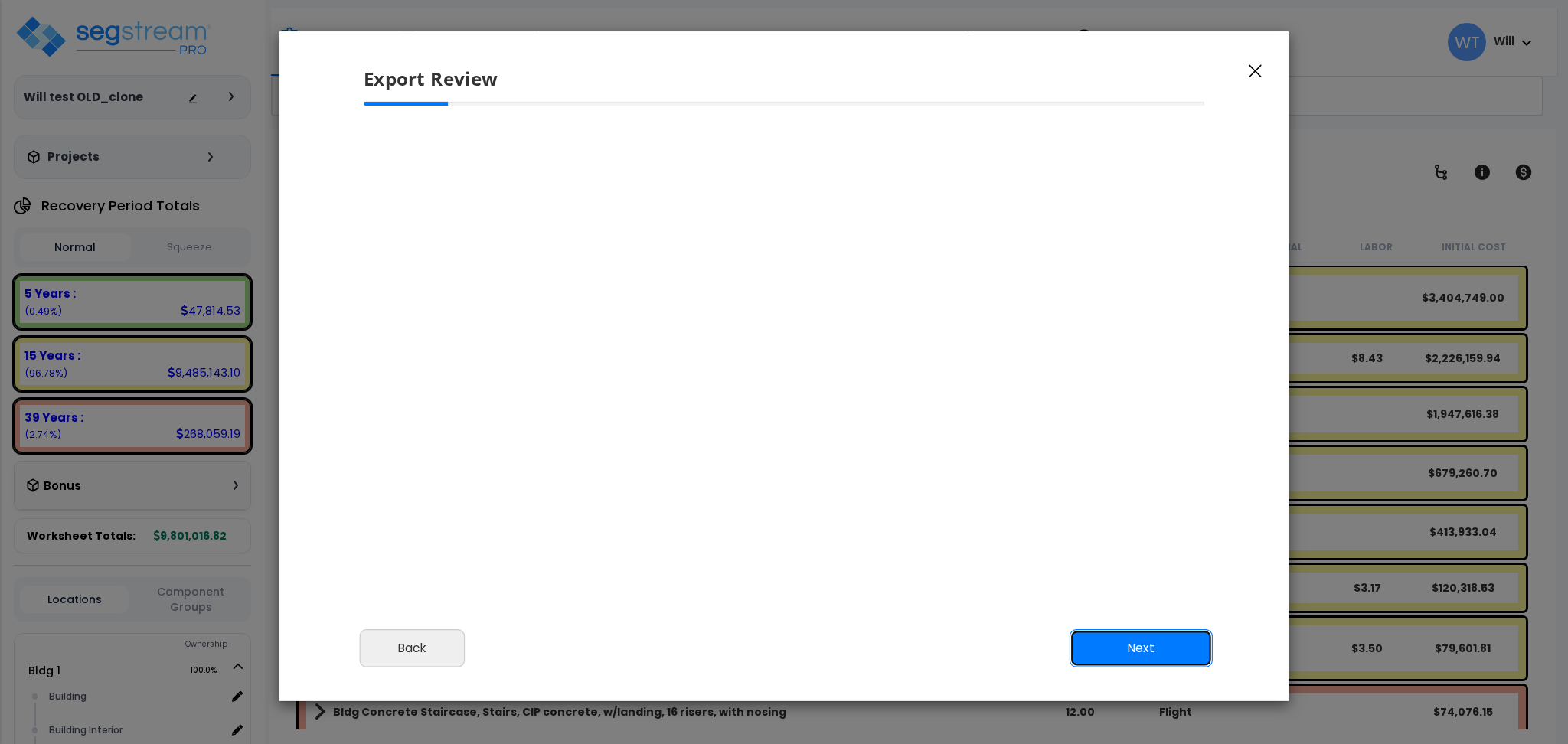
click at [1144, 643] on button "Next" at bounding box center [1141, 648] width 143 height 38
click at [1149, 658] on button "Next" at bounding box center [1141, 648] width 143 height 38
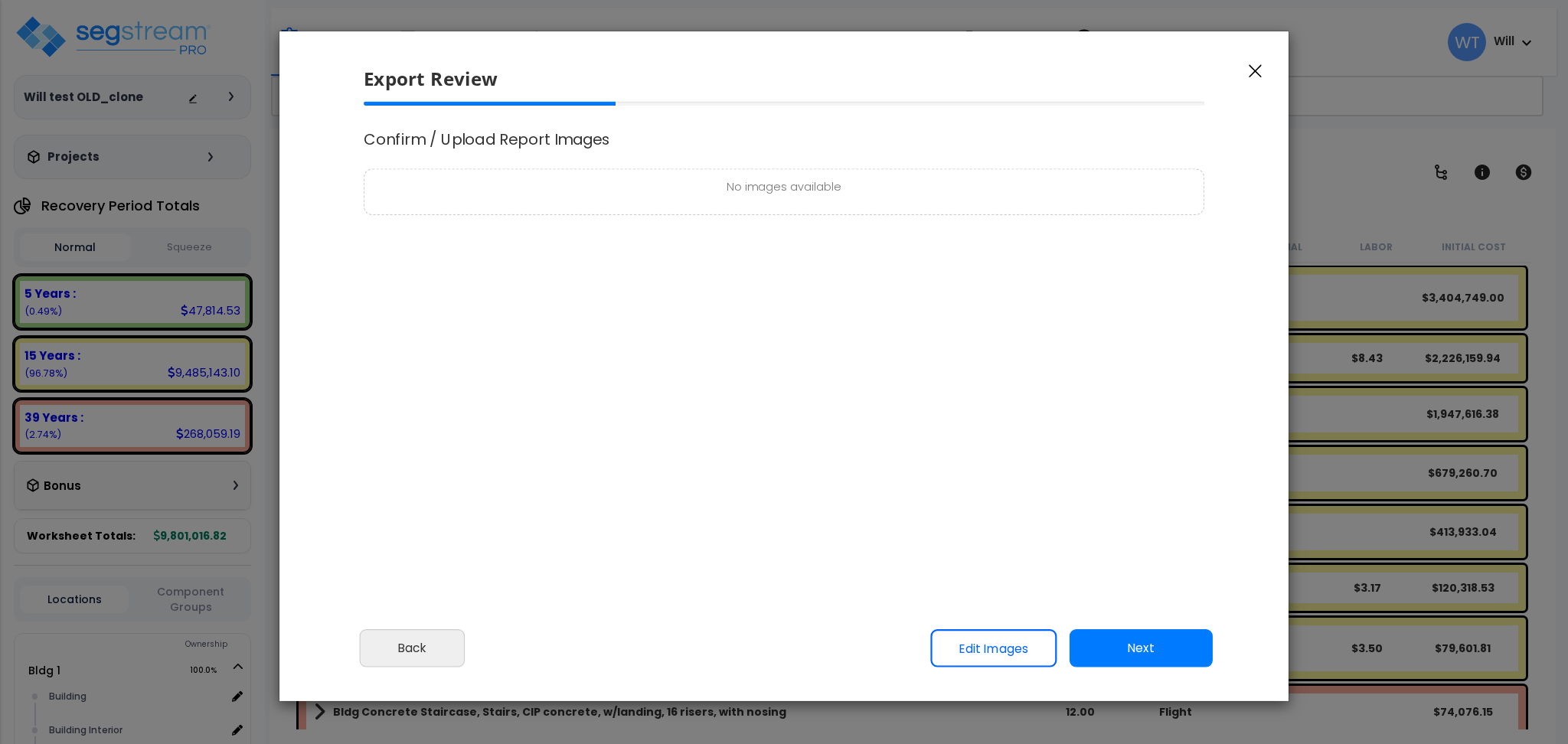
scroll to position [634, 38]
click at [1258, 71] on icon "button" at bounding box center [1256, 70] width 13 height 14
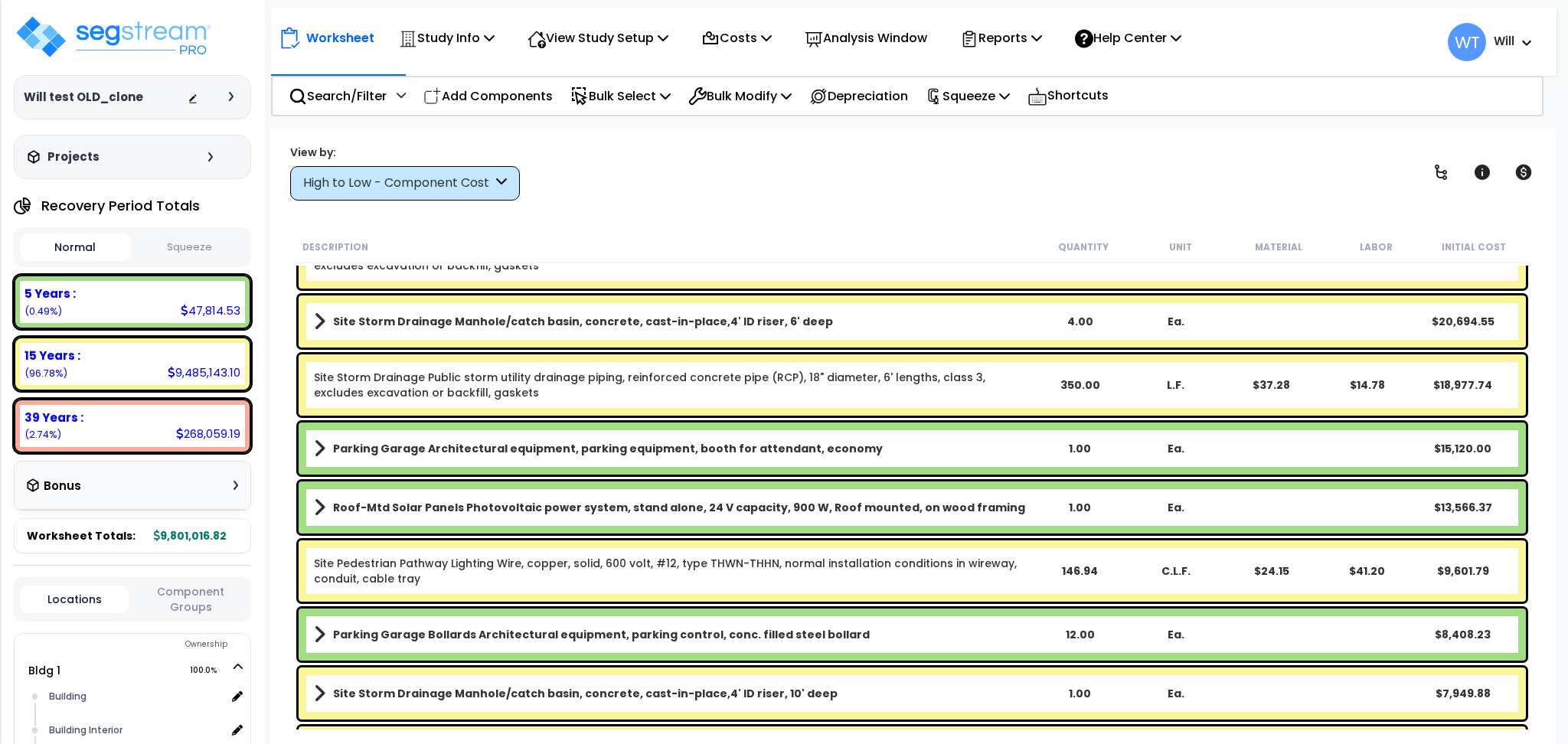
scroll to position [1429, 0]
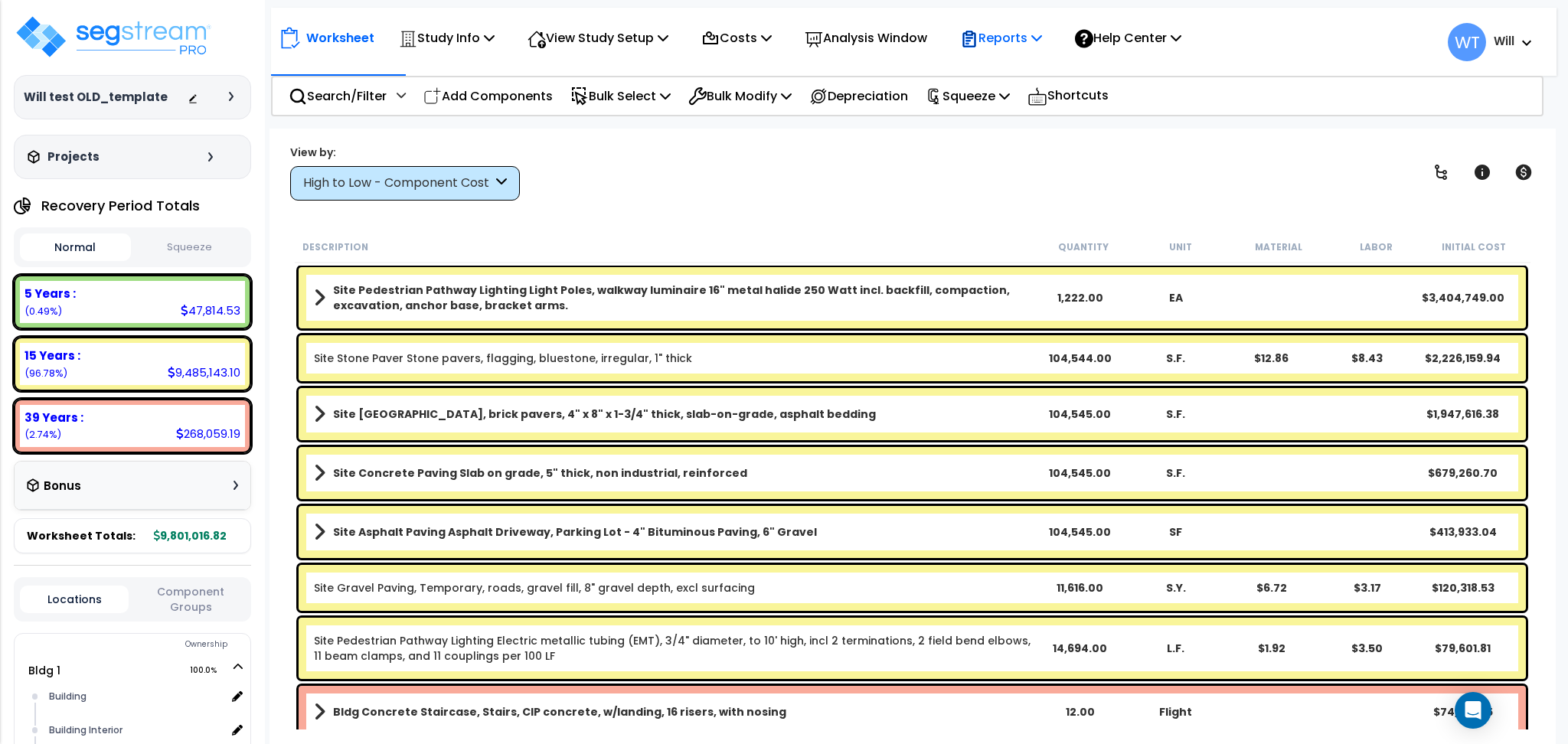
click at [1012, 36] on p "Reports" at bounding box center [1002, 37] width 82 height 21
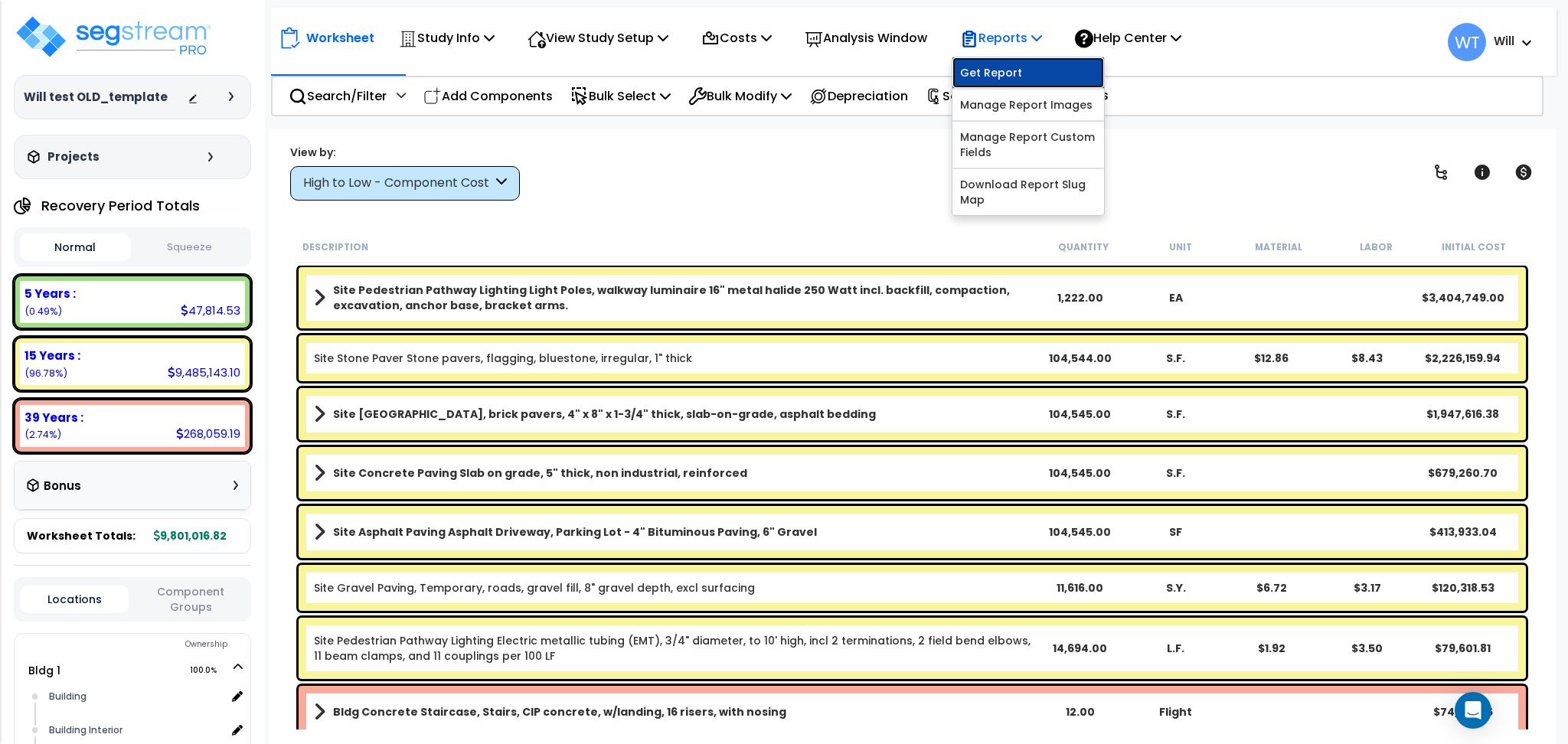
click at [1012, 61] on link "Get Report" at bounding box center [1028, 73] width 152 height 31
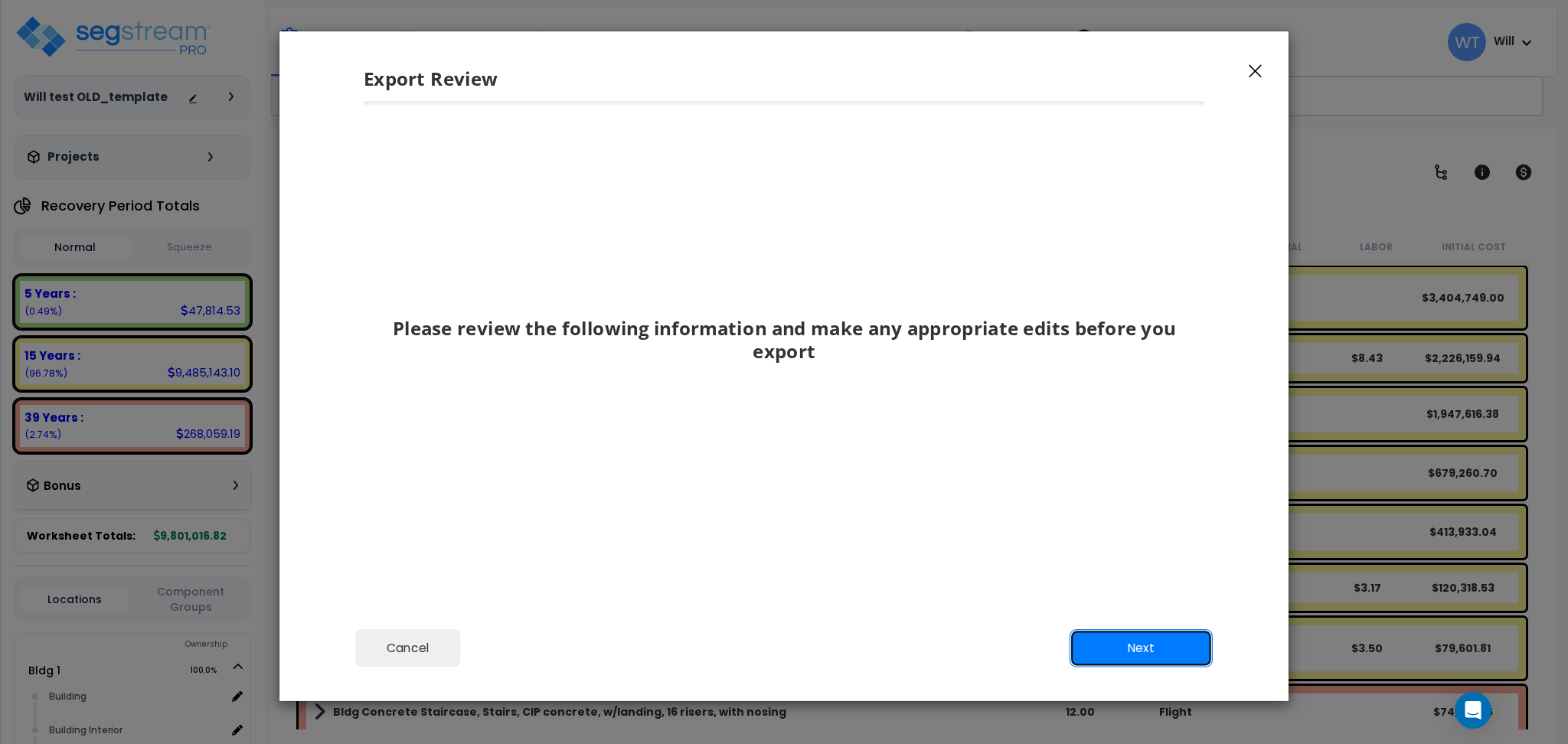
click at [1142, 653] on button "Next" at bounding box center [1141, 648] width 143 height 38
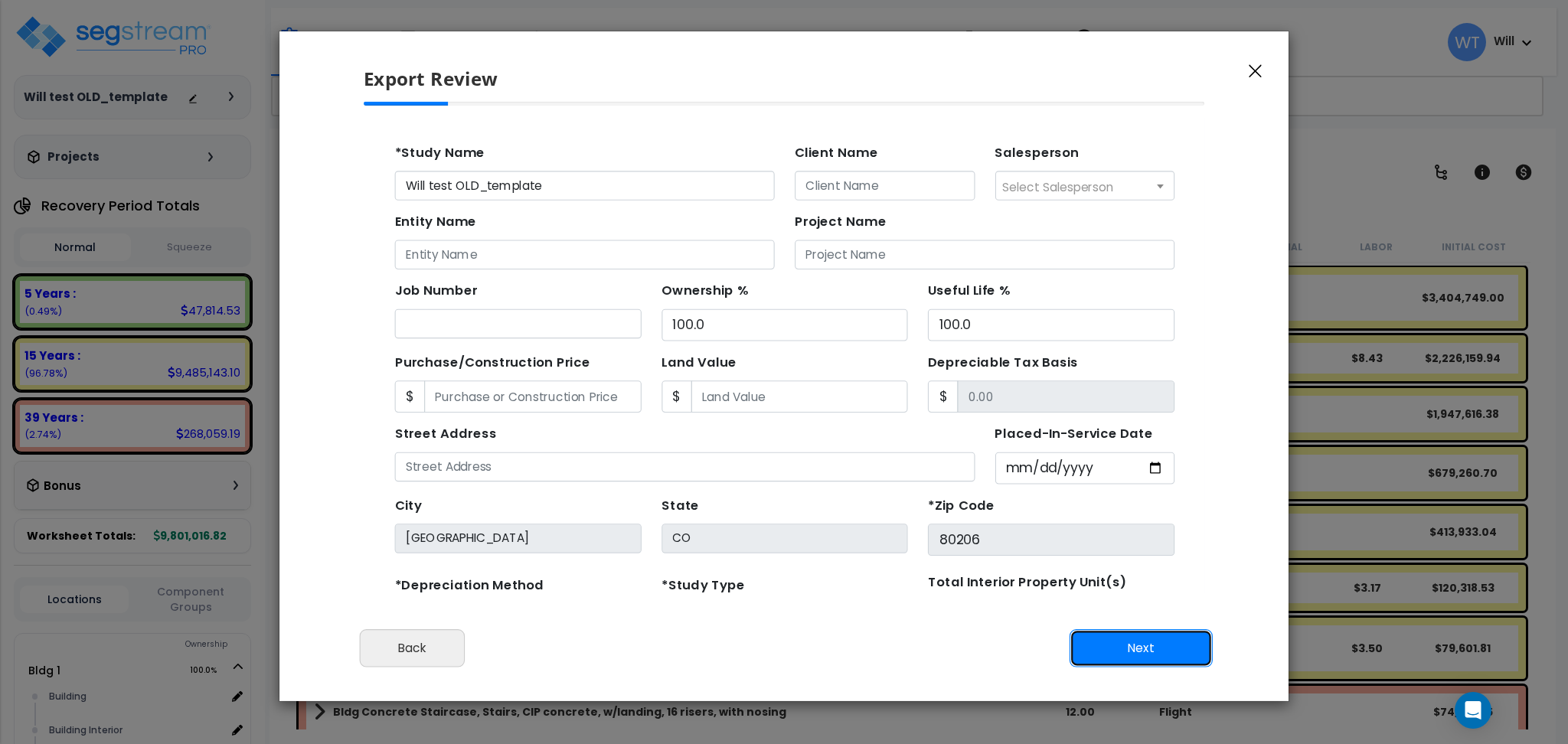
click at [1142, 653] on button "Next" at bounding box center [1141, 648] width 143 height 38
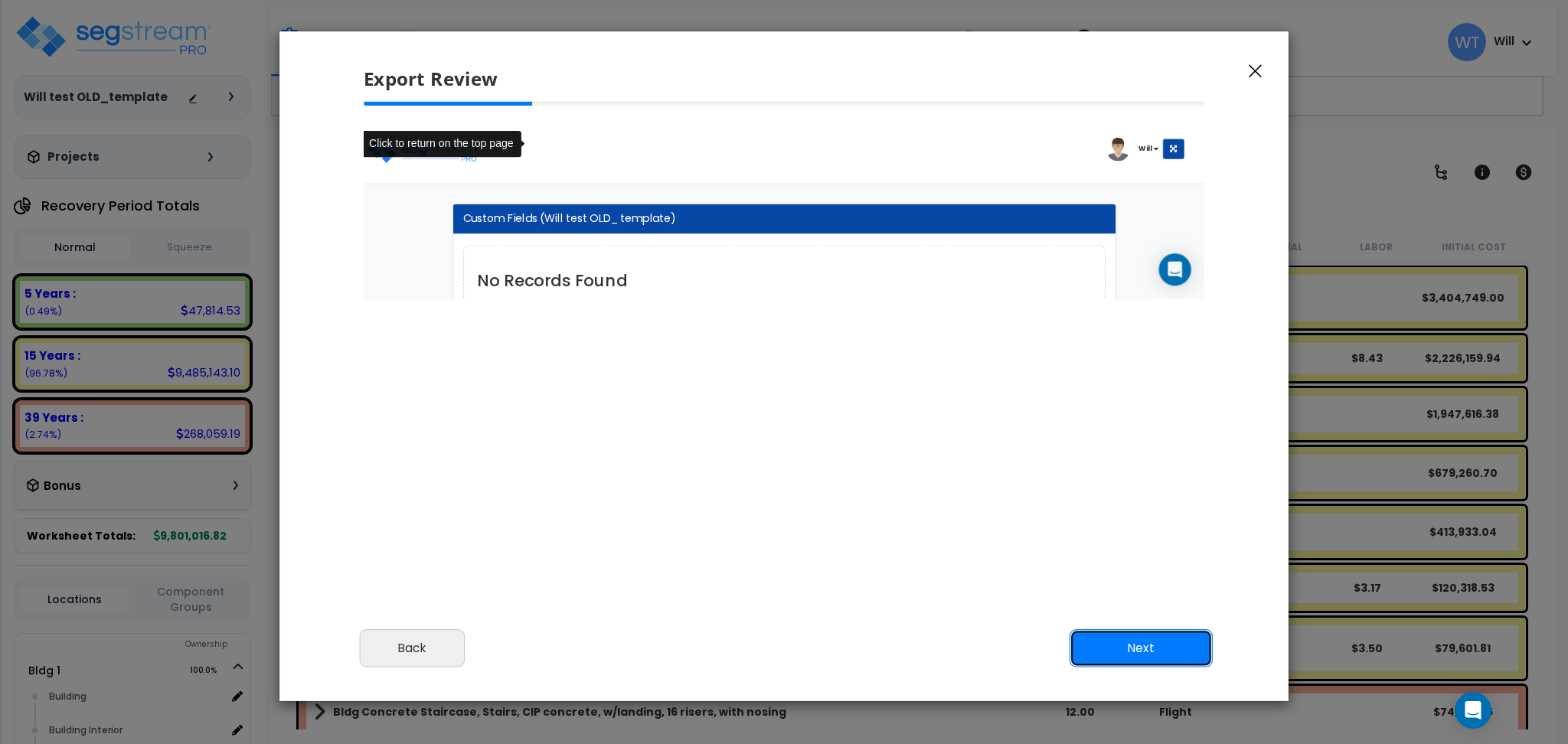
click at [1142, 653] on button "Next" at bounding box center [1141, 648] width 143 height 38
click at [1260, 79] on div "Export Review" at bounding box center [784, 66] width 1009 height 70
click at [1258, 74] on icon "button" at bounding box center [1256, 70] width 13 height 14
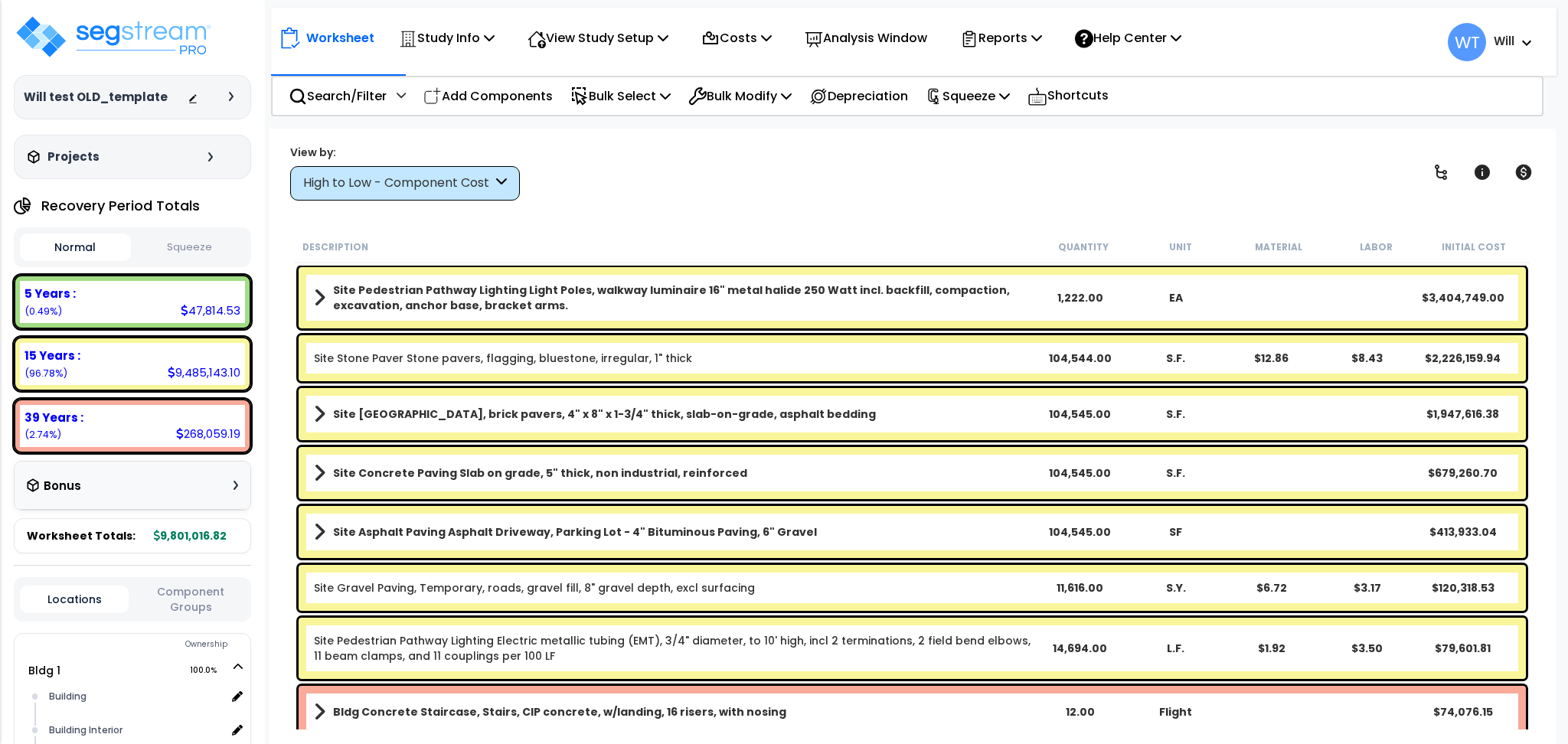
scroll to position [634, 38]
click at [1027, 30] on div "Please review the following information and make any appropriate edits before y…" at bounding box center [784, 163] width 841 height 410
click at [1026, 40] on div "Please review the following information and make any appropriate edits before y…" at bounding box center [784, 163] width 841 height 410
click at [1057, 39] on div "Please review the following information and make any appropriate edits before y…" at bounding box center [784, 163] width 841 height 410
click at [963, 159] on h3 "Please review the following information and make any appropriate edits before y…" at bounding box center [784, 166] width 841 height 45
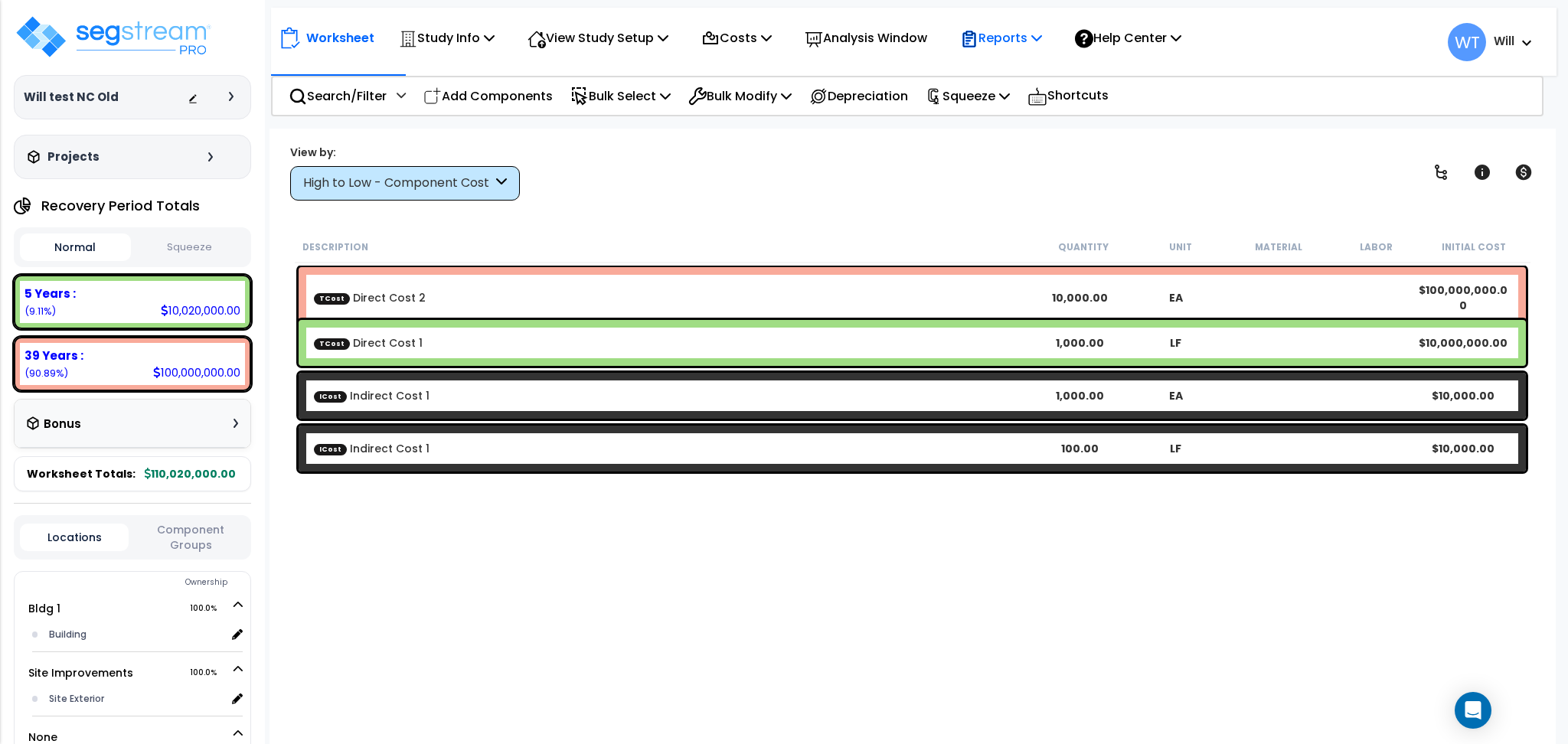
click at [1033, 40] on p "Reports" at bounding box center [1002, 37] width 82 height 21
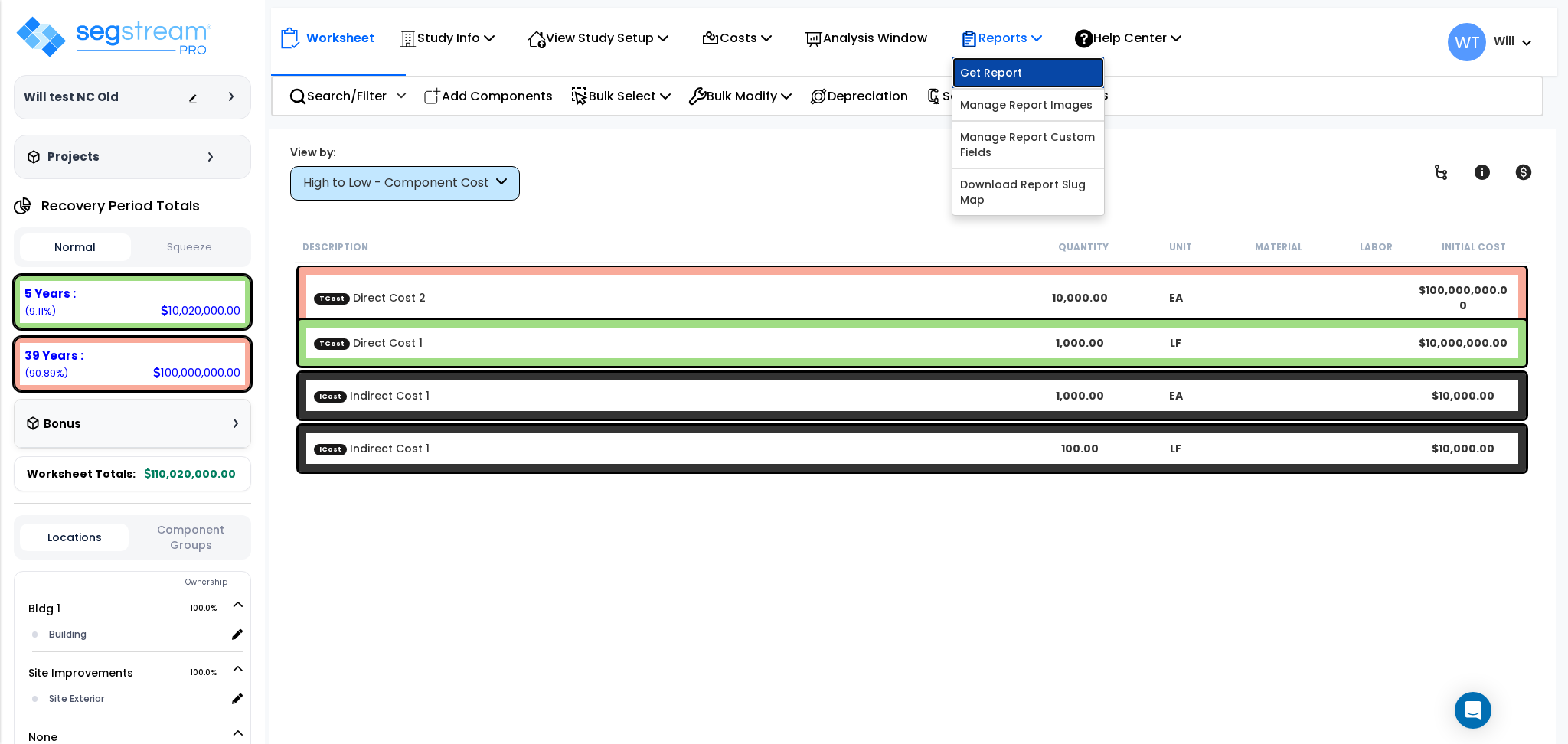
click at [1039, 68] on link "Get Report" at bounding box center [1028, 73] width 152 height 31
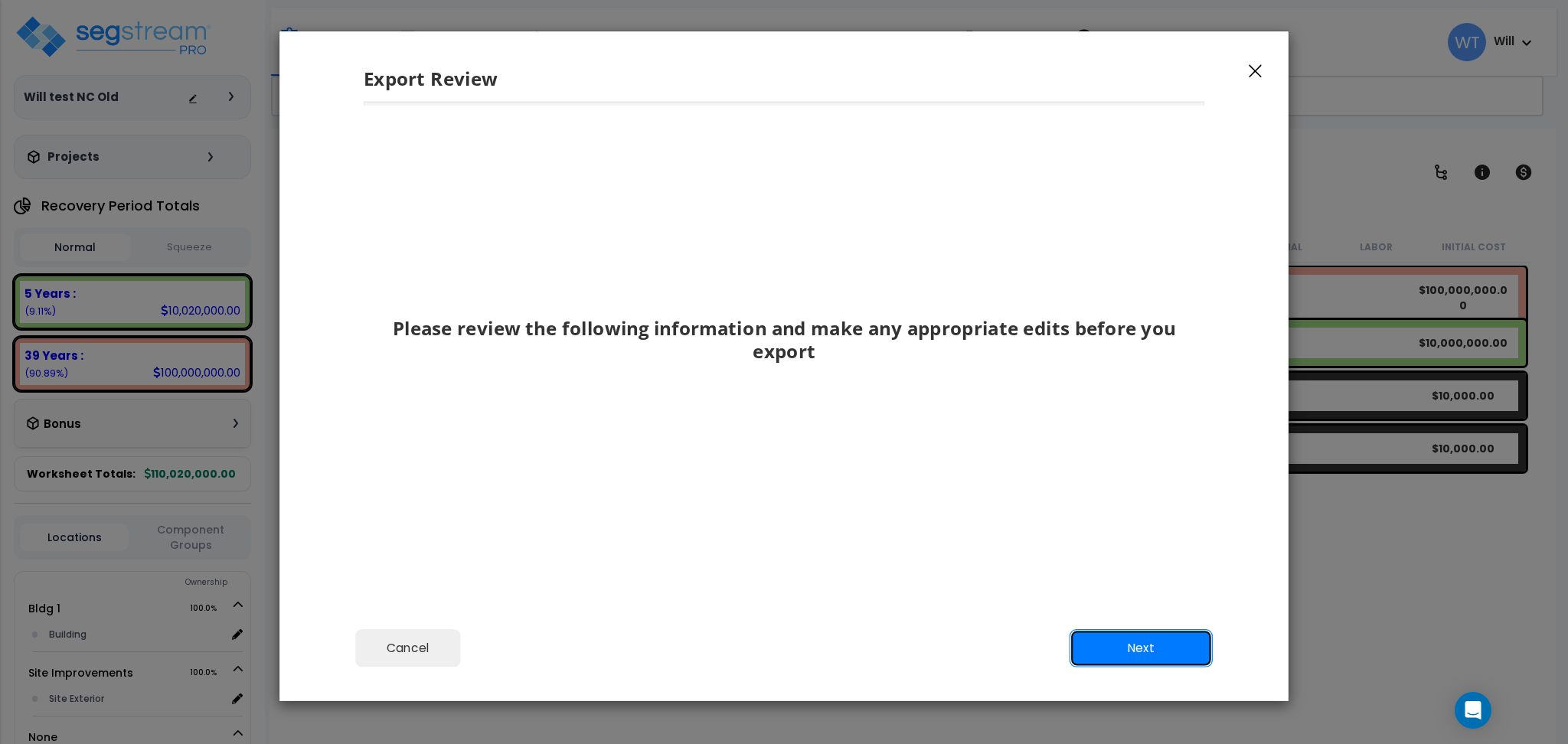
click at [1103, 643] on button "Next" at bounding box center [1141, 648] width 143 height 38
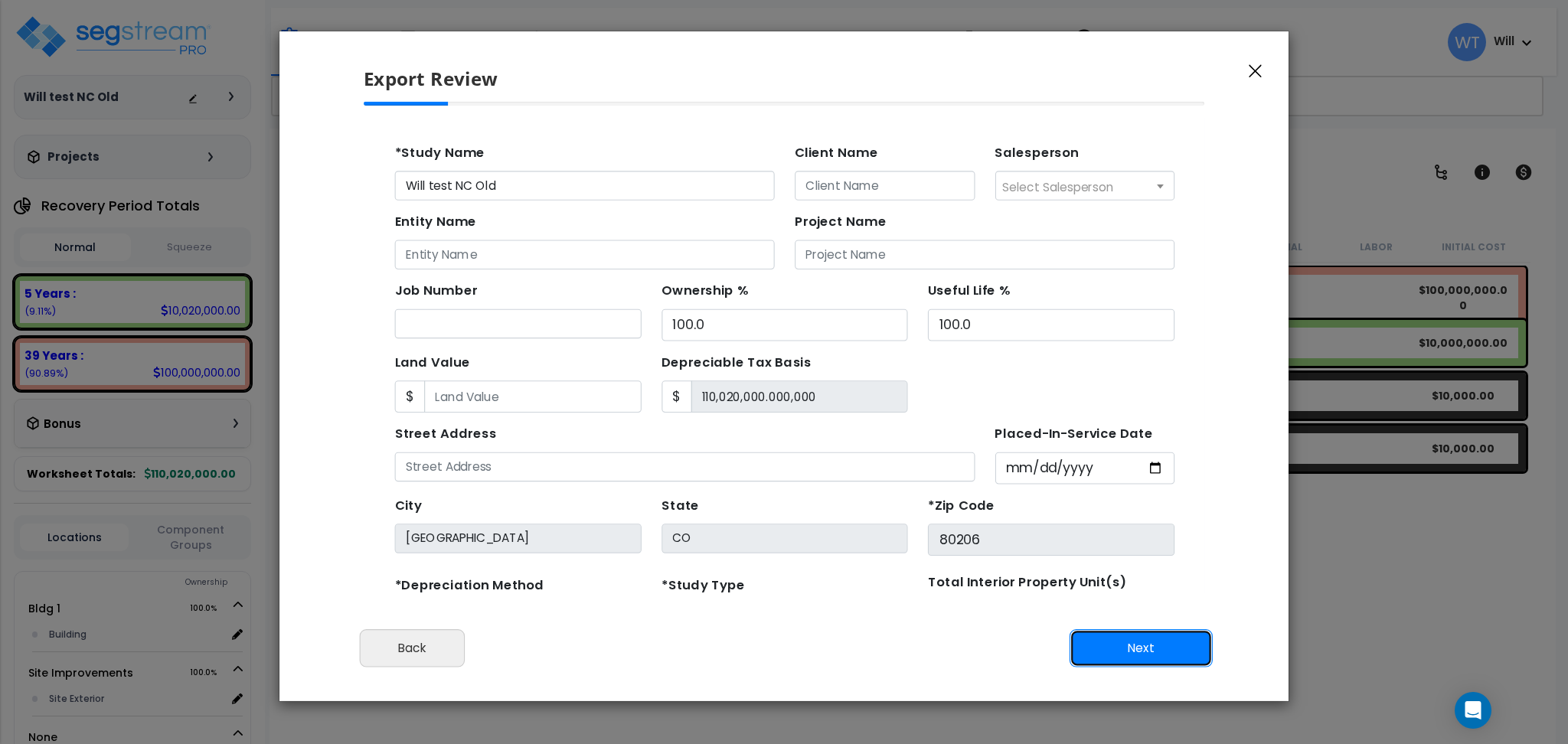
click at [1124, 652] on button "Next" at bounding box center [1141, 648] width 143 height 38
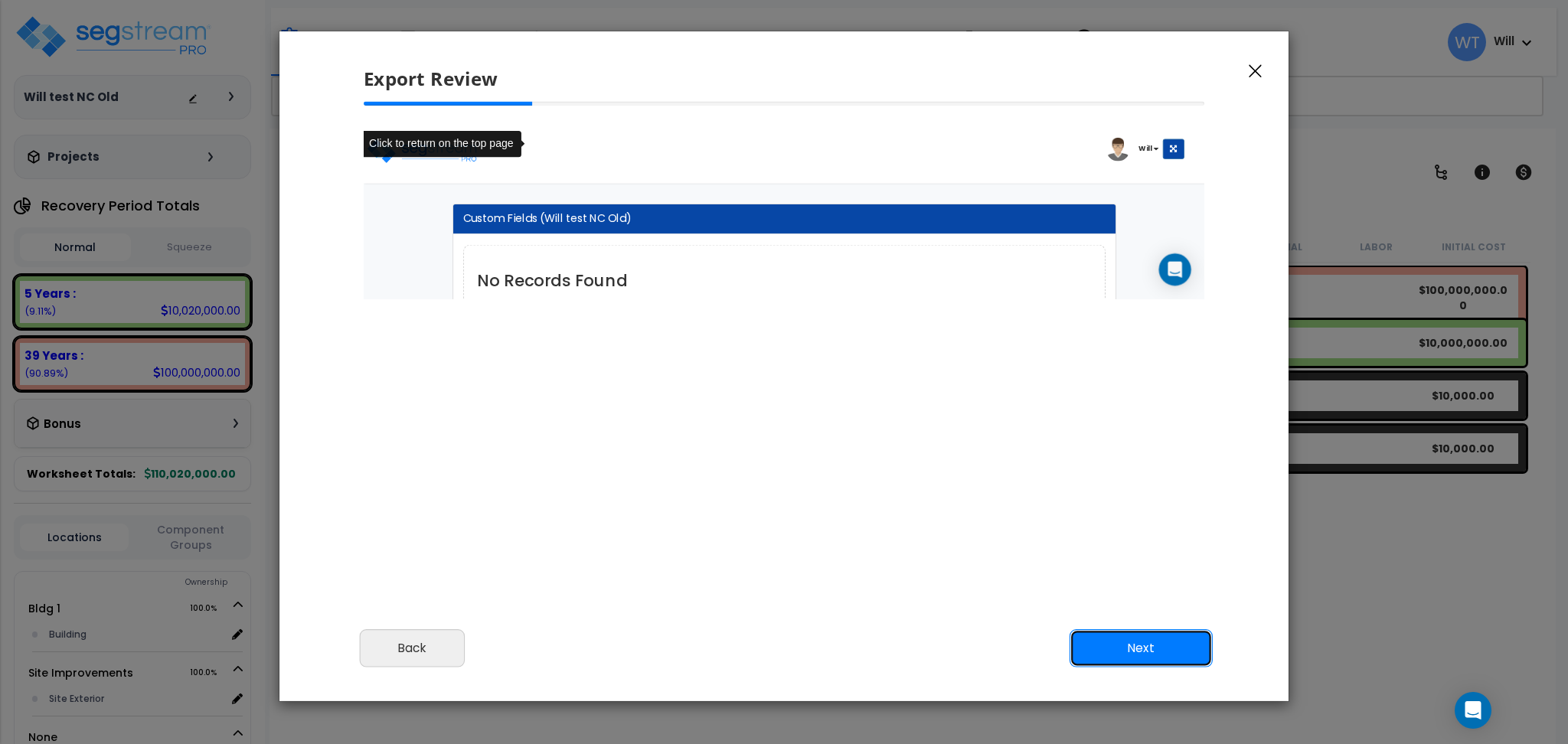
click at [1122, 646] on button "Next" at bounding box center [1141, 648] width 143 height 38
drag, startPoint x: 1121, startPoint y: 650, endPoint x: 795, endPoint y: 403, distance: 409.0
click at [1121, 647] on button "Next" at bounding box center [1141, 648] width 143 height 38
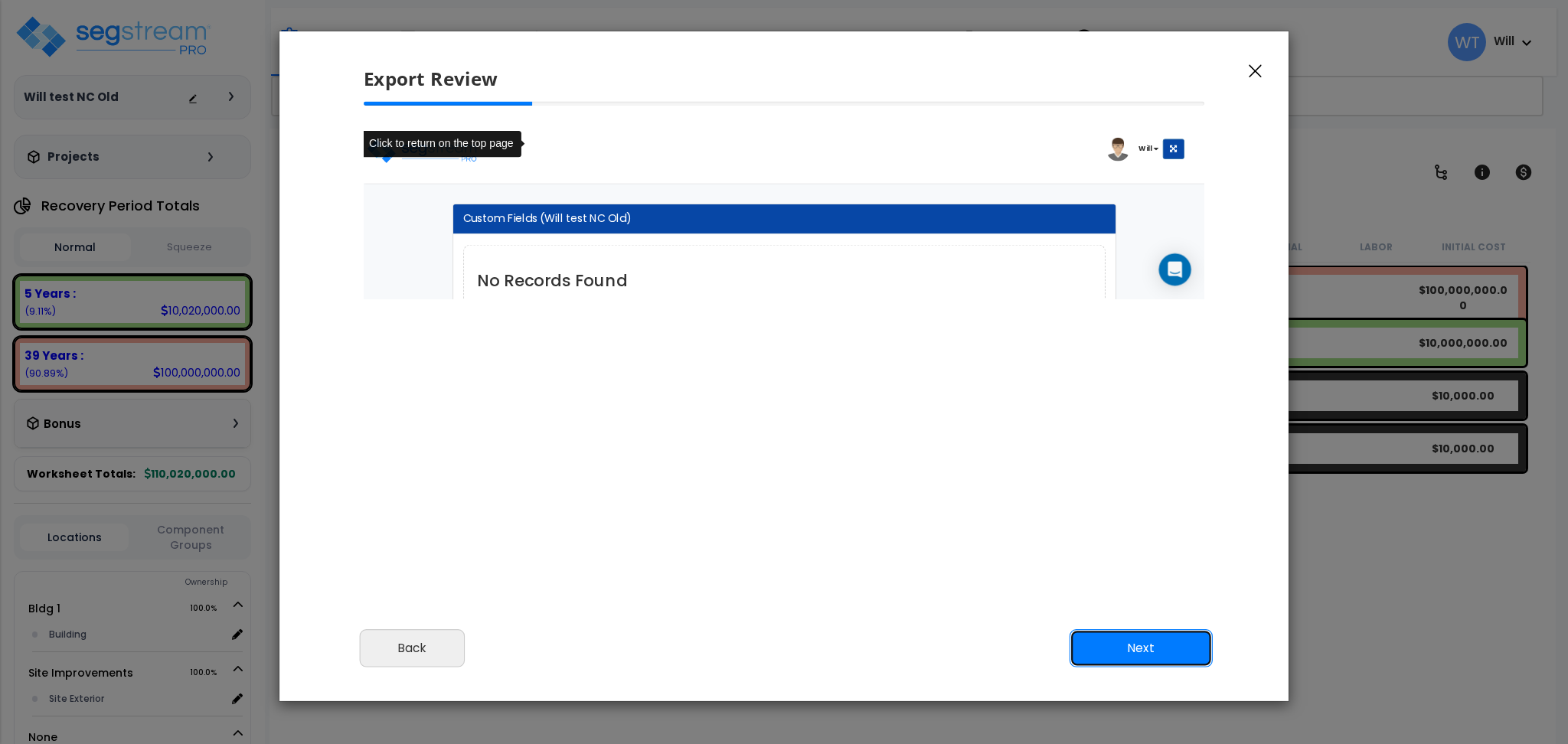
click at [1142, 654] on button "Next" at bounding box center [1141, 648] width 143 height 38
click at [1252, 68] on icon "button" at bounding box center [1256, 70] width 13 height 14
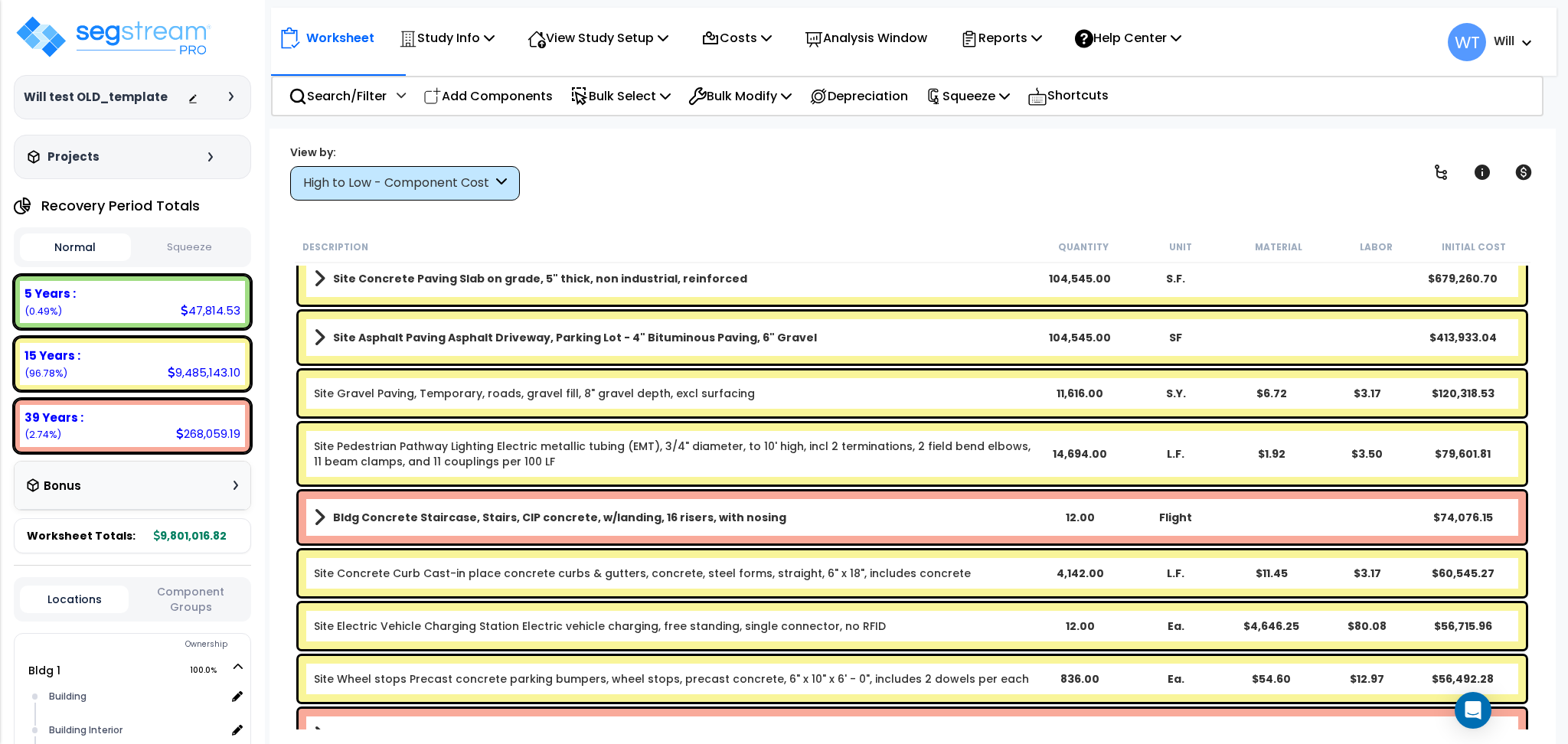
scroll to position [306, 0]
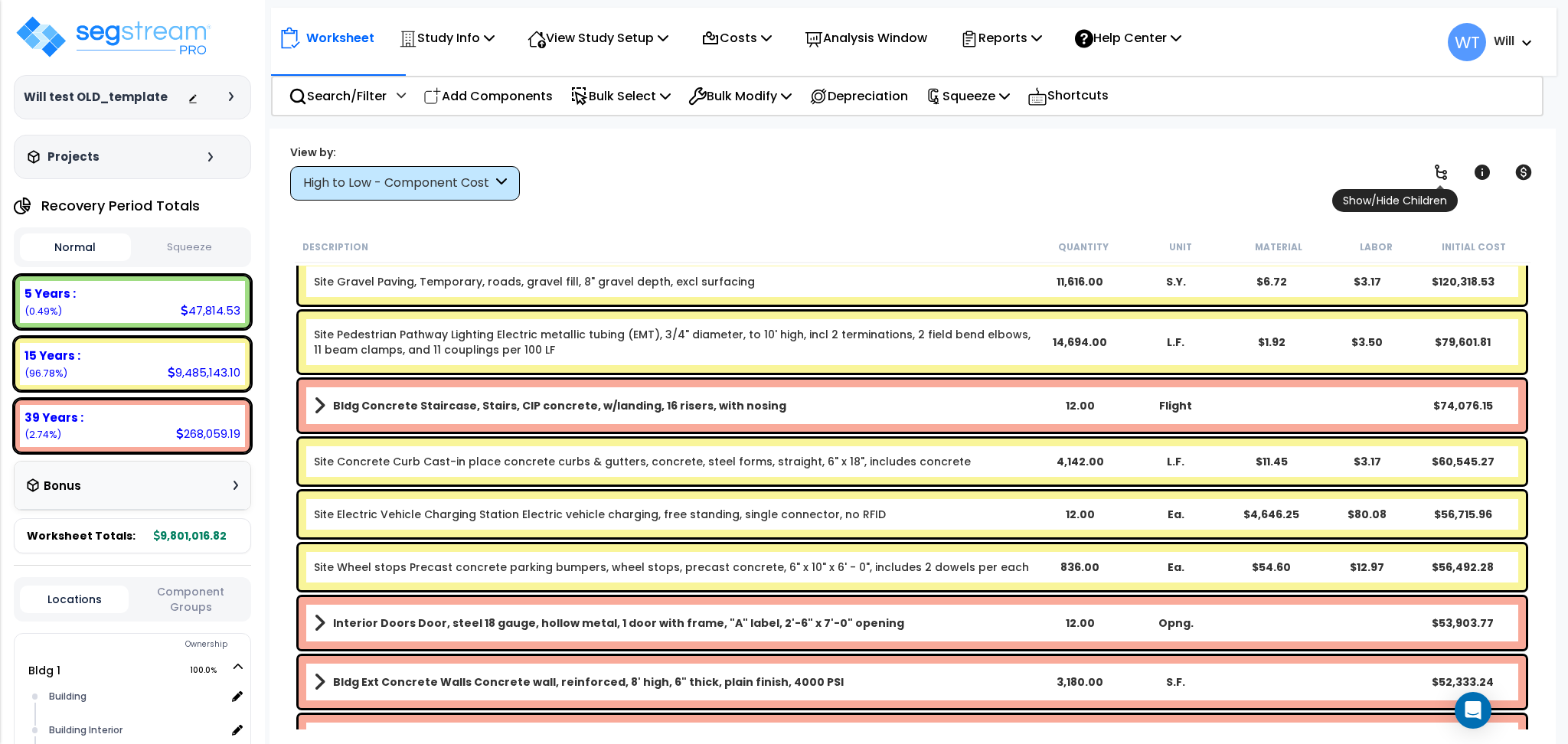
click at [1427, 178] on link at bounding box center [1441, 172] width 34 height 34
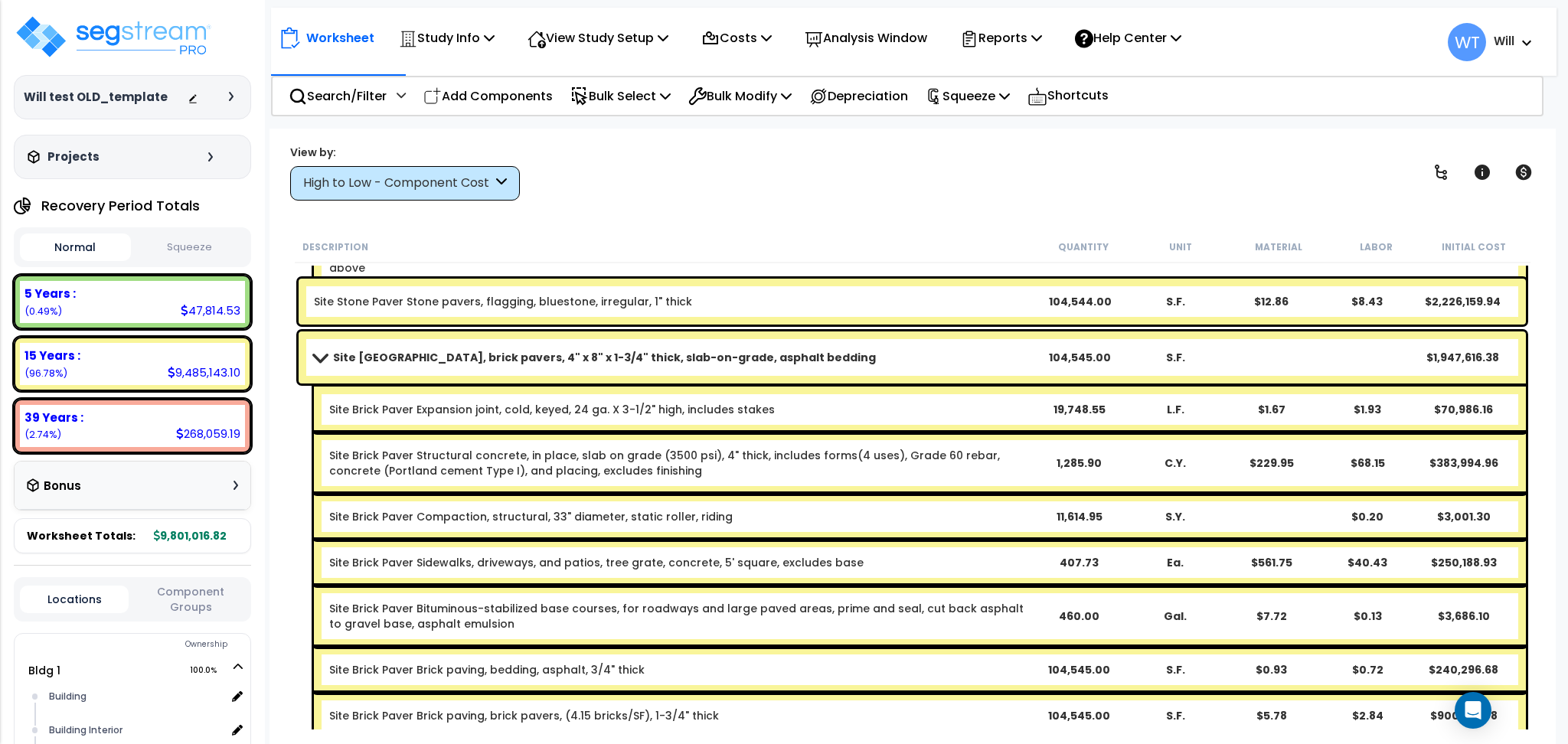
scroll to position [613, 0]
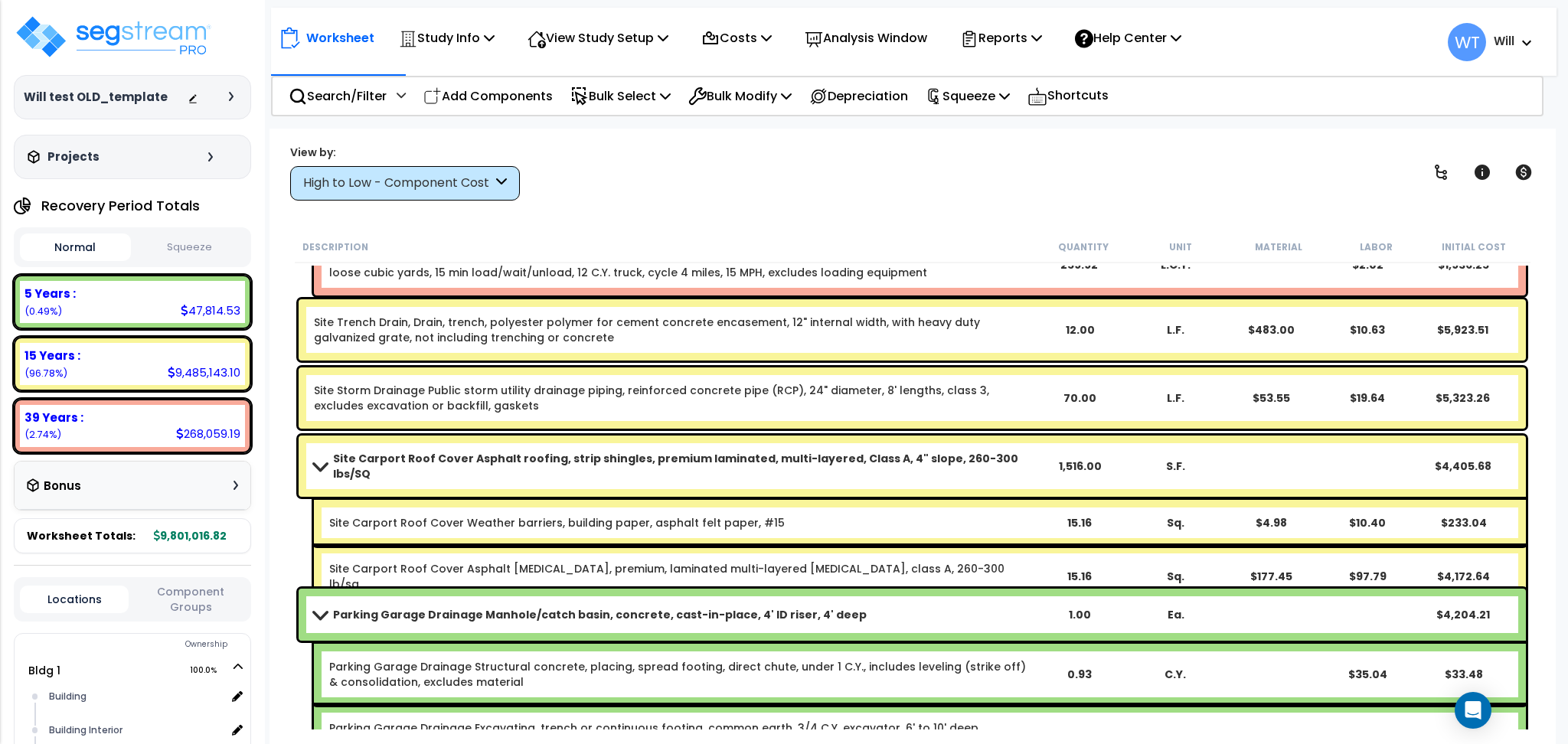
scroll to position [9288, 0]
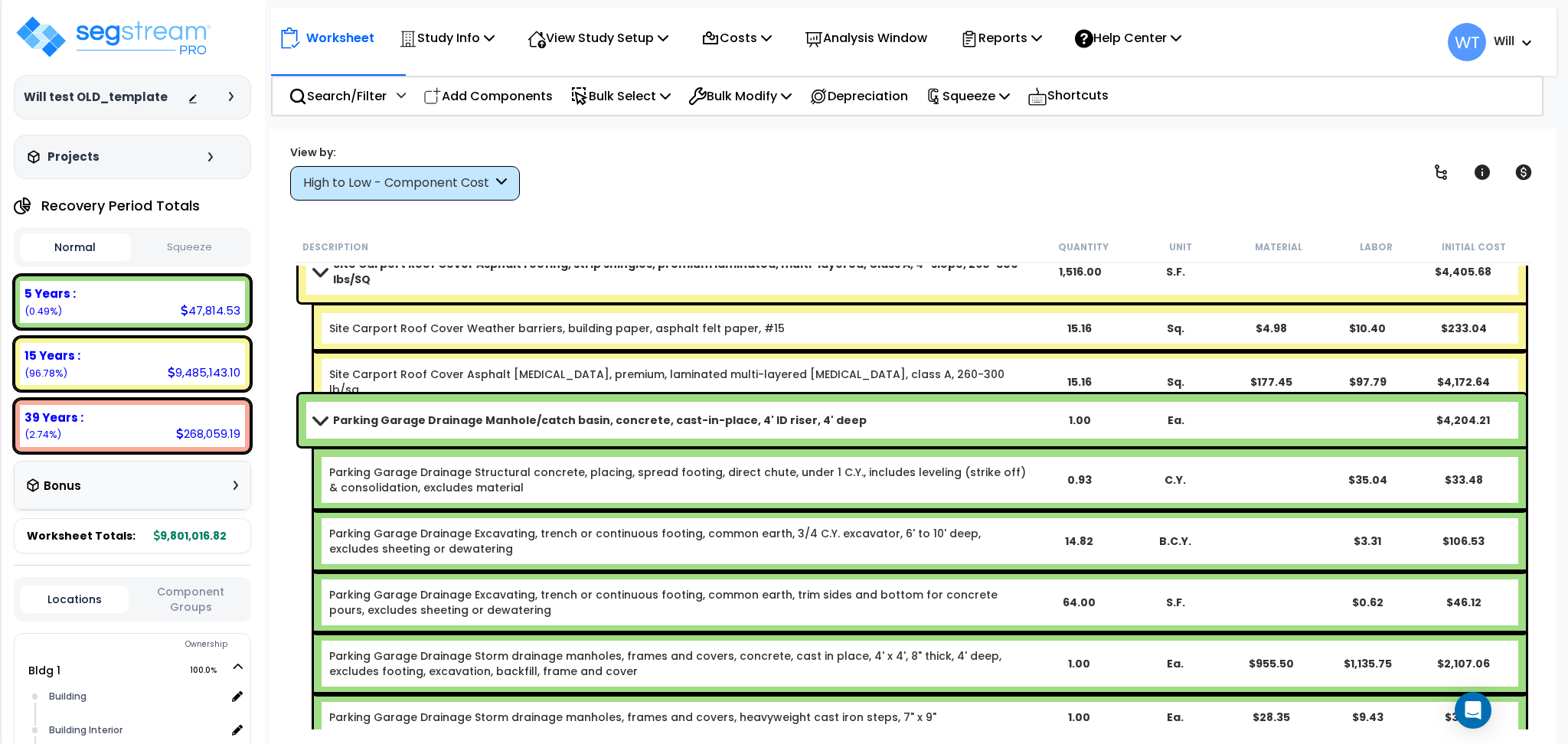
click at [657, 207] on div "Worksheet Study Info Study Setup Add Property Unit Template study Clone study WT" at bounding box center [912, 500] width 1286 height 744
click at [671, 172] on div "View by: High to Low - Component Cost High to Low - Component Cost" at bounding box center [912, 173] width 1255 height 57
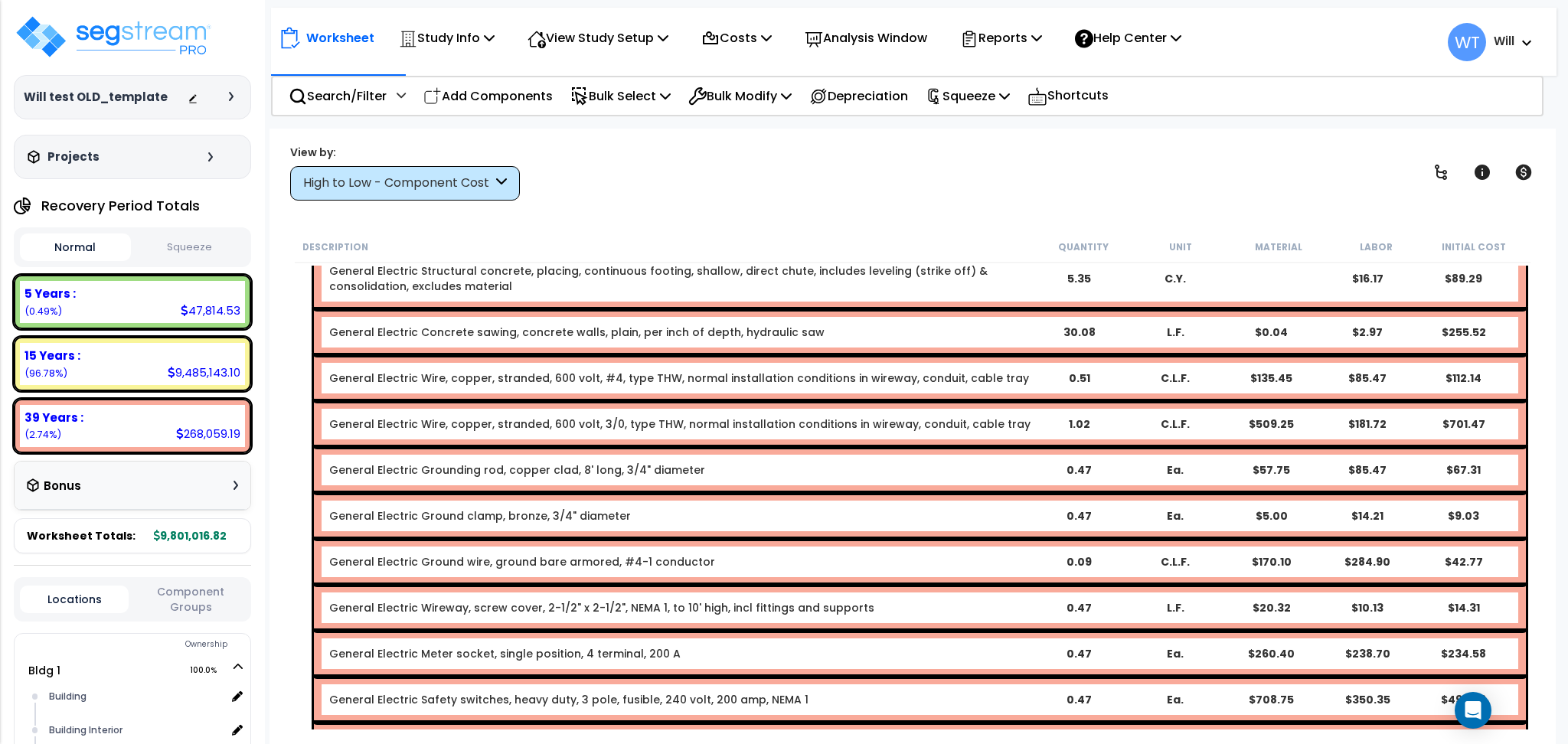
scroll to position [11125, 0]
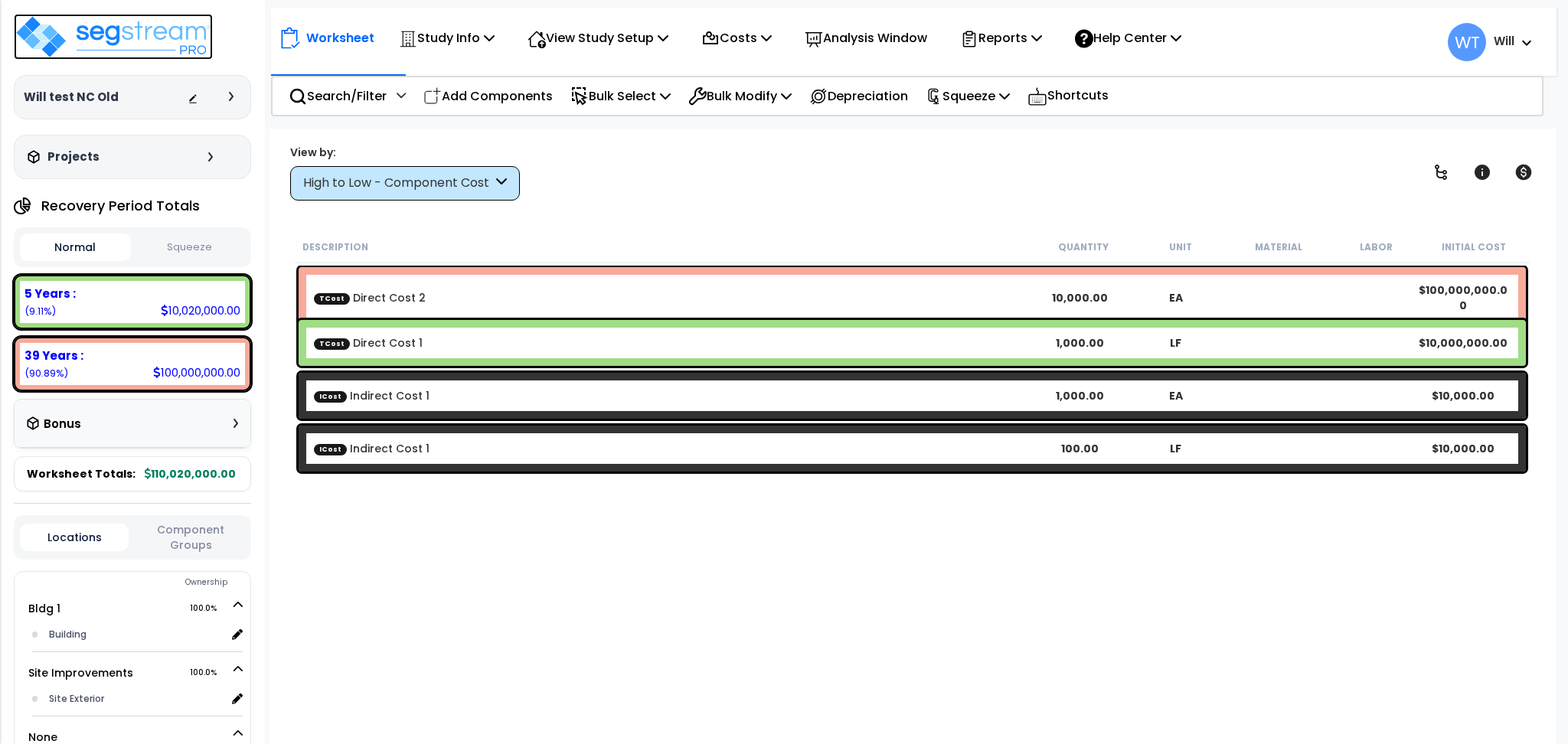
click at [128, 36] on img at bounding box center [113, 37] width 199 height 46
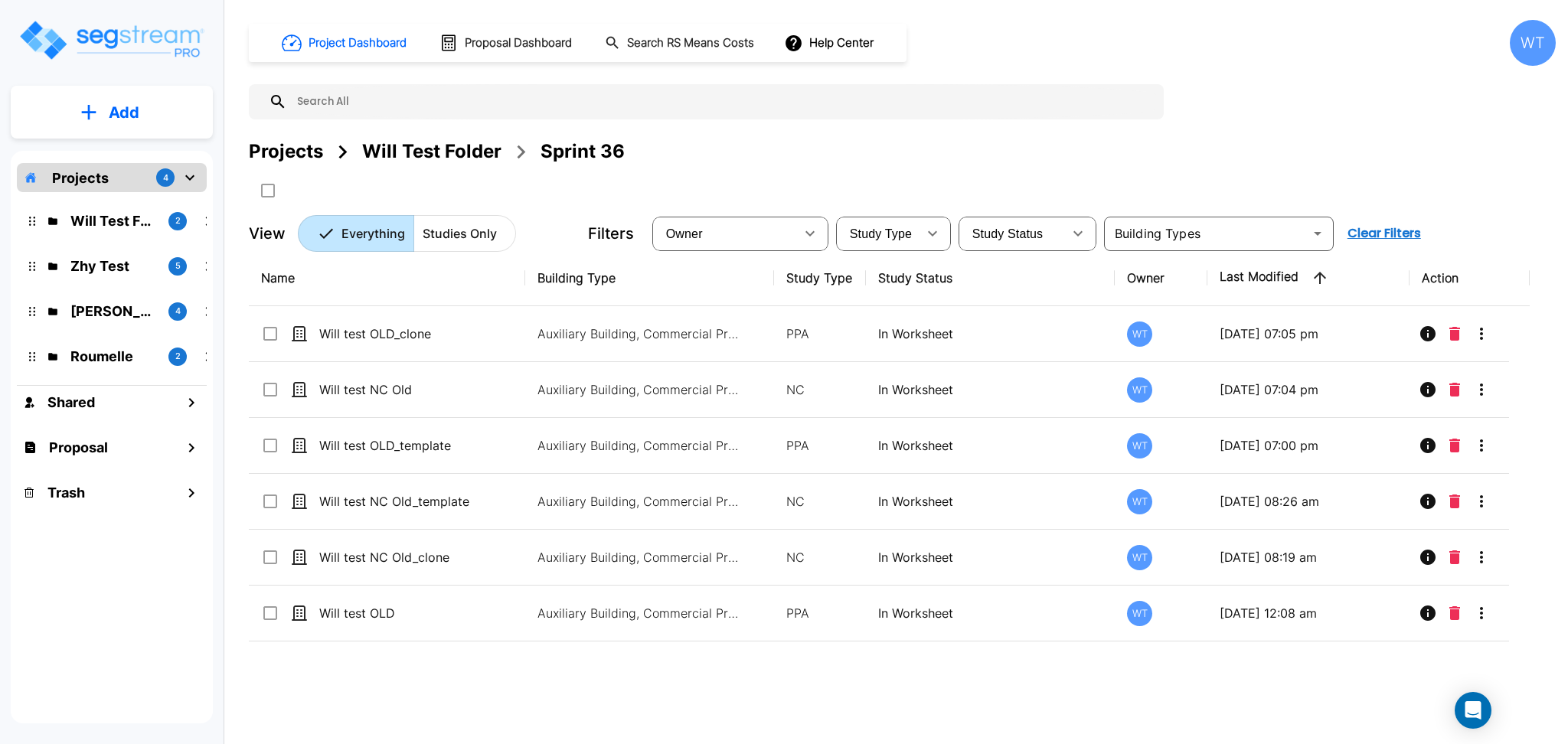
click at [781, 173] on div "Projects Will Test Folder Sprint 36" at bounding box center [902, 170] width 1307 height 65
click at [183, 121] on button "Add" at bounding box center [111, 112] width 202 height 45
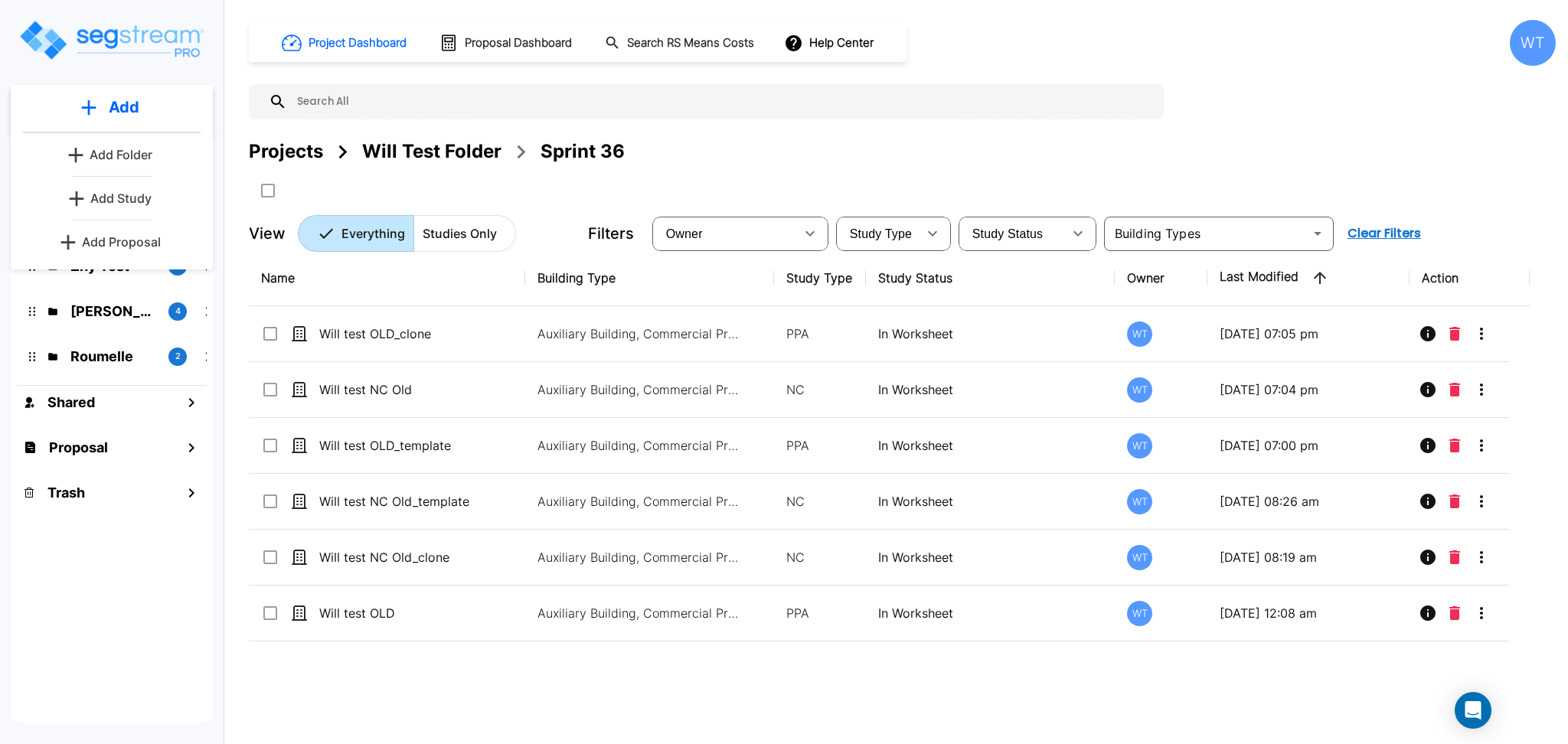
click at [161, 116] on button "Add" at bounding box center [111, 107] width 202 height 45
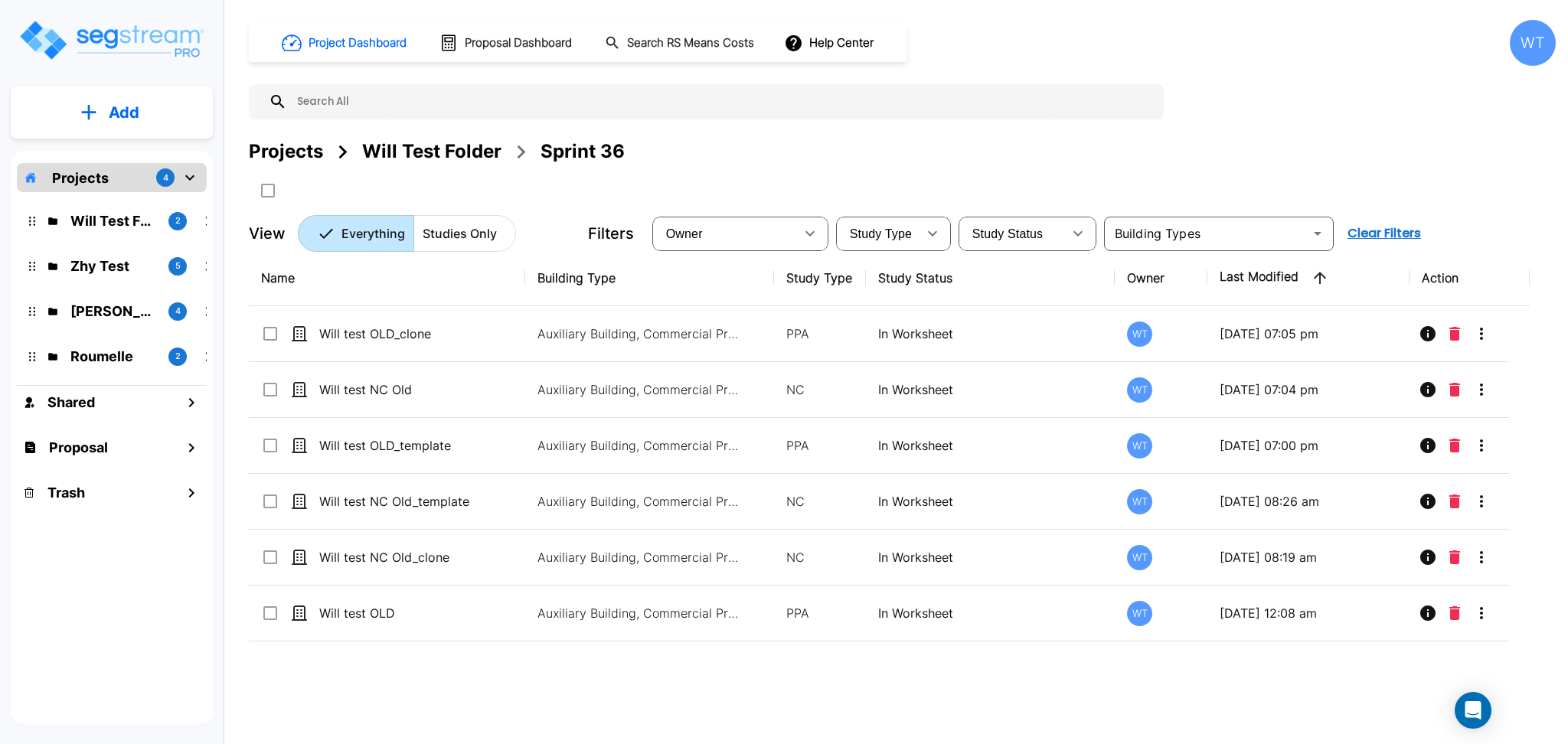
click at [634, 162] on div "Projects Will Test Folder Sprint 36" at bounding box center [902, 170] width 1307 height 65
click at [132, 103] on p "Add" at bounding box center [124, 112] width 31 height 23
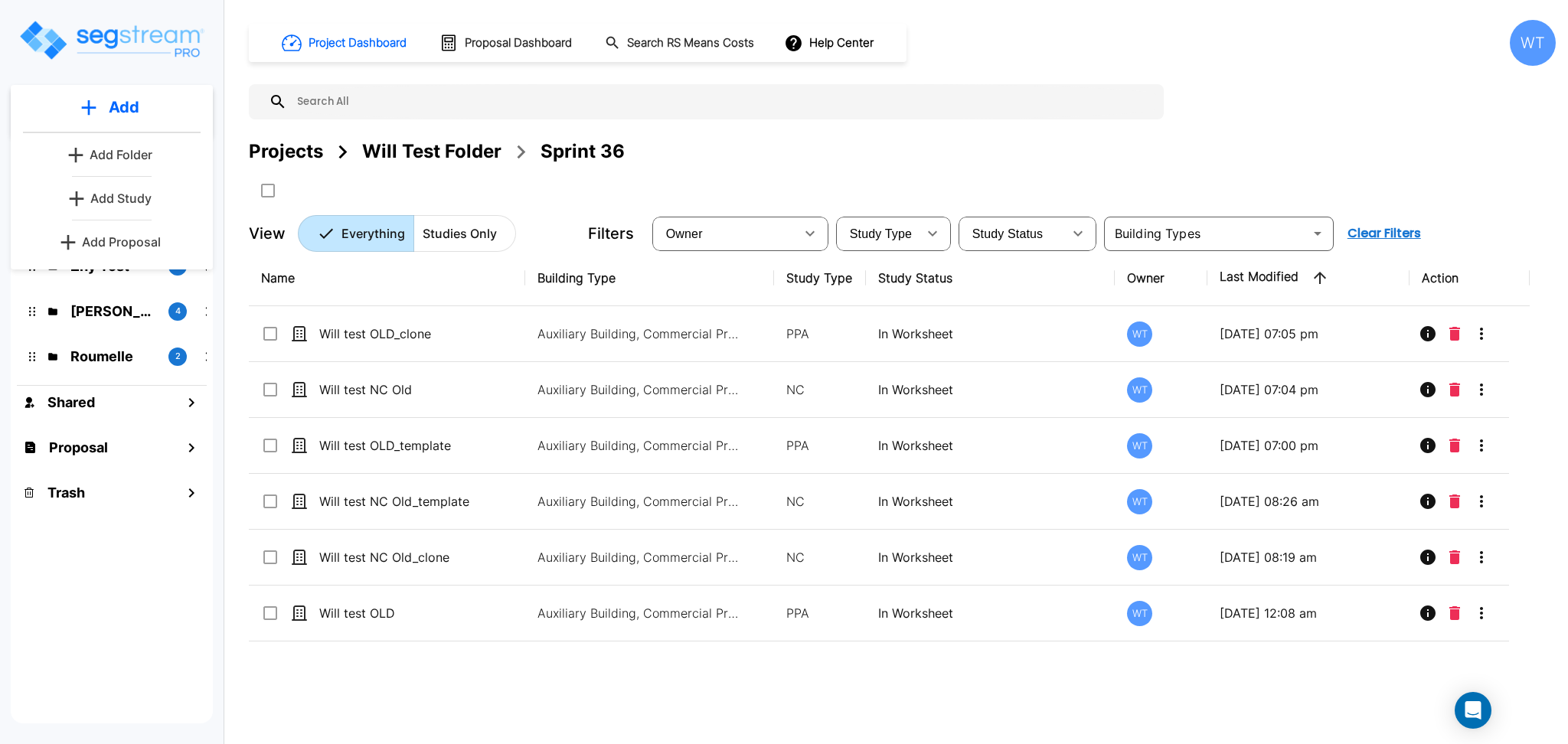
click at [125, 246] on p "Add Proposal" at bounding box center [121, 242] width 79 height 18
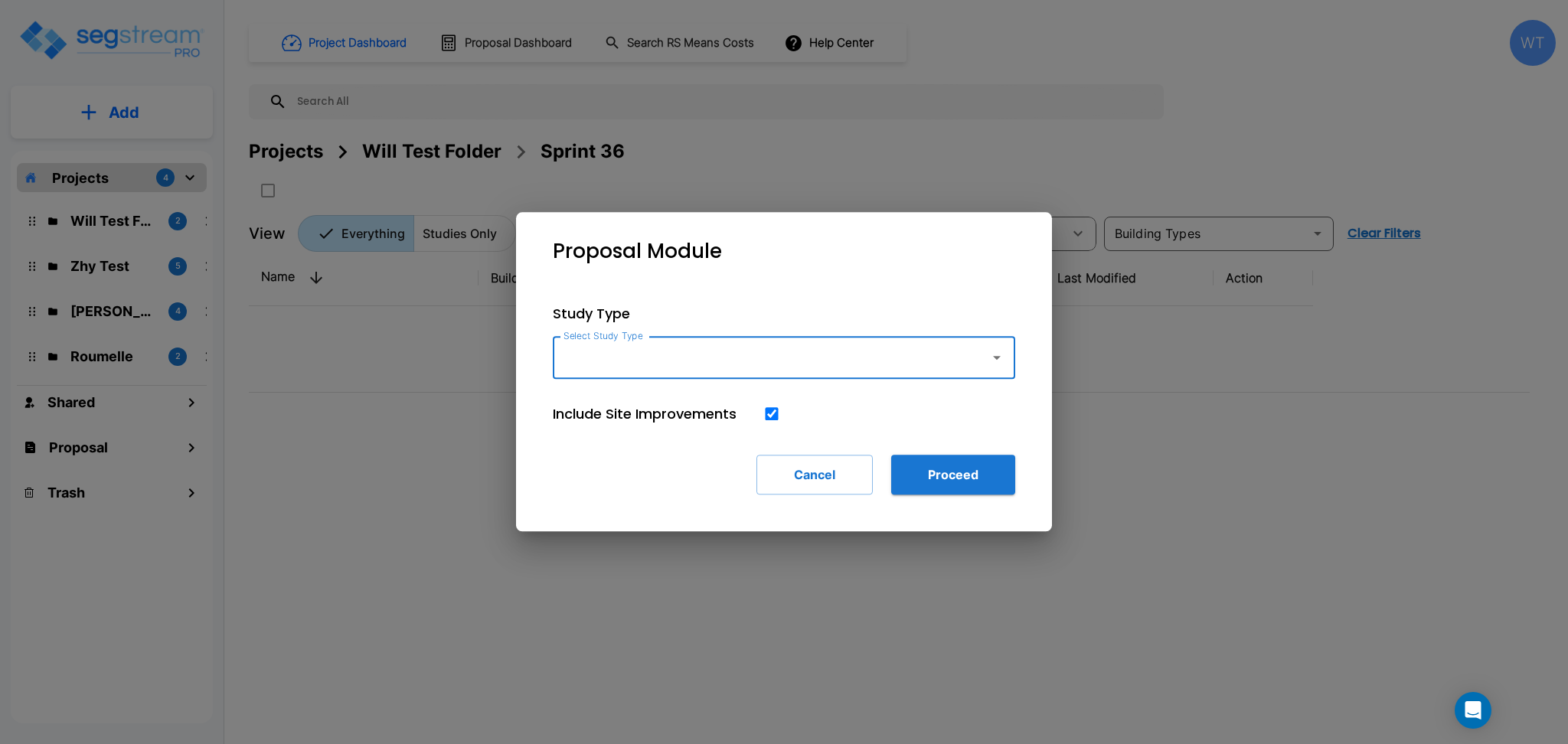
click at [717, 362] on input "Select Study Type" at bounding box center [767, 358] width 416 height 29
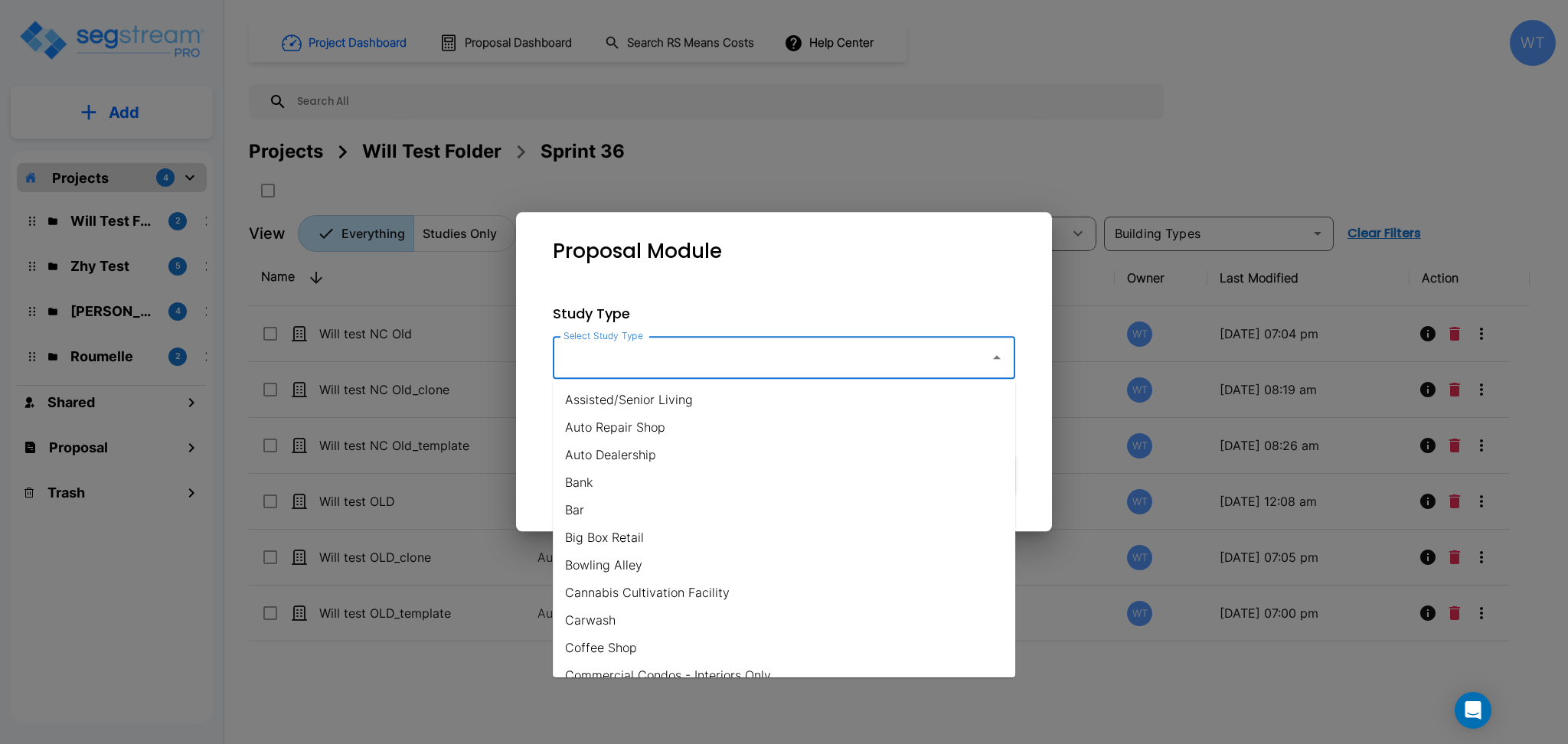
click at [729, 358] on input "Select Study Type" at bounding box center [767, 358] width 416 height 29
click at [628, 484] on li "Bank" at bounding box center [784, 482] width 463 height 27
type input "Bank"
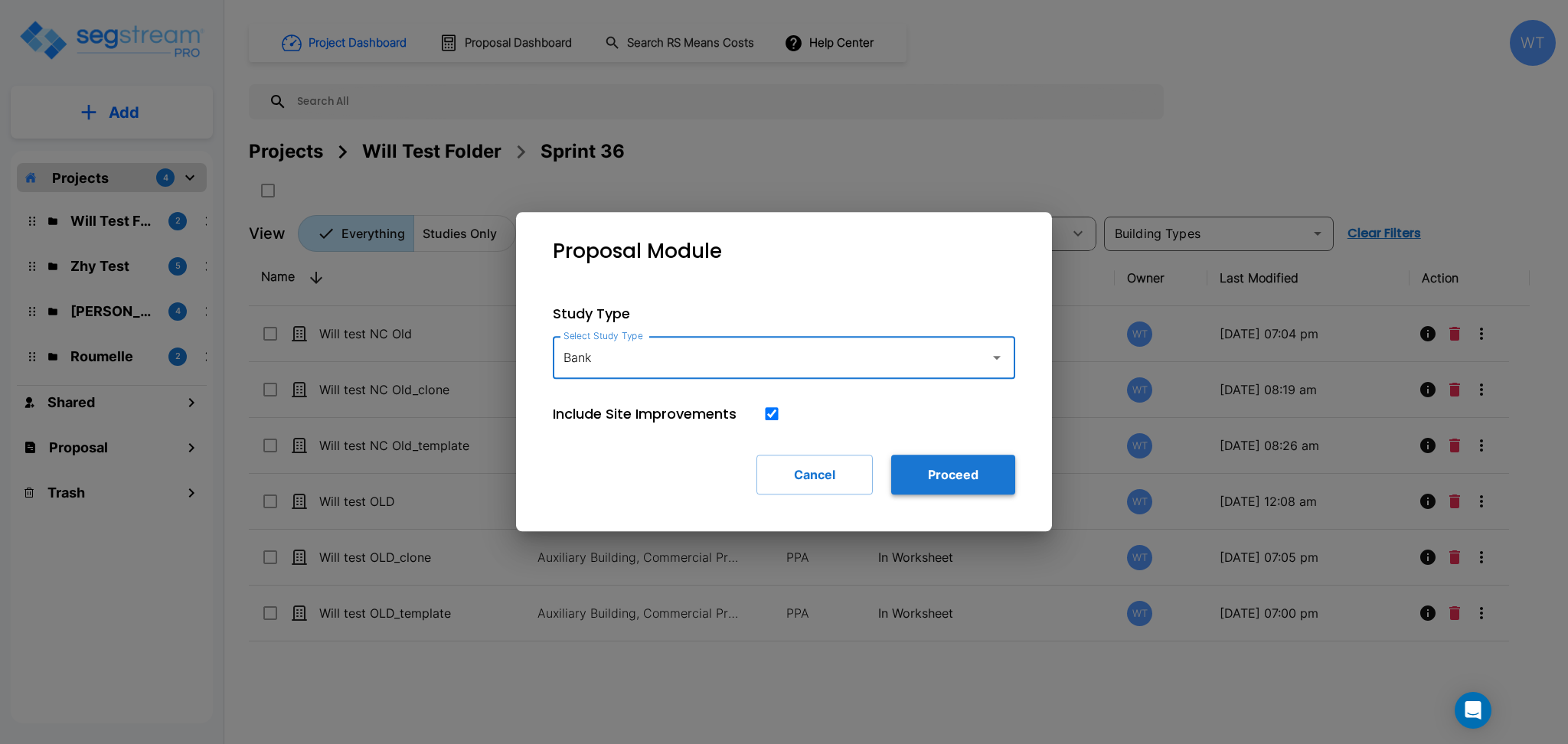
click at [925, 467] on button "Proceed" at bounding box center [953, 475] width 124 height 40
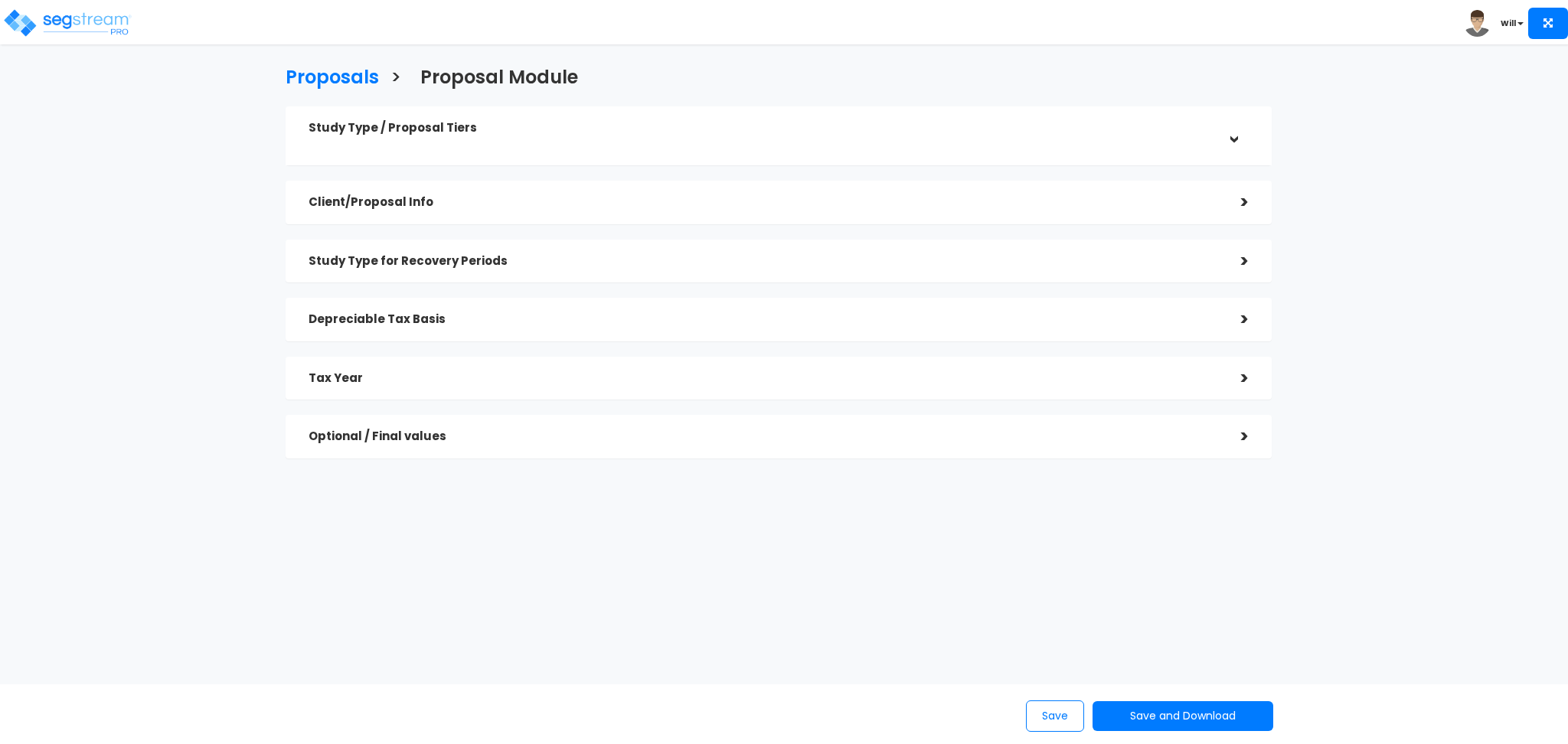
checkbox input "true"
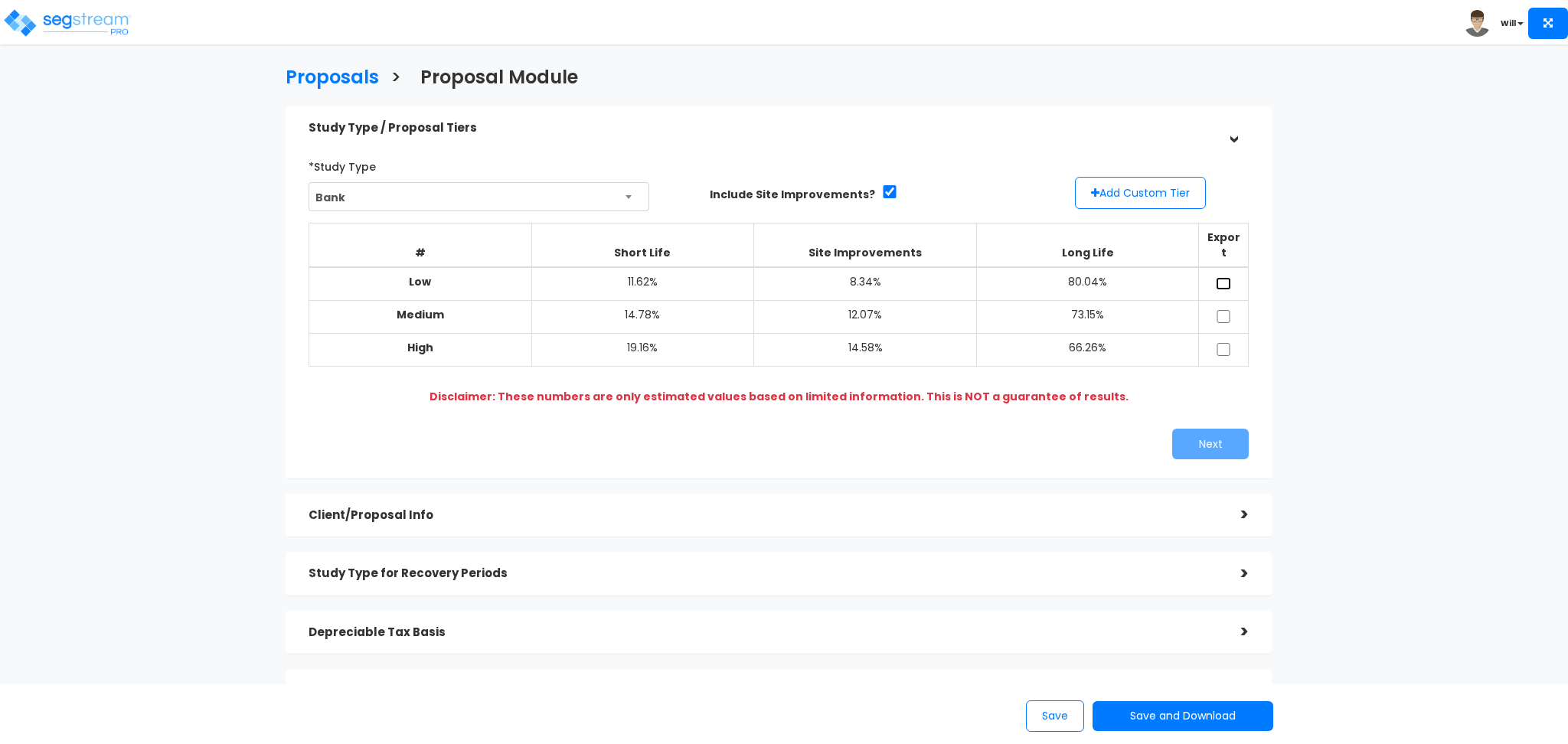
click at [1224, 278] on input "checkbox" at bounding box center [1224, 284] width 16 height 13
checkbox input "true"
click at [1222, 308] on td at bounding box center [1224, 317] width 50 height 33
click at [1223, 310] on input "checkbox" at bounding box center [1224, 317] width 16 height 13
checkbox input "true"
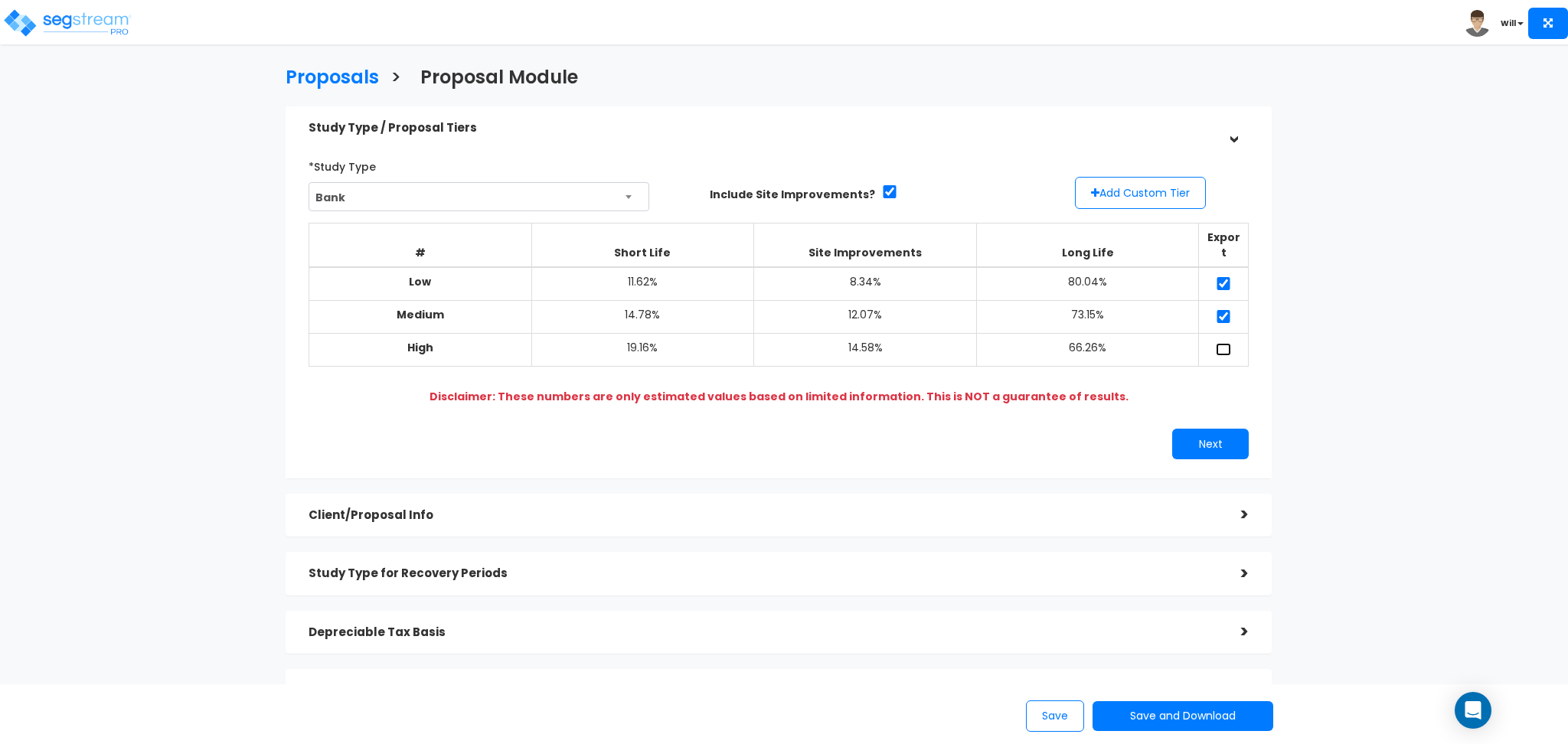
click at [1222, 343] on input "checkbox" at bounding box center [1224, 350] width 16 height 13
checkbox input "true"
click at [1217, 429] on button "Next" at bounding box center [1211, 445] width 77 height 31
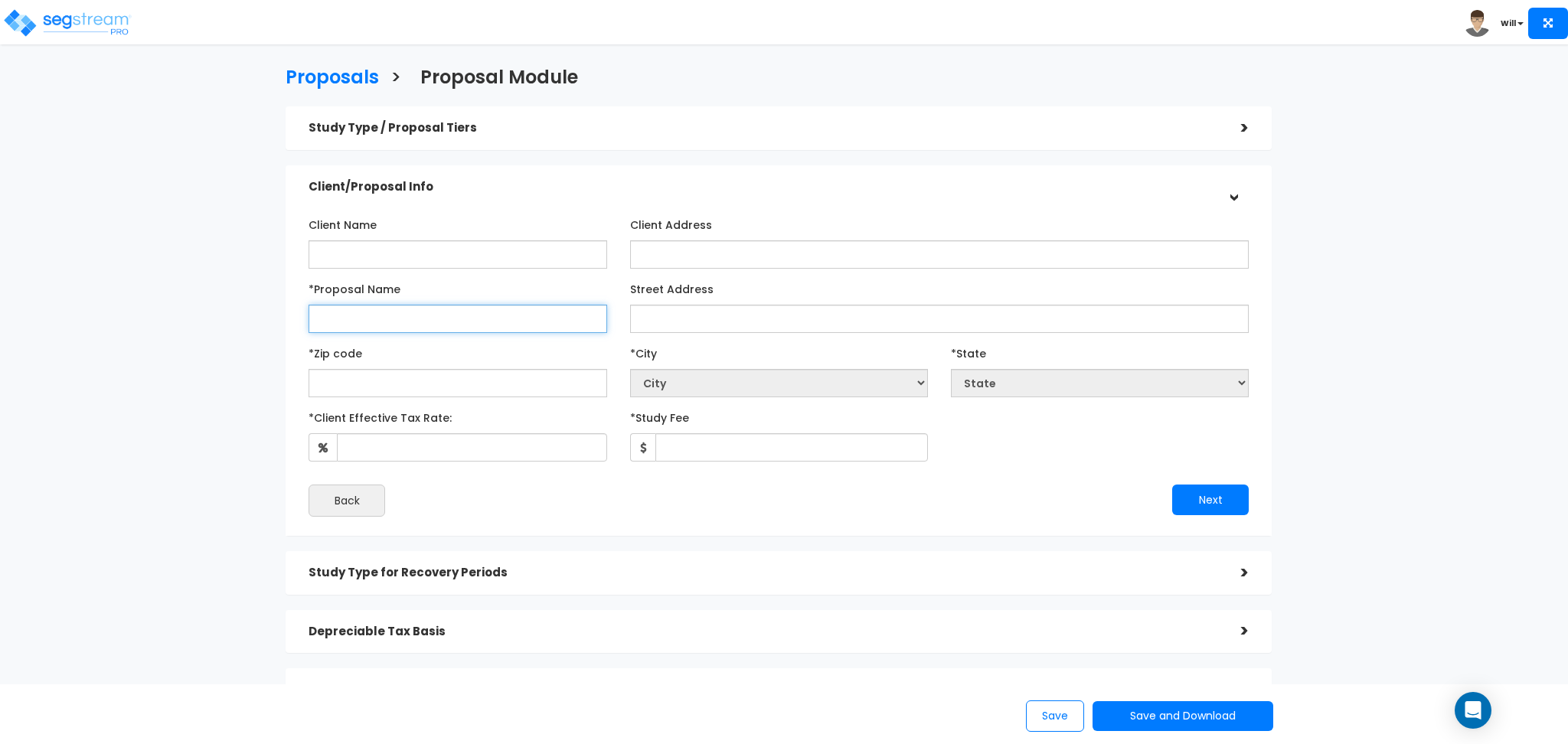
click at [381, 320] on input "*Proposal Name" at bounding box center [458, 319] width 298 height 28
type input "Will test"
click at [410, 377] on input "text" at bounding box center [458, 382] width 298 height 28
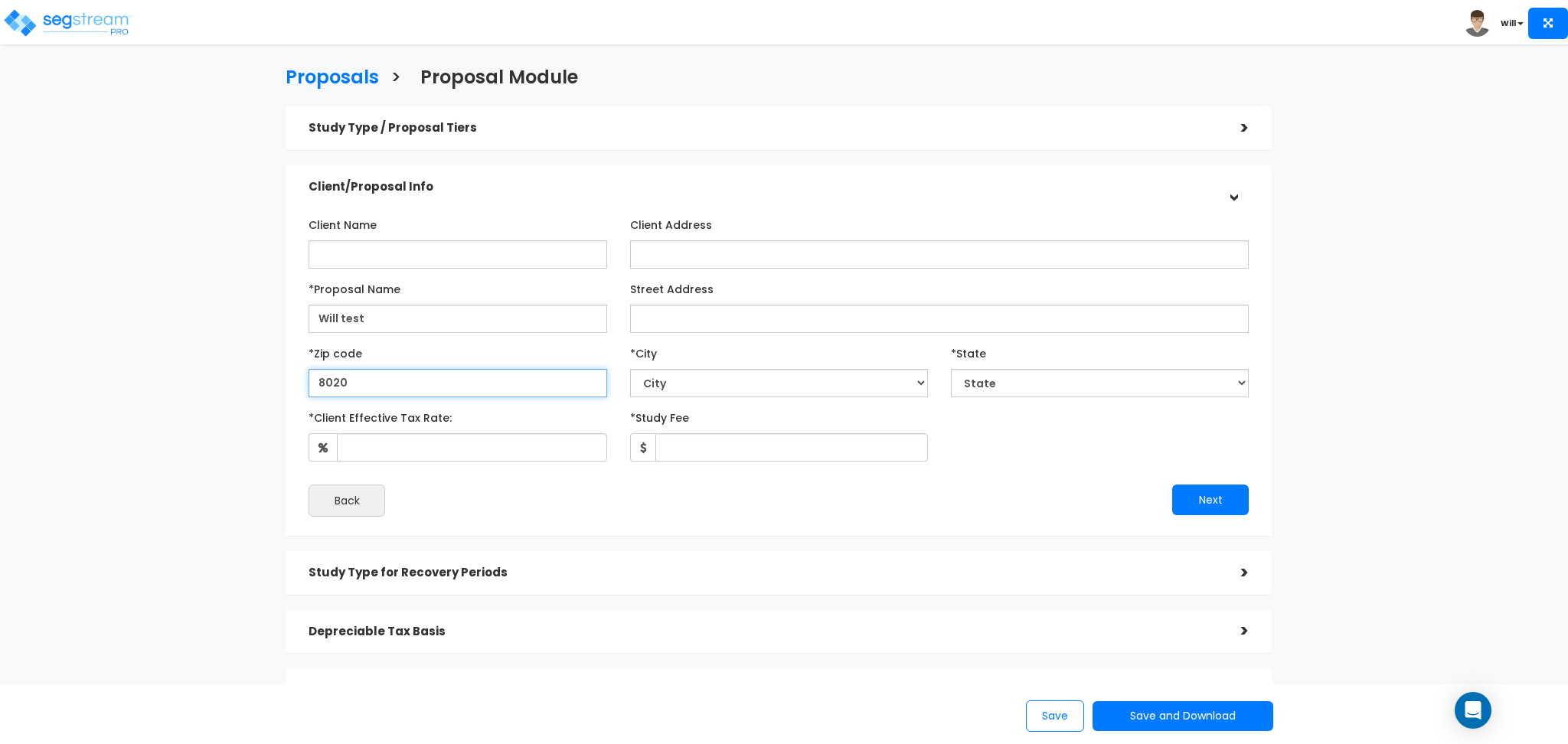
type input "80206"
select select "CO"
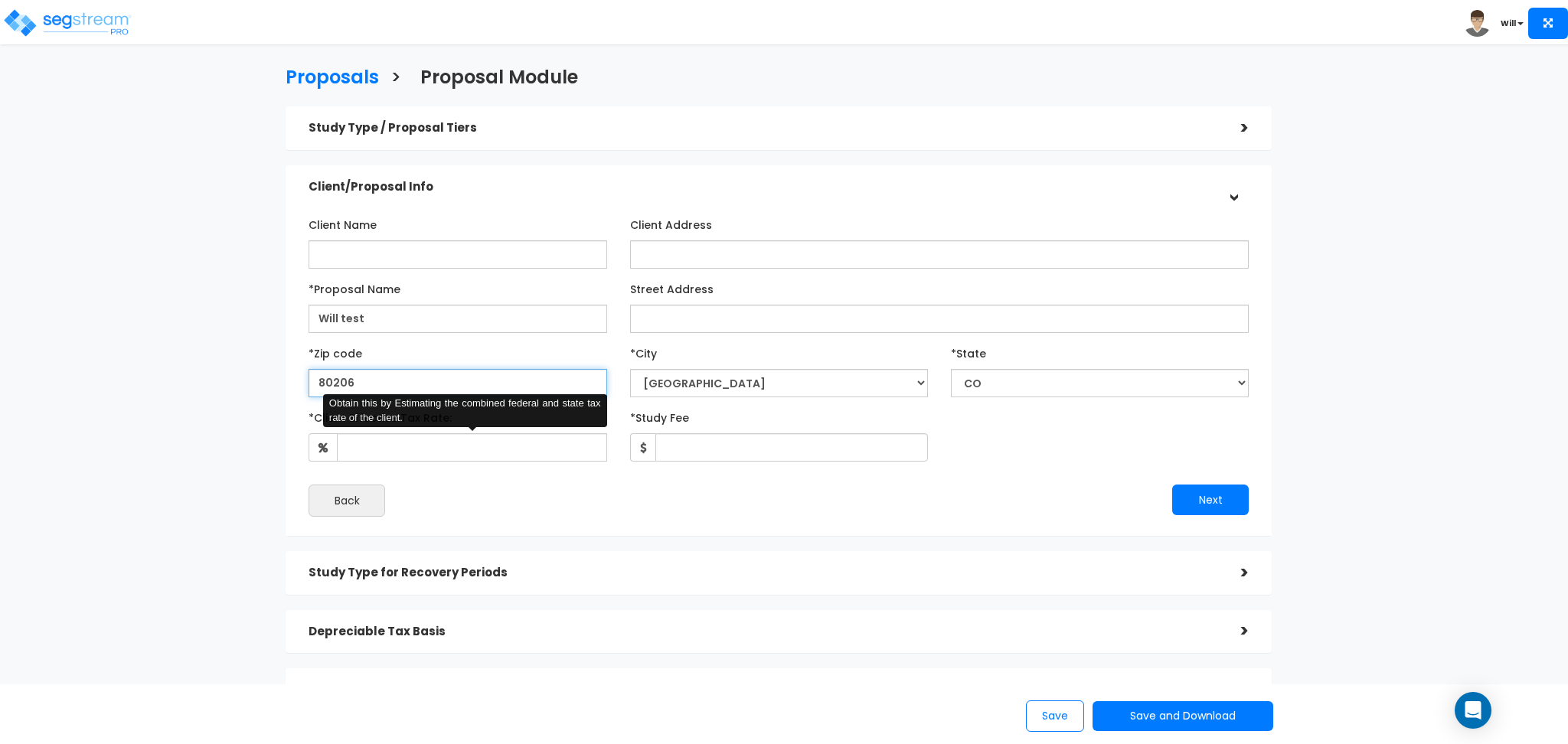
type input "80206"
click at [426, 447] on input "*Client Effective Tax Rate:" at bounding box center [471, 447] width 269 height 28
type input "1"
type input "90"
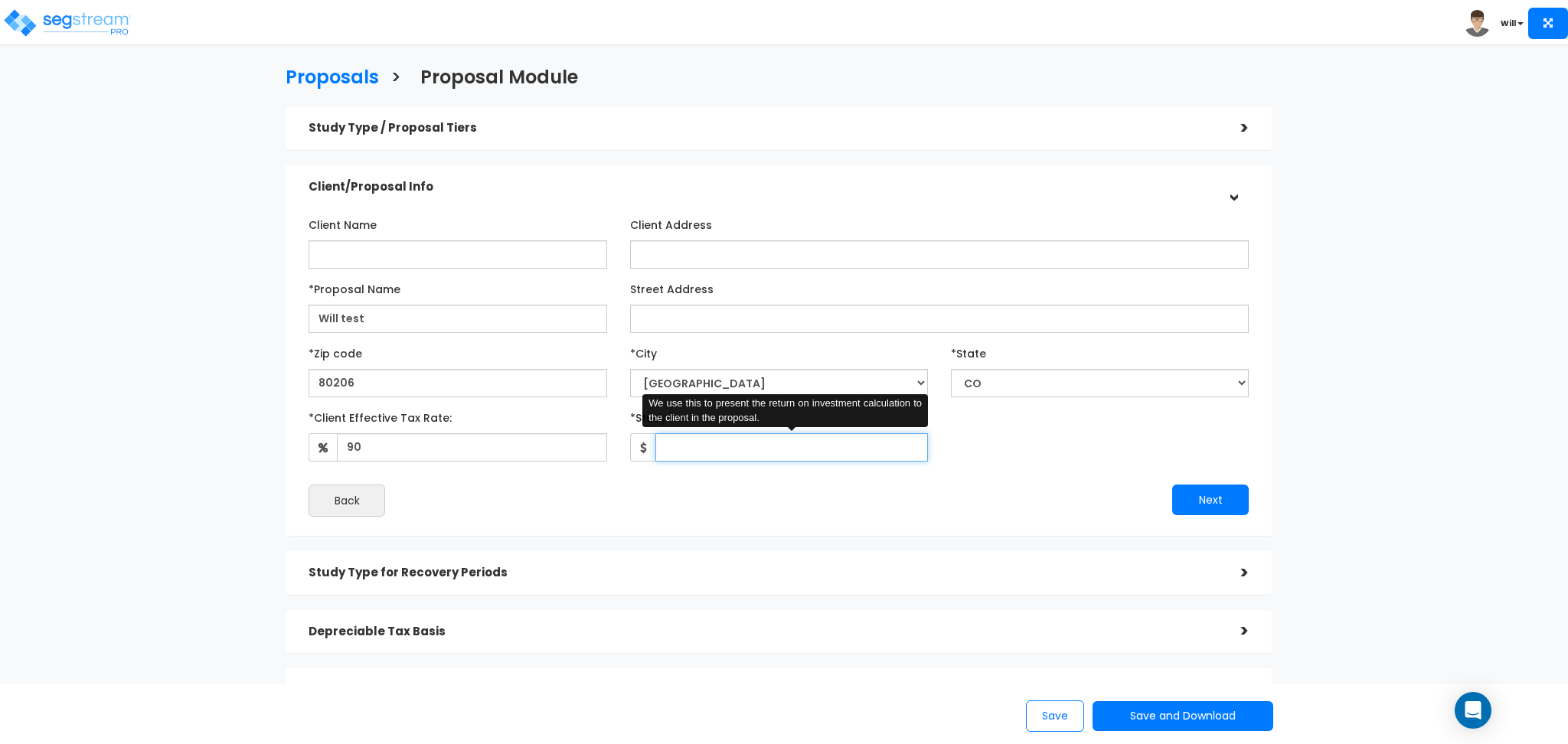
click at [705, 450] on input "*Study Fee" at bounding box center [792, 447] width 273 height 28
type input "10,000"
click at [1215, 491] on button "Next" at bounding box center [1211, 500] width 77 height 31
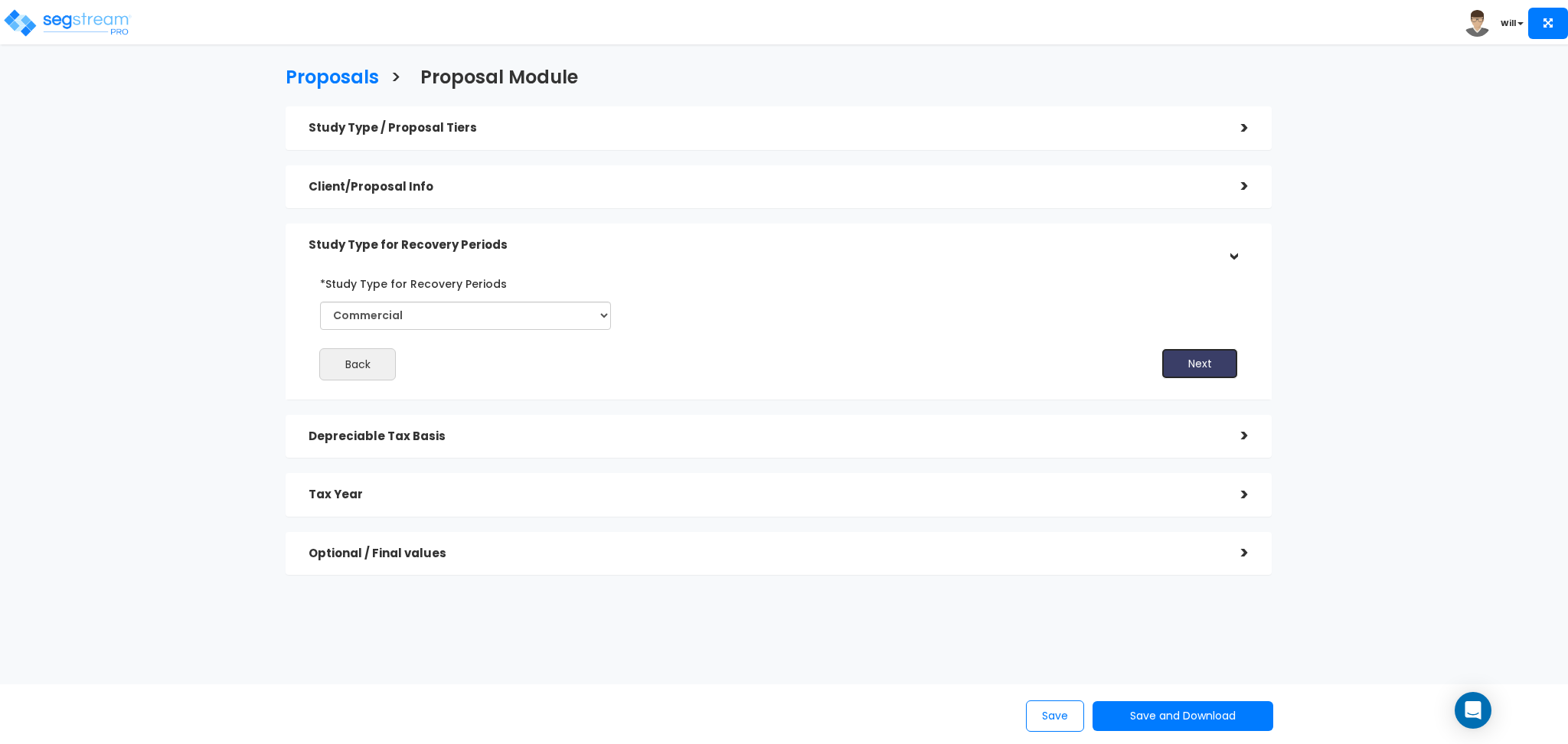
click at [1199, 357] on button "Next" at bounding box center [1200, 364] width 77 height 31
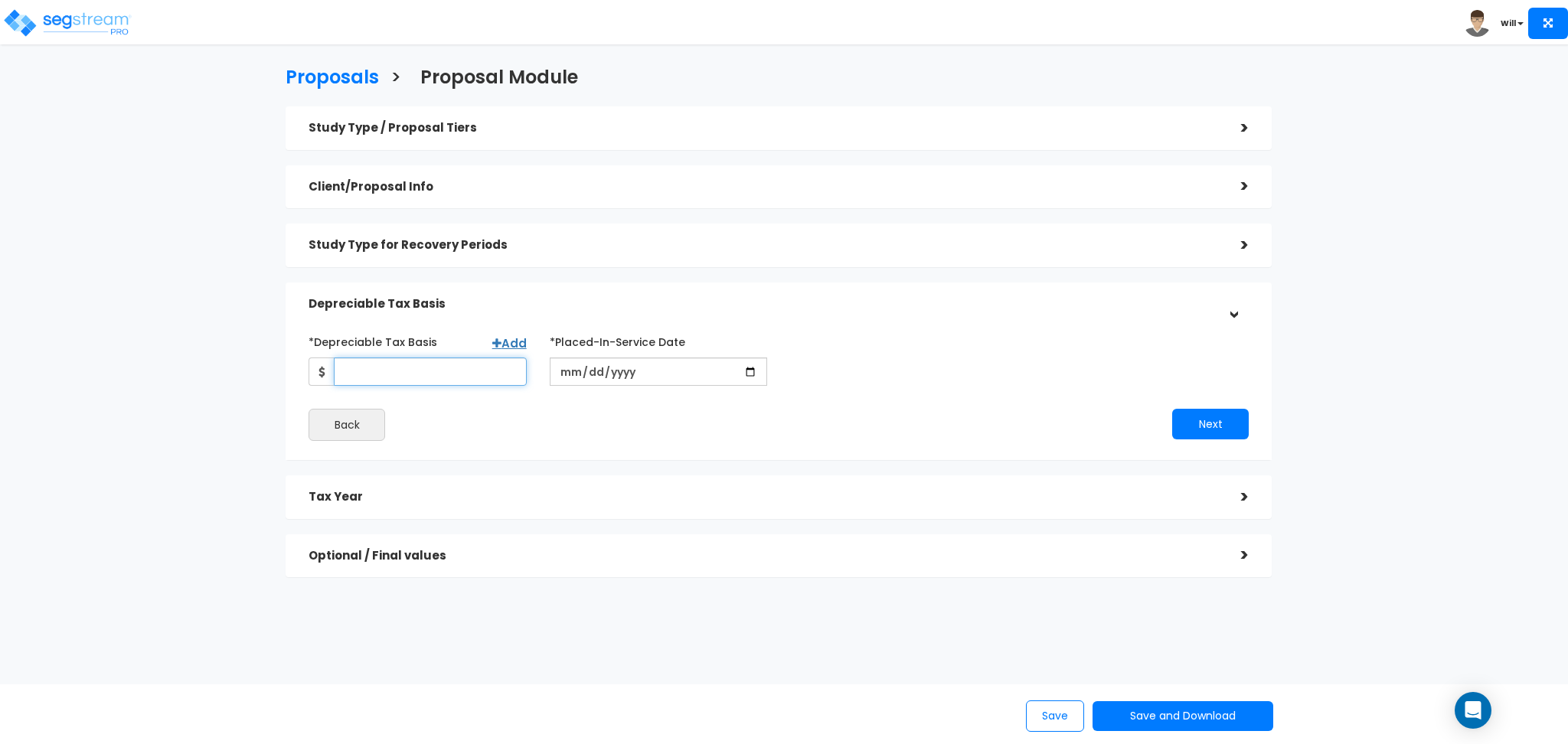
click at [420, 366] on input "*Depreciable Tax Basis" at bounding box center [430, 372] width 193 height 28
type input "100,000"
click at [651, 372] on input "date" at bounding box center [658, 372] width 218 height 28
click at [756, 372] on input "date" at bounding box center [658, 372] width 218 height 28
type input "[DATE]"
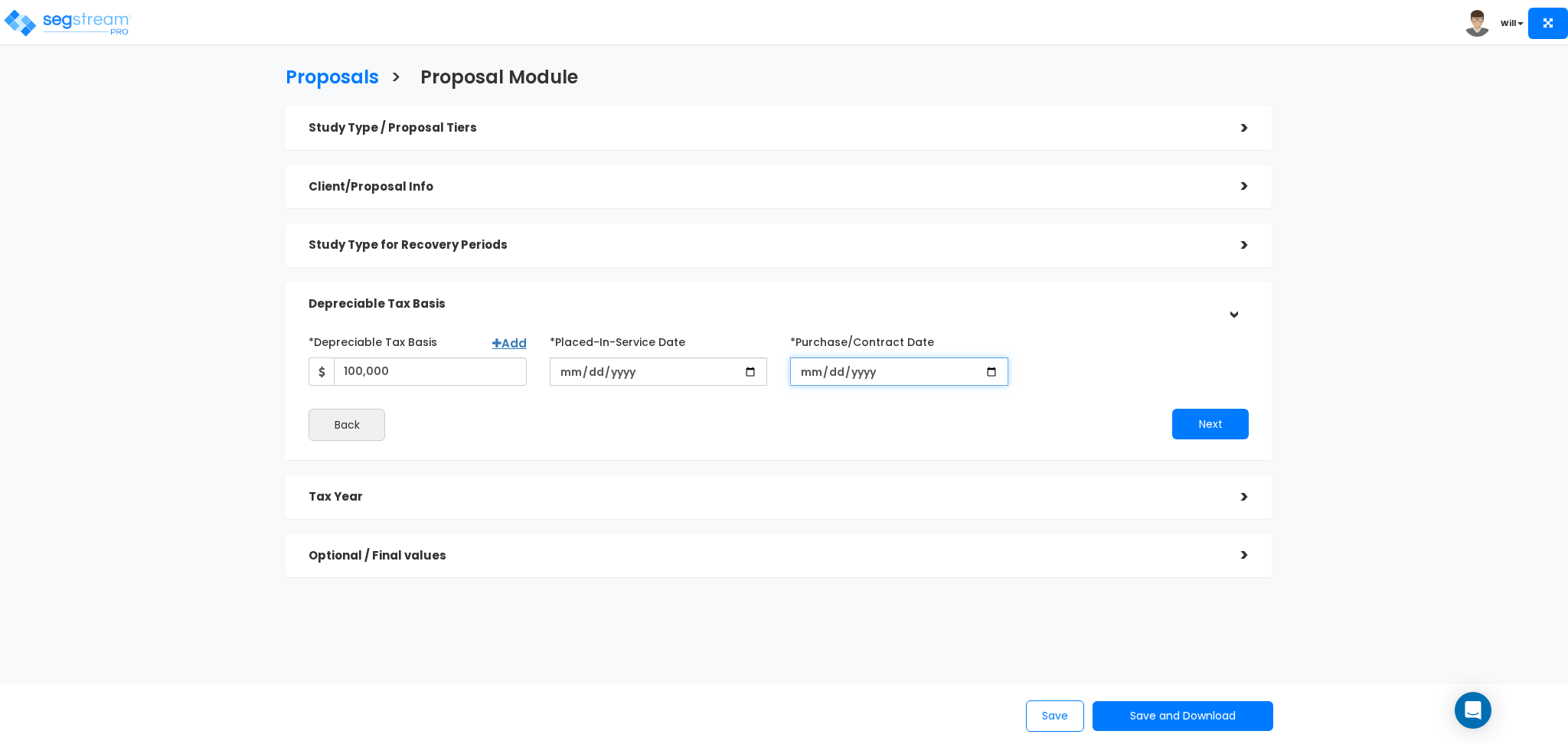
click at [995, 371] on input "*Purchase/Contract Date" at bounding box center [899, 372] width 218 height 28
type input "[DATE]"
click at [1203, 429] on button "Next" at bounding box center [1211, 424] width 77 height 31
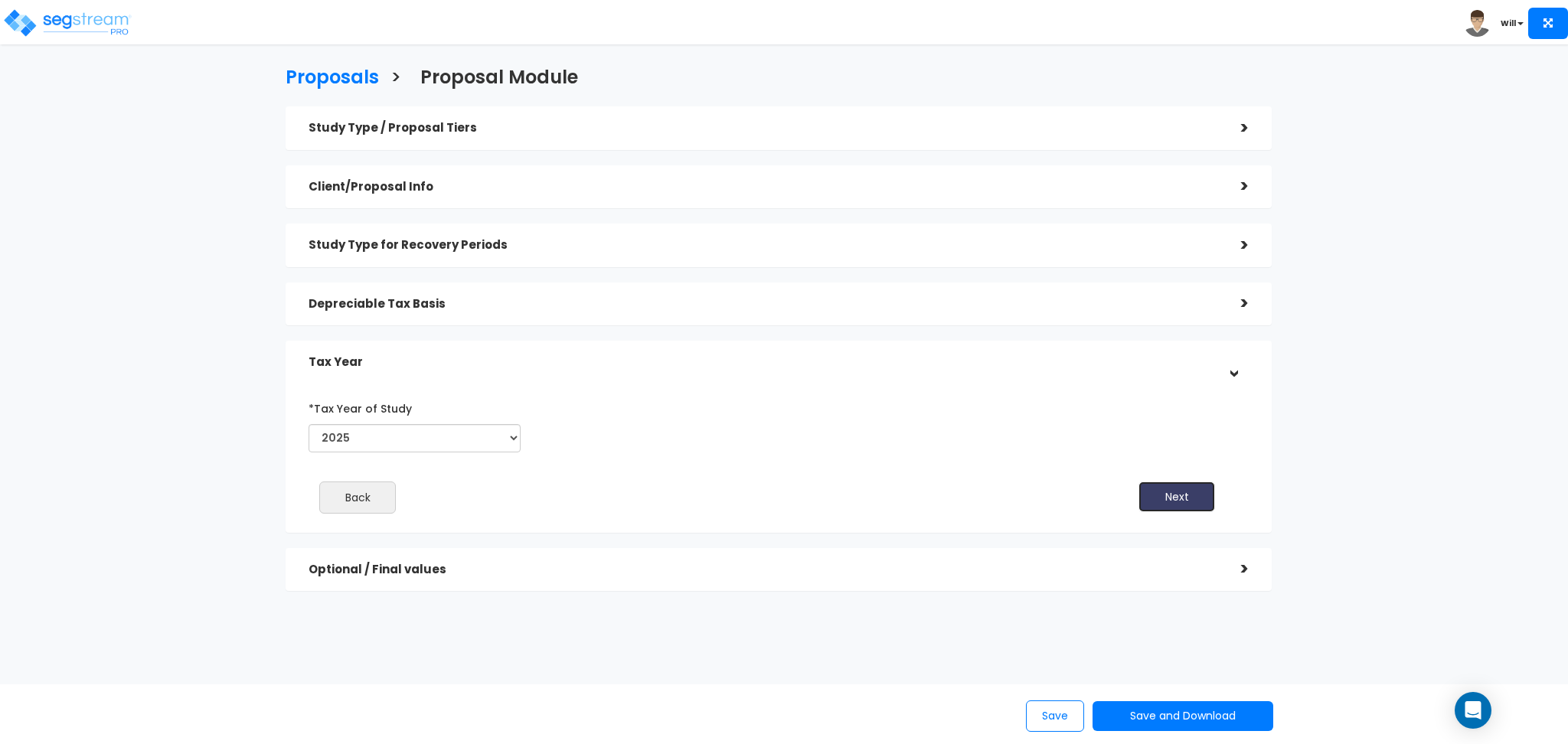
click at [1172, 493] on button "Next" at bounding box center [1177, 497] width 77 height 31
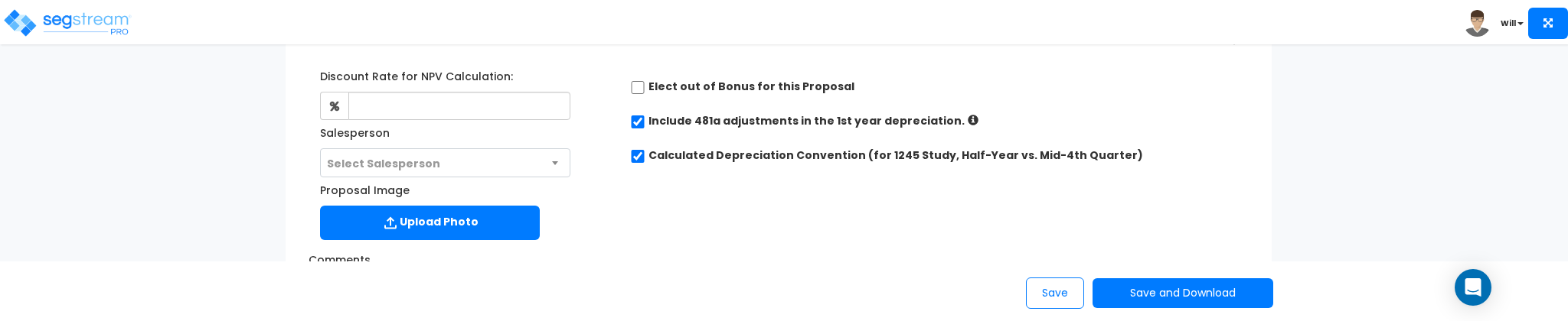
scroll to position [408, 0]
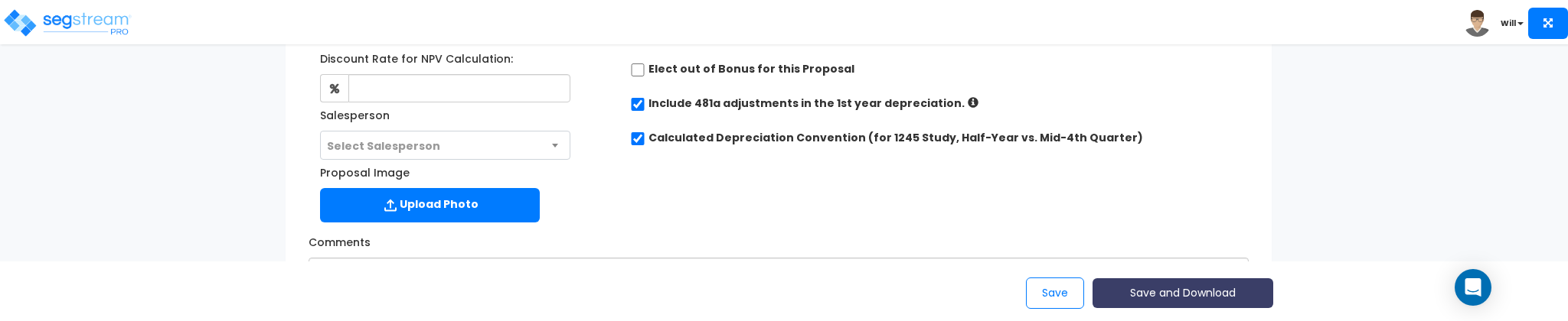
click at [1180, 292] on button "Save and Download" at bounding box center [1184, 293] width 181 height 30
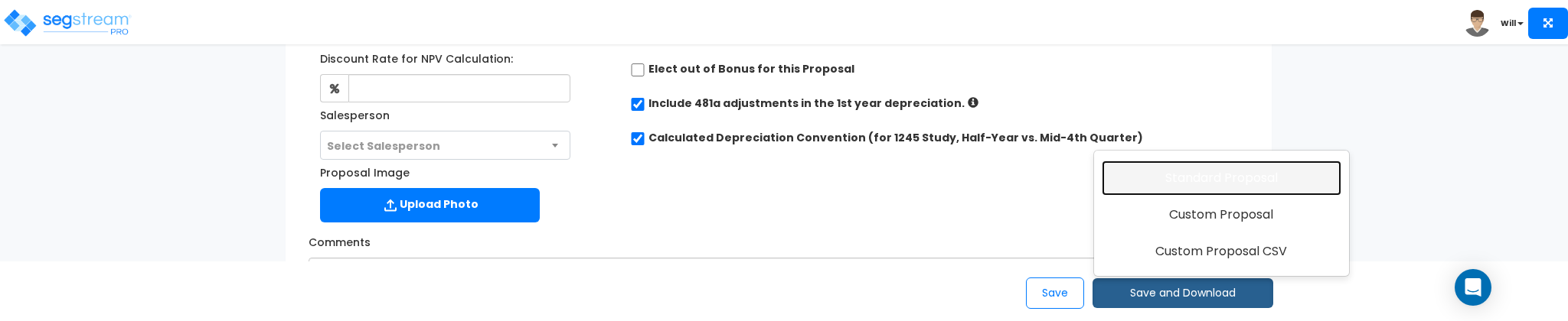
click at [1205, 174] on link "Standard Proposal" at bounding box center [1222, 178] width 239 height 36
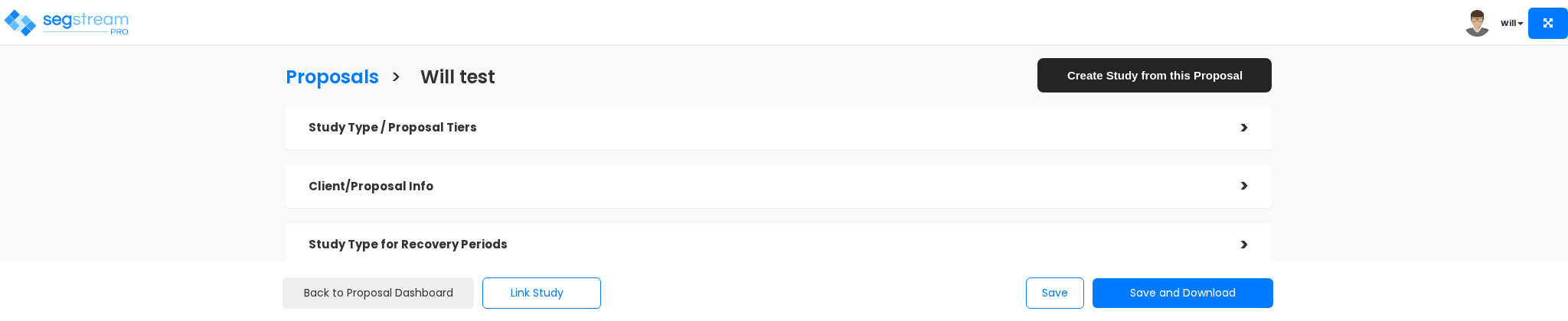
checkbox input "true"
